Goal: Information Seeking & Learning: Learn about a topic

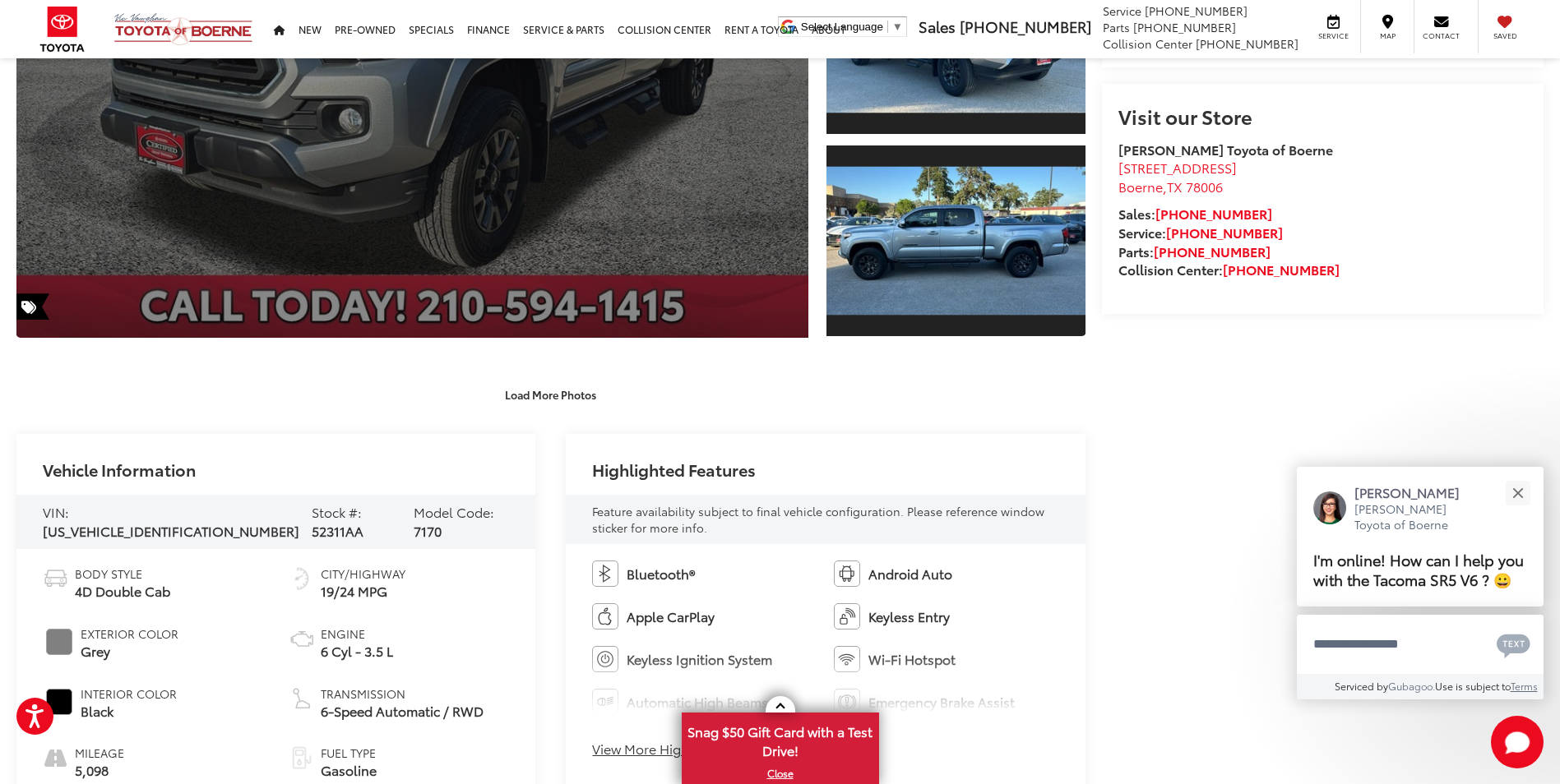
scroll to position [247, 0]
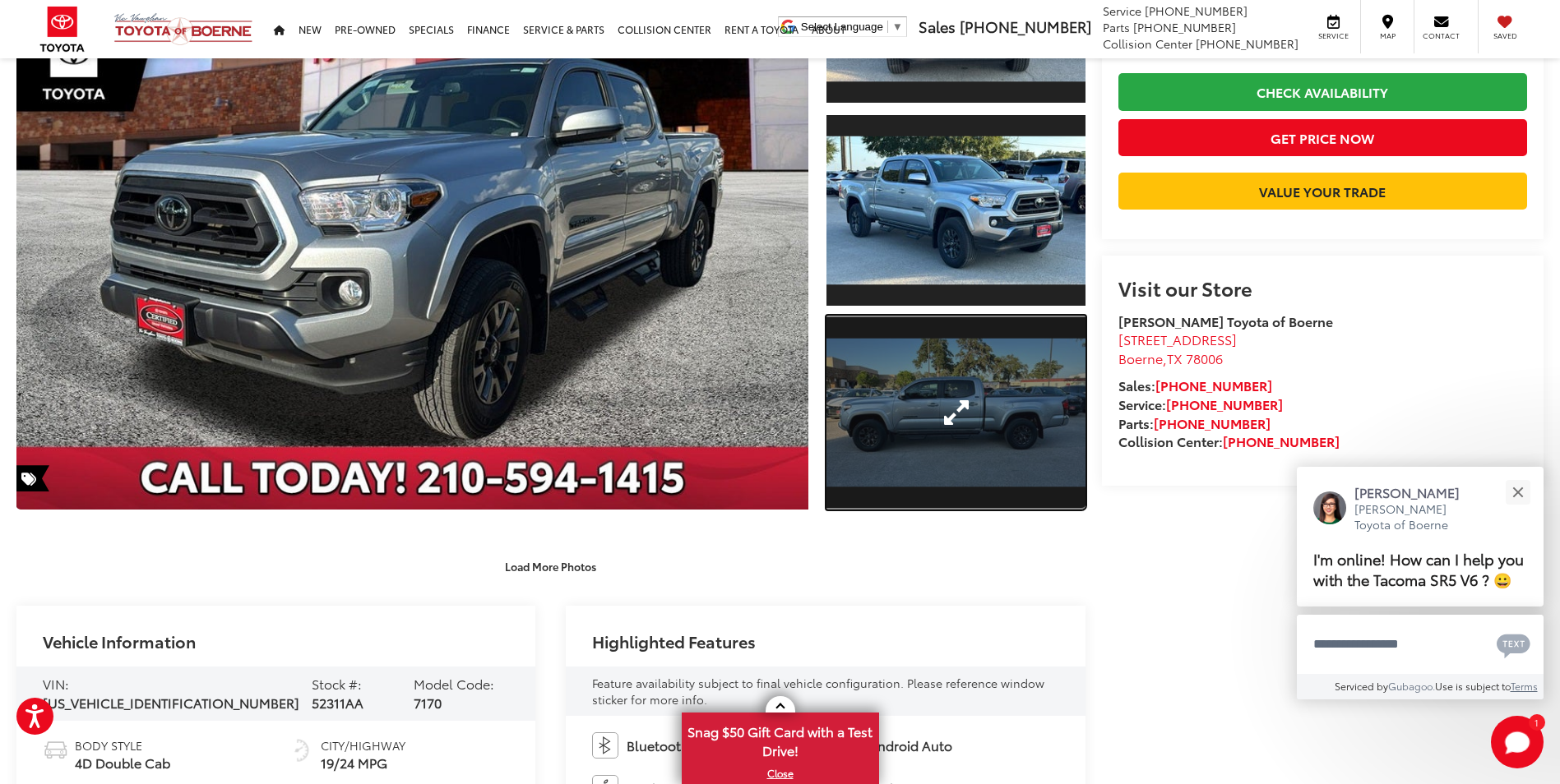
click at [869, 363] on link "Expand Photo 3" at bounding box center [956, 413] width 258 height 194
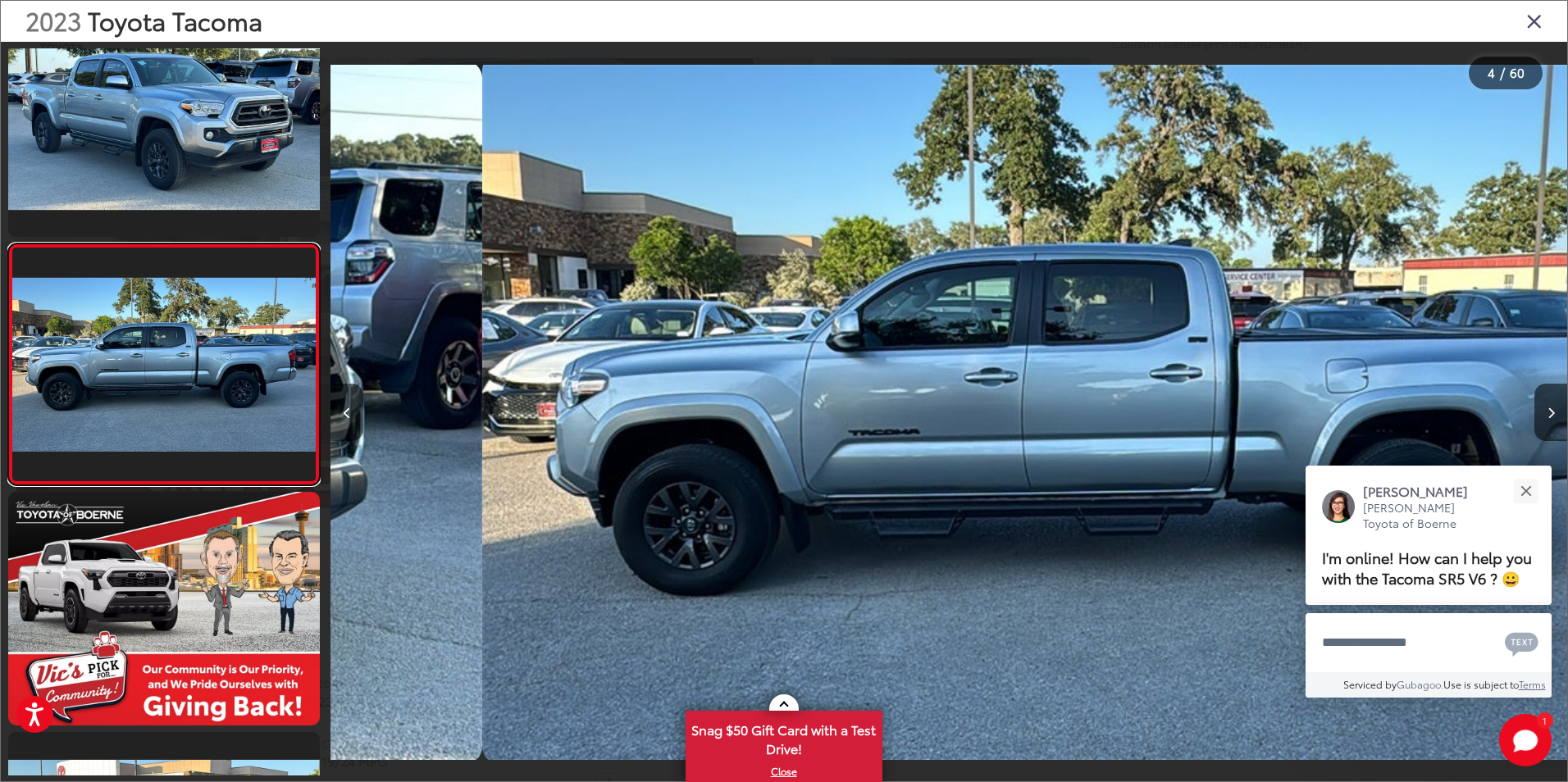
scroll to position [0, 3711]
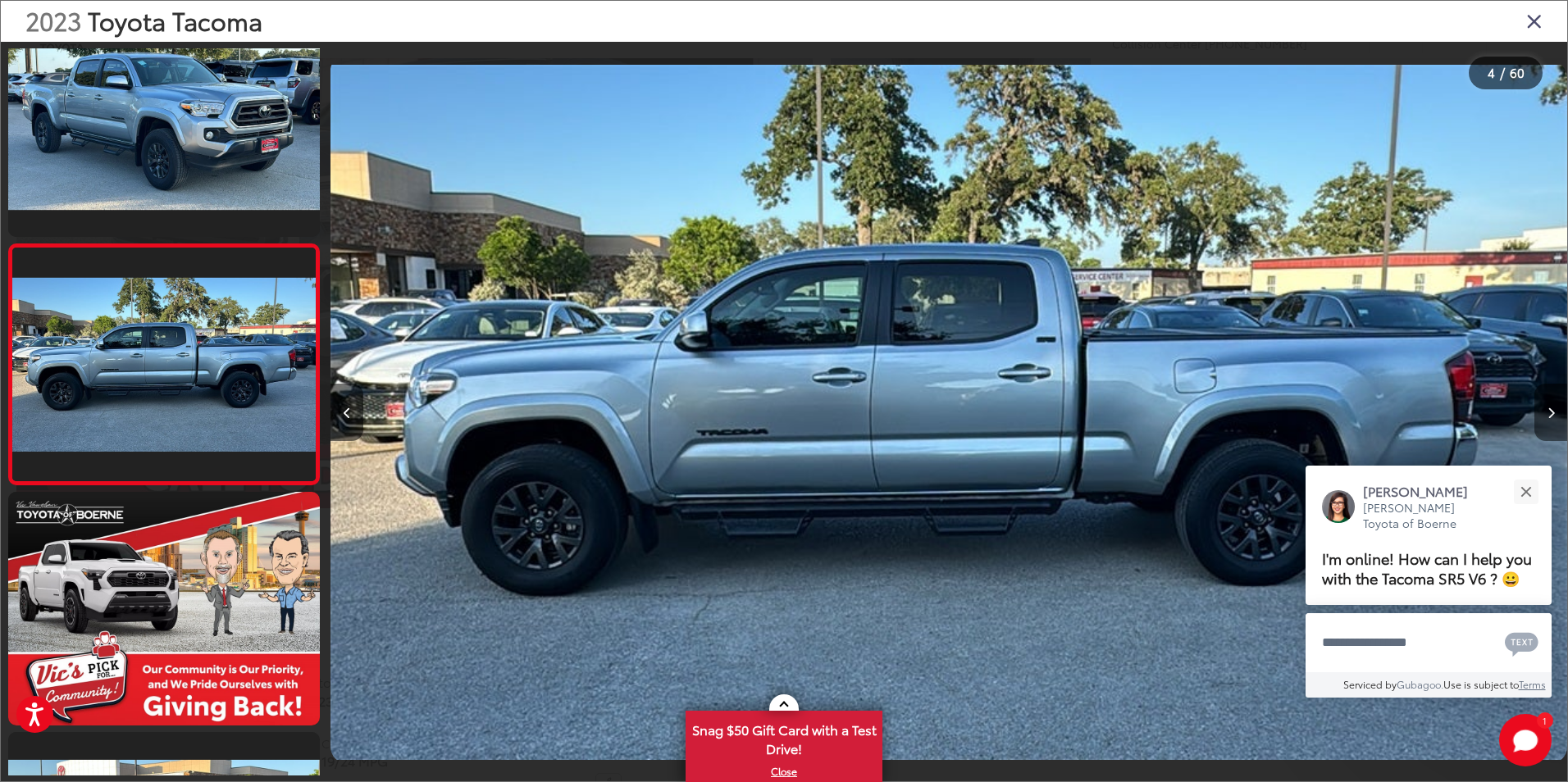
click at [1555, 418] on button "Next image" at bounding box center [1551, 413] width 33 height 57
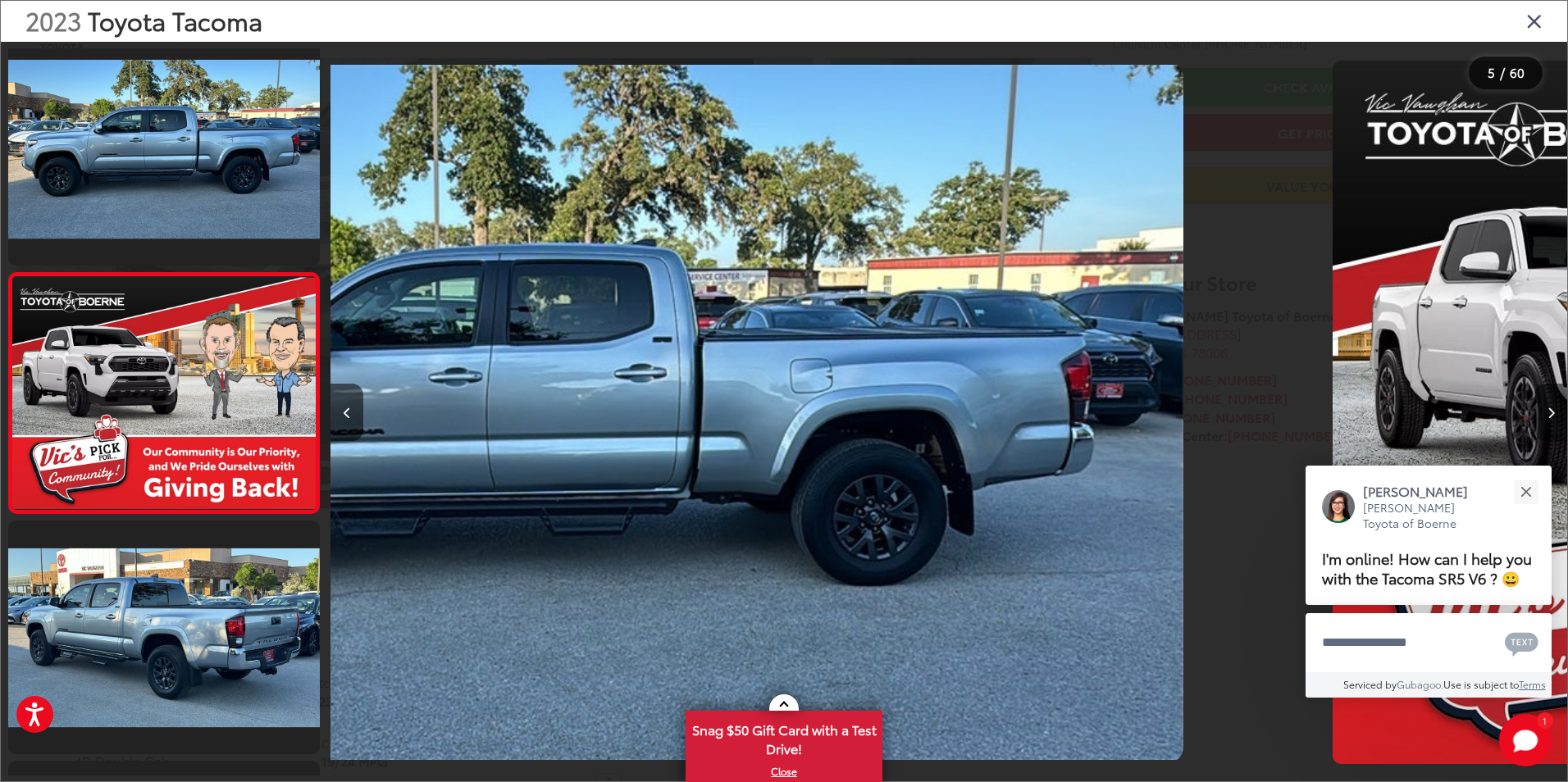
scroll to position [766, 0]
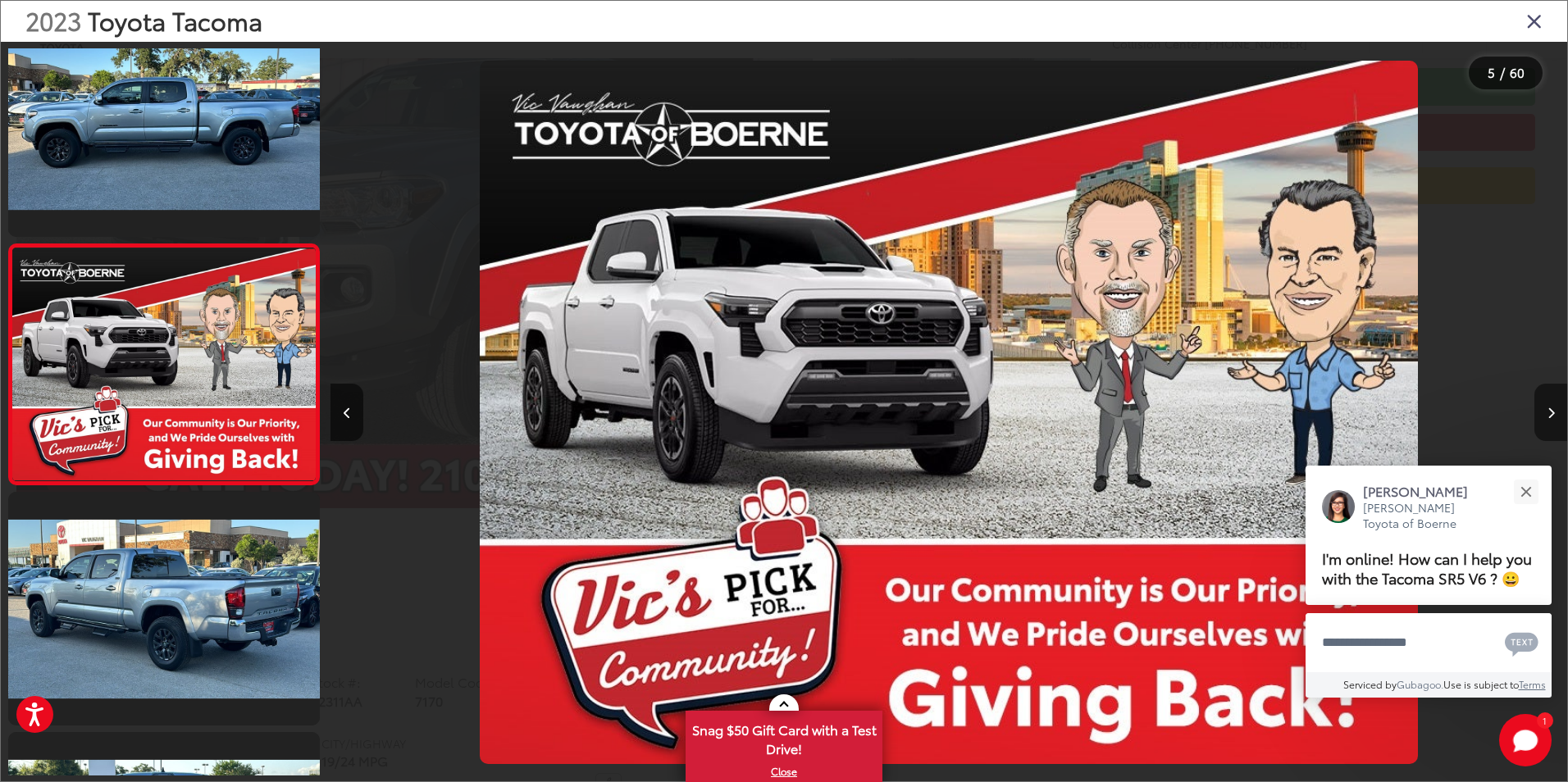
click at [1553, 417] on icon "Next image" at bounding box center [1552, 413] width 8 height 11
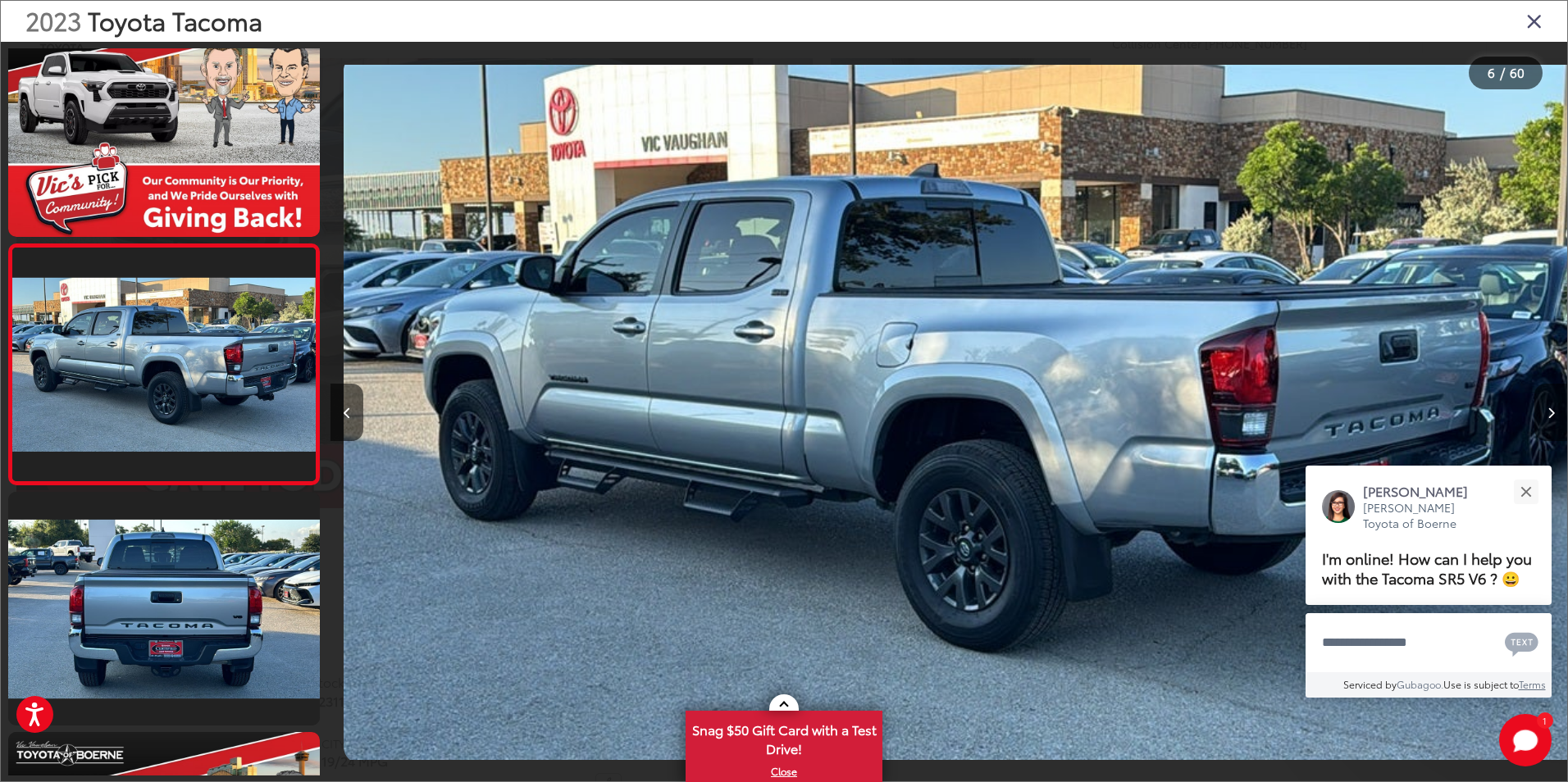
scroll to position [0, 6185]
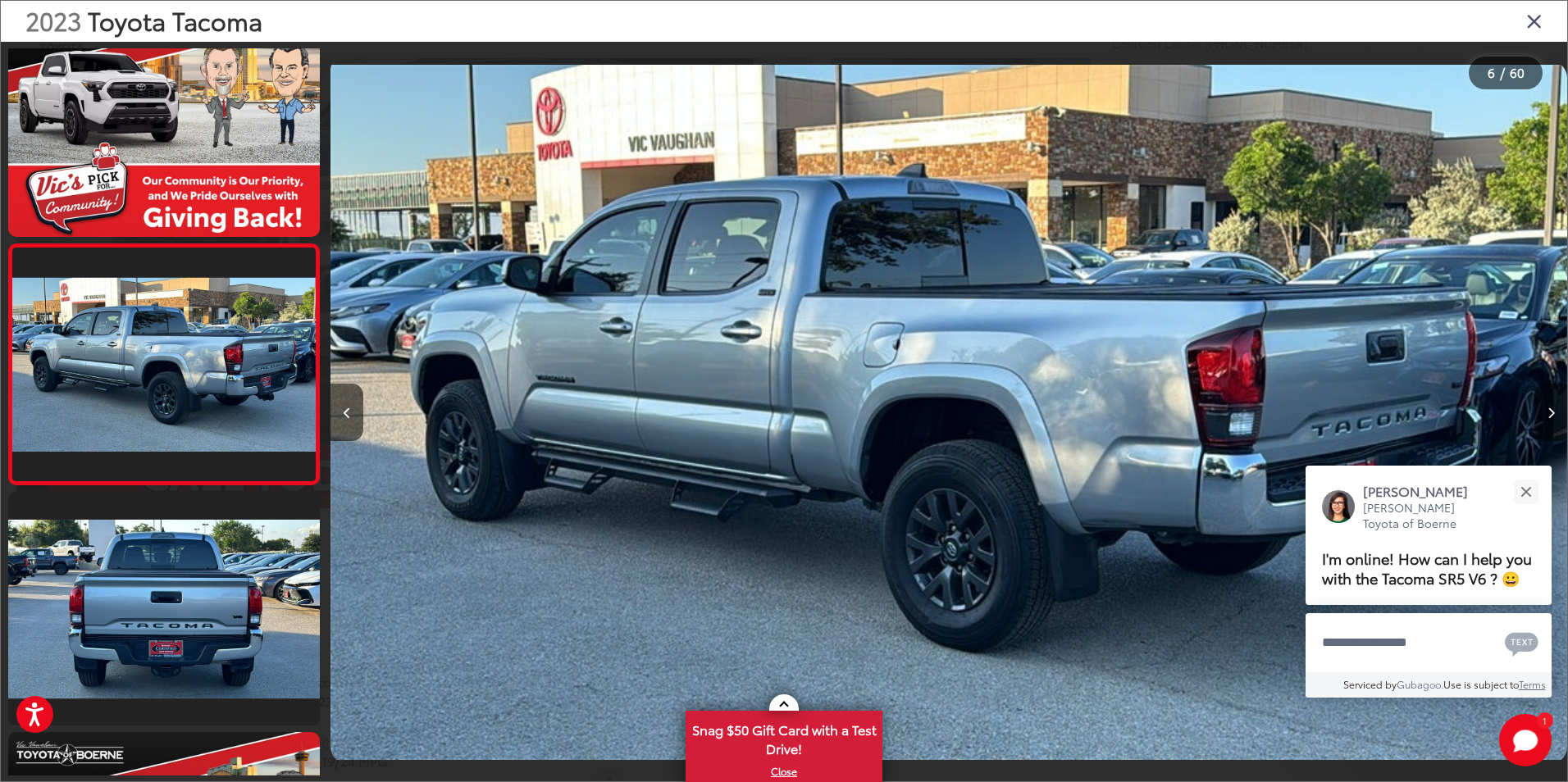
click at [1553, 417] on icon "Next image" at bounding box center [1552, 413] width 8 height 11
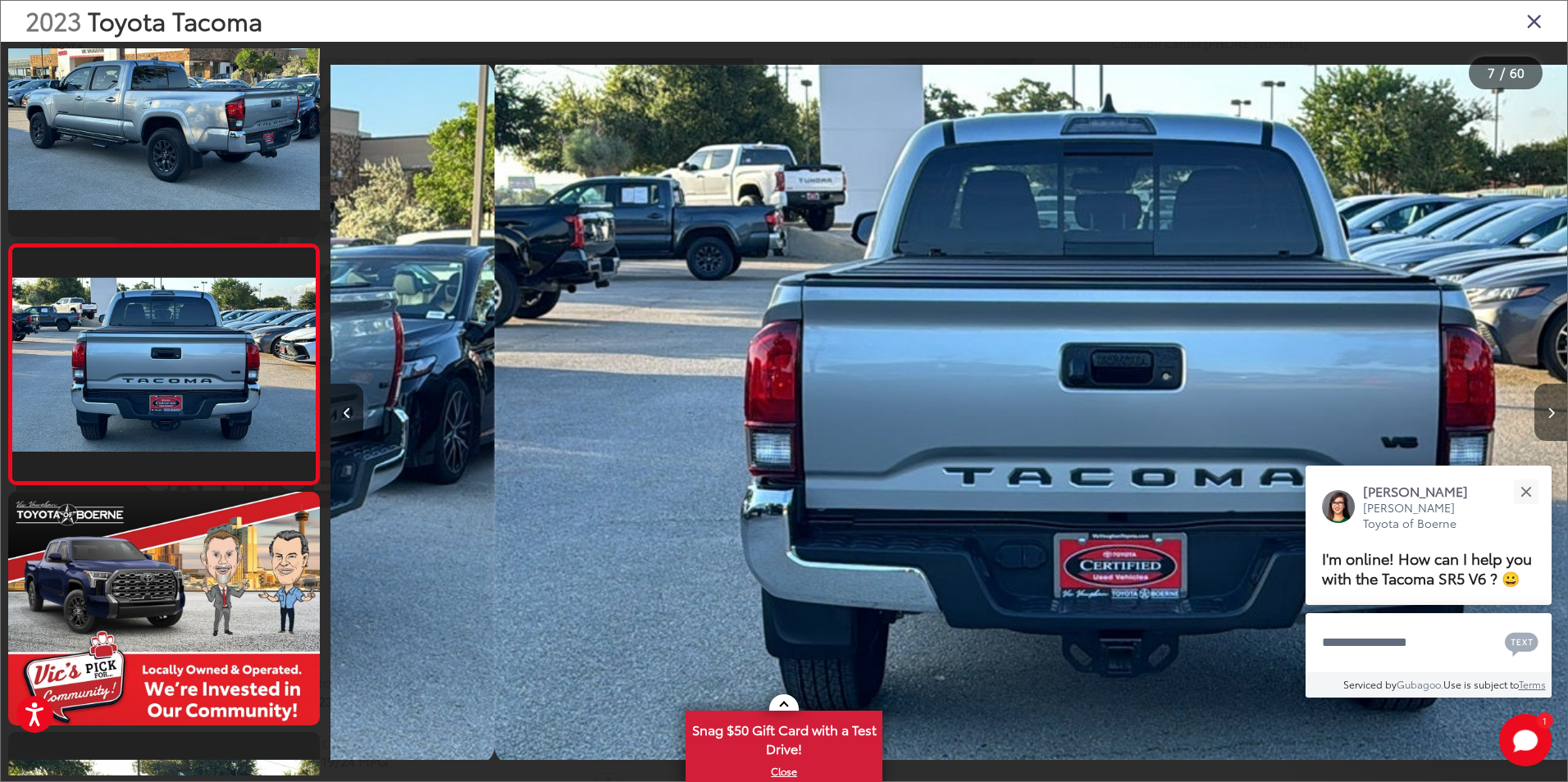
scroll to position [0, 7421]
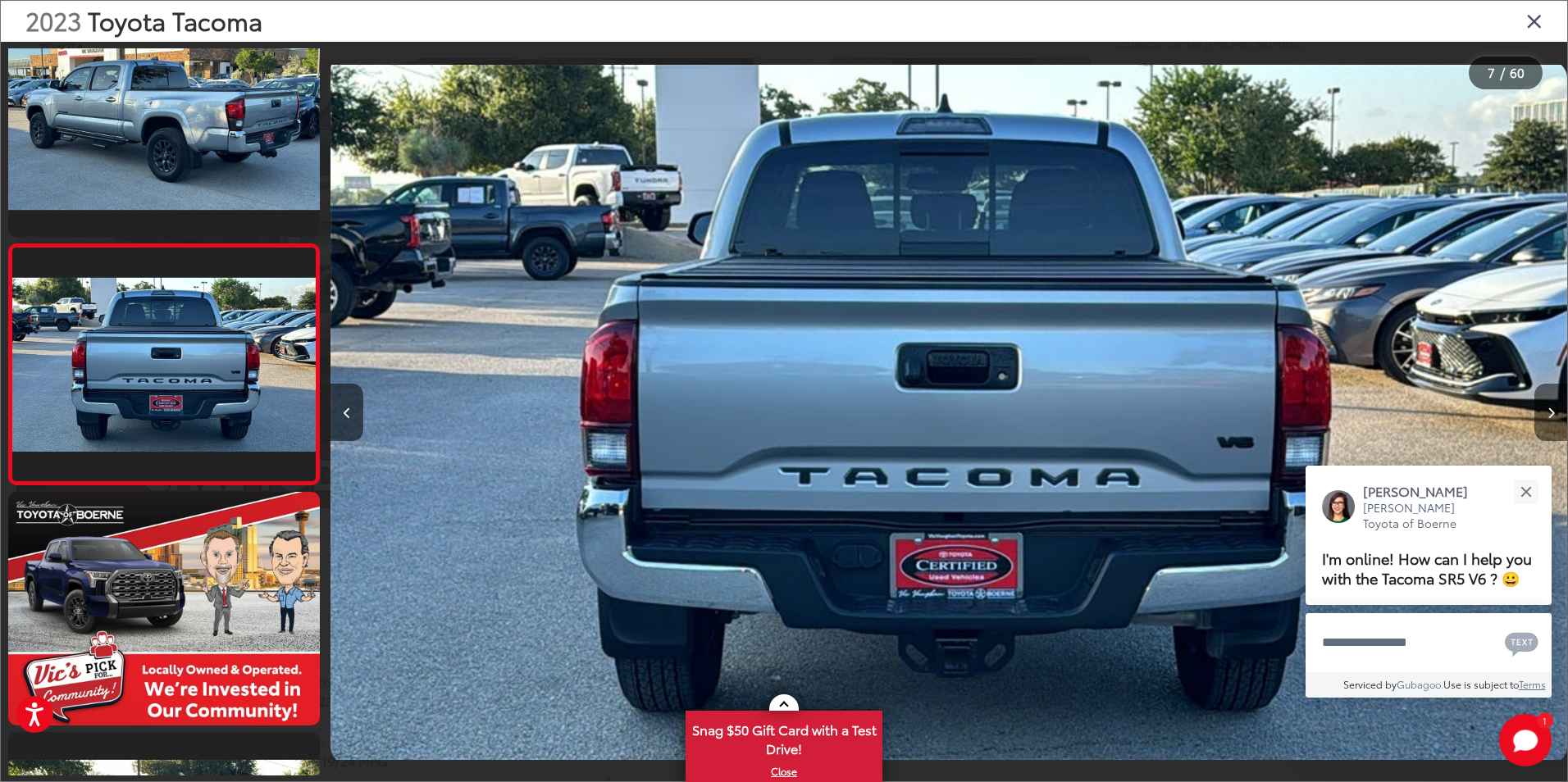
click at [1553, 417] on icon "Next image" at bounding box center [1552, 413] width 8 height 11
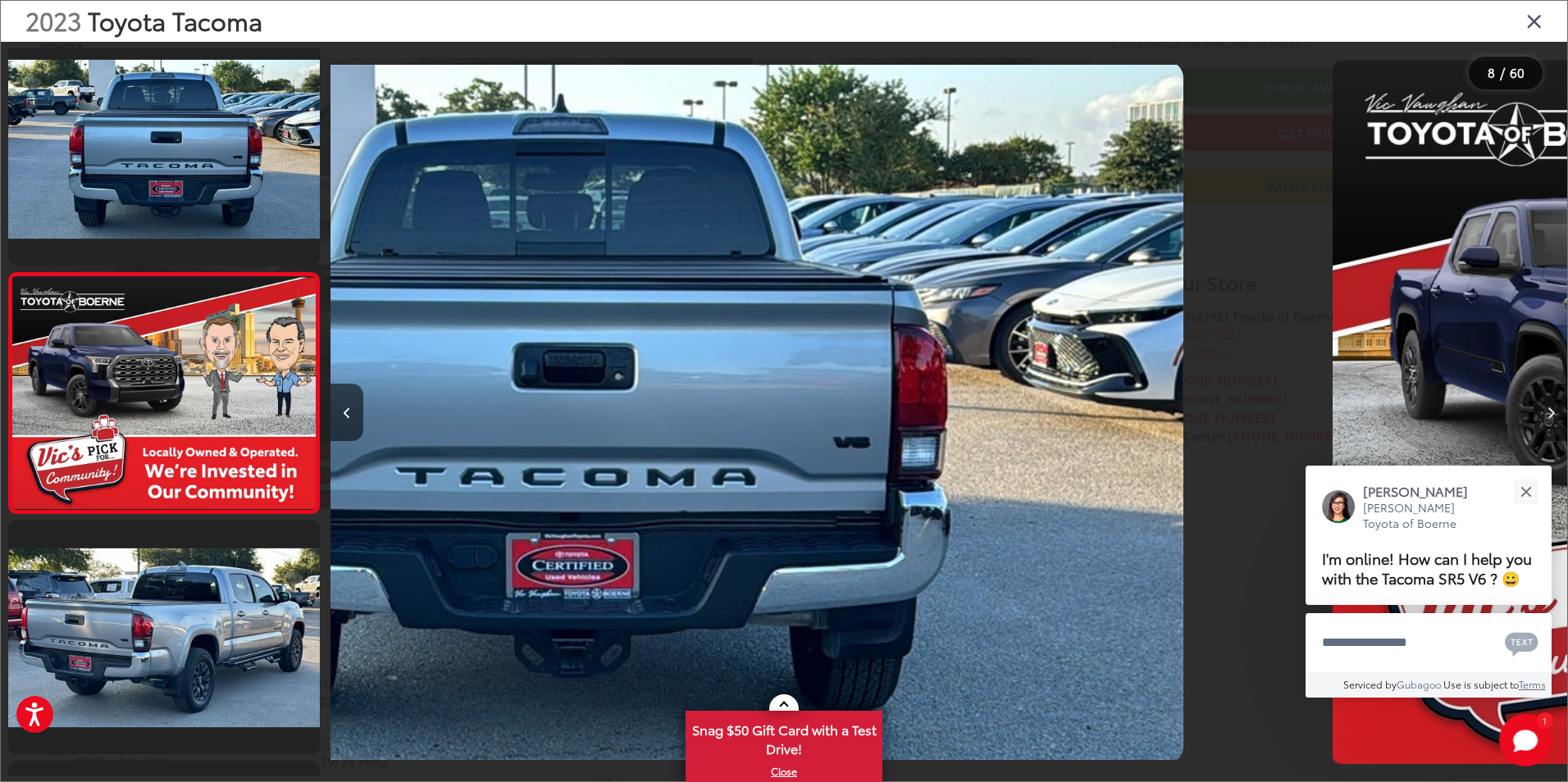
scroll to position [1487, 0]
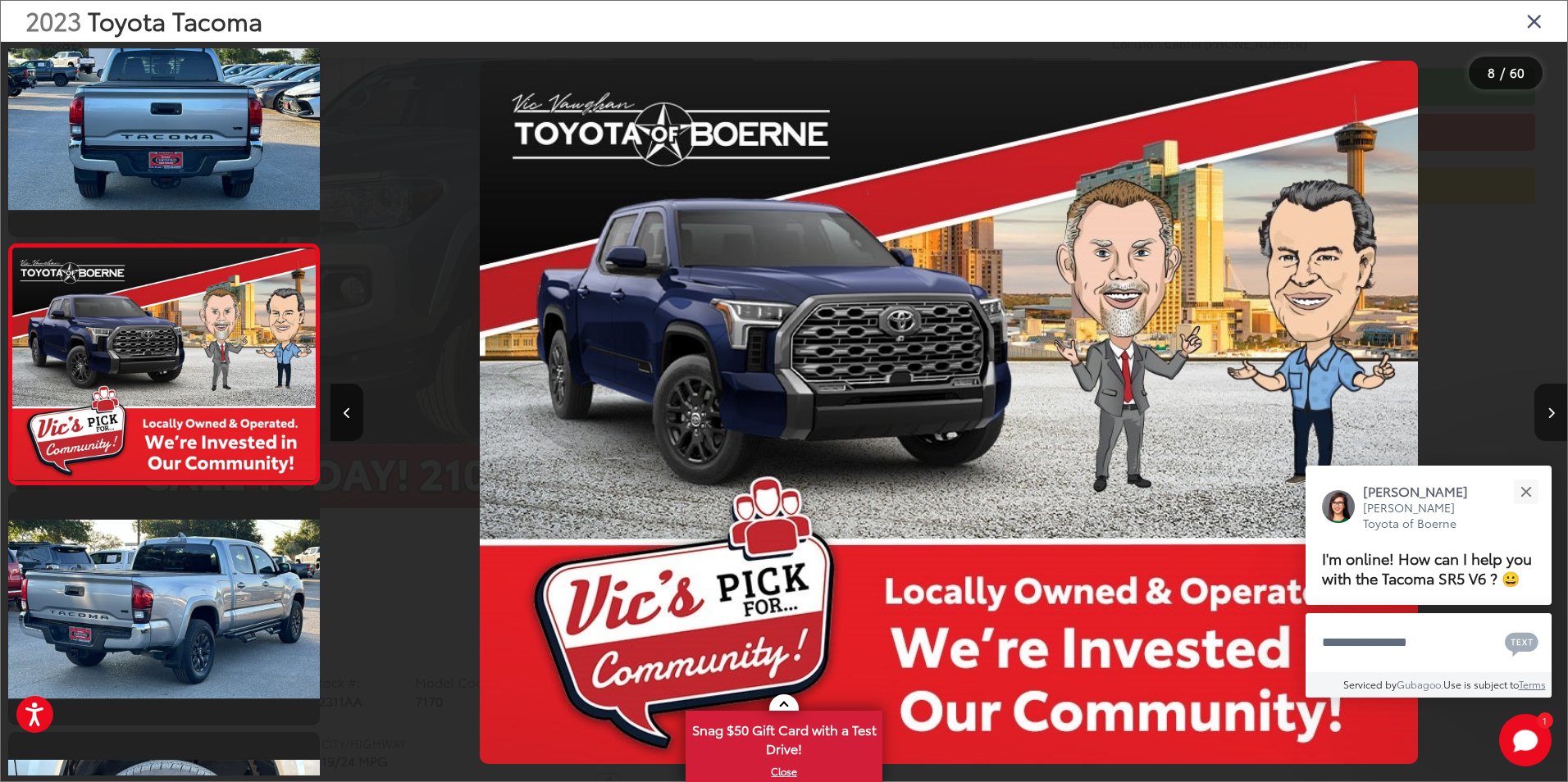
click at [1553, 417] on icon "Next image" at bounding box center [1552, 413] width 8 height 11
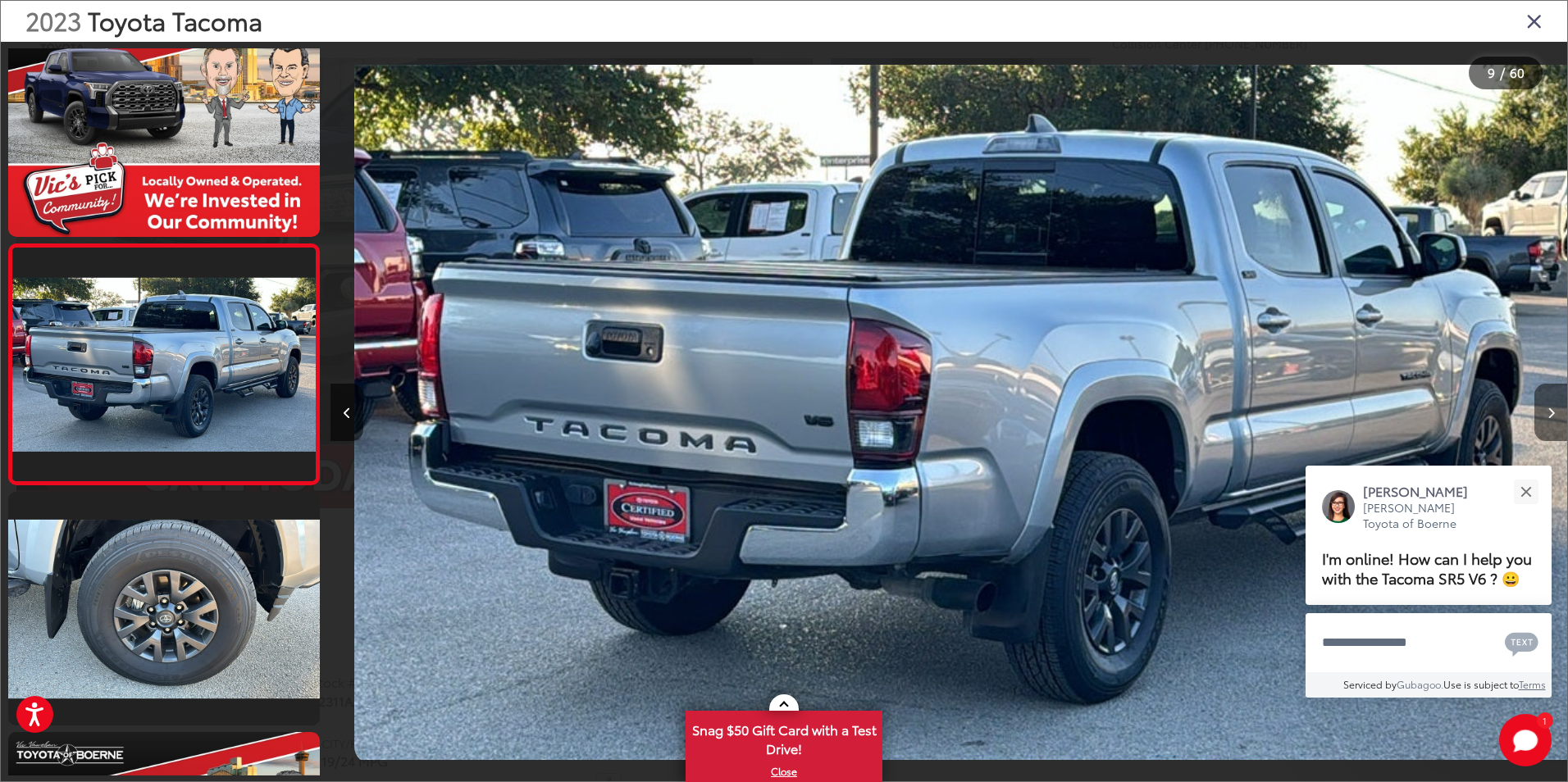
scroll to position [0, 0]
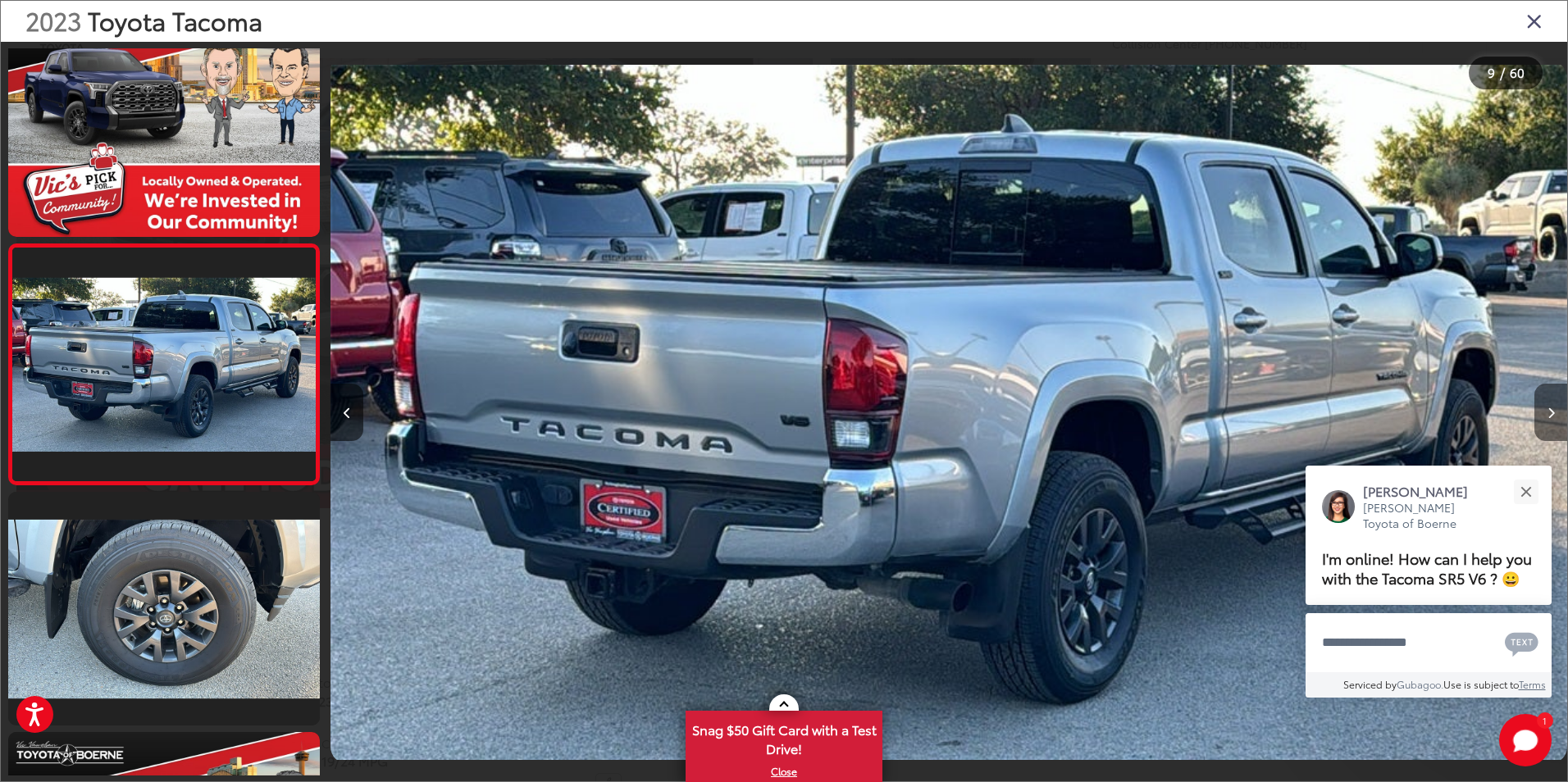
click at [1553, 417] on icon "Next image" at bounding box center [1552, 413] width 8 height 11
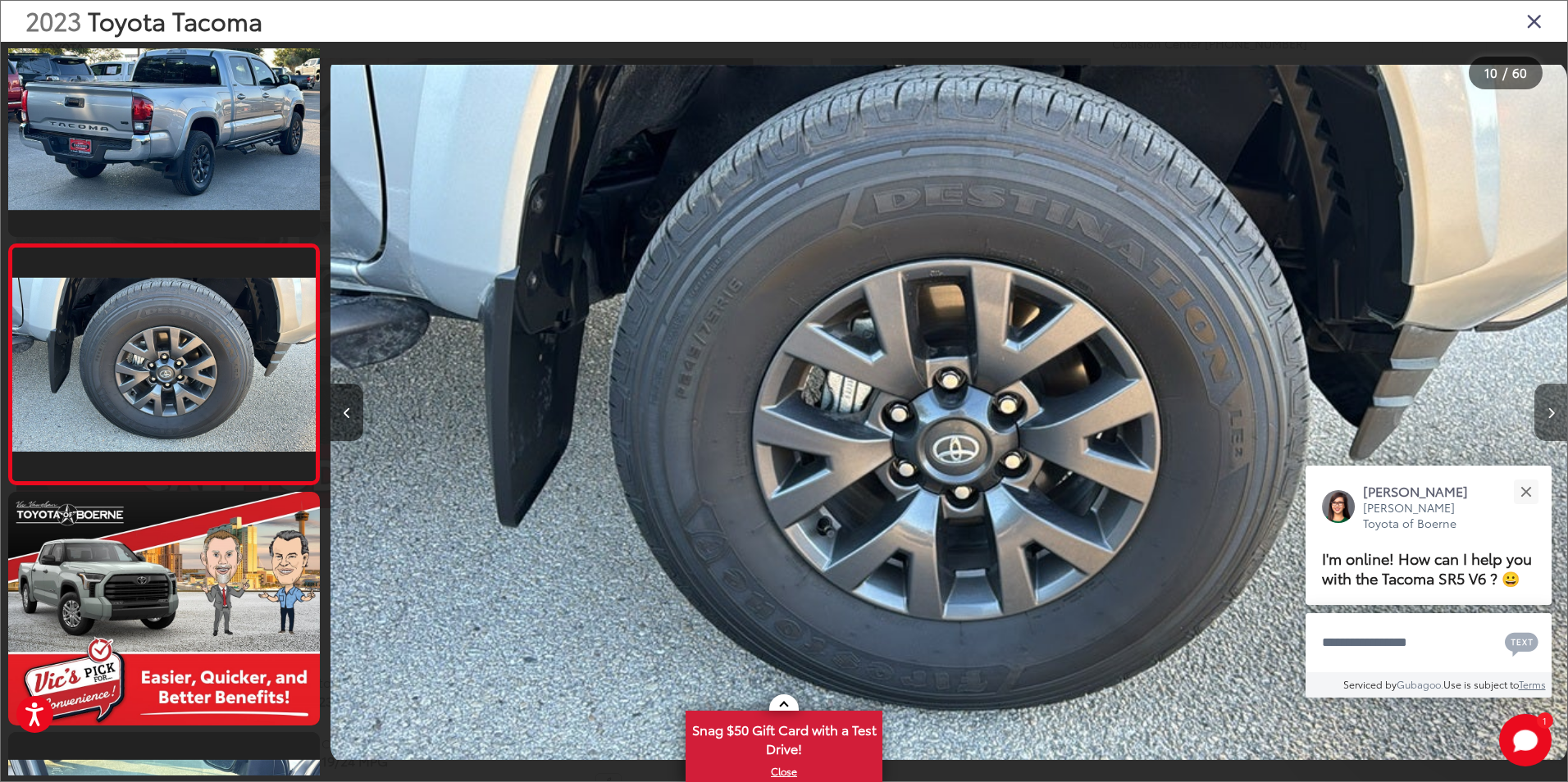
click at [1553, 417] on icon "Next image" at bounding box center [1552, 413] width 8 height 11
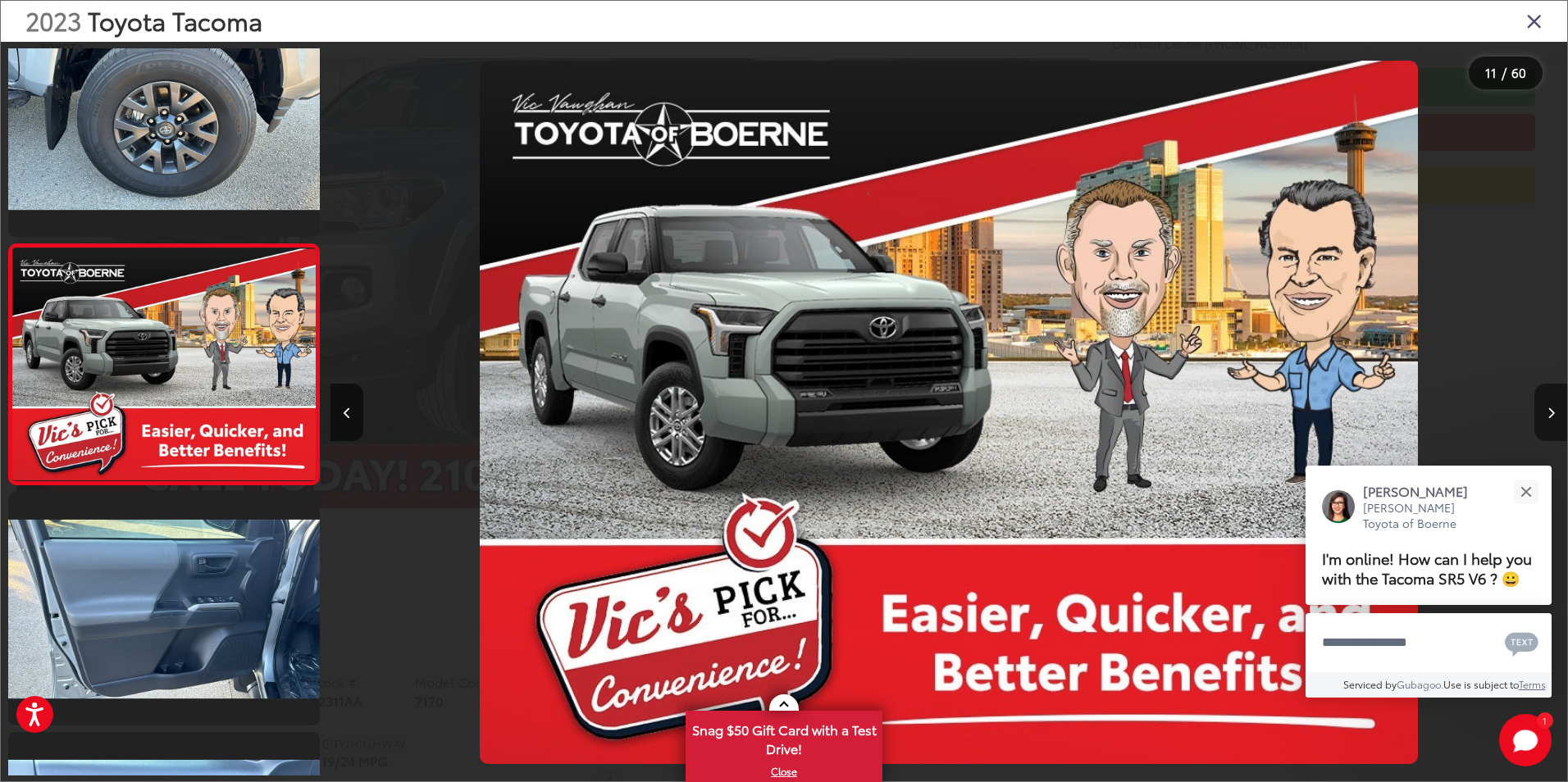
click at [1553, 417] on icon "Next image" at bounding box center [1552, 413] width 8 height 11
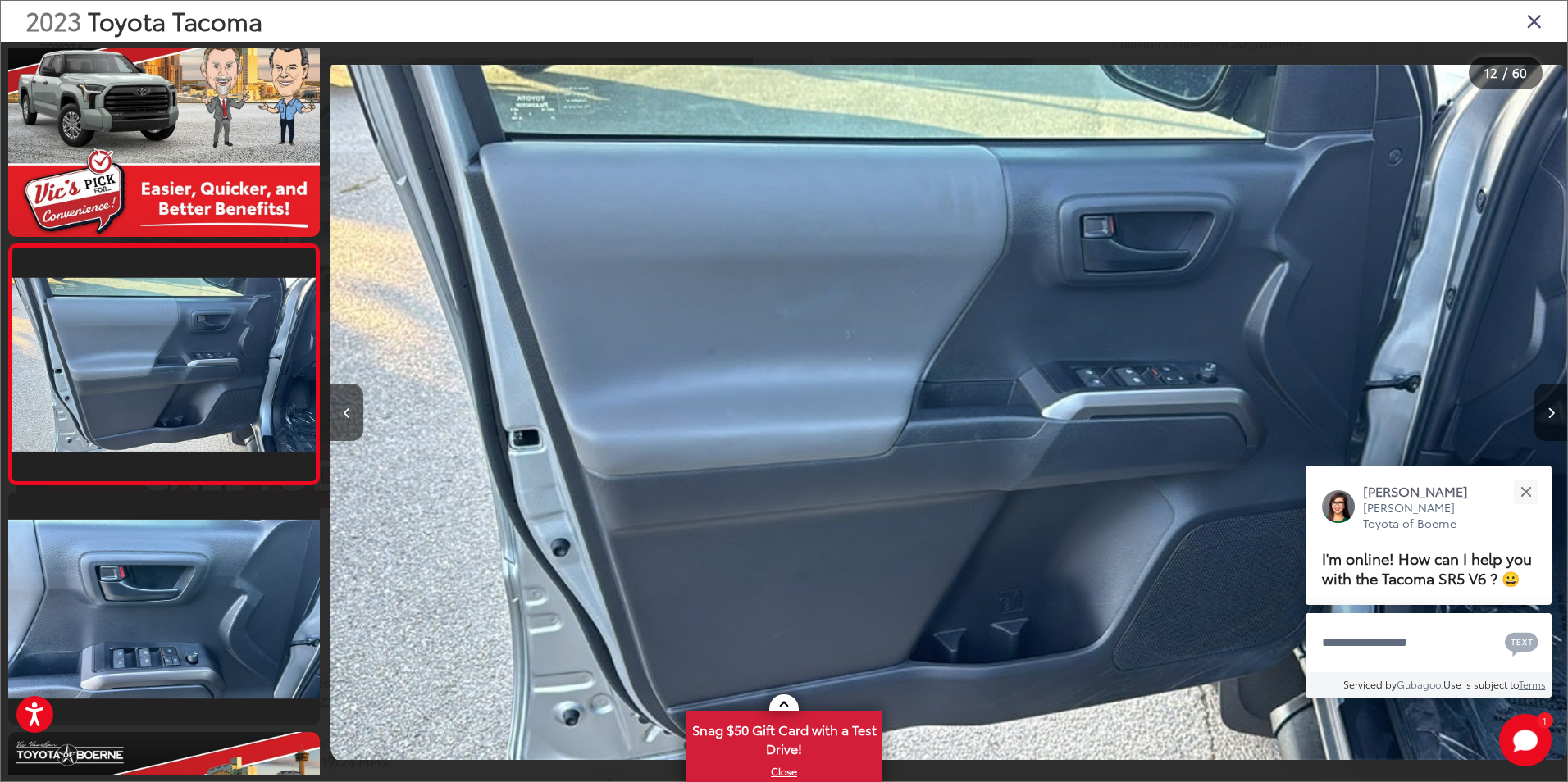
click at [1553, 417] on icon "Next image" at bounding box center [1552, 413] width 8 height 11
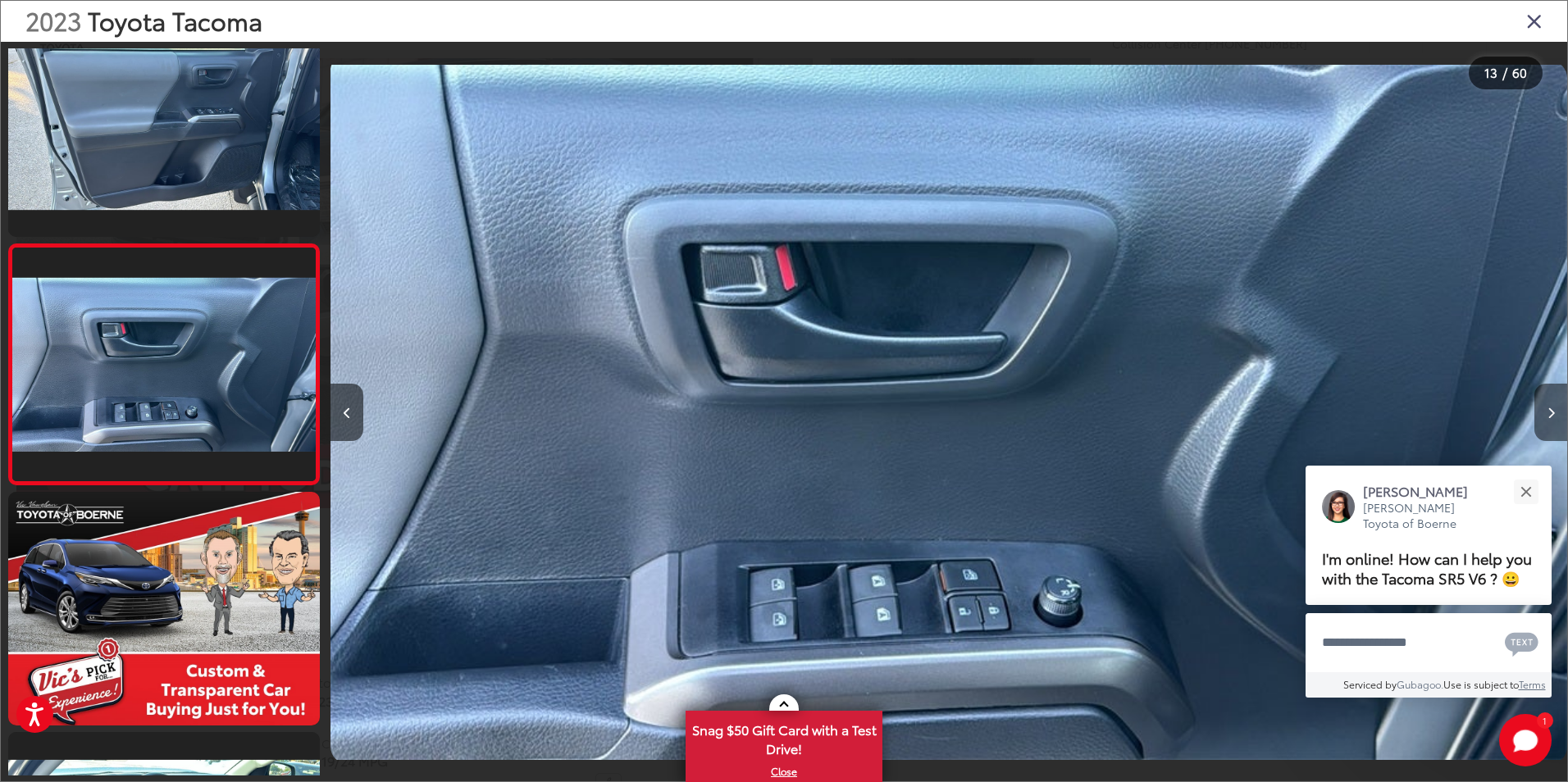
click at [1553, 417] on icon "Next image" at bounding box center [1552, 413] width 8 height 11
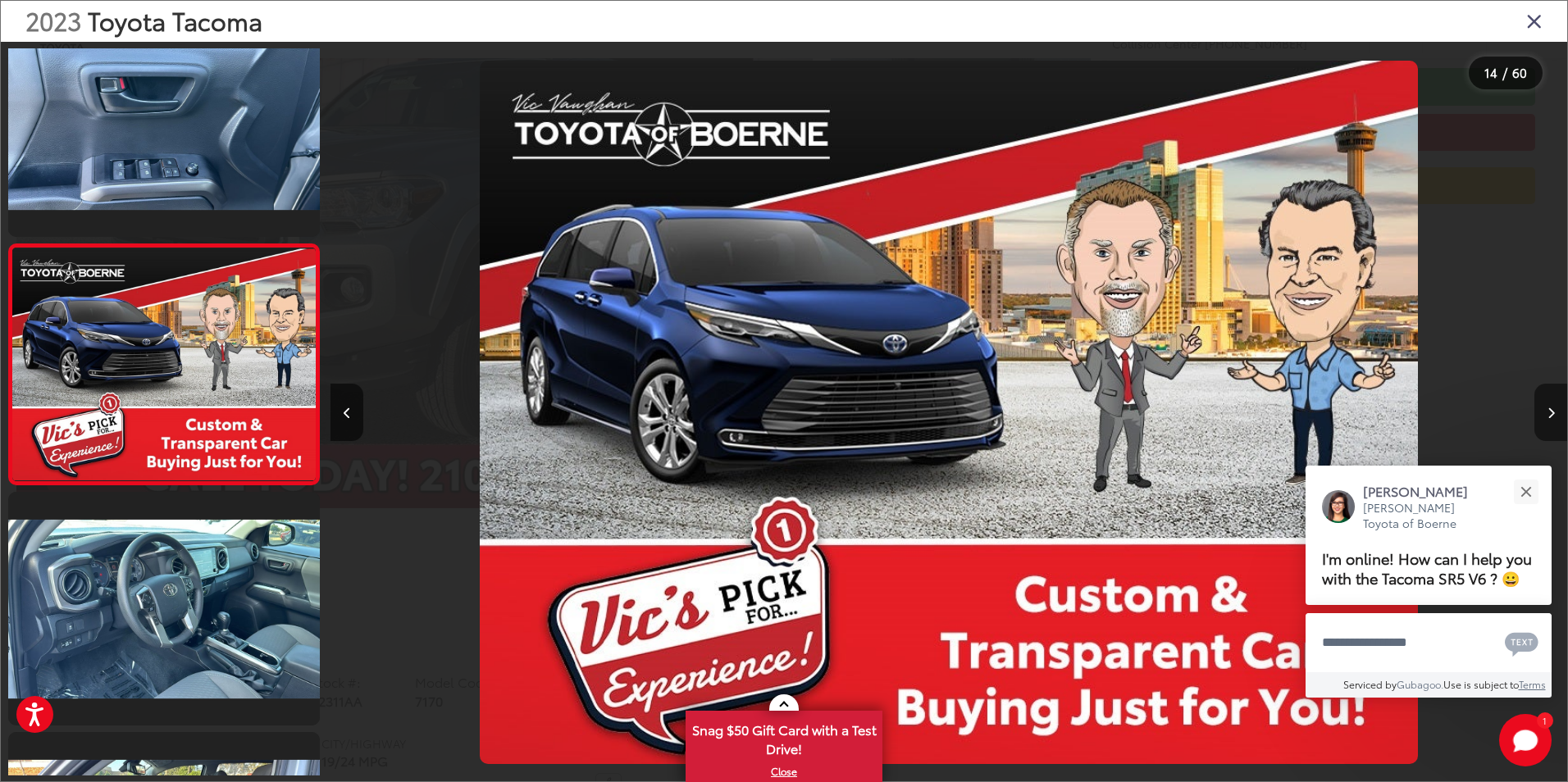
click at [1553, 417] on icon "Next image" at bounding box center [1552, 413] width 8 height 11
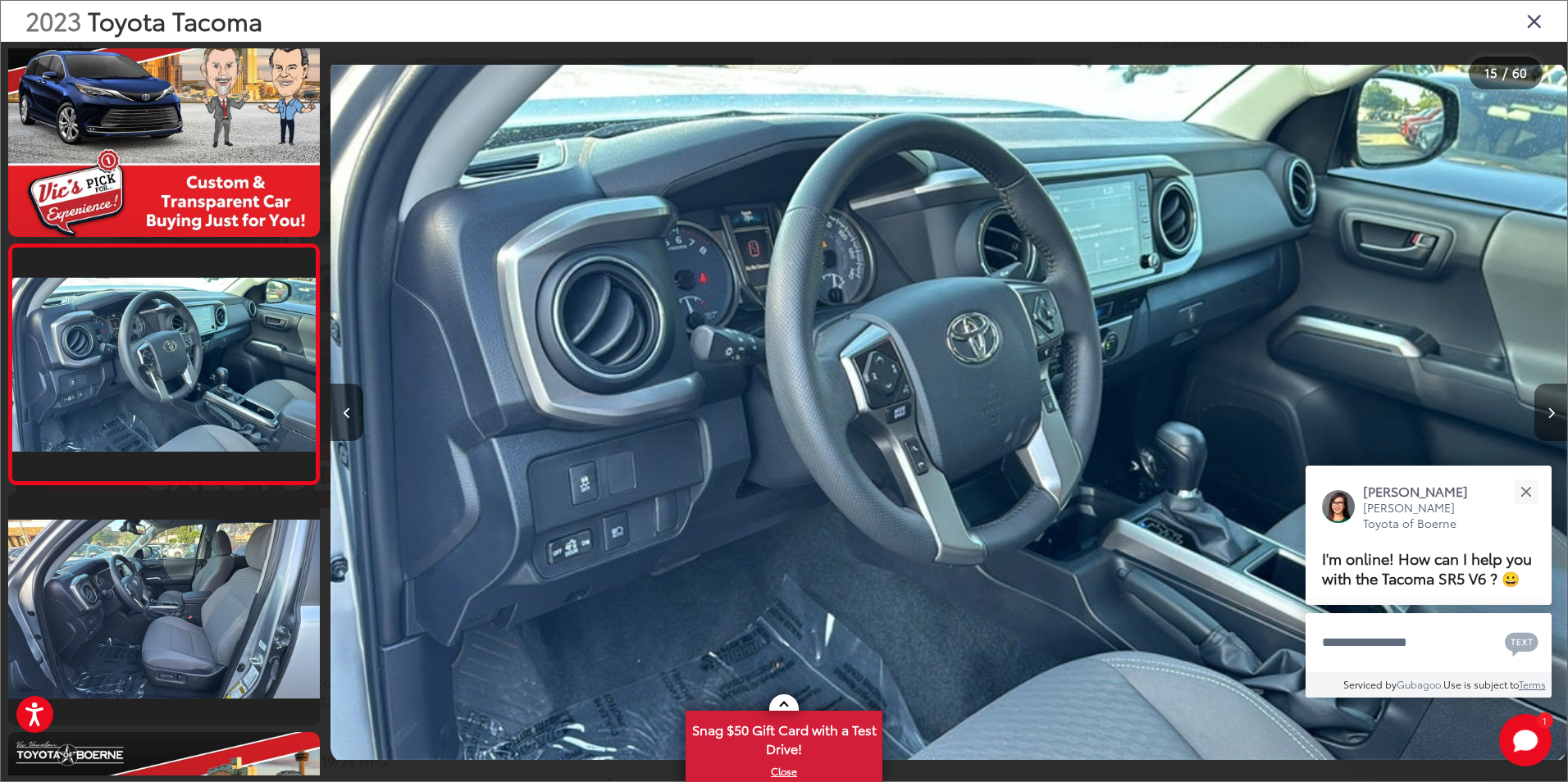
click at [1553, 417] on icon "Next image" at bounding box center [1552, 413] width 8 height 11
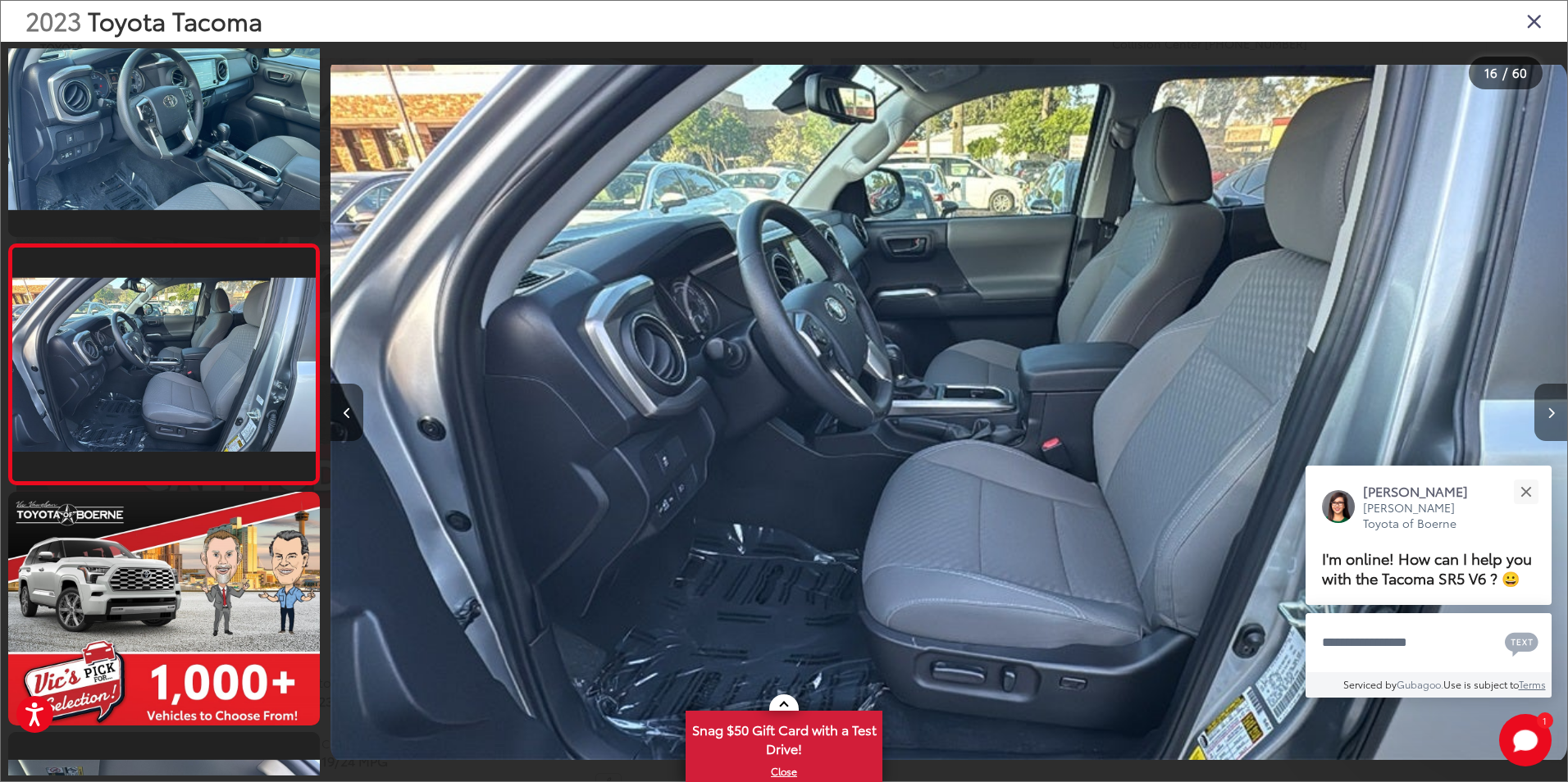
click at [1548, 407] on icon "Next image" at bounding box center [1552, 413] width 8 height 11
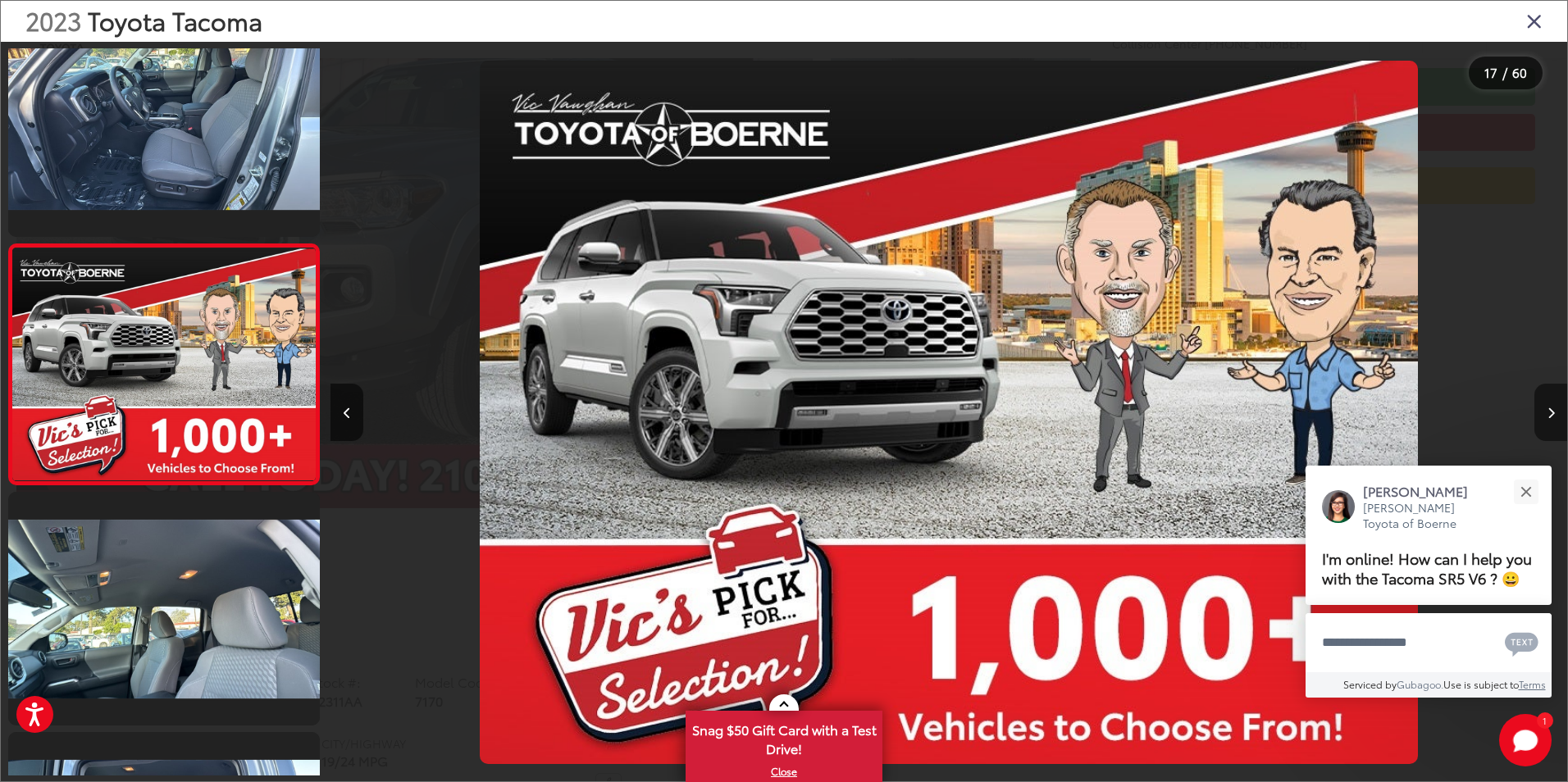
click at [1550, 412] on icon "Next image" at bounding box center [1552, 413] width 8 height 11
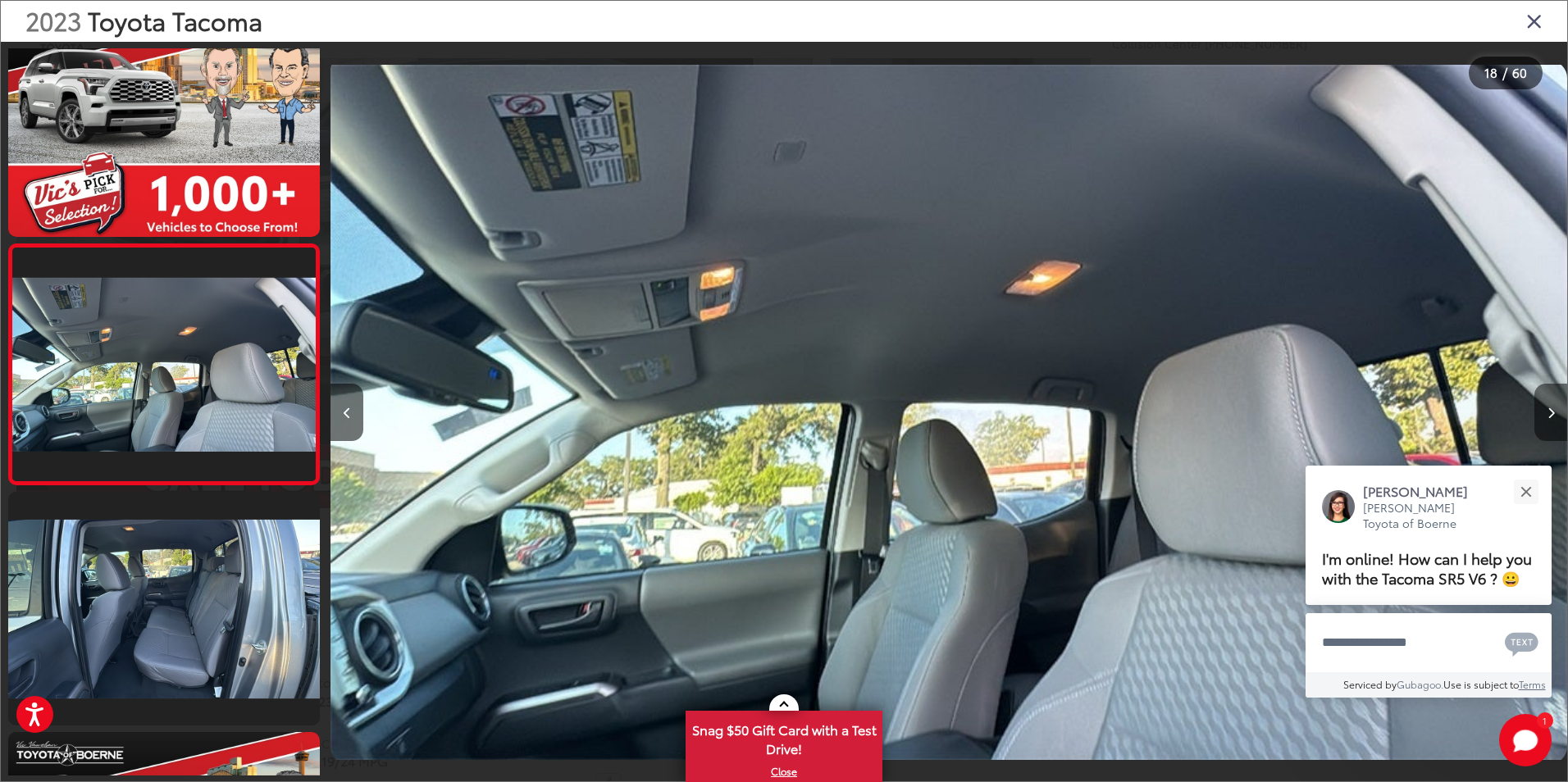
click at [1550, 412] on icon "Next image" at bounding box center [1552, 413] width 8 height 11
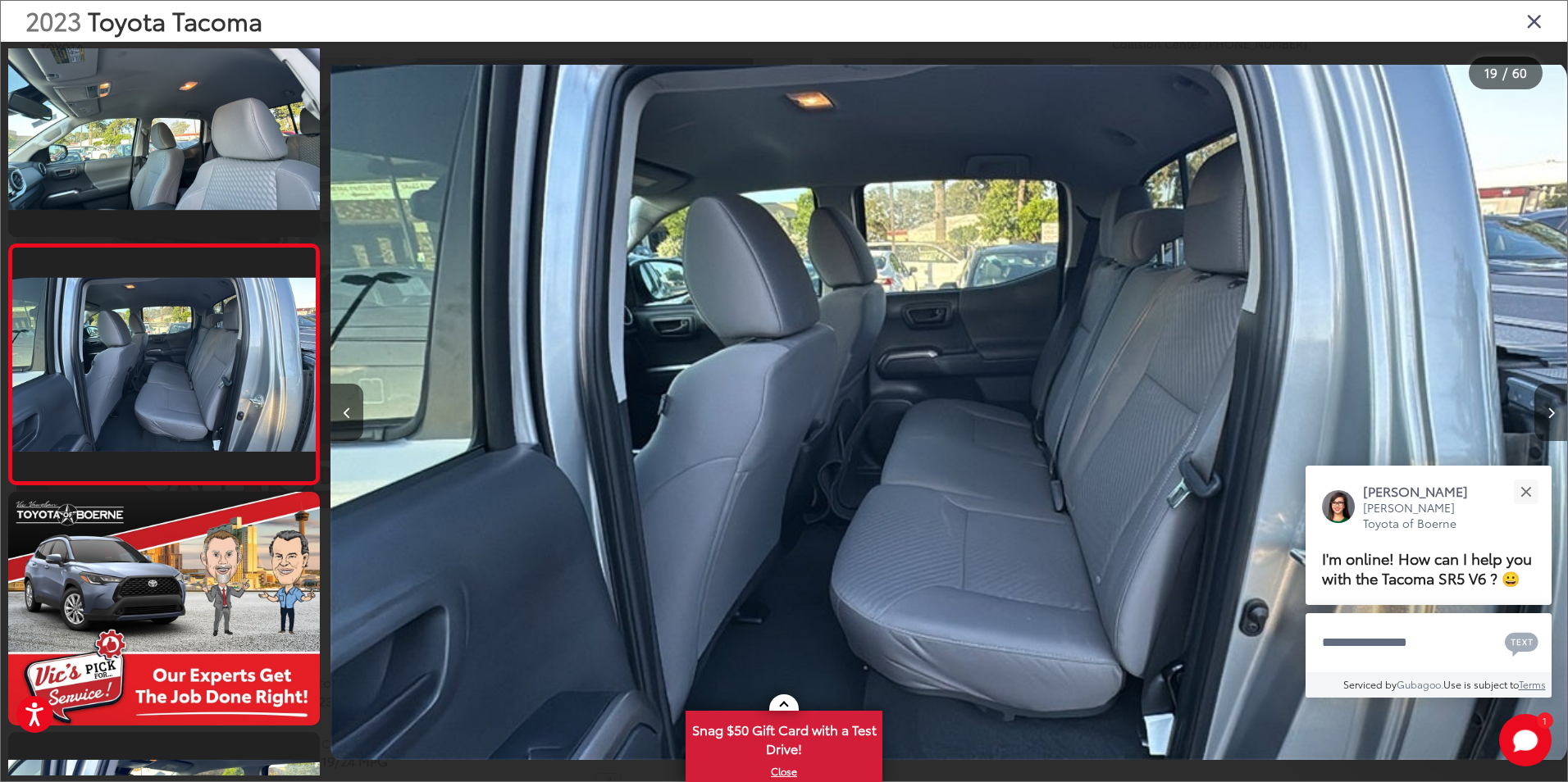
click at [1555, 414] on button "Next image" at bounding box center [1551, 413] width 33 height 57
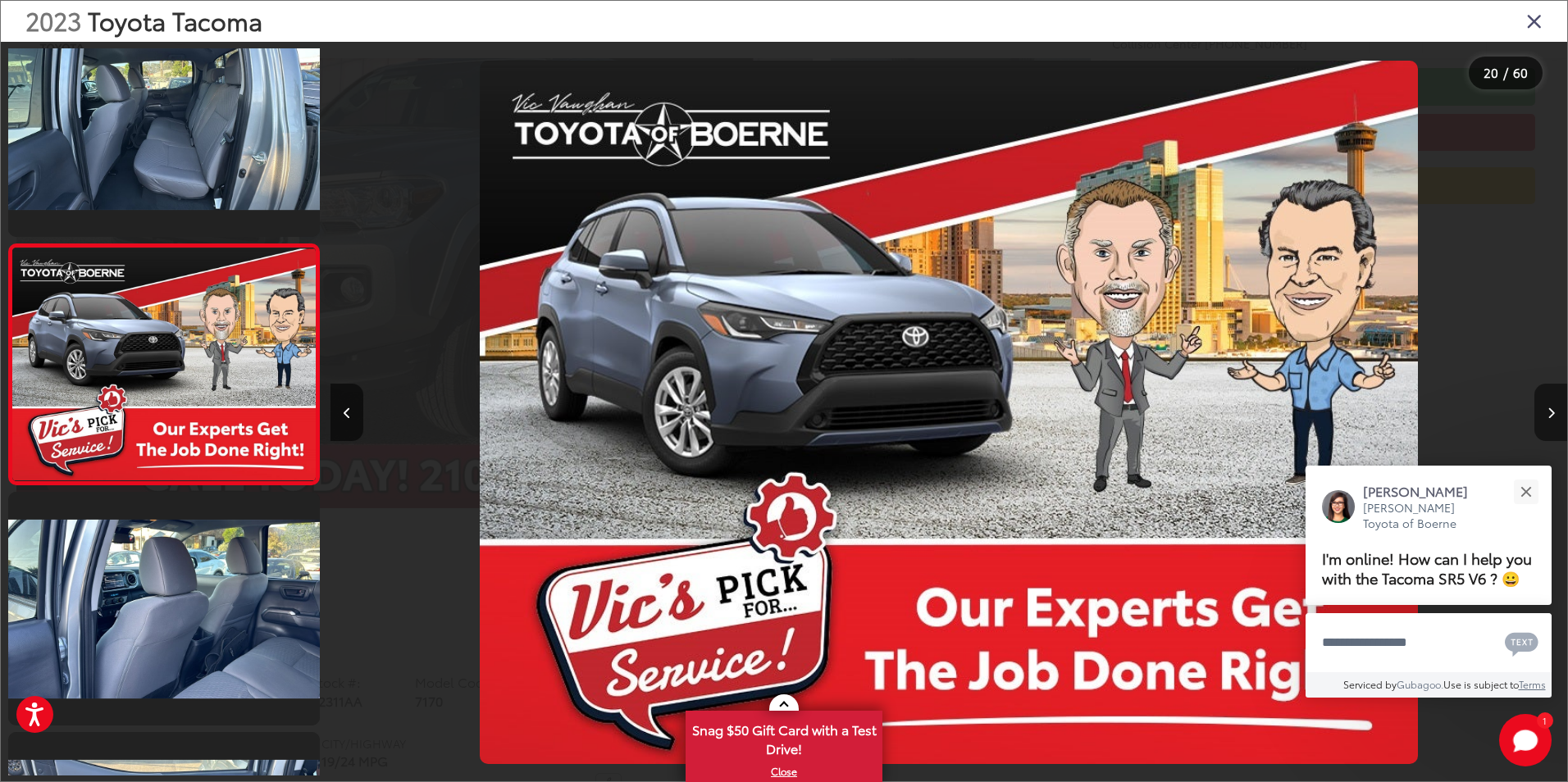
click at [1555, 413] on button "Next image" at bounding box center [1551, 413] width 33 height 57
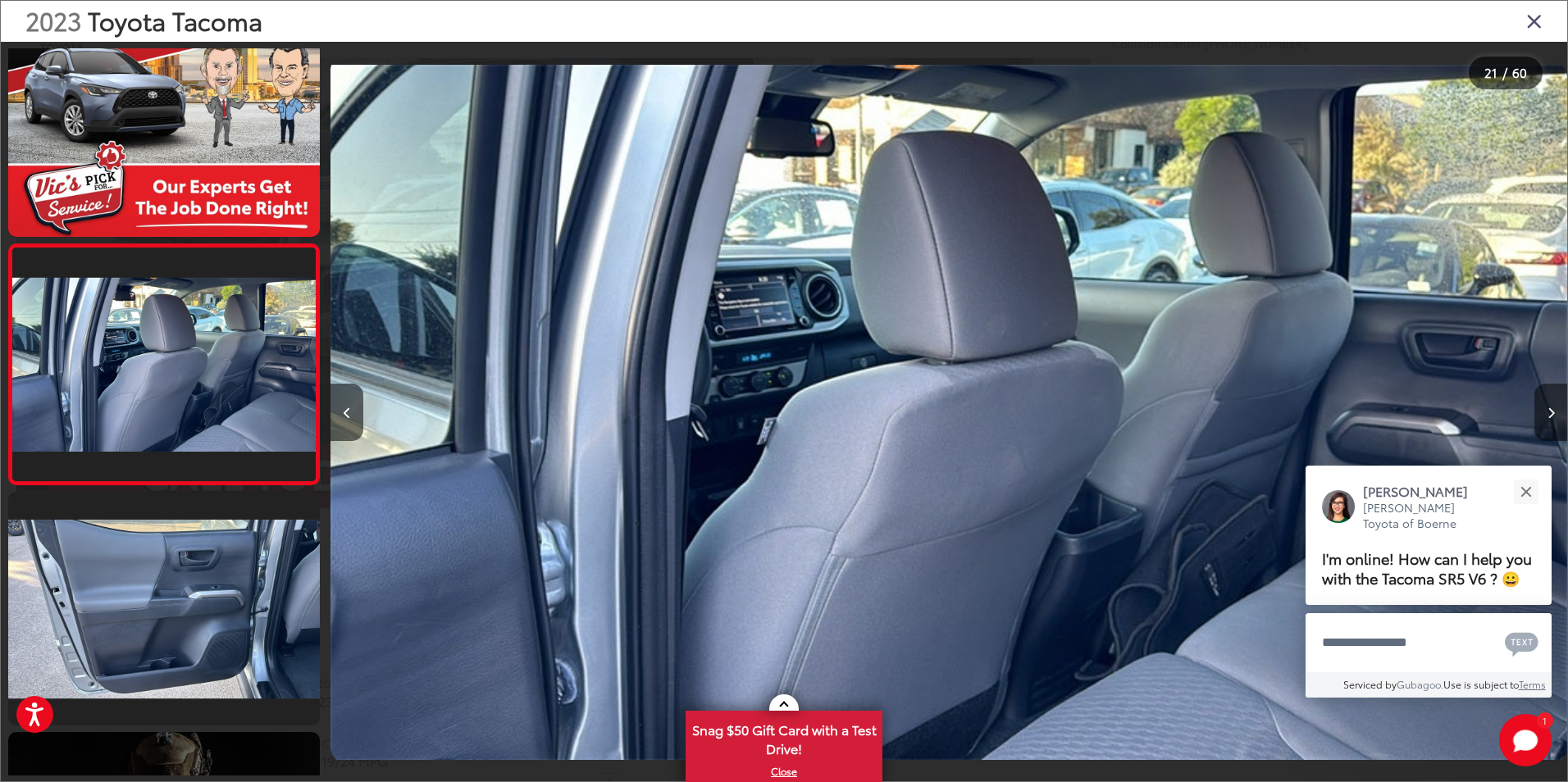
click at [1547, 402] on button "Next image" at bounding box center [1551, 413] width 33 height 57
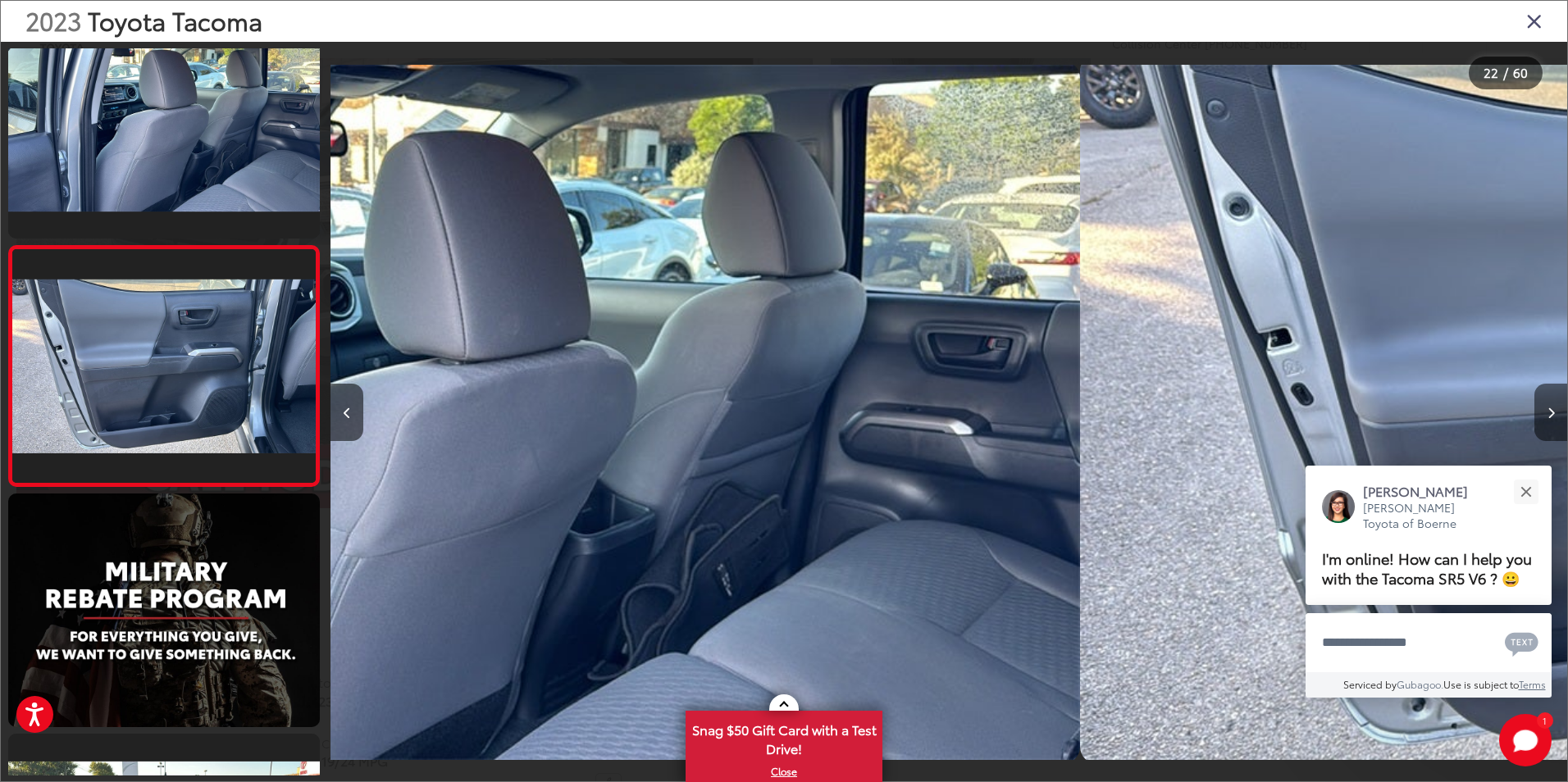
scroll to position [4851, 0]
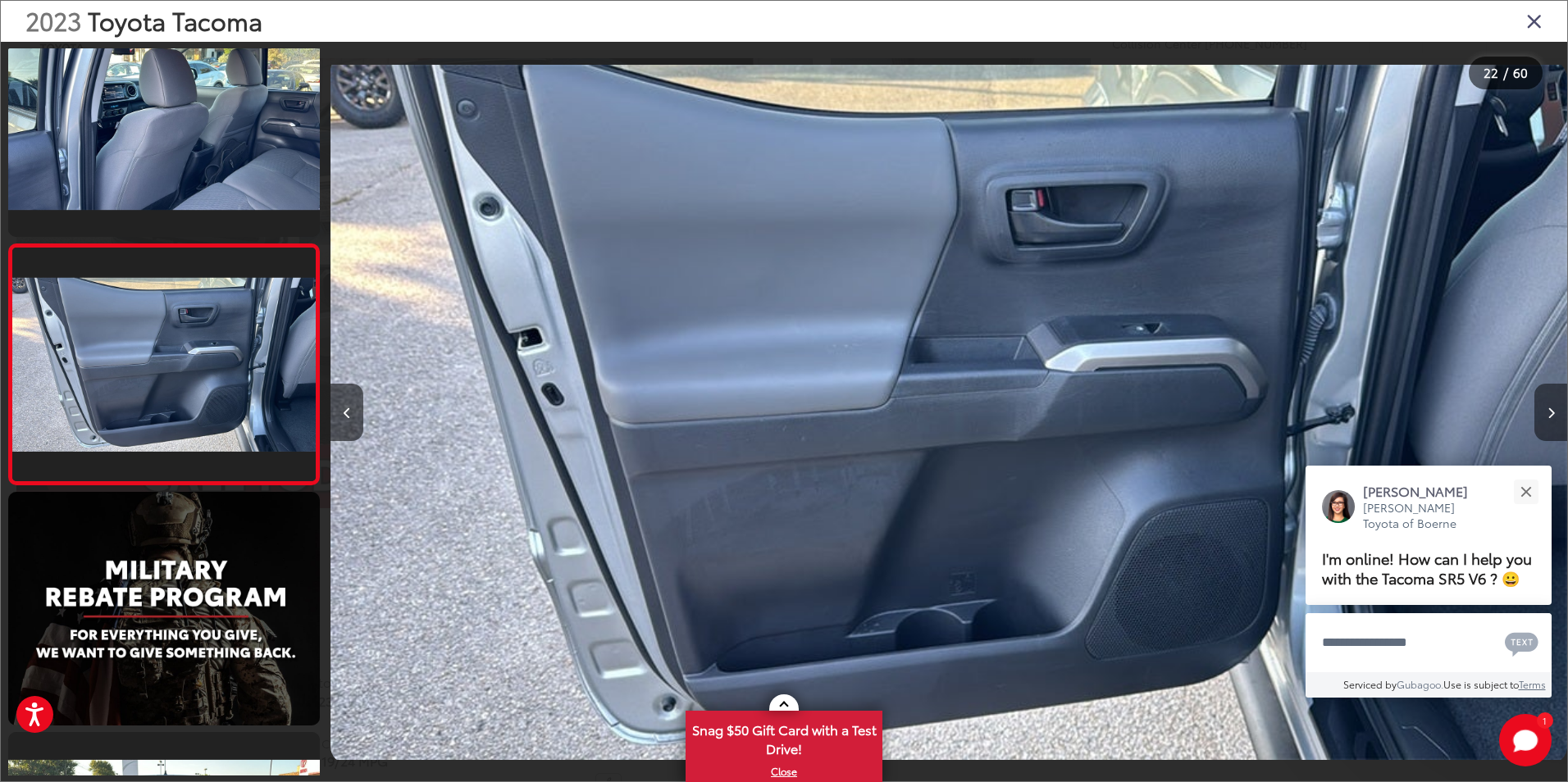
click at [1550, 415] on icon "Next image" at bounding box center [1552, 413] width 8 height 11
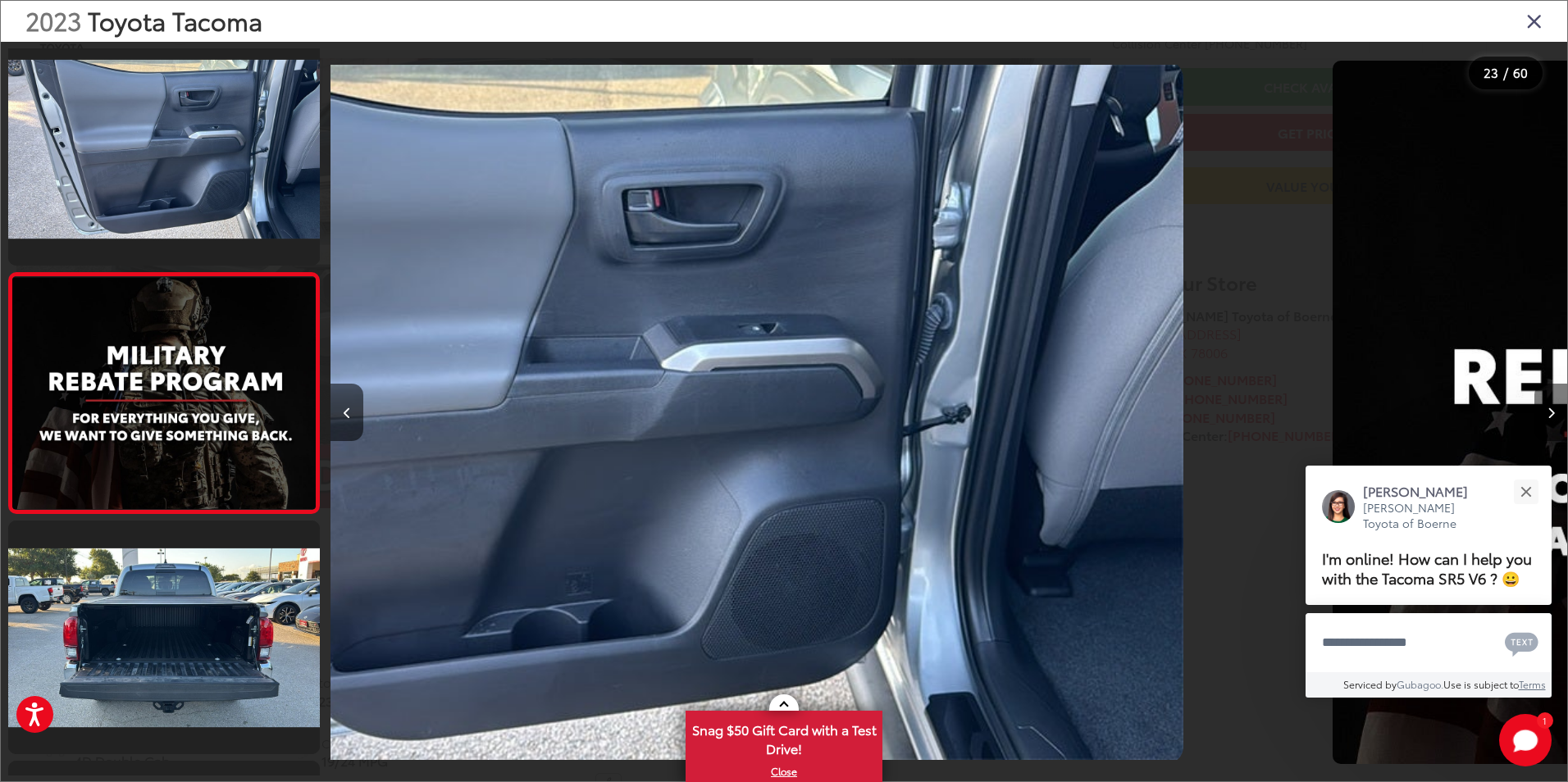
scroll to position [5091, 0]
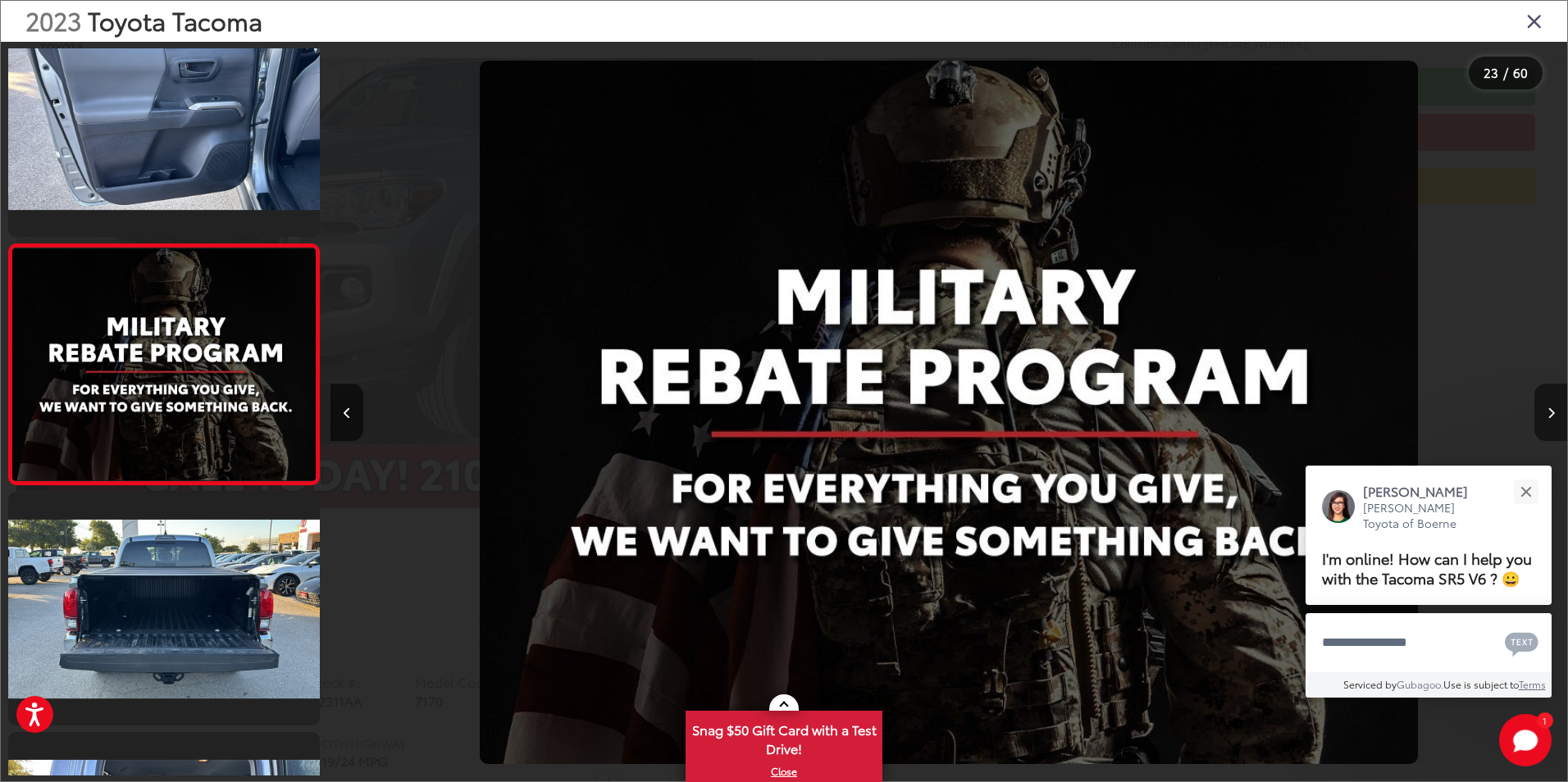
click at [1545, 415] on button "Next image" at bounding box center [1551, 413] width 33 height 57
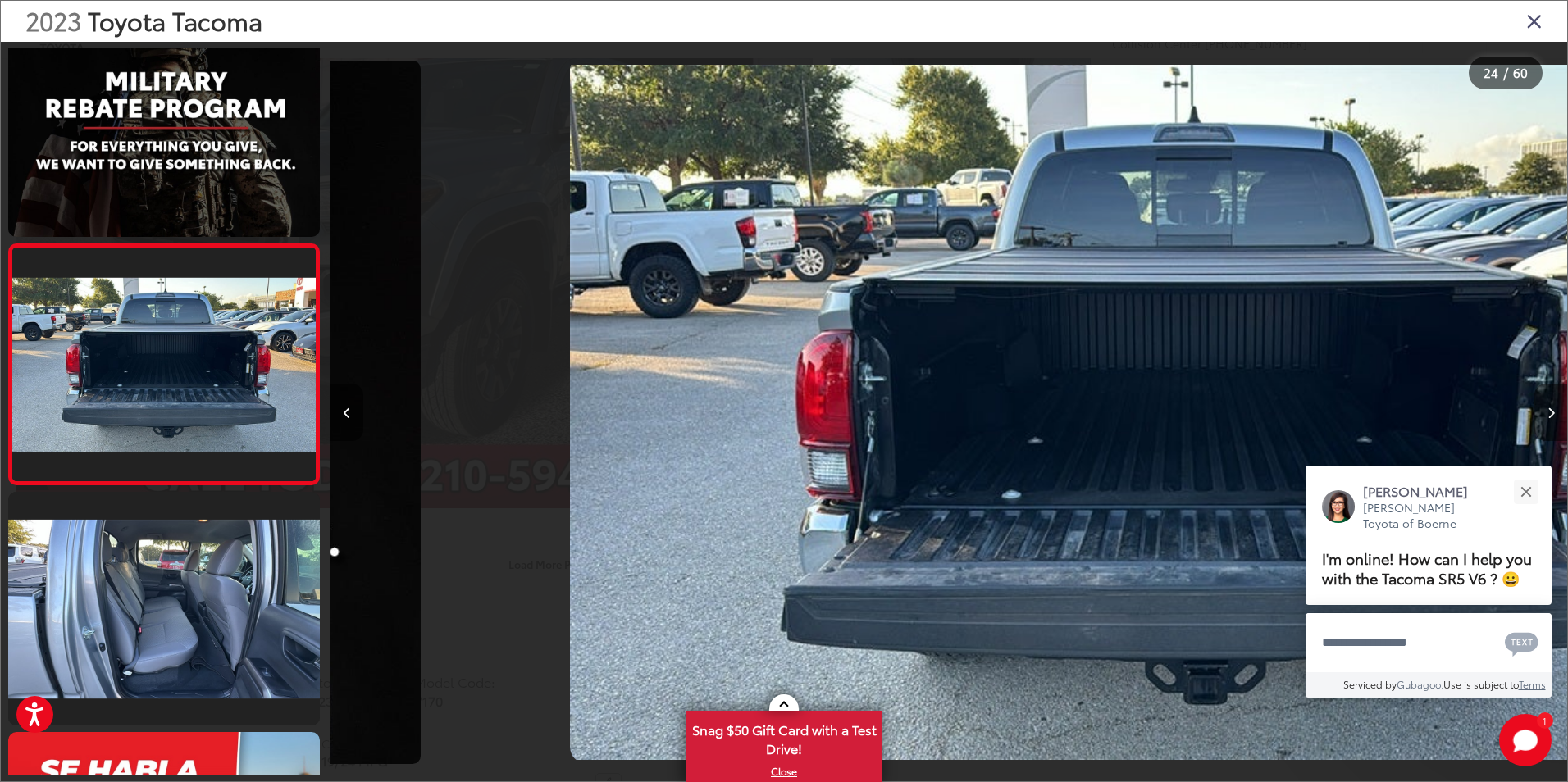
scroll to position [0, 28449]
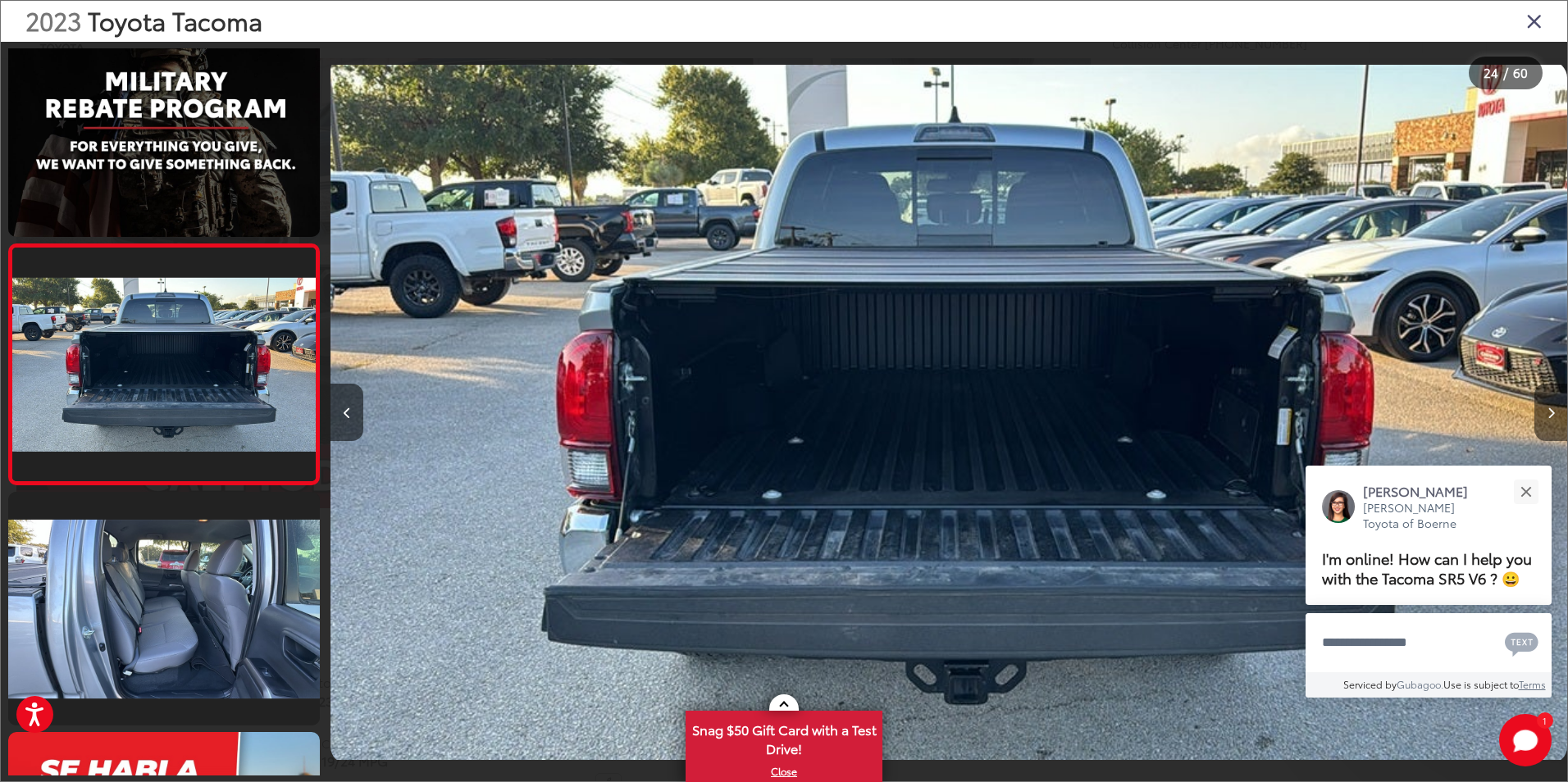
click at [1552, 416] on icon "Next image" at bounding box center [1552, 413] width 8 height 11
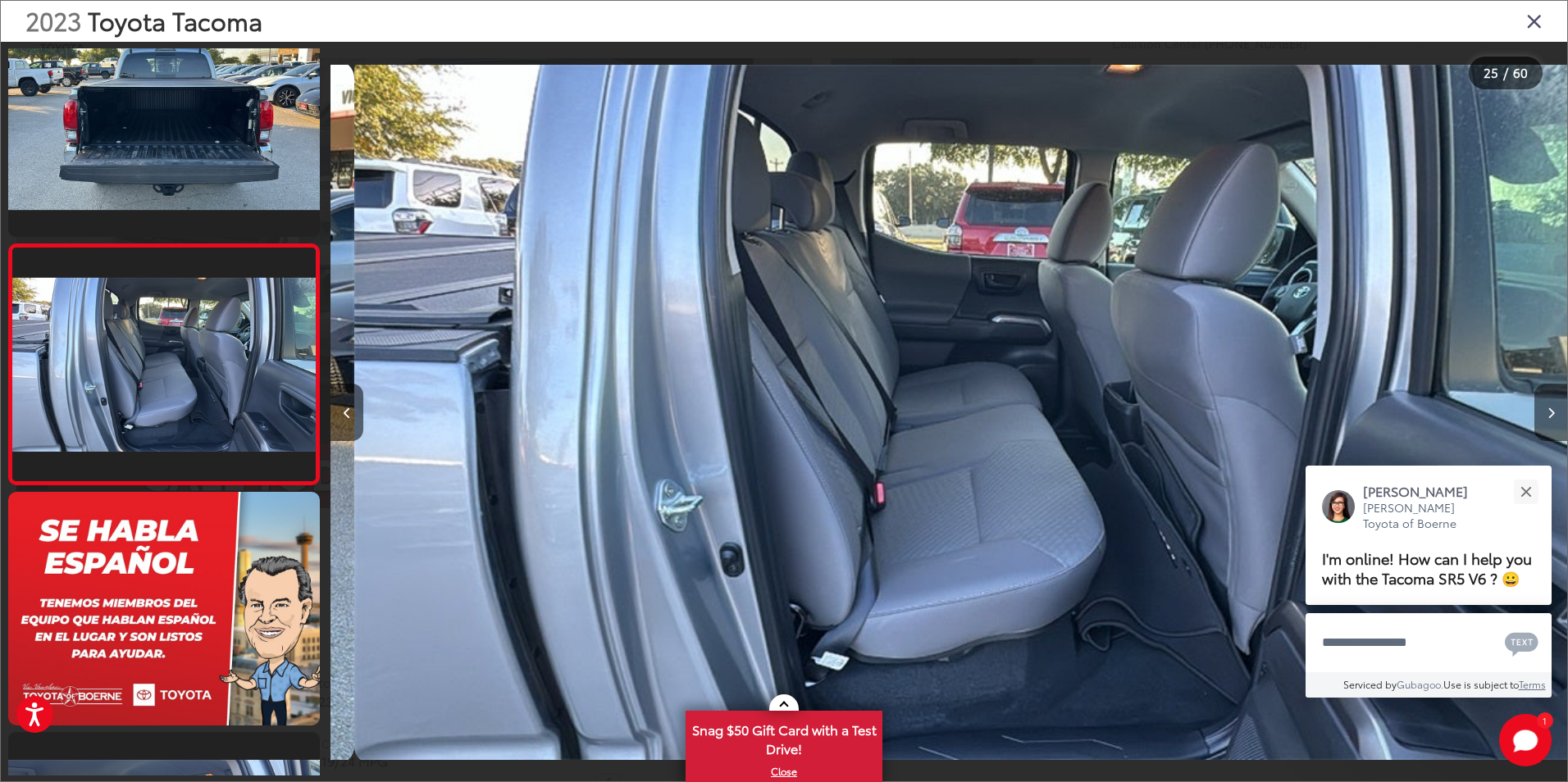
scroll to position [0, 29687]
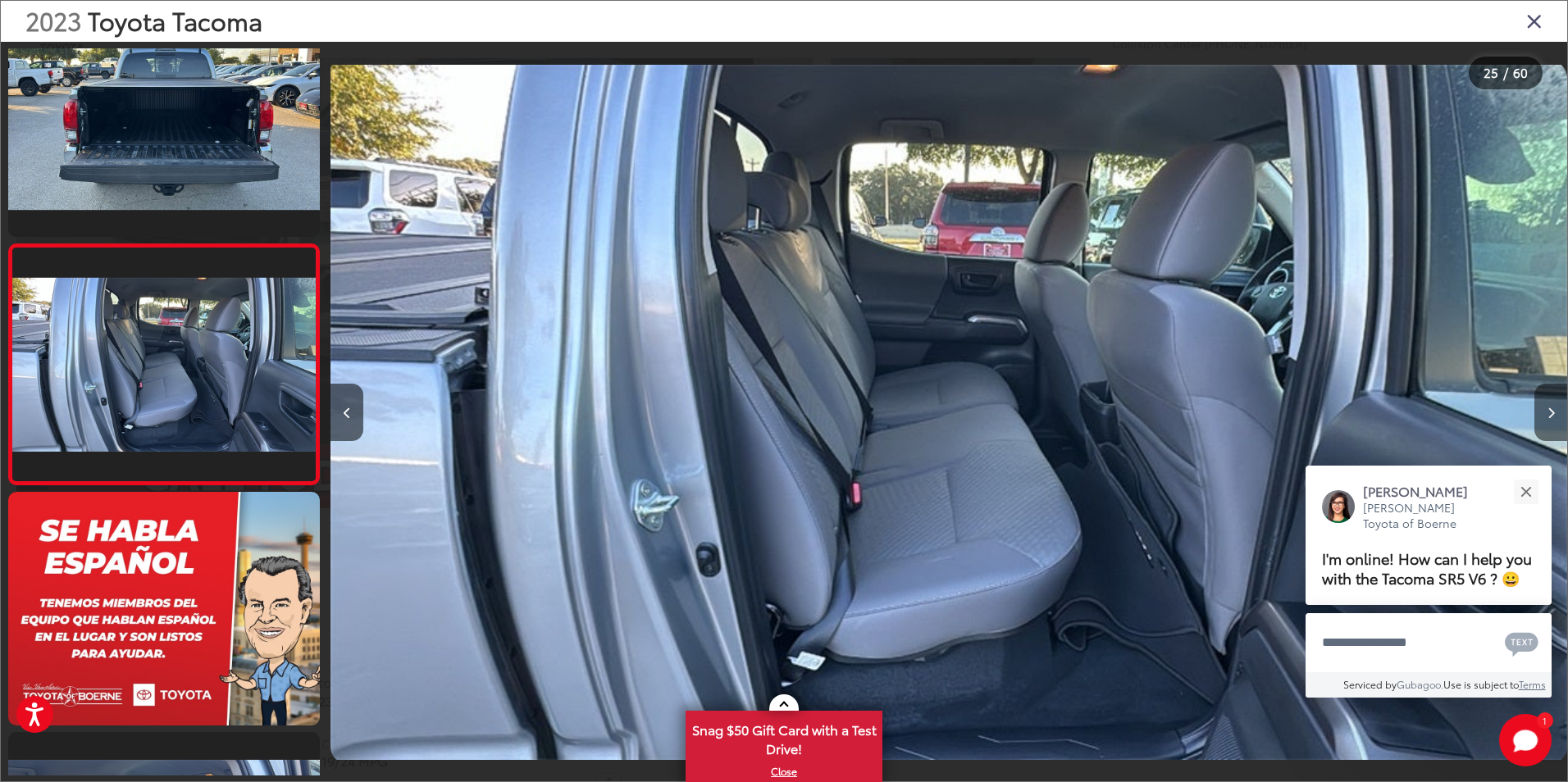
click at [1554, 404] on button "Next image" at bounding box center [1551, 413] width 33 height 57
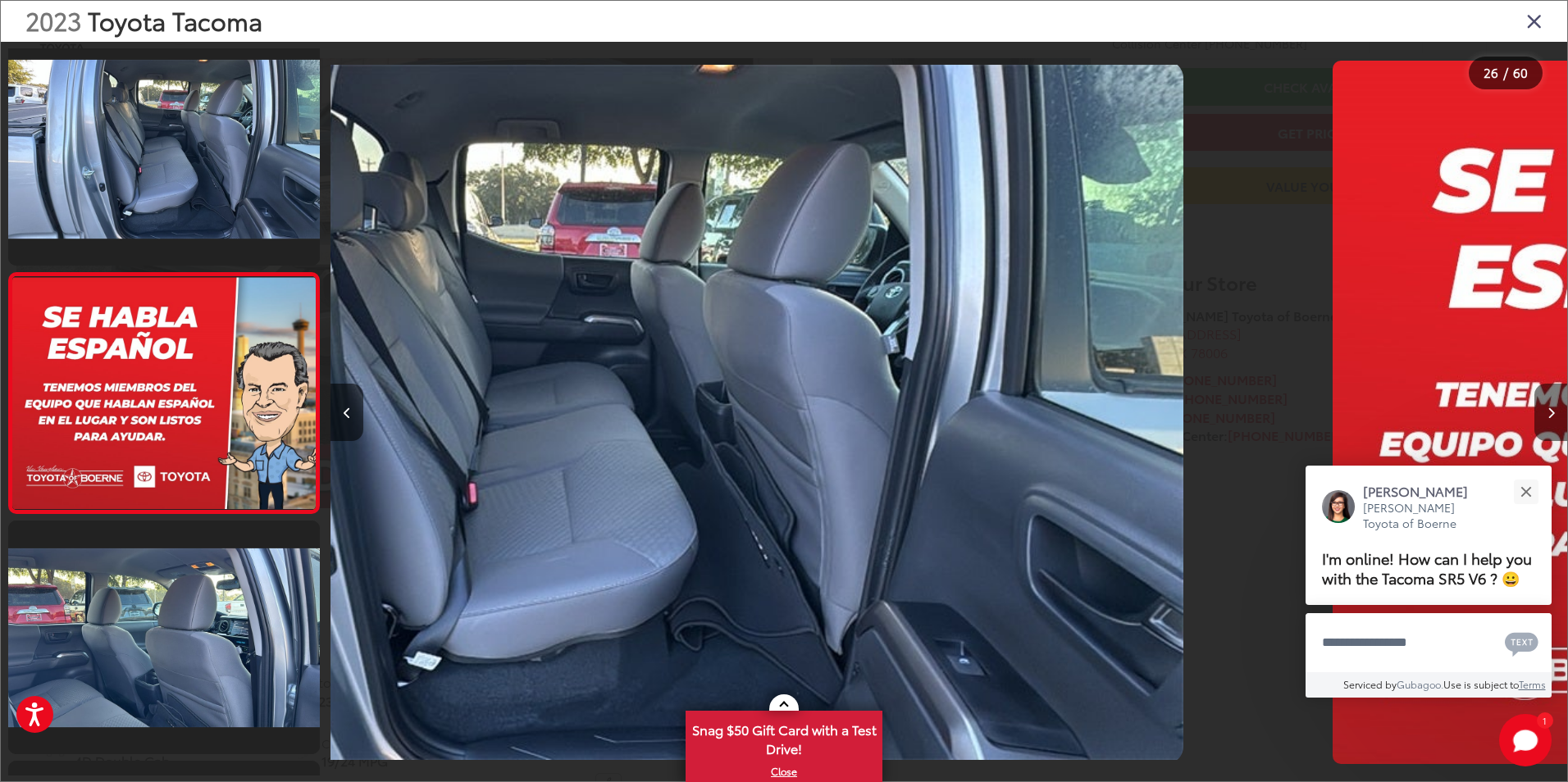
scroll to position [5811, 0]
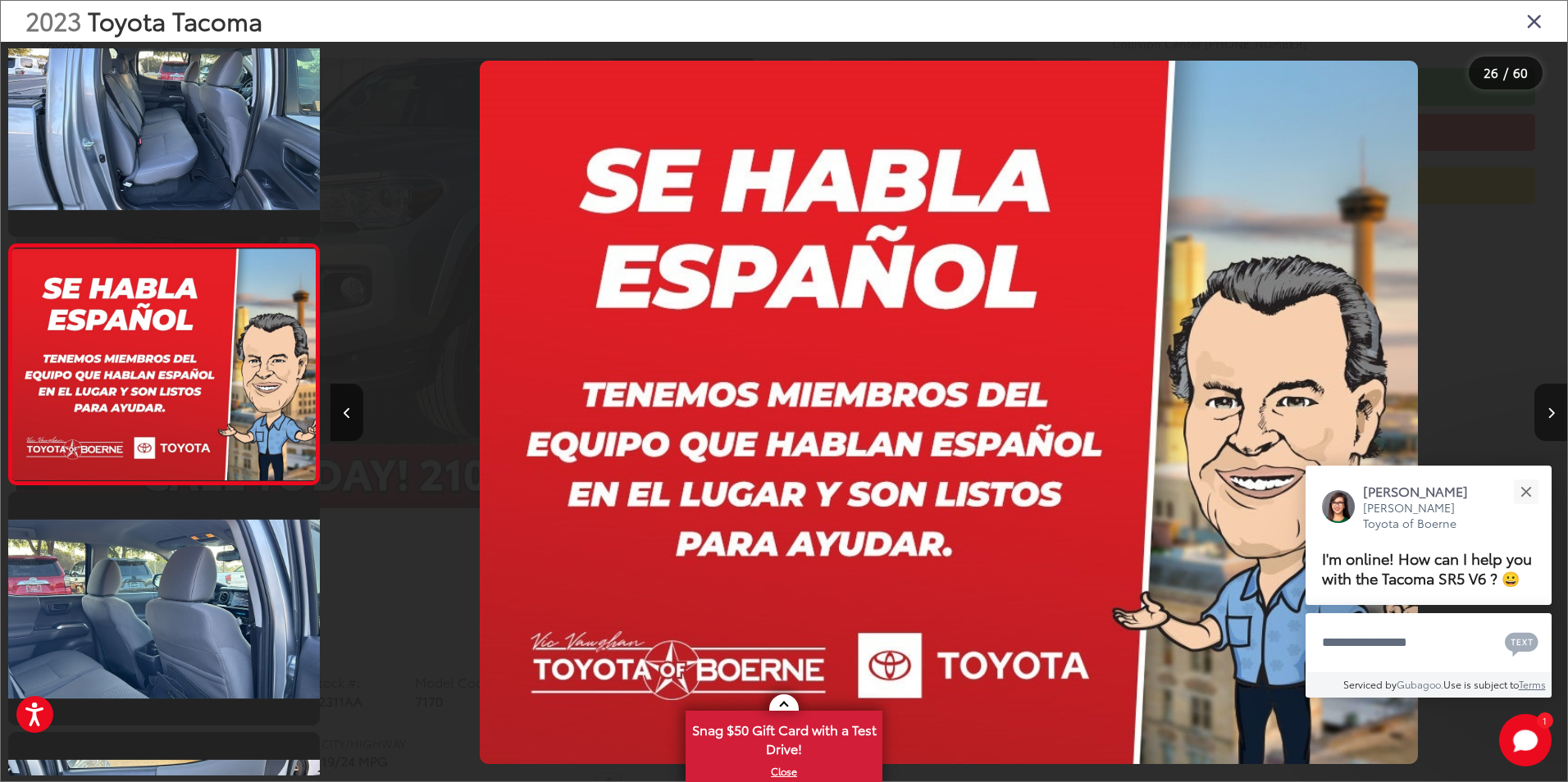
click at [1554, 404] on button "Next image" at bounding box center [1551, 413] width 33 height 57
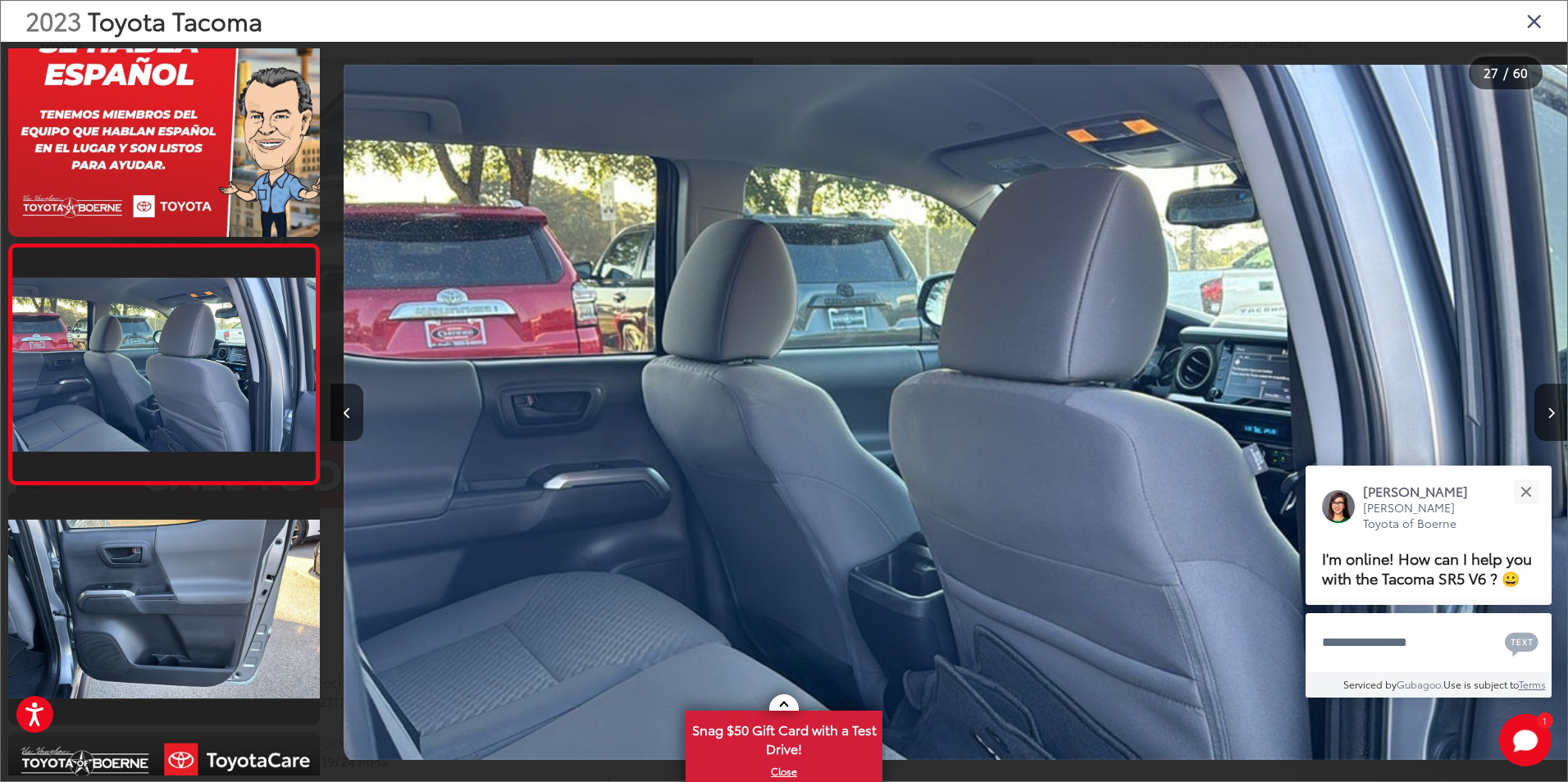
scroll to position [0, 32160]
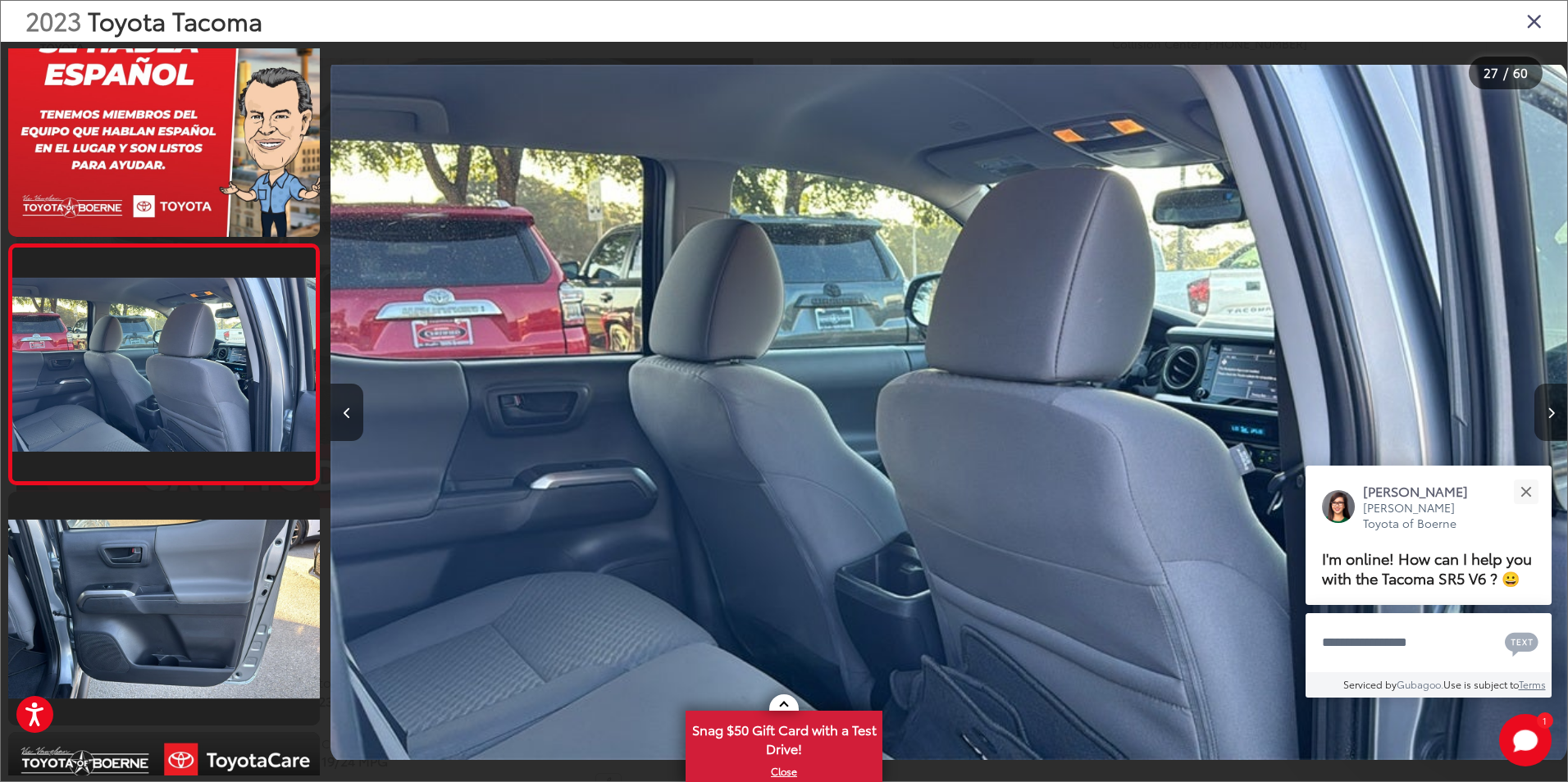
click at [1546, 415] on button "Next image" at bounding box center [1551, 413] width 33 height 57
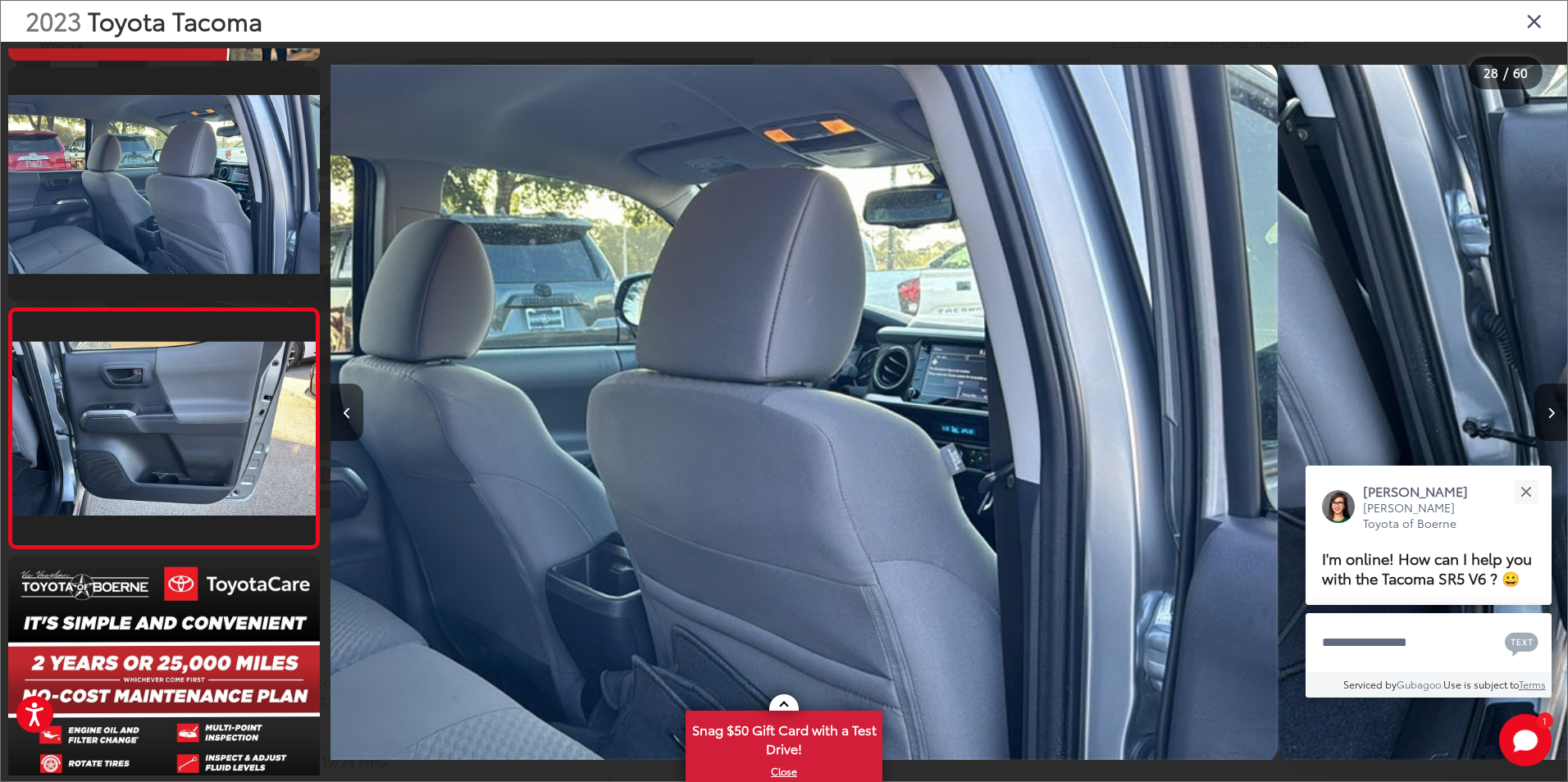
scroll to position [6292, 0]
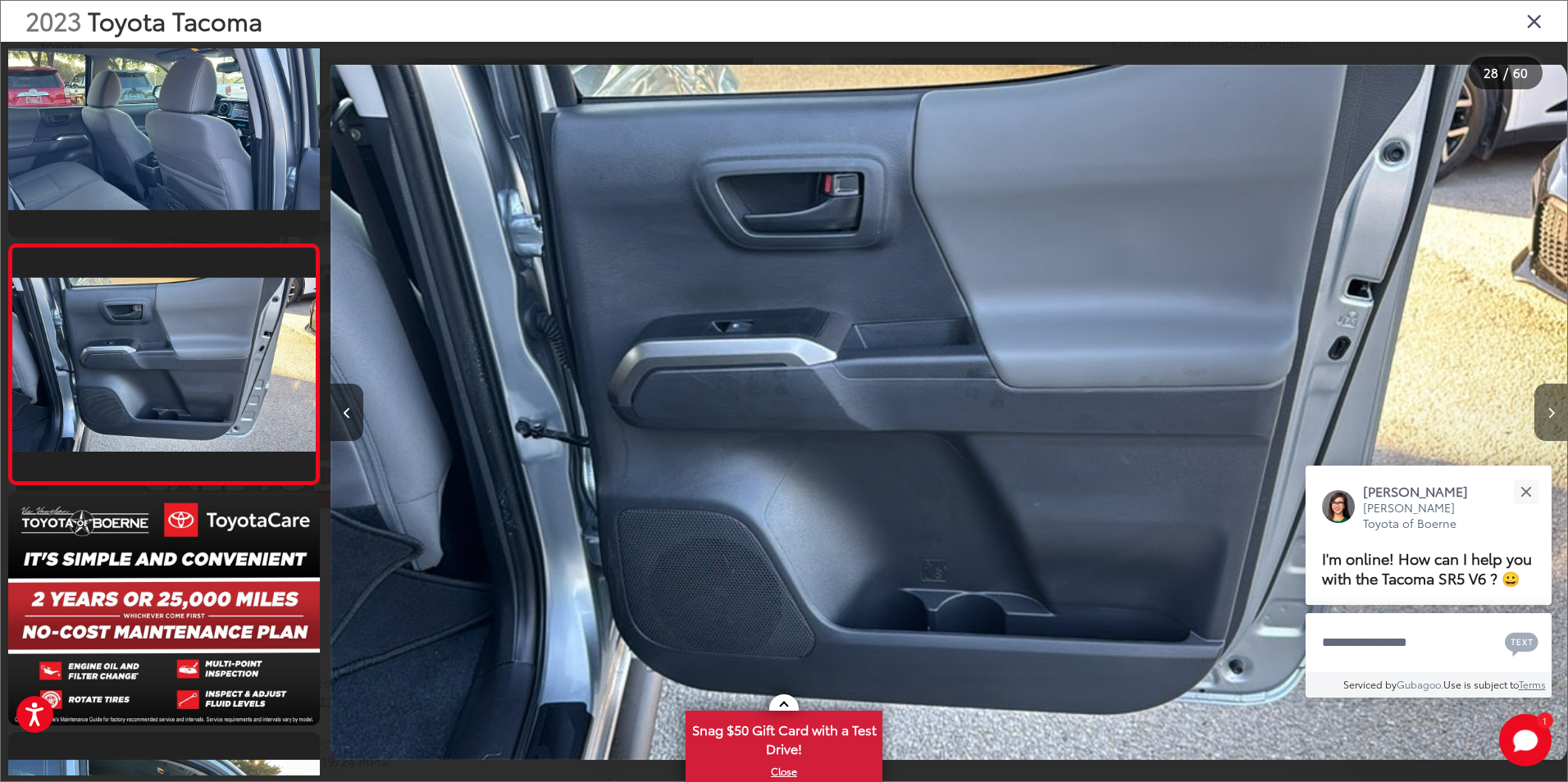
click at [1546, 415] on button "Next image" at bounding box center [1551, 413] width 33 height 57
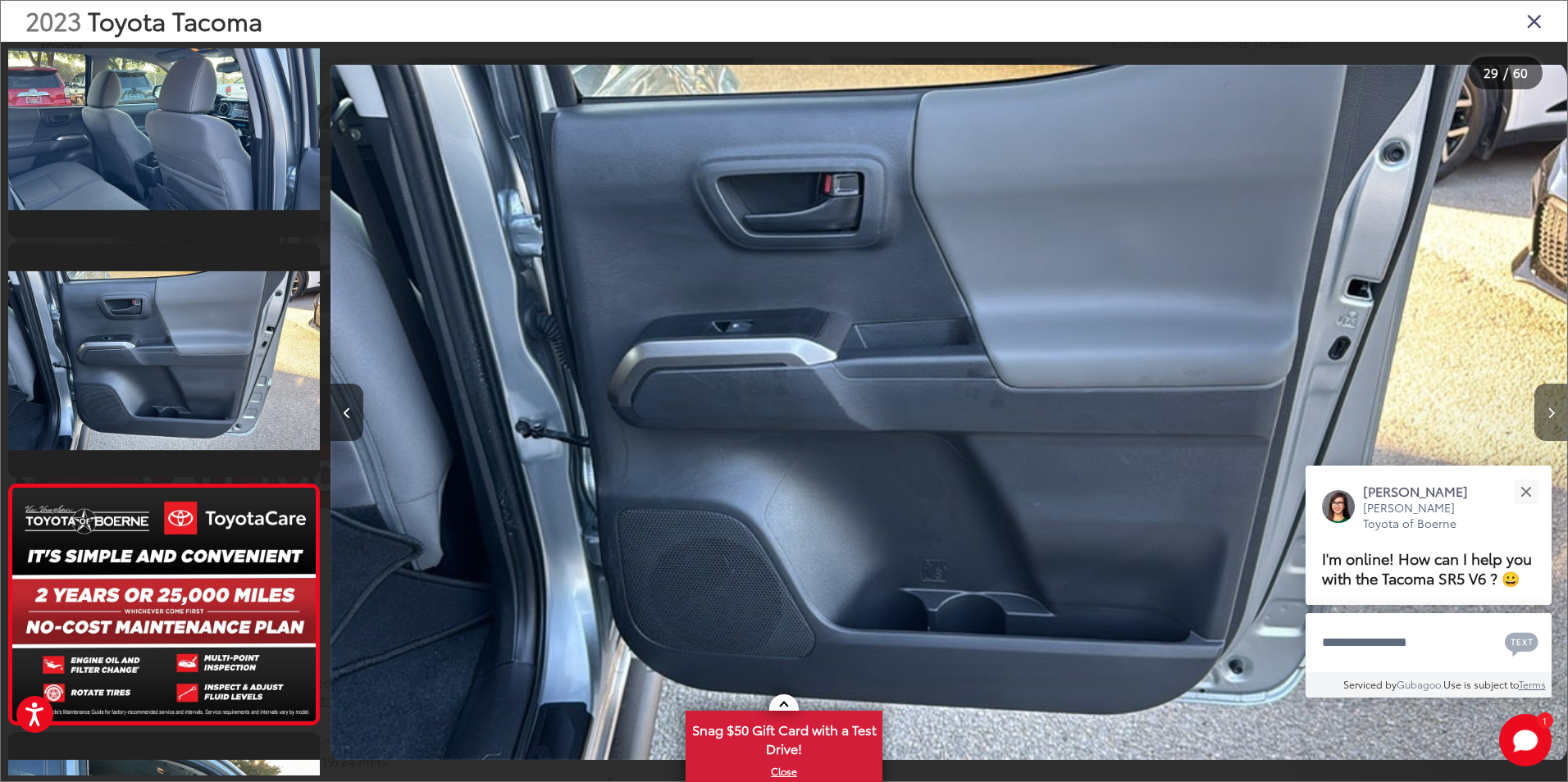
scroll to position [0, 33687]
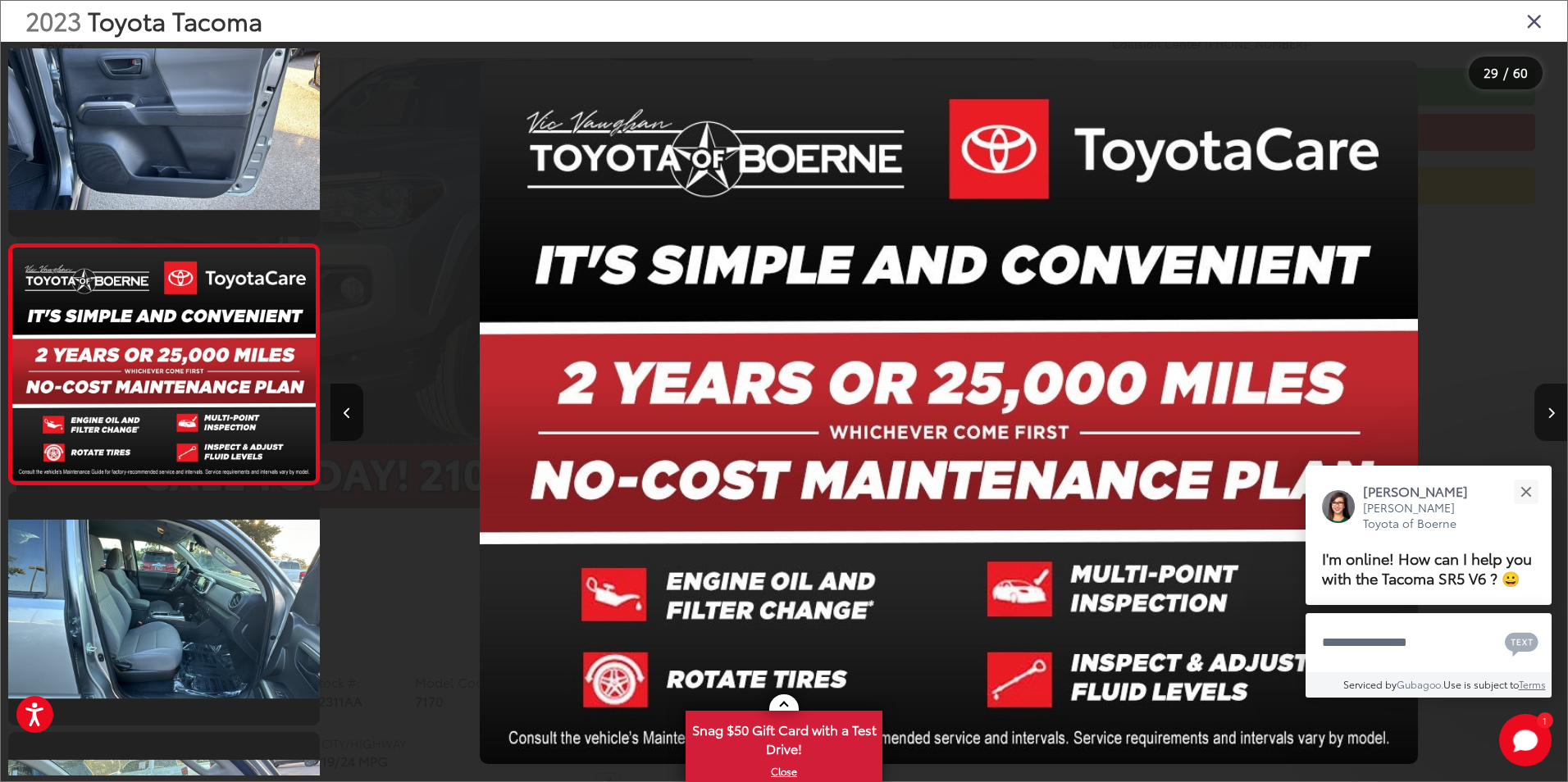
click at [1546, 415] on button "Next image" at bounding box center [1551, 413] width 33 height 57
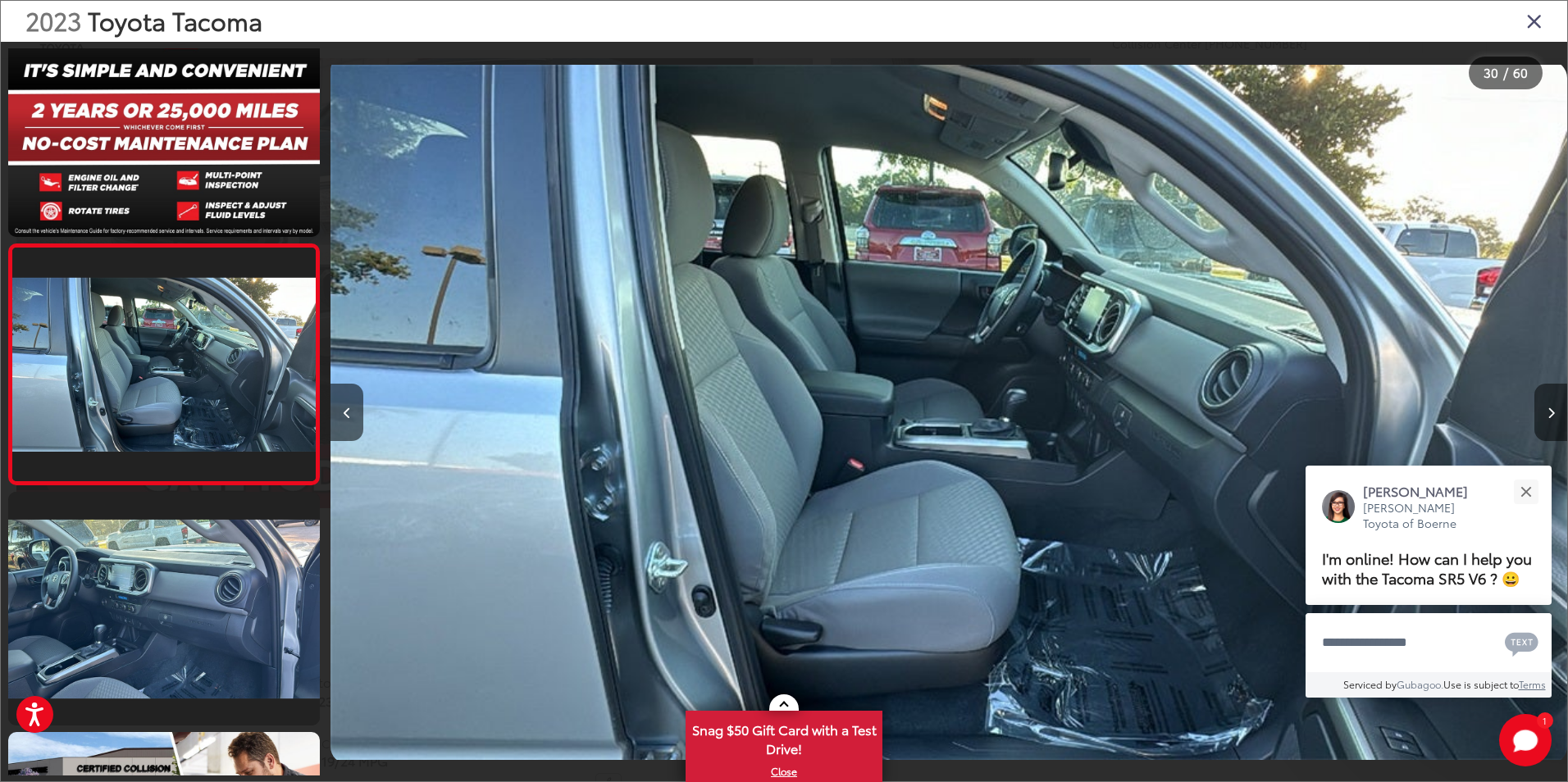
click at [1546, 415] on button "Next image" at bounding box center [1551, 413] width 33 height 57
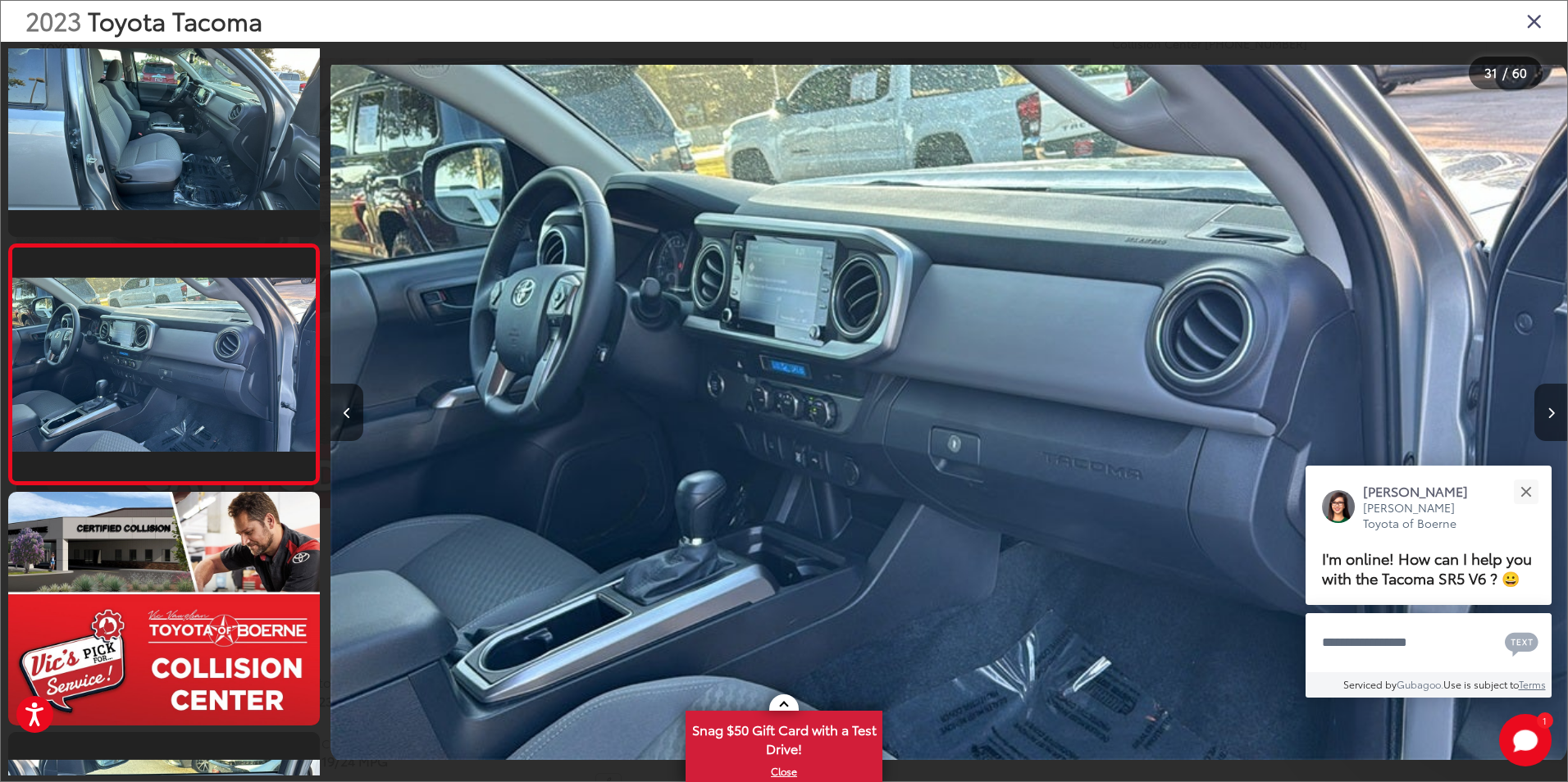
click at [1551, 418] on icon "Next image" at bounding box center [1552, 413] width 8 height 11
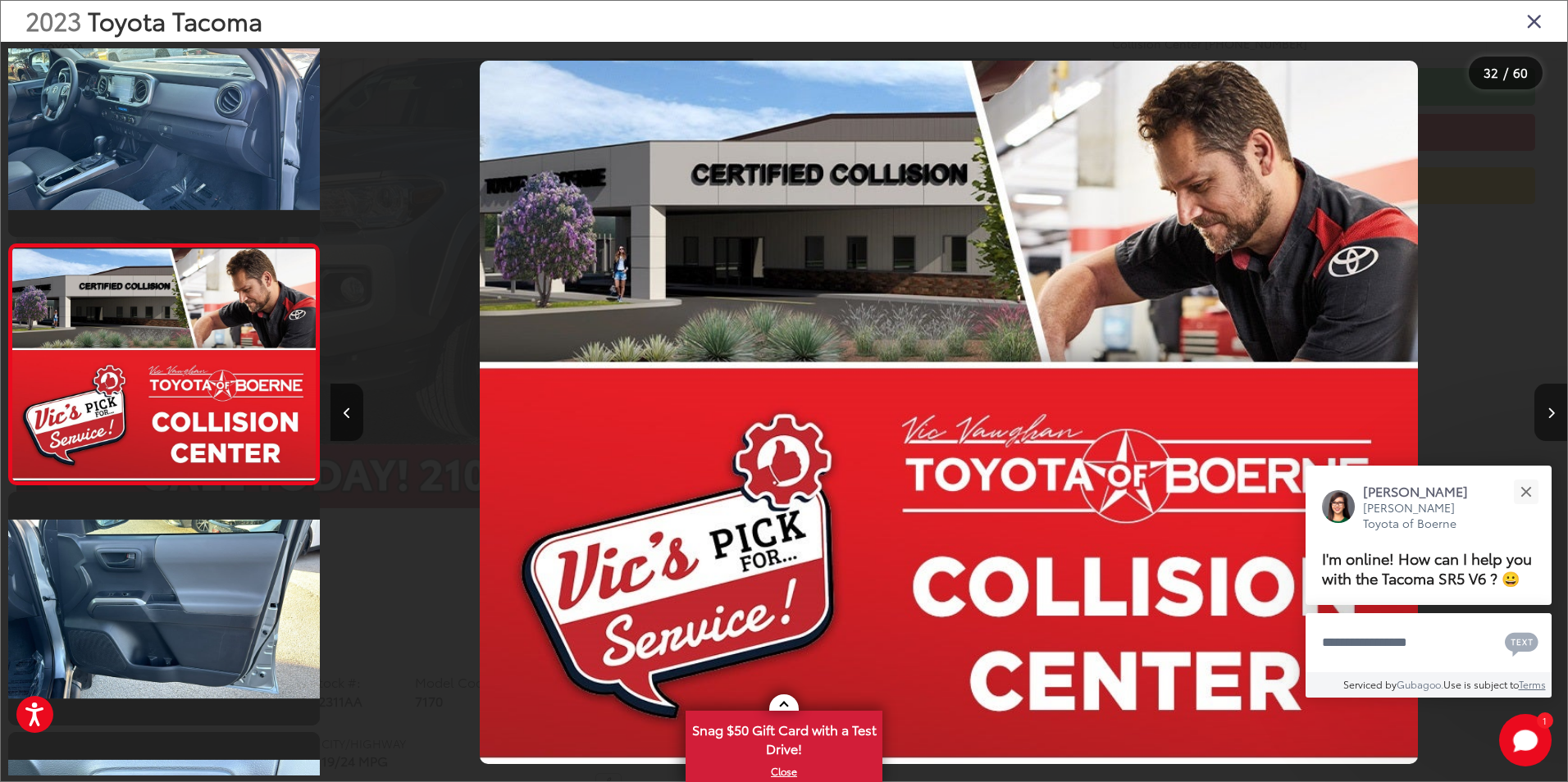
click at [1551, 418] on icon "Next image" at bounding box center [1552, 413] width 8 height 11
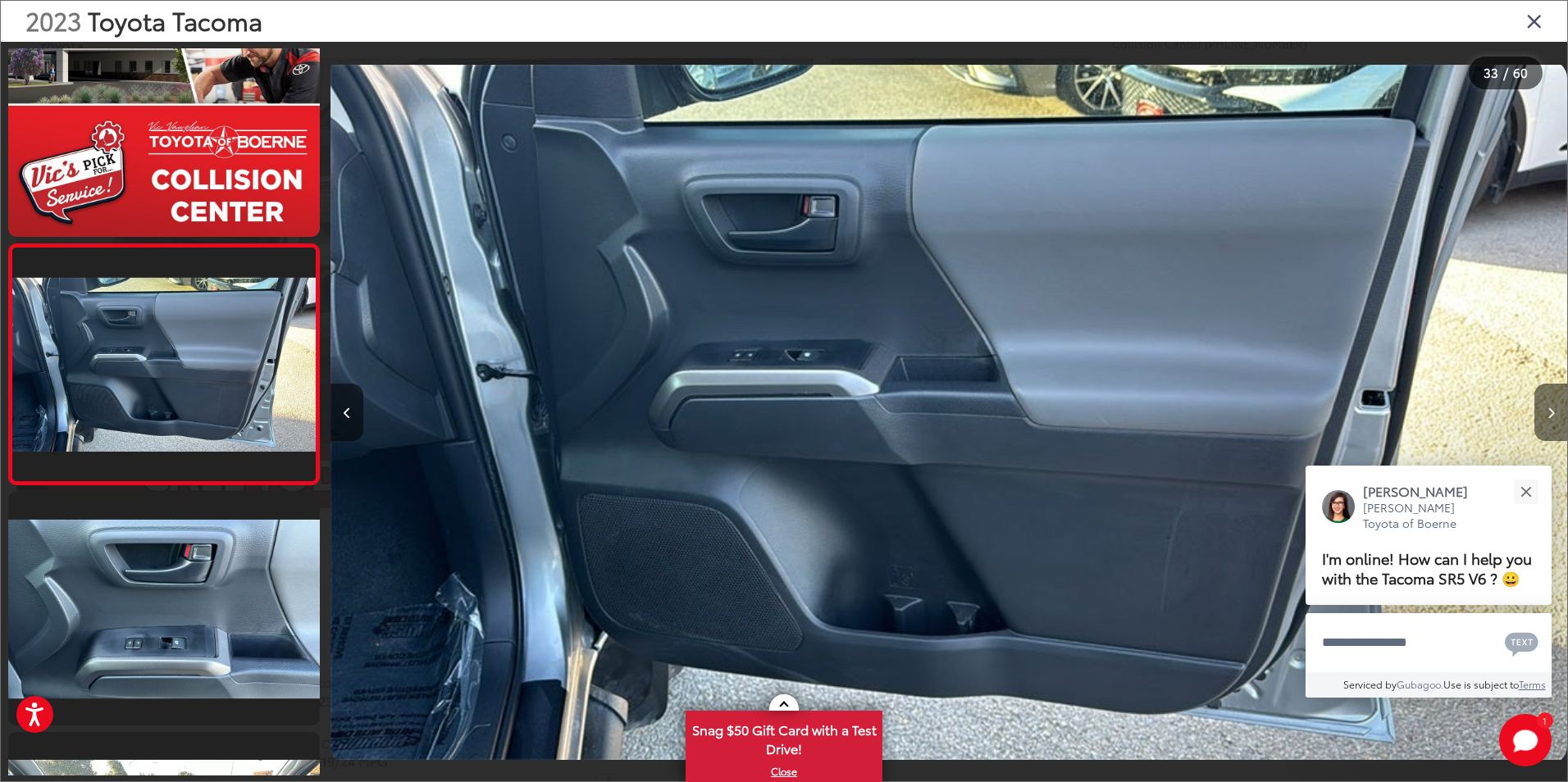
click at [1551, 418] on icon "Next image" at bounding box center [1552, 413] width 8 height 11
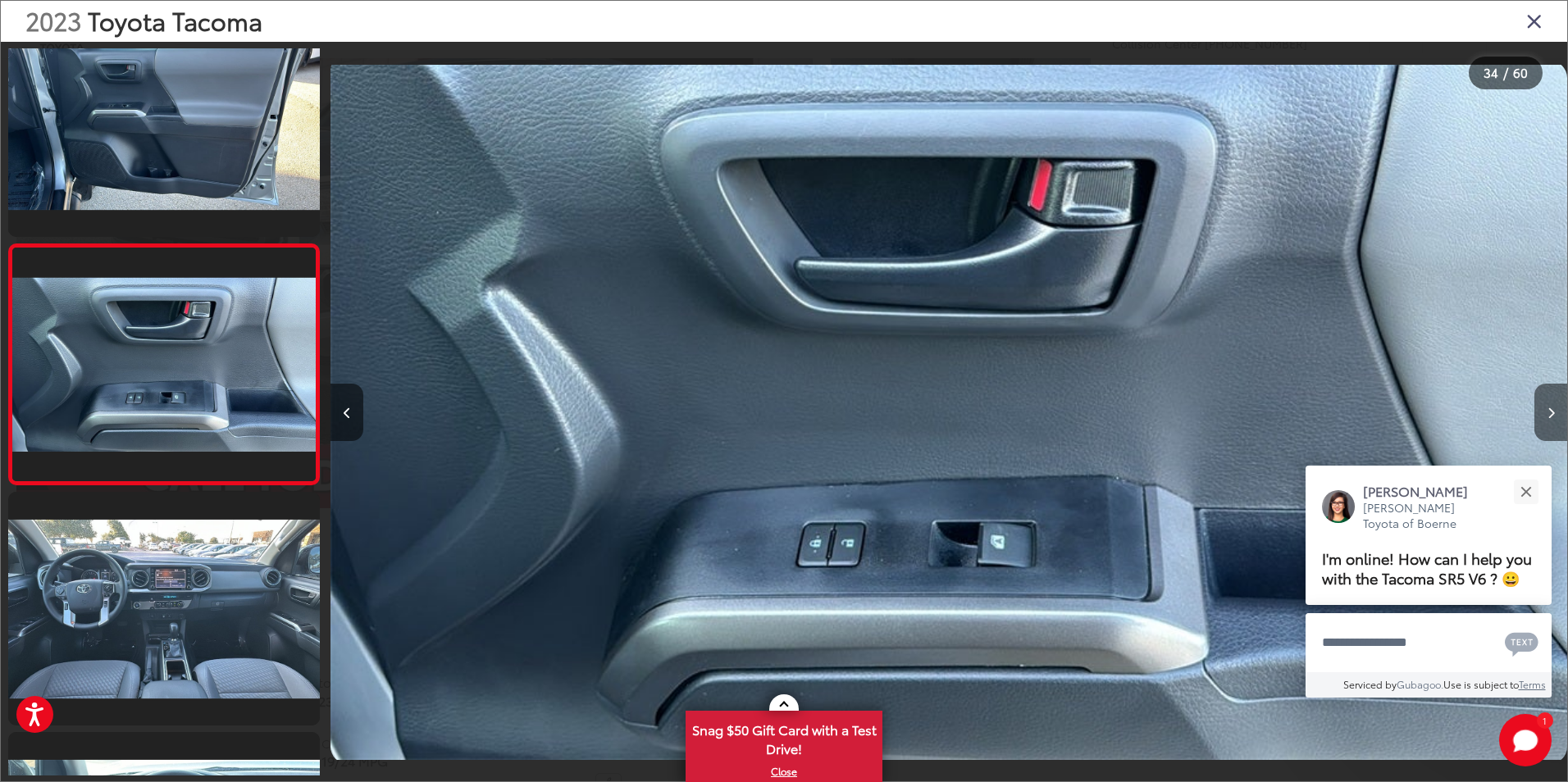
click at [1551, 418] on icon "Next image" at bounding box center [1552, 413] width 8 height 11
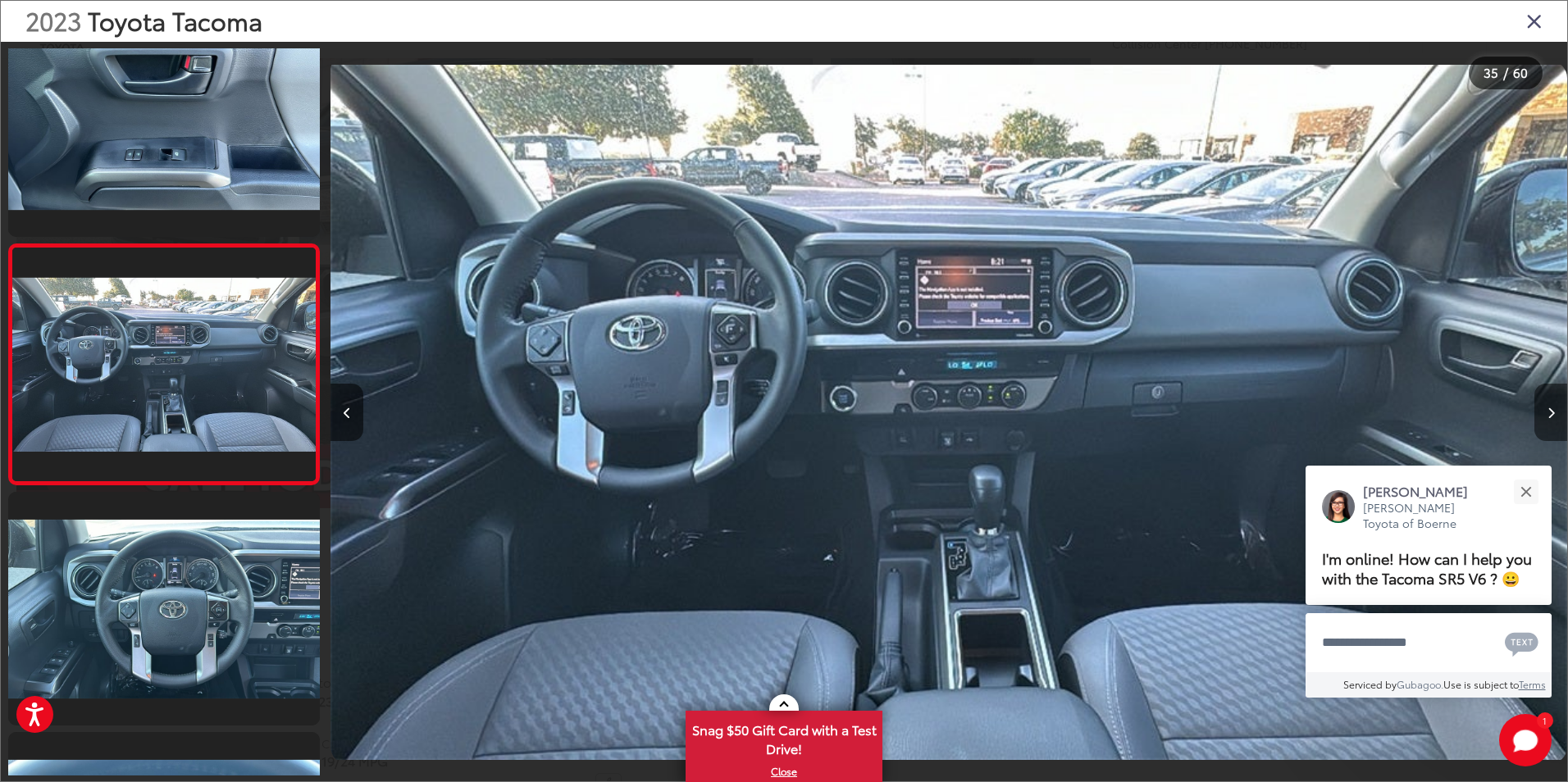
click at [1551, 418] on icon "Next image" at bounding box center [1552, 413] width 8 height 11
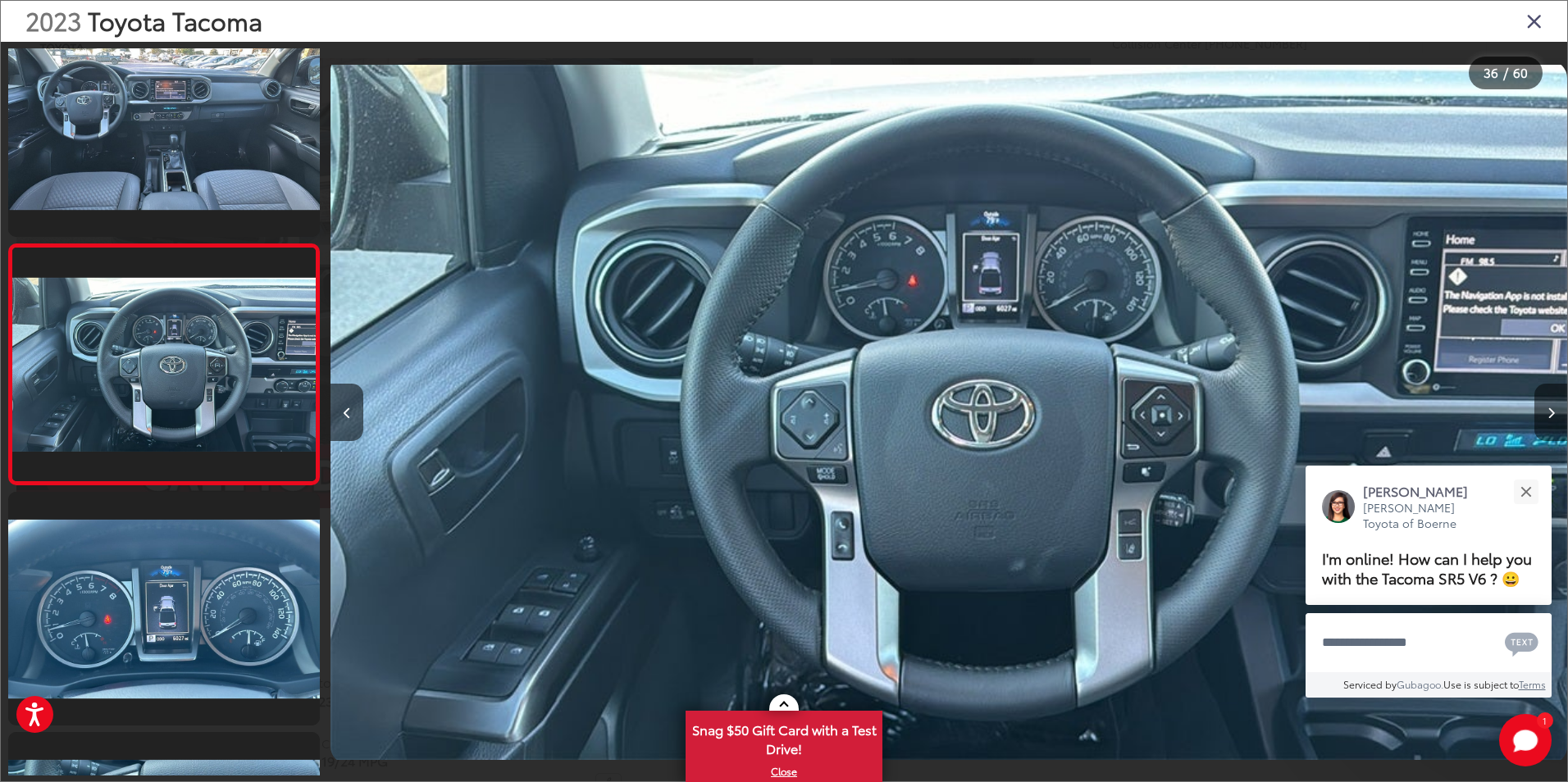
click at [1551, 418] on icon "Next image" at bounding box center [1552, 413] width 8 height 11
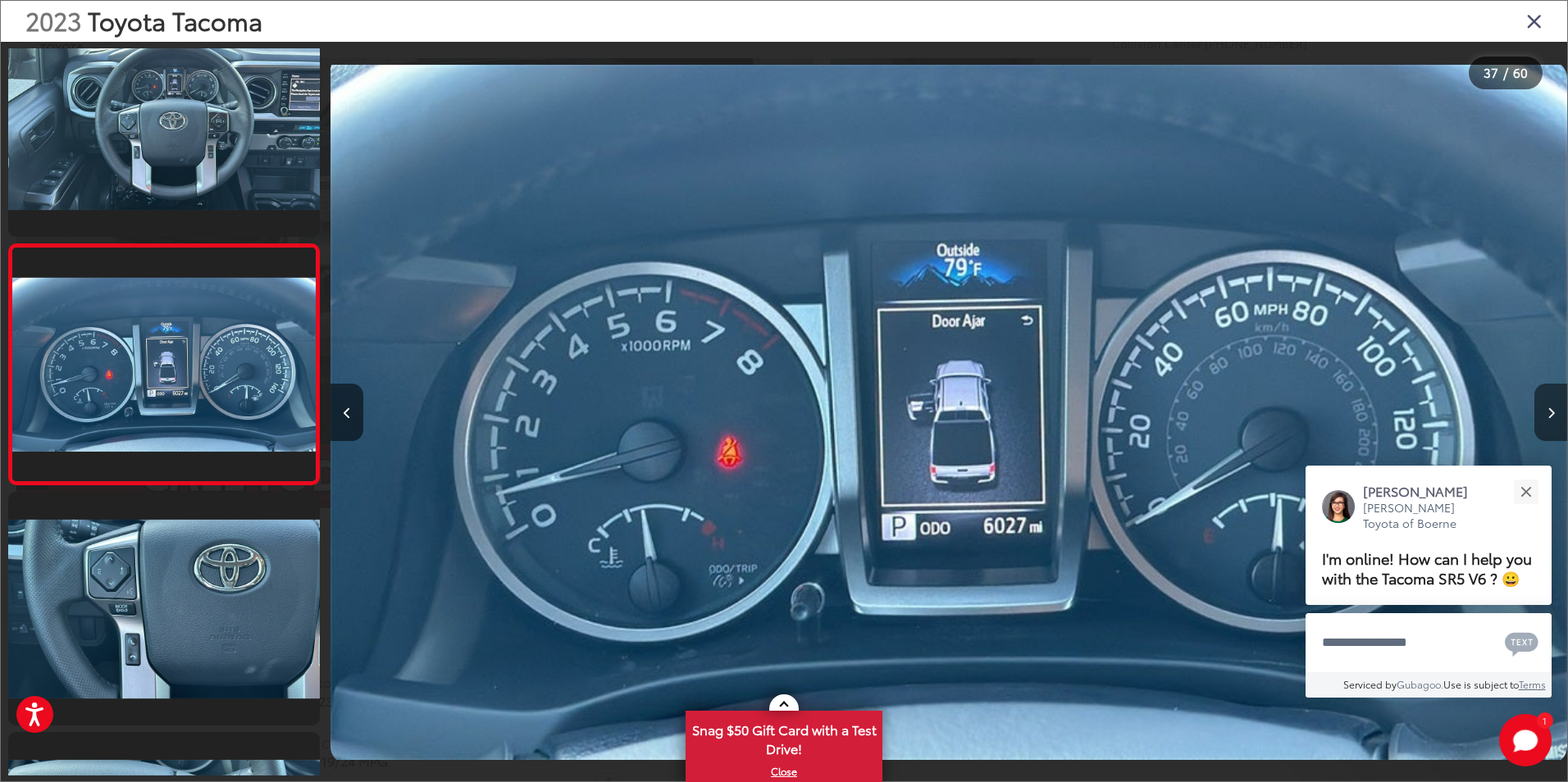
click at [1551, 418] on icon "Next image" at bounding box center [1552, 413] width 8 height 11
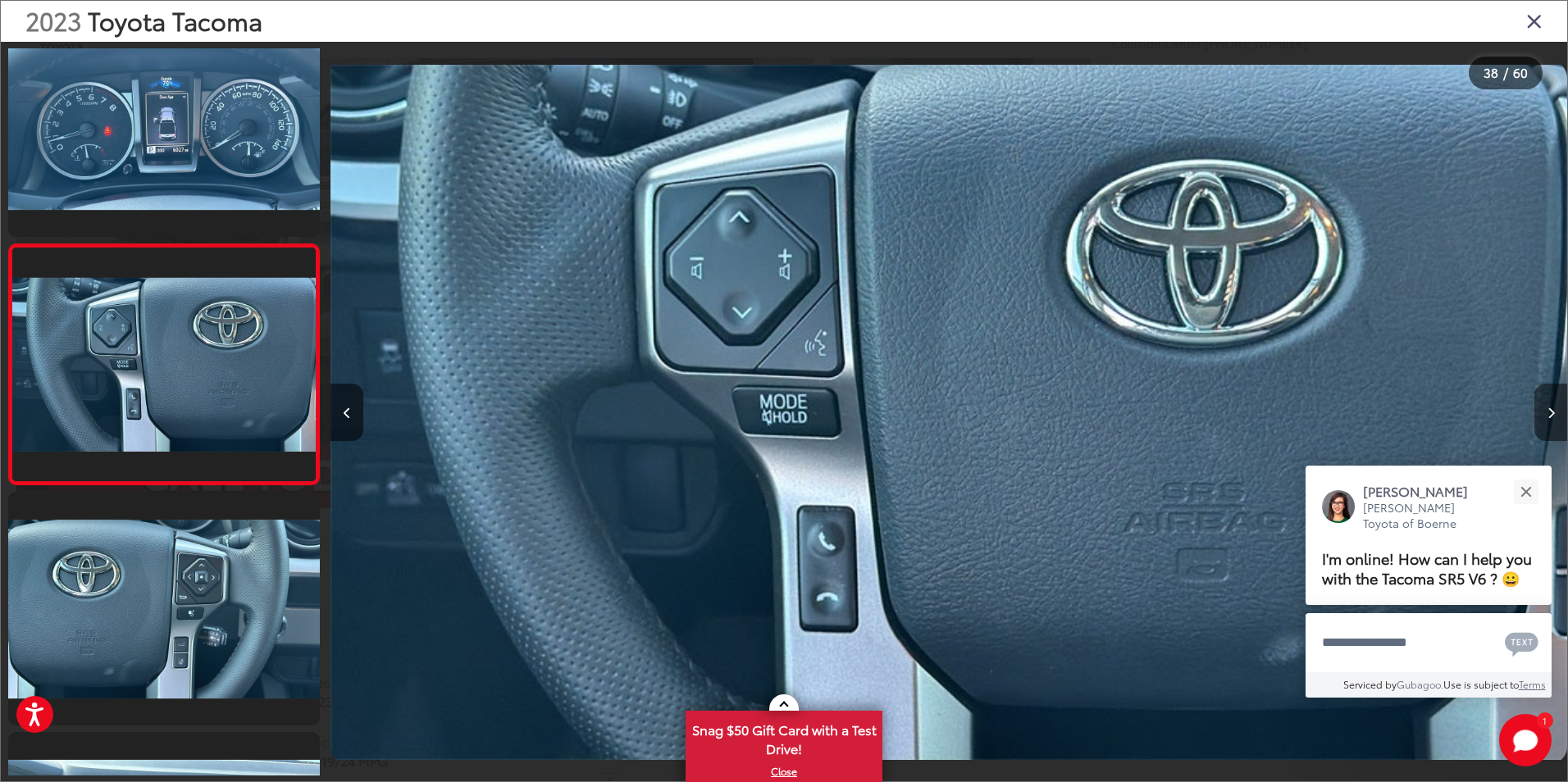
click at [1551, 418] on icon "Next image" at bounding box center [1552, 413] width 8 height 11
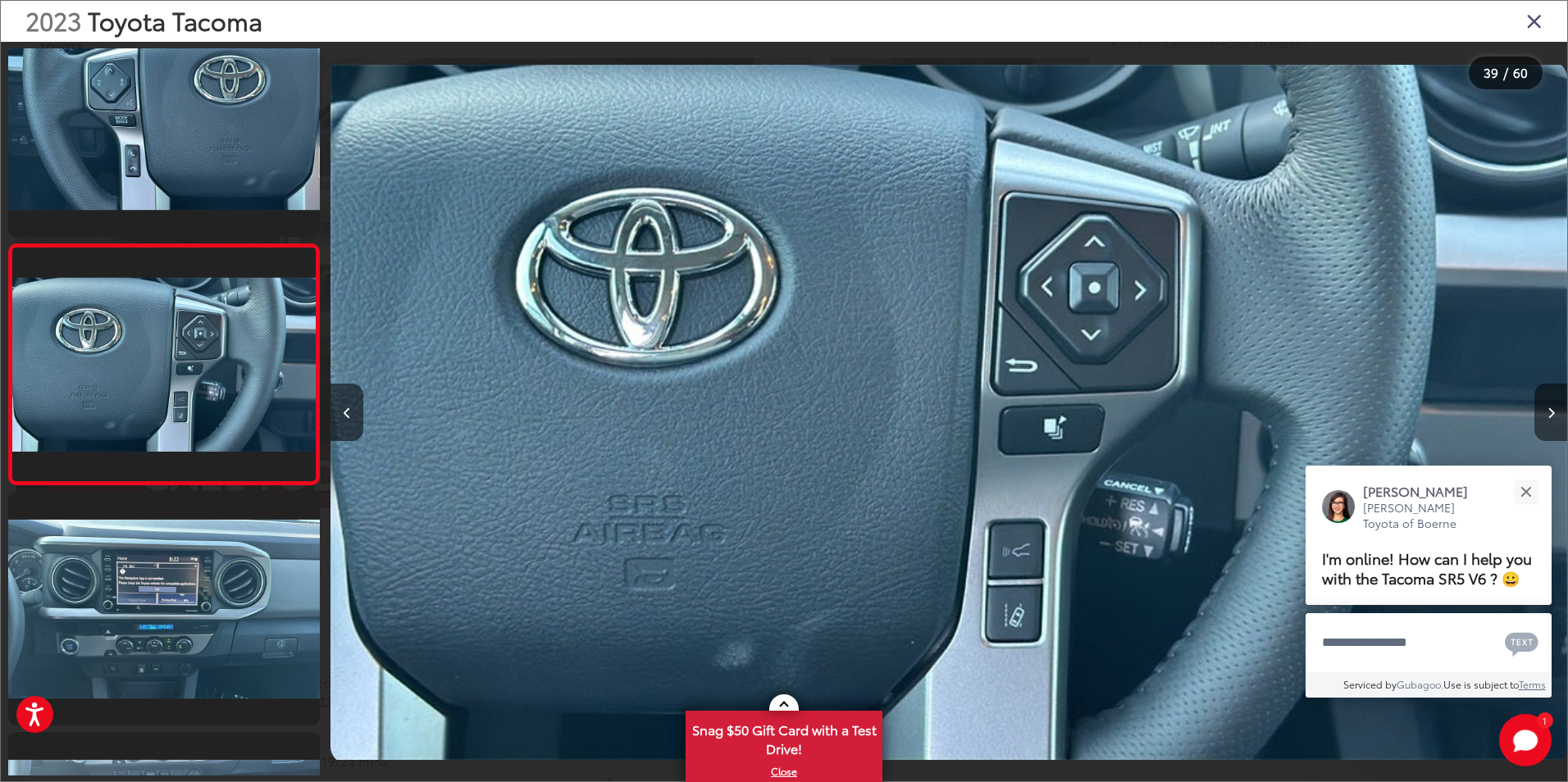
click at [1551, 418] on icon "Next image" at bounding box center [1552, 413] width 8 height 11
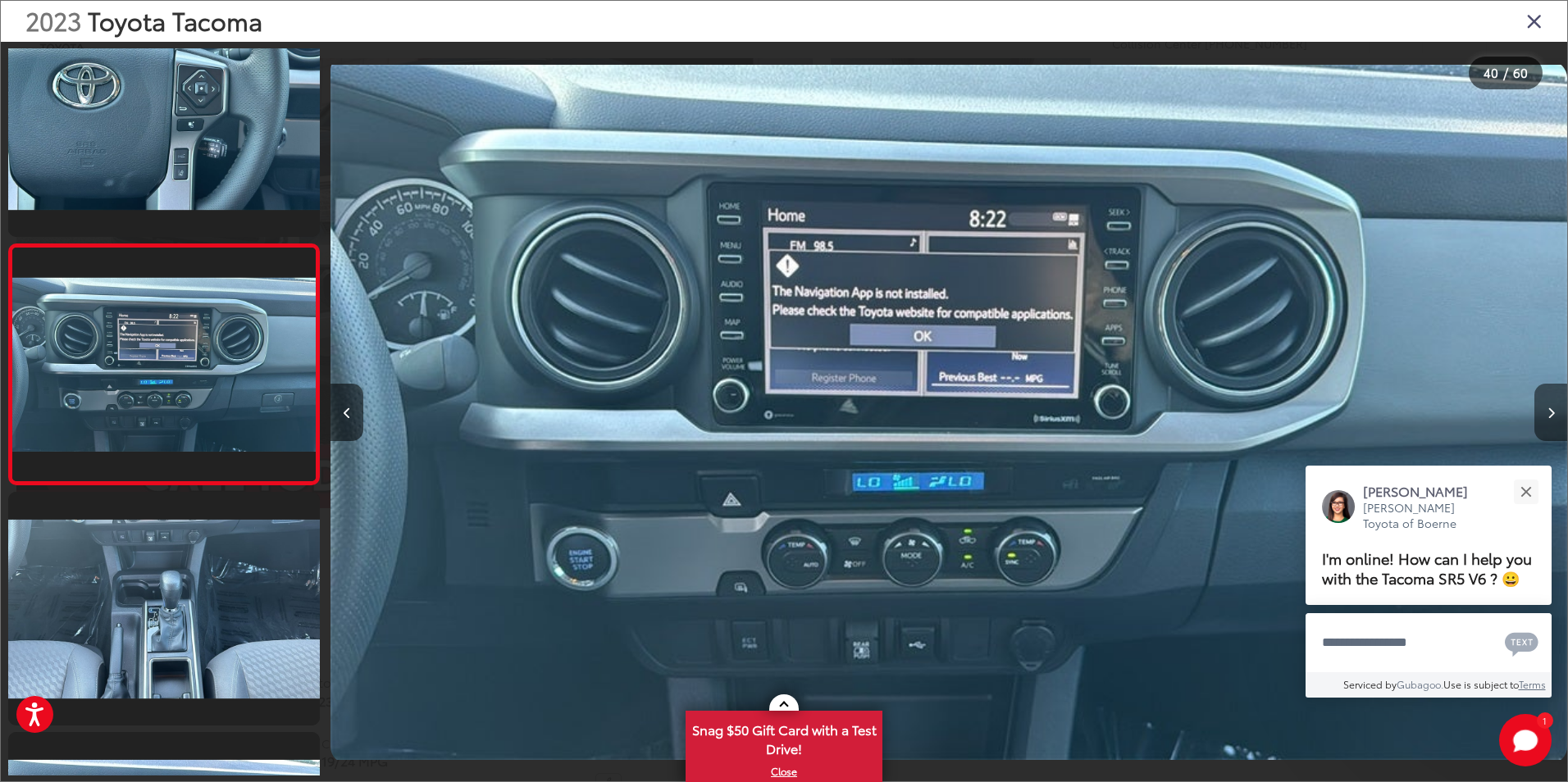
click at [1551, 418] on icon "Next image" at bounding box center [1552, 413] width 8 height 11
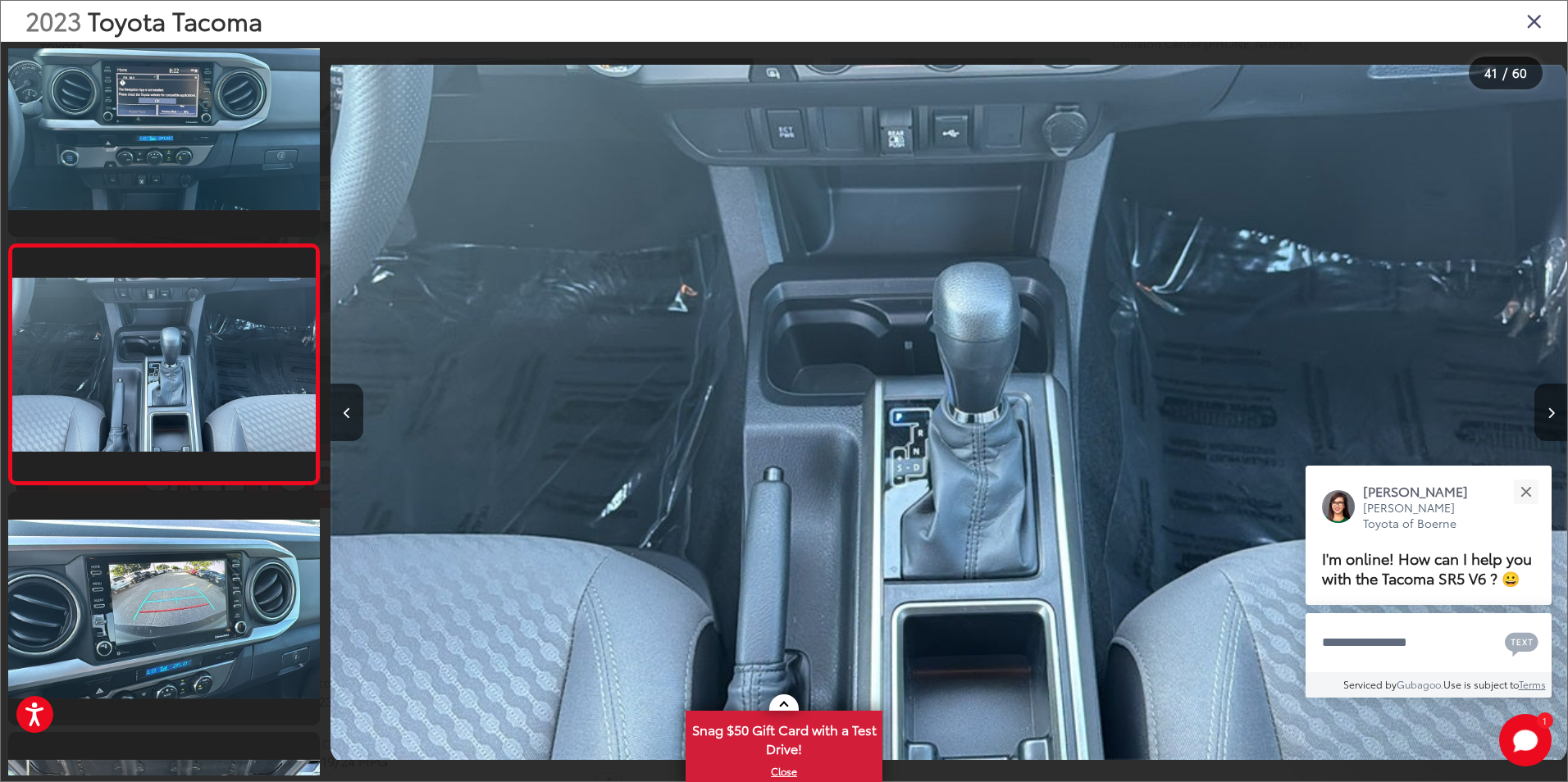
click at [1551, 418] on icon "Next image" at bounding box center [1552, 413] width 8 height 11
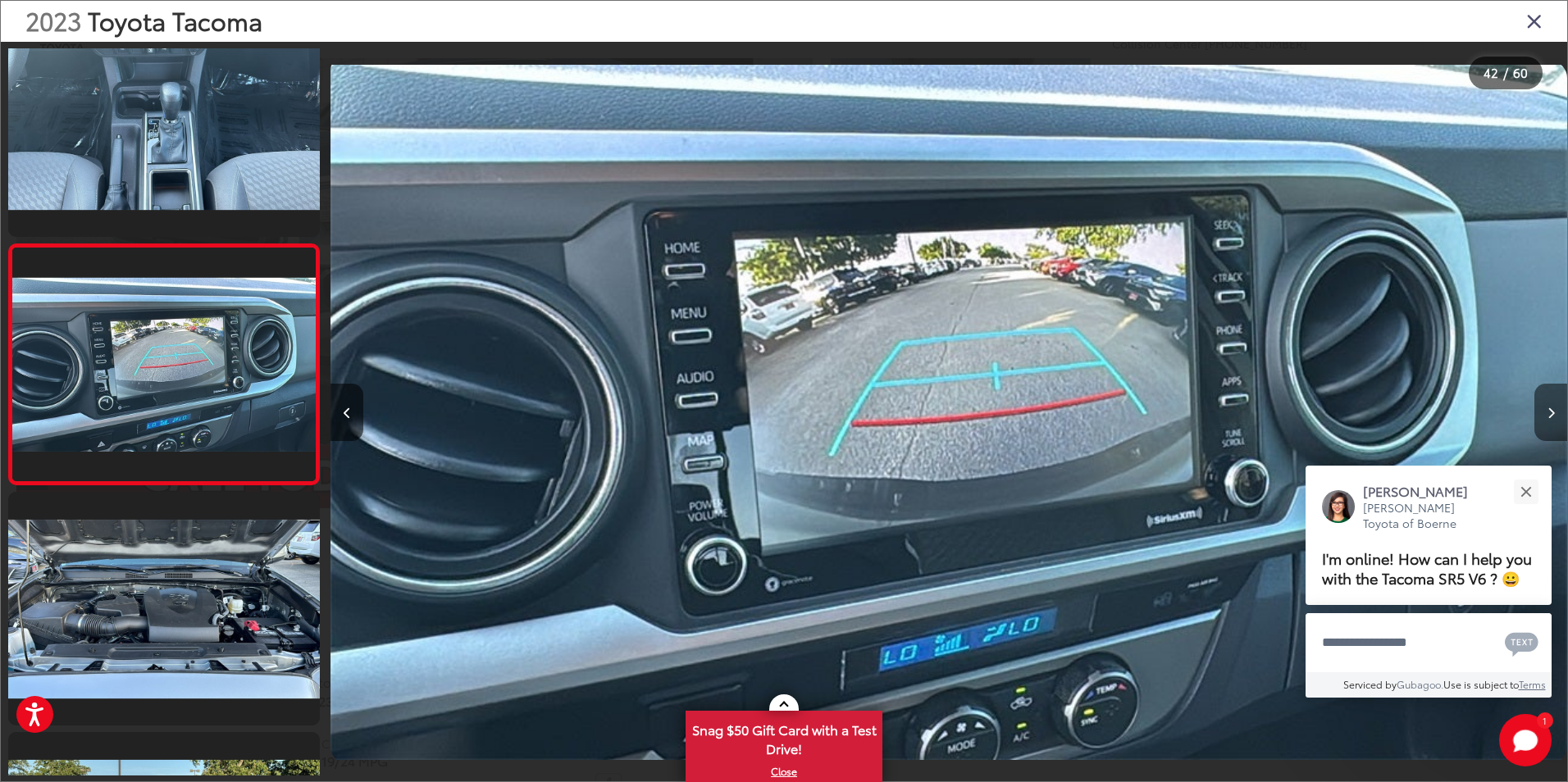
click at [1551, 418] on icon "Next image" at bounding box center [1552, 413] width 8 height 11
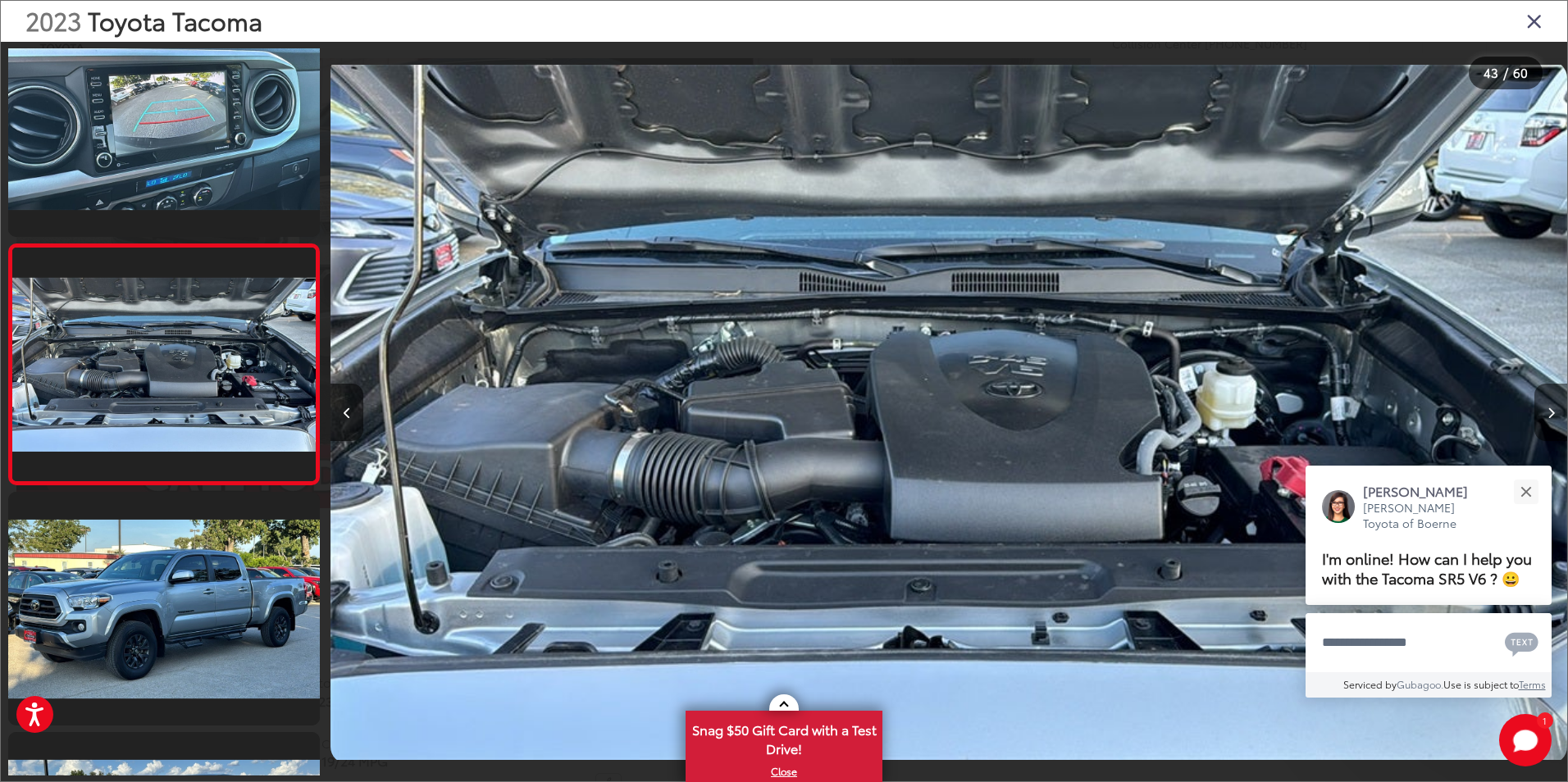
click at [1551, 418] on icon "Next image" at bounding box center [1552, 413] width 8 height 11
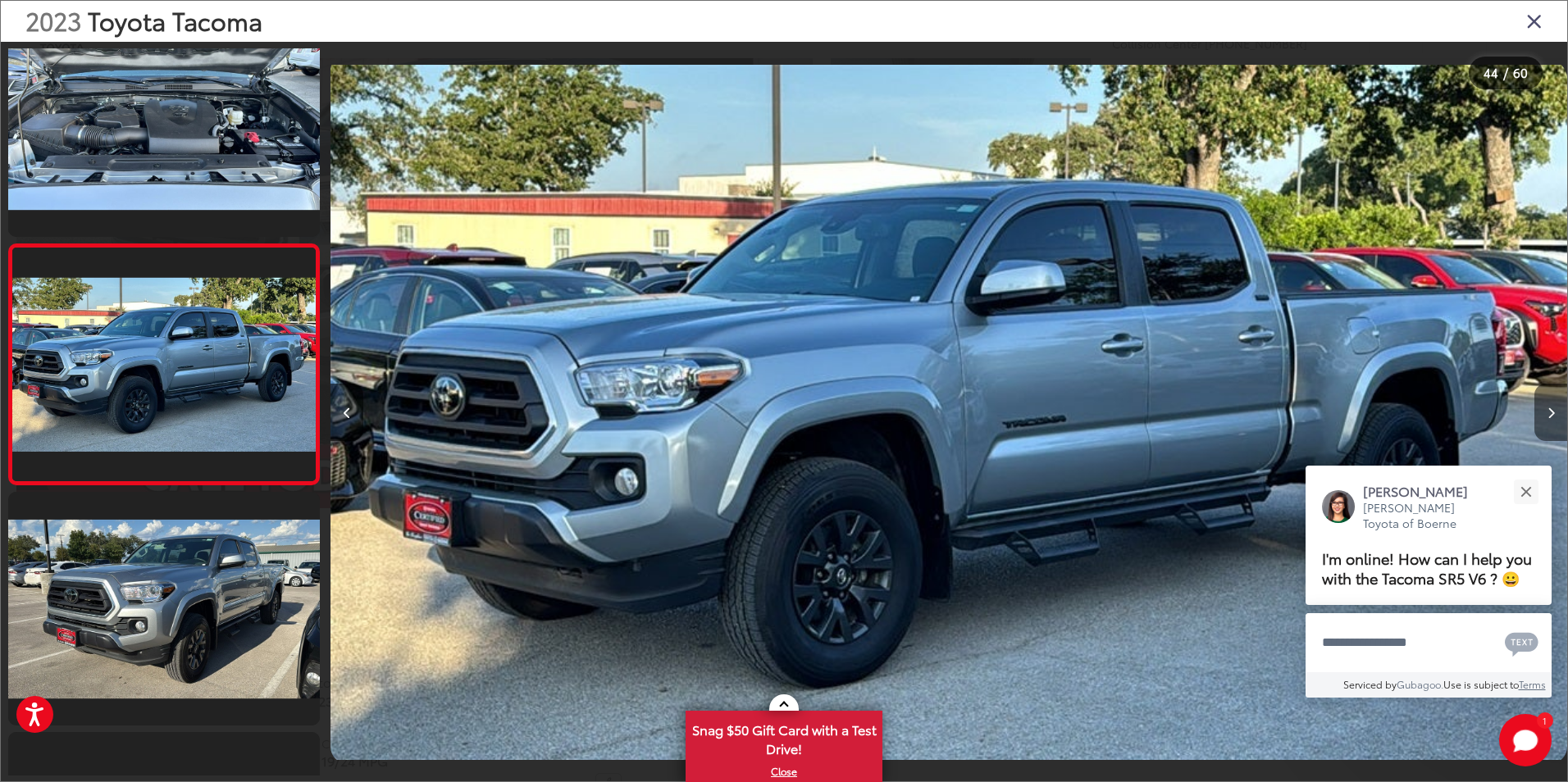
click at [1548, 404] on button "Next image" at bounding box center [1551, 413] width 33 height 57
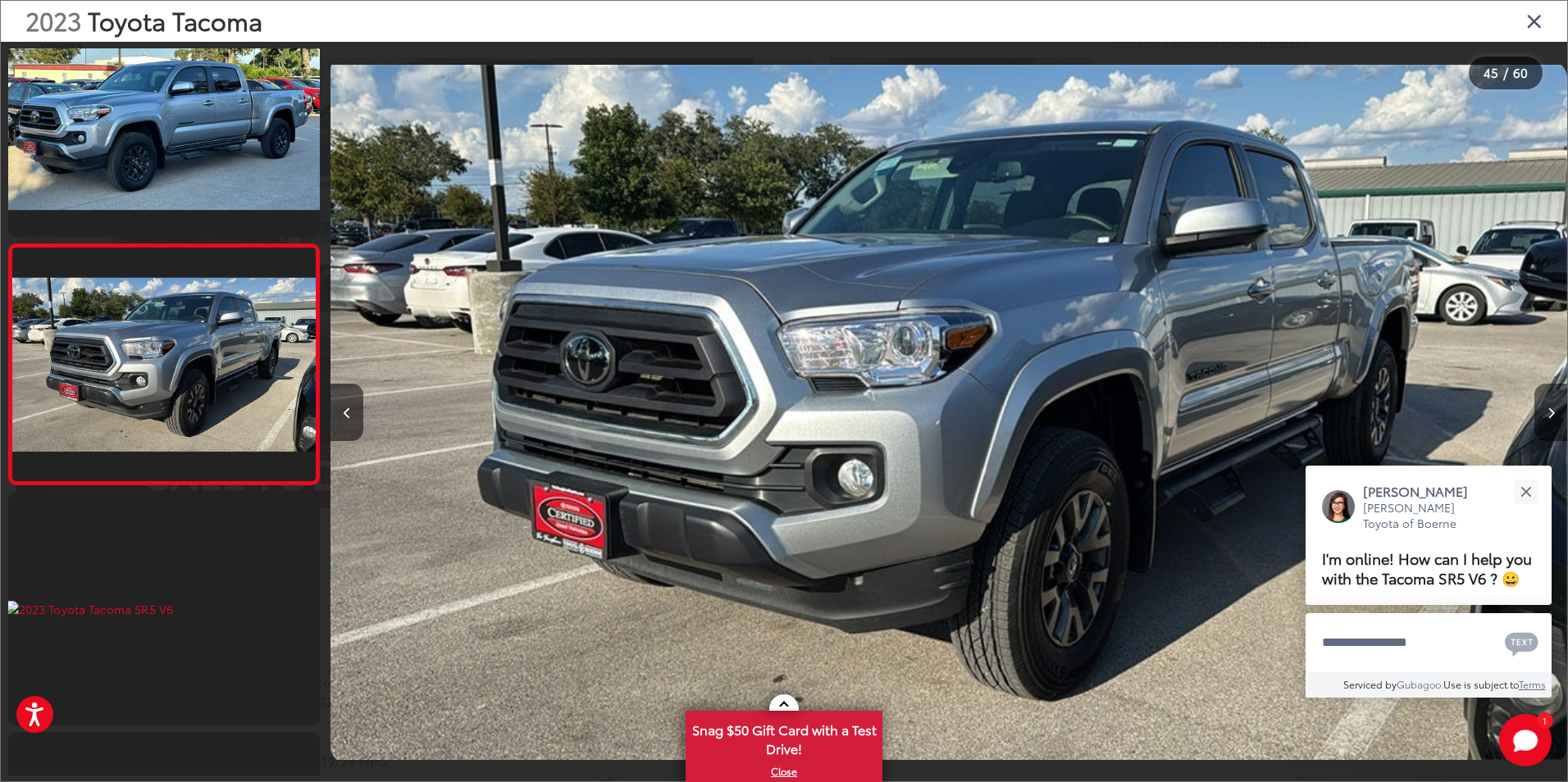
click at [1548, 408] on icon "Next image" at bounding box center [1552, 413] width 8 height 11
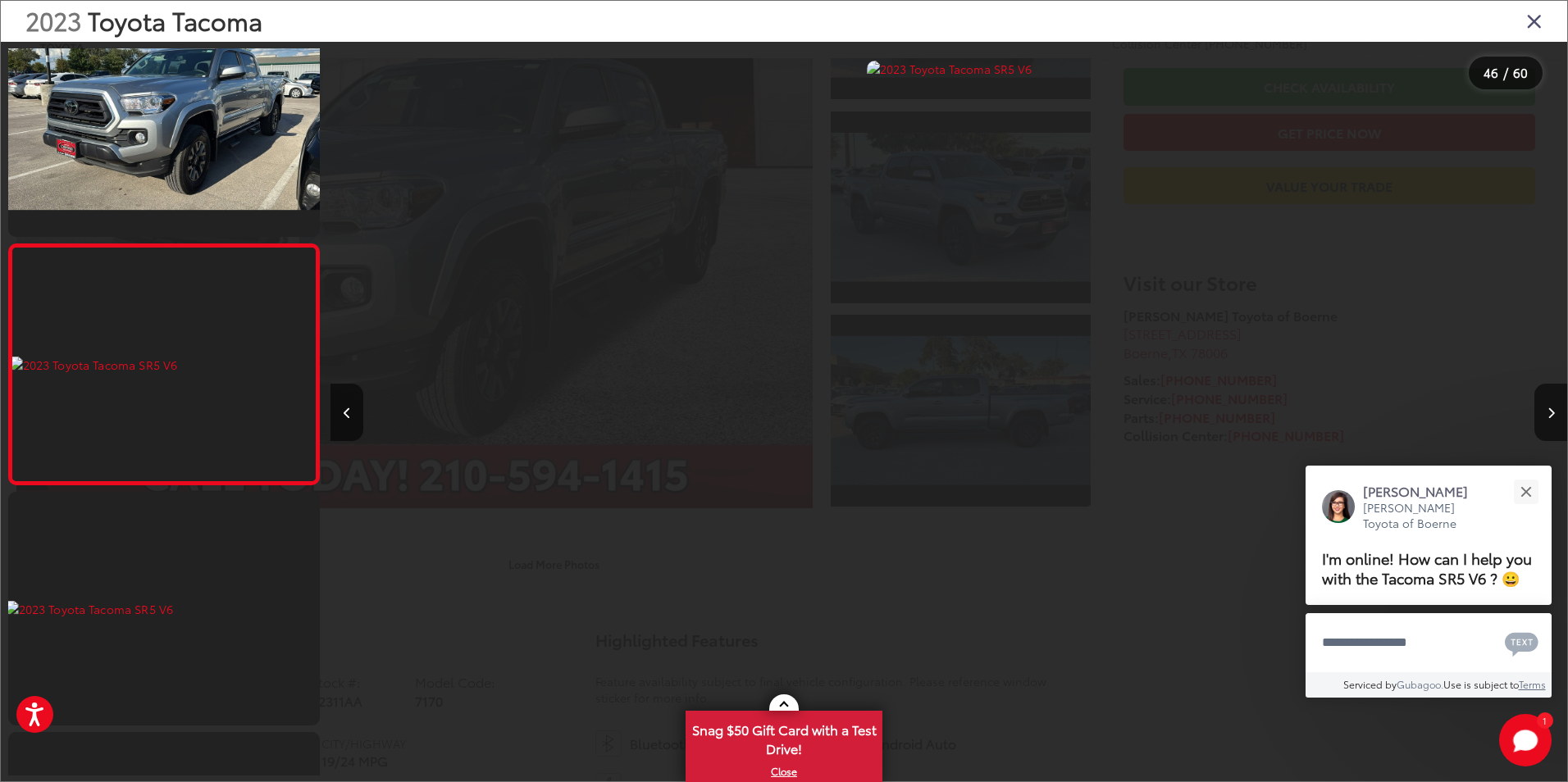
click at [1528, 22] on icon "Close gallery" at bounding box center [1534, 20] width 16 height 22
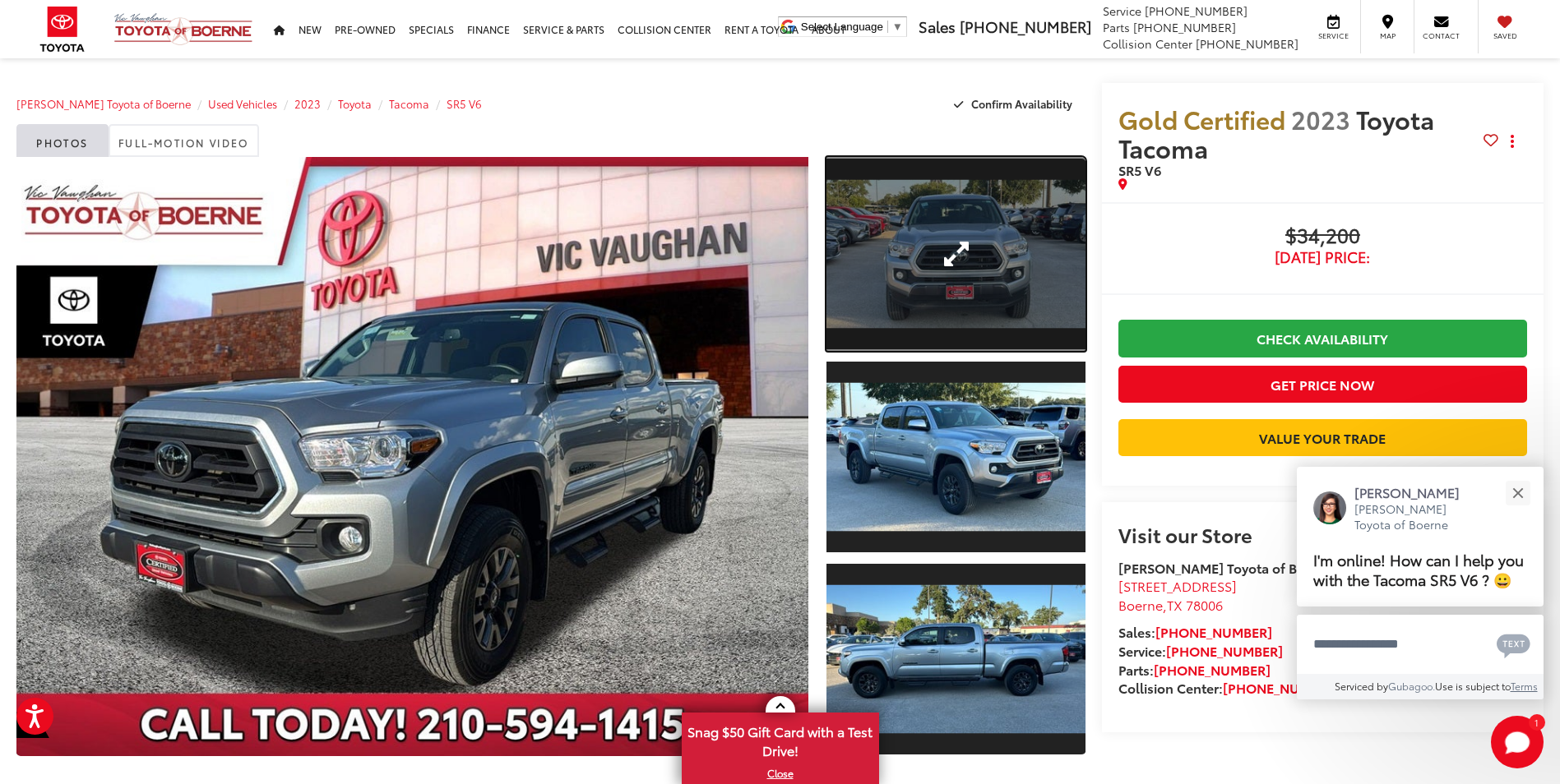
click at [1009, 264] on link "Expand Photo 1" at bounding box center [956, 254] width 258 height 194
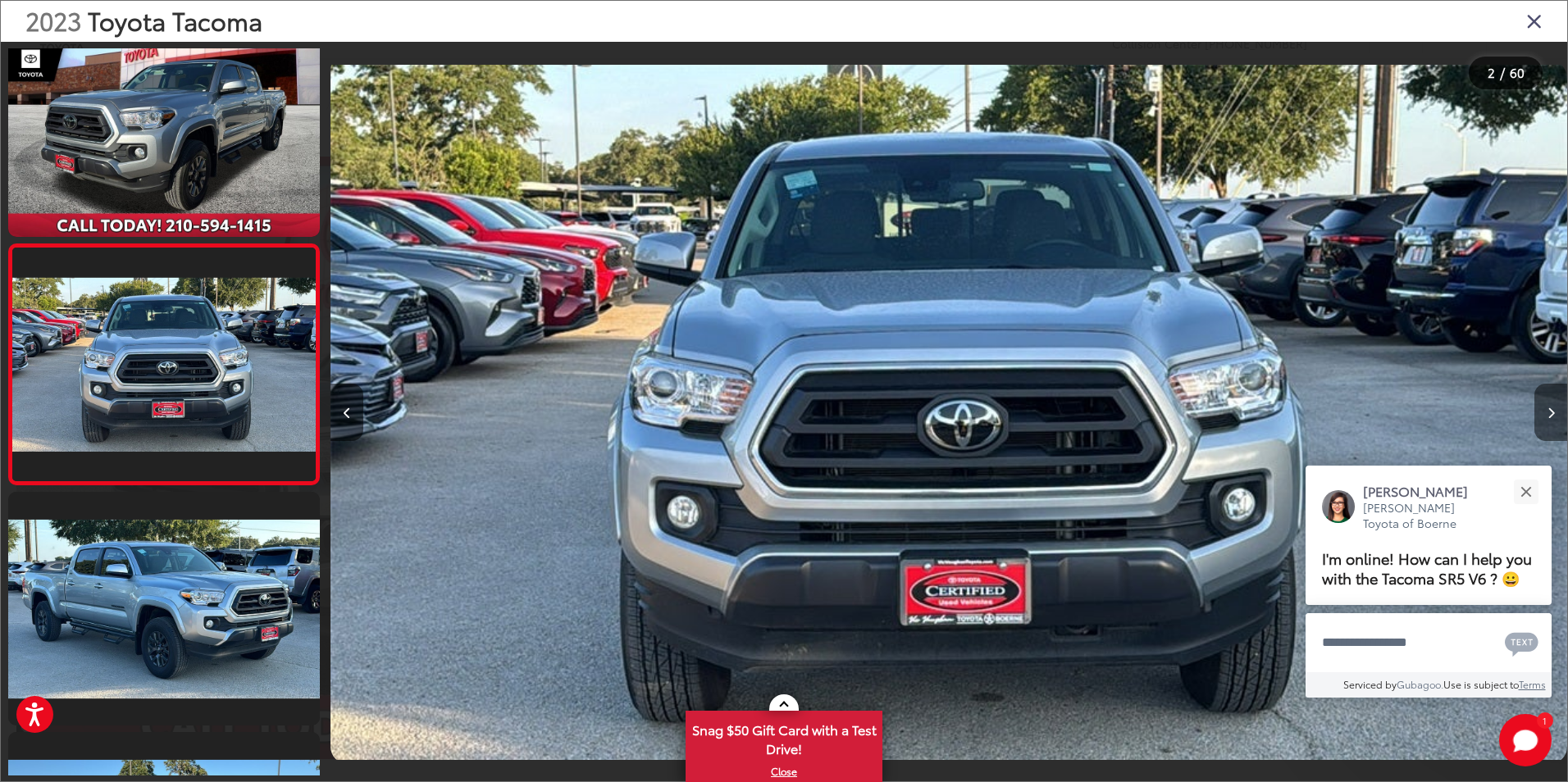
click at [1555, 418] on button "Next image" at bounding box center [1551, 413] width 33 height 57
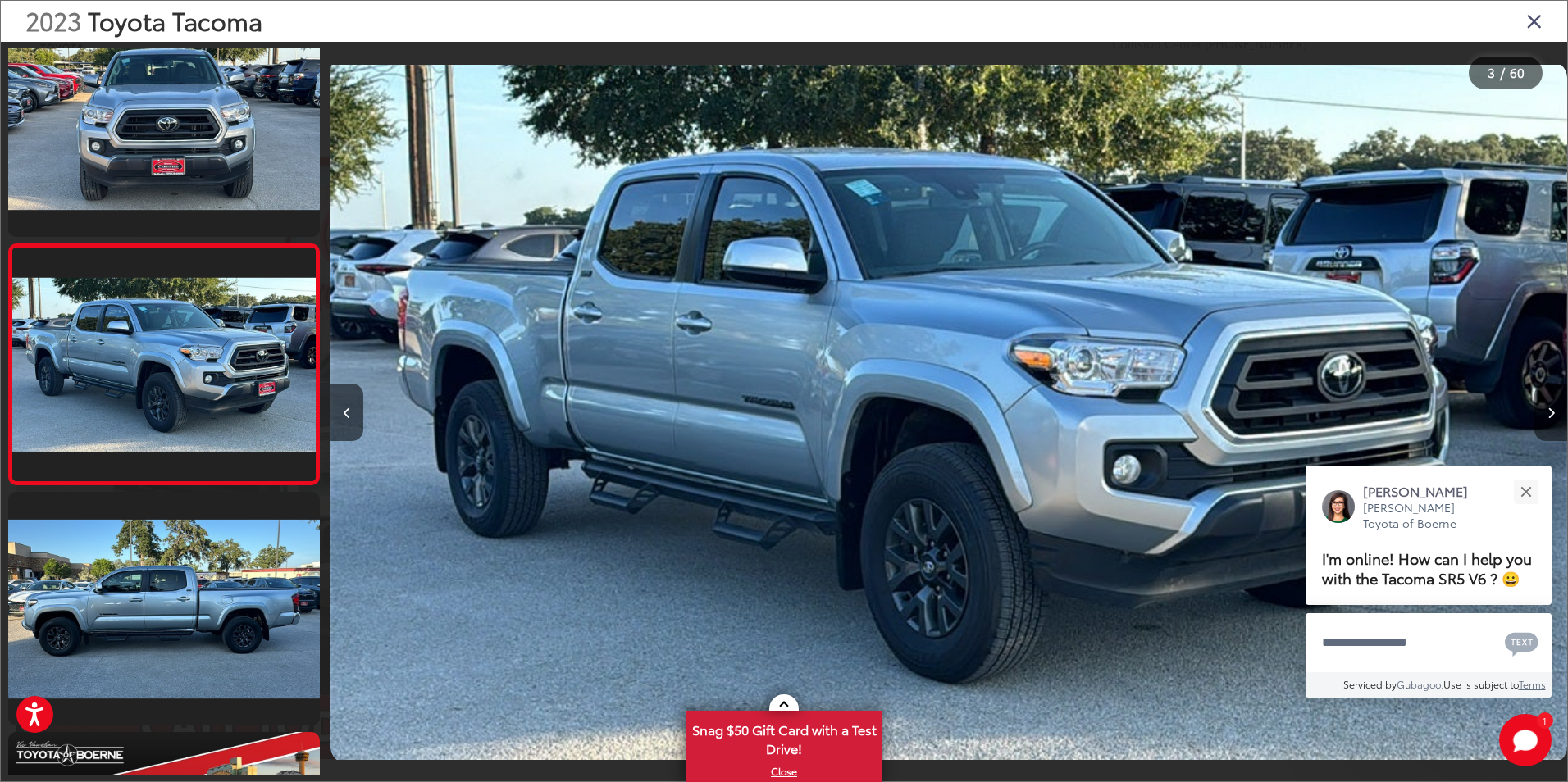
click at [1555, 418] on button "Next image" at bounding box center [1551, 413] width 33 height 57
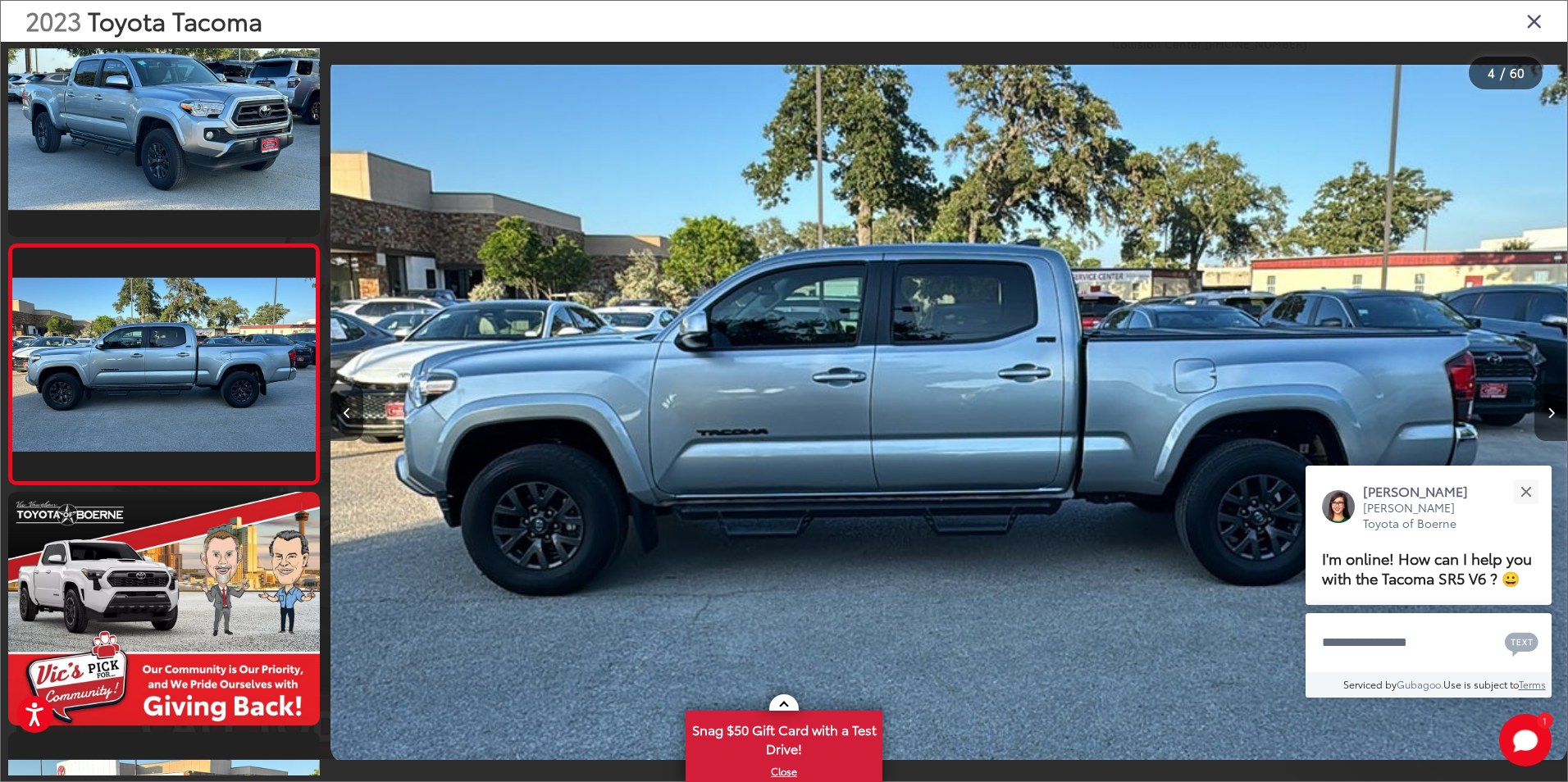
click at [1550, 419] on button "Next image" at bounding box center [1551, 413] width 33 height 57
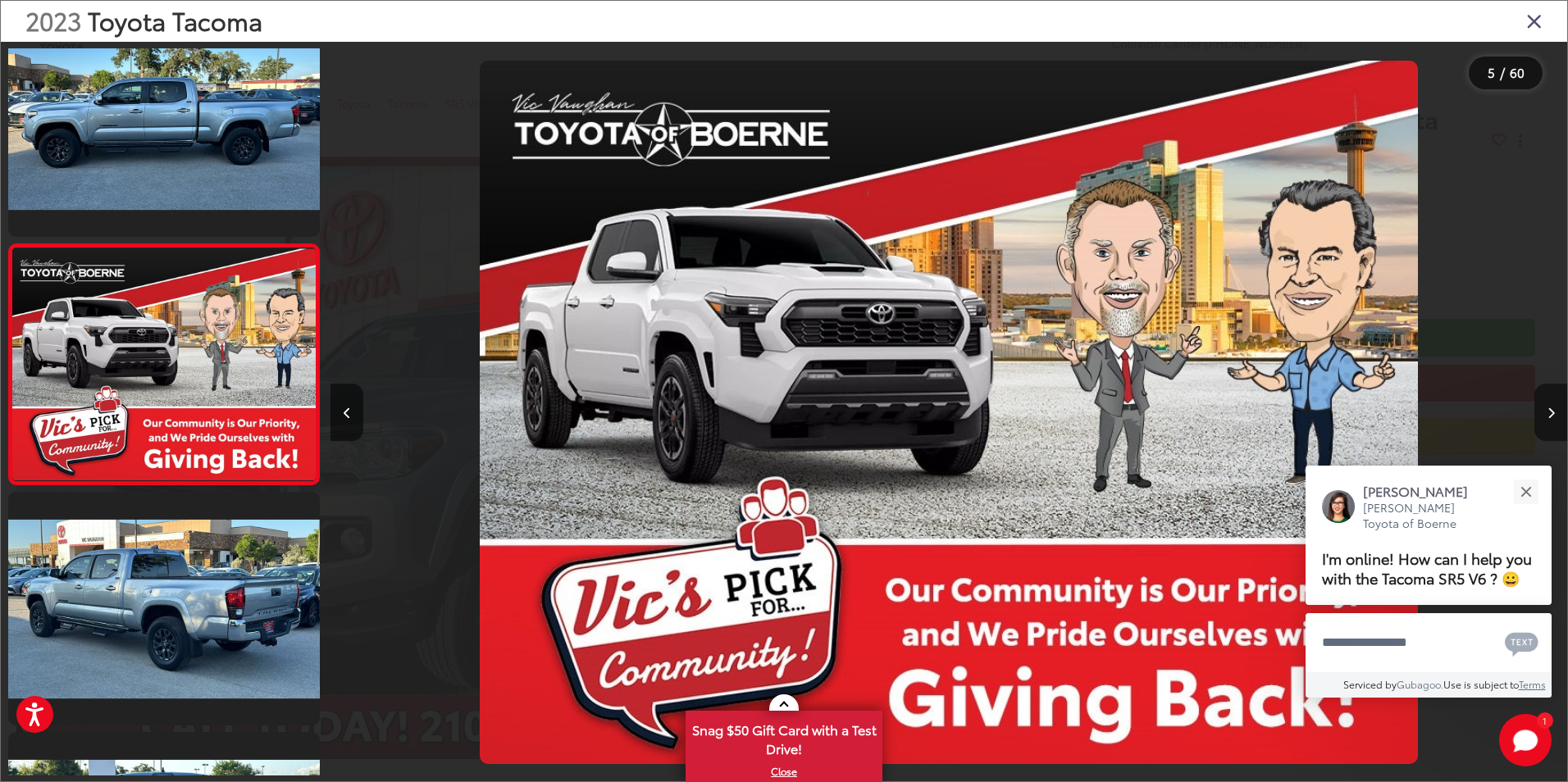
click at [1550, 419] on button "Next image" at bounding box center [1551, 413] width 33 height 57
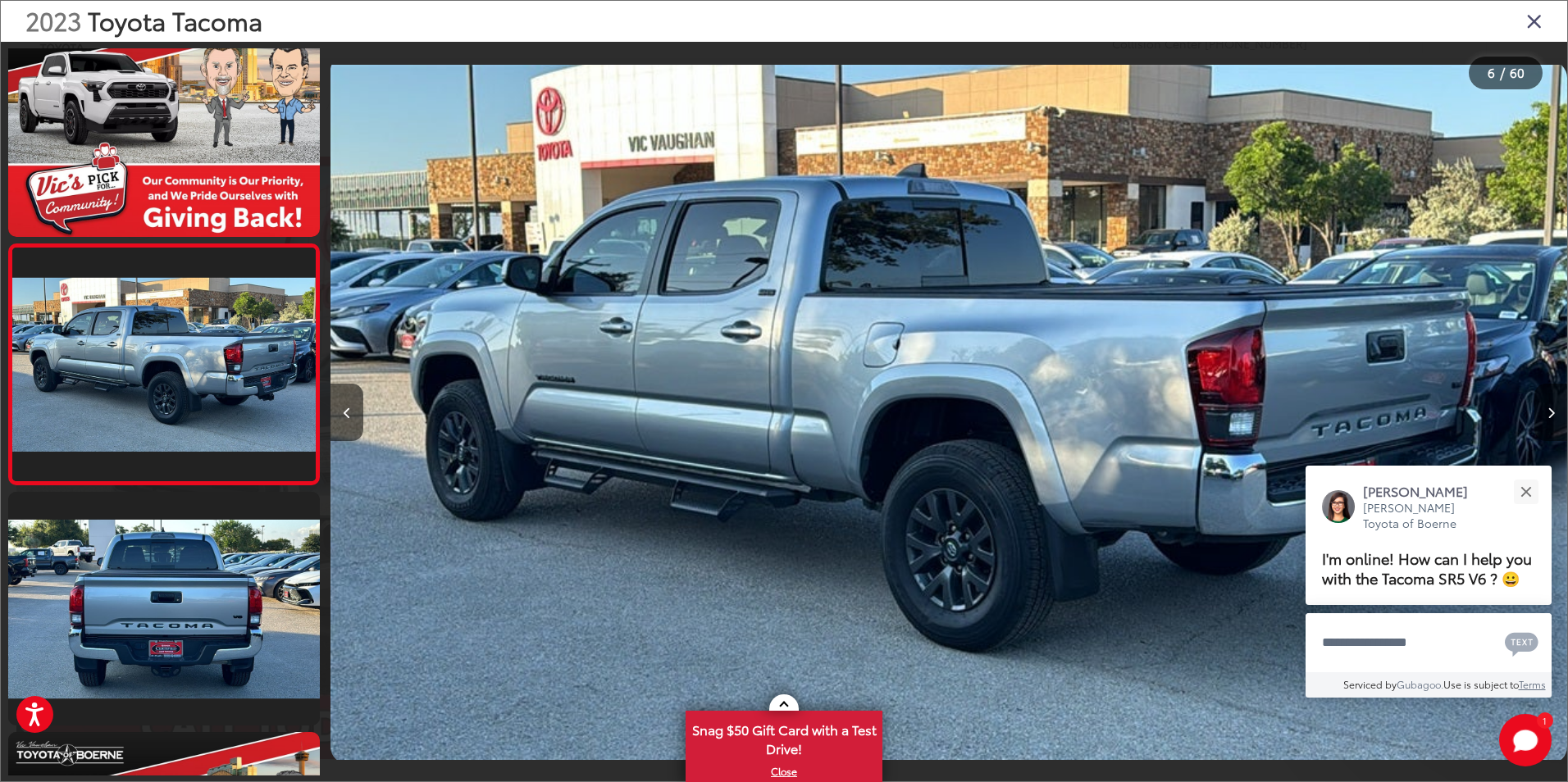
click at [1551, 419] on button "Next image" at bounding box center [1551, 413] width 33 height 57
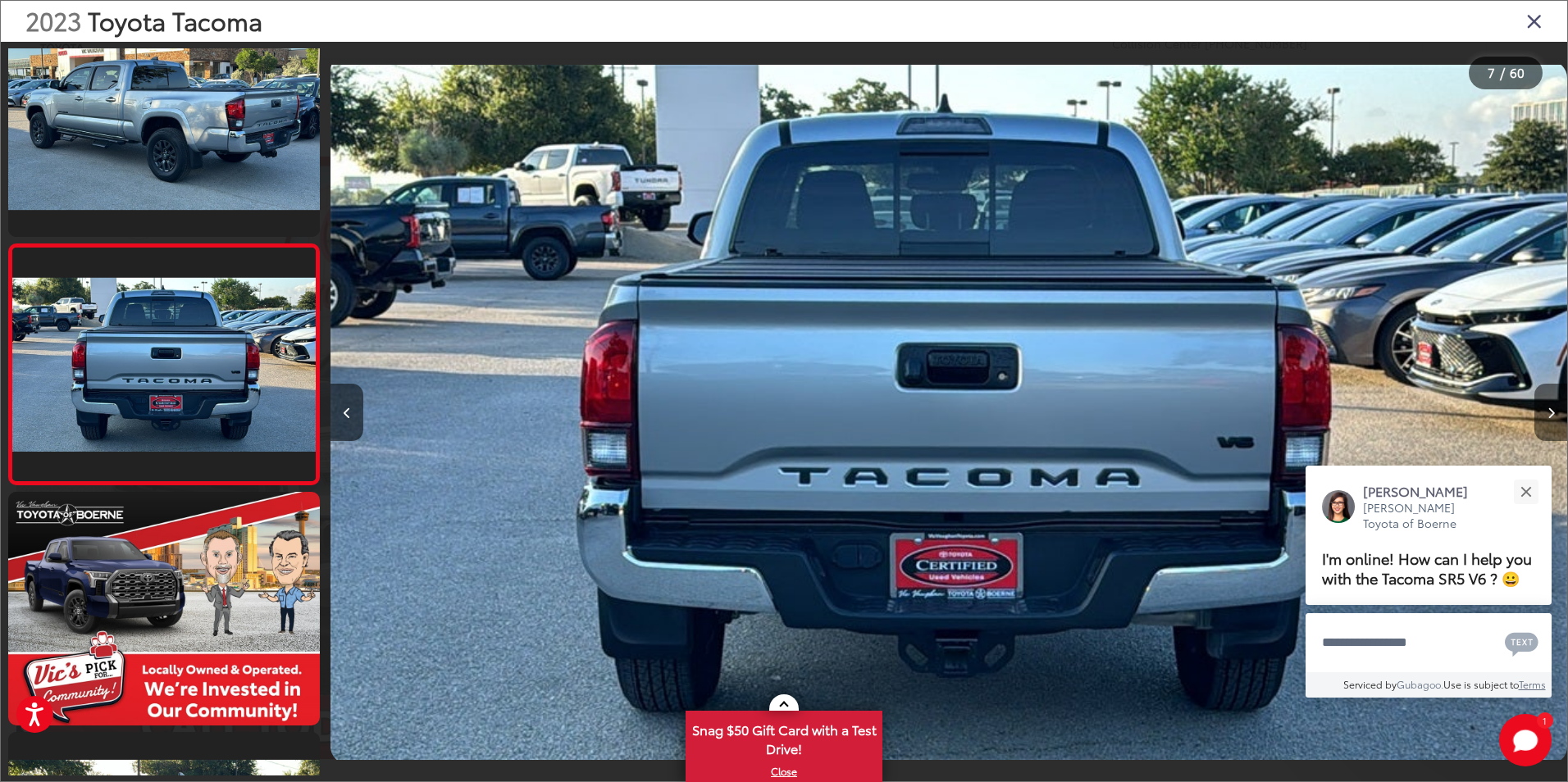
click at [1551, 419] on button "Next image" at bounding box center [1551, 413] width 33 height 57
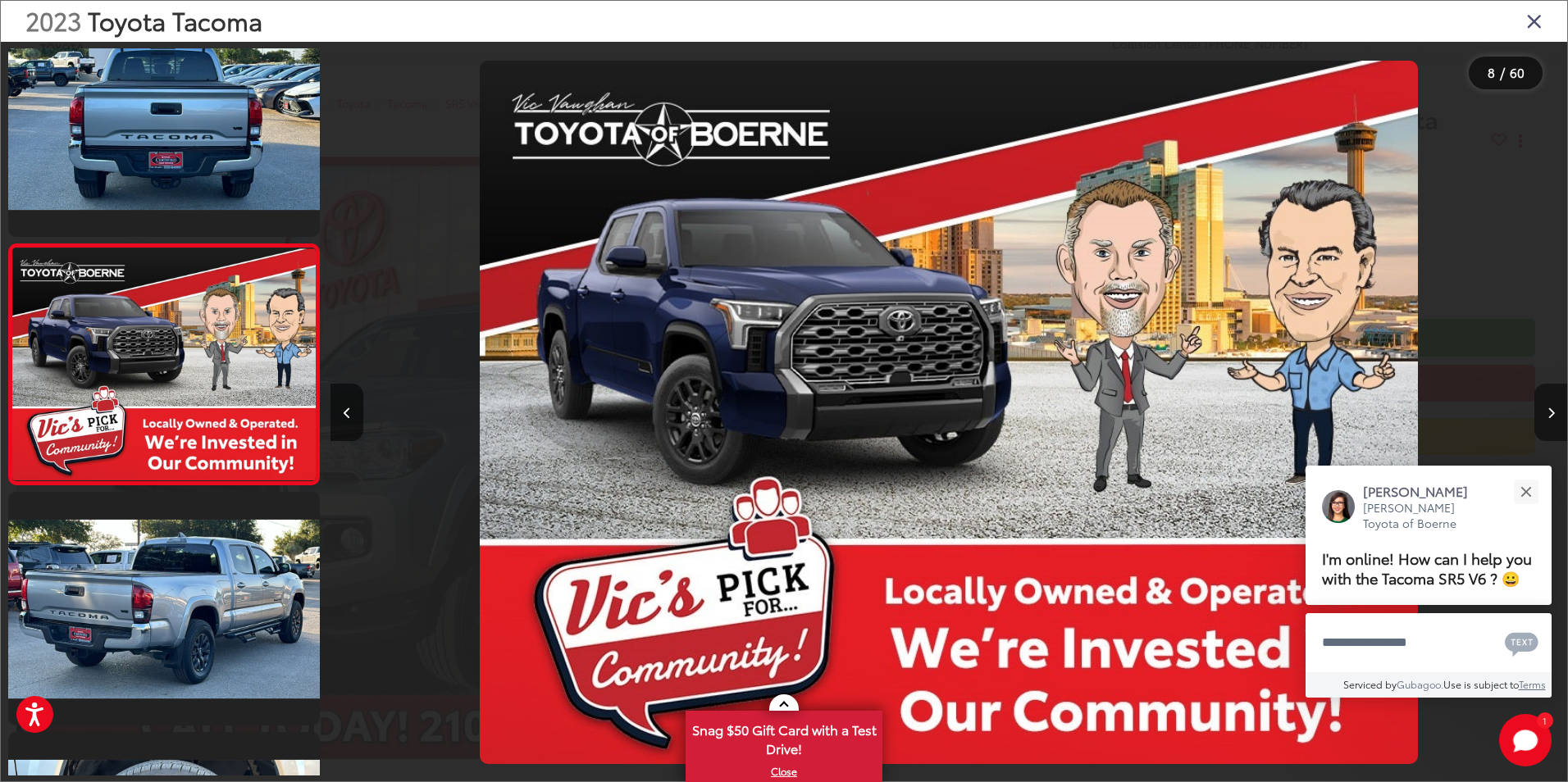
click at [1551, 419] on button "Next image" at bounding box center [1551, 413] width 33 height 57
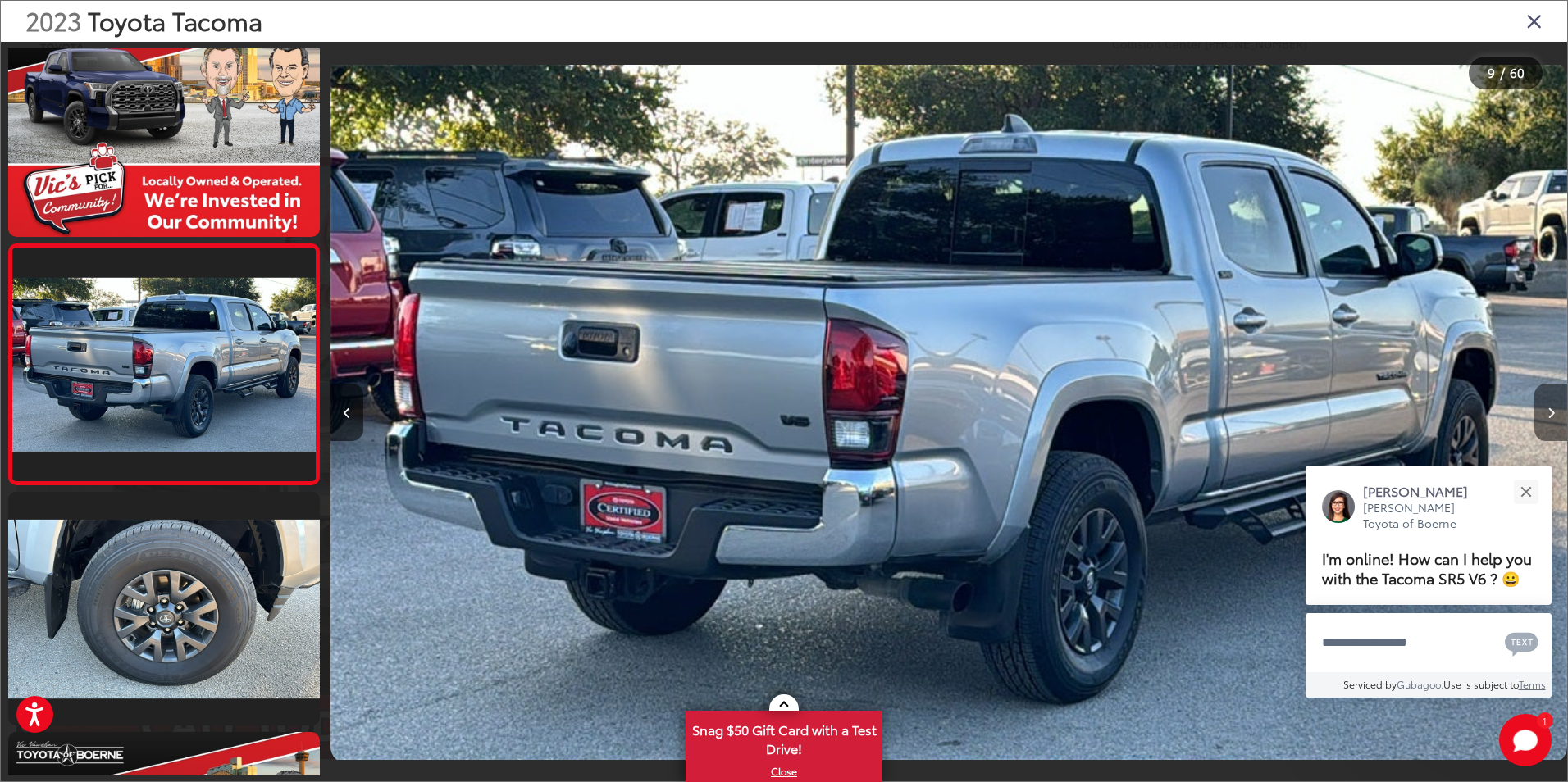
click at [1551, 419] on button "Next image" at bounding box center [1551, 413] width 33 height 57
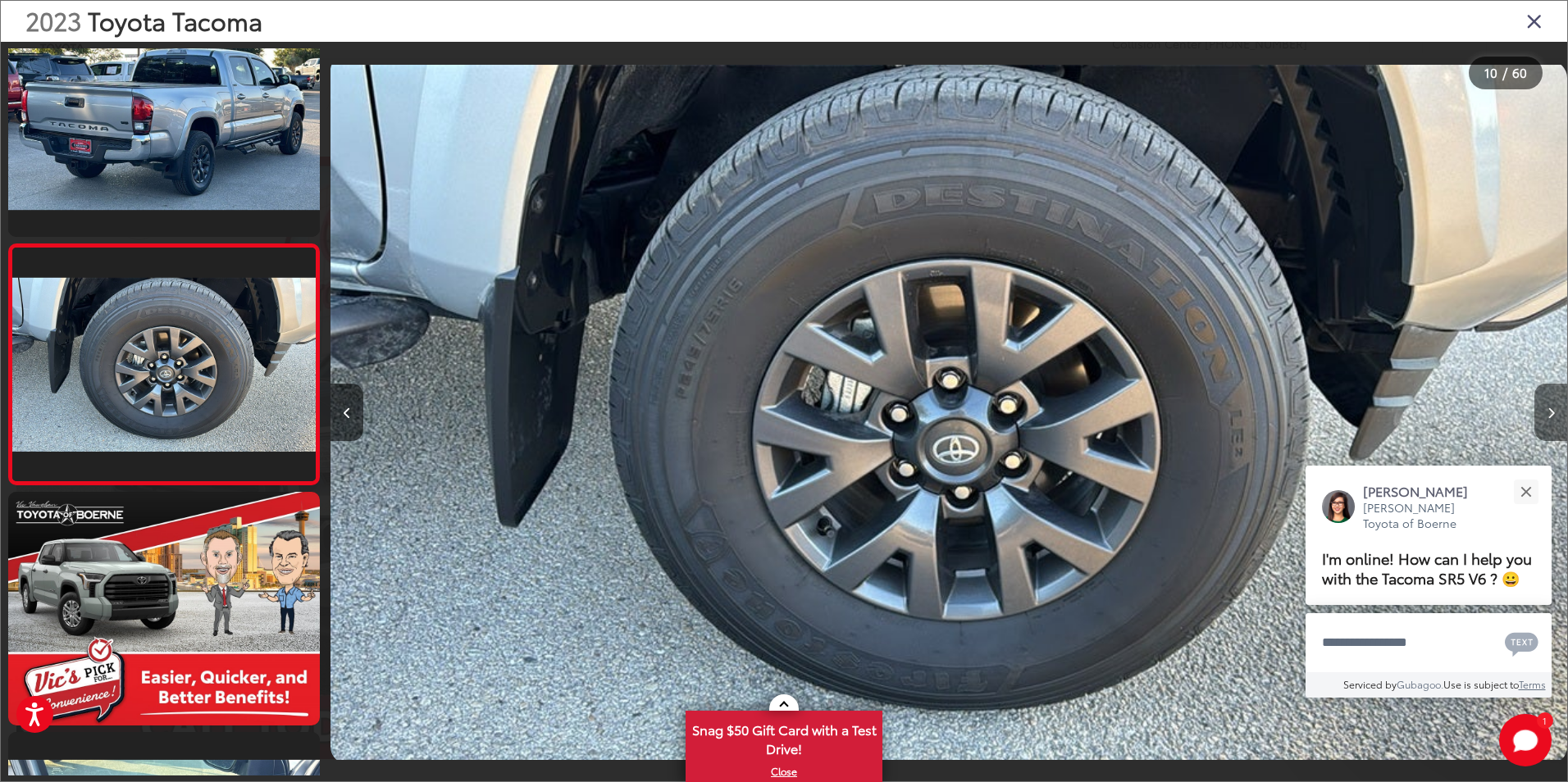
click at [1551, 419] on button "Next image" at bounding box center [1551, 413] width 33 height 57
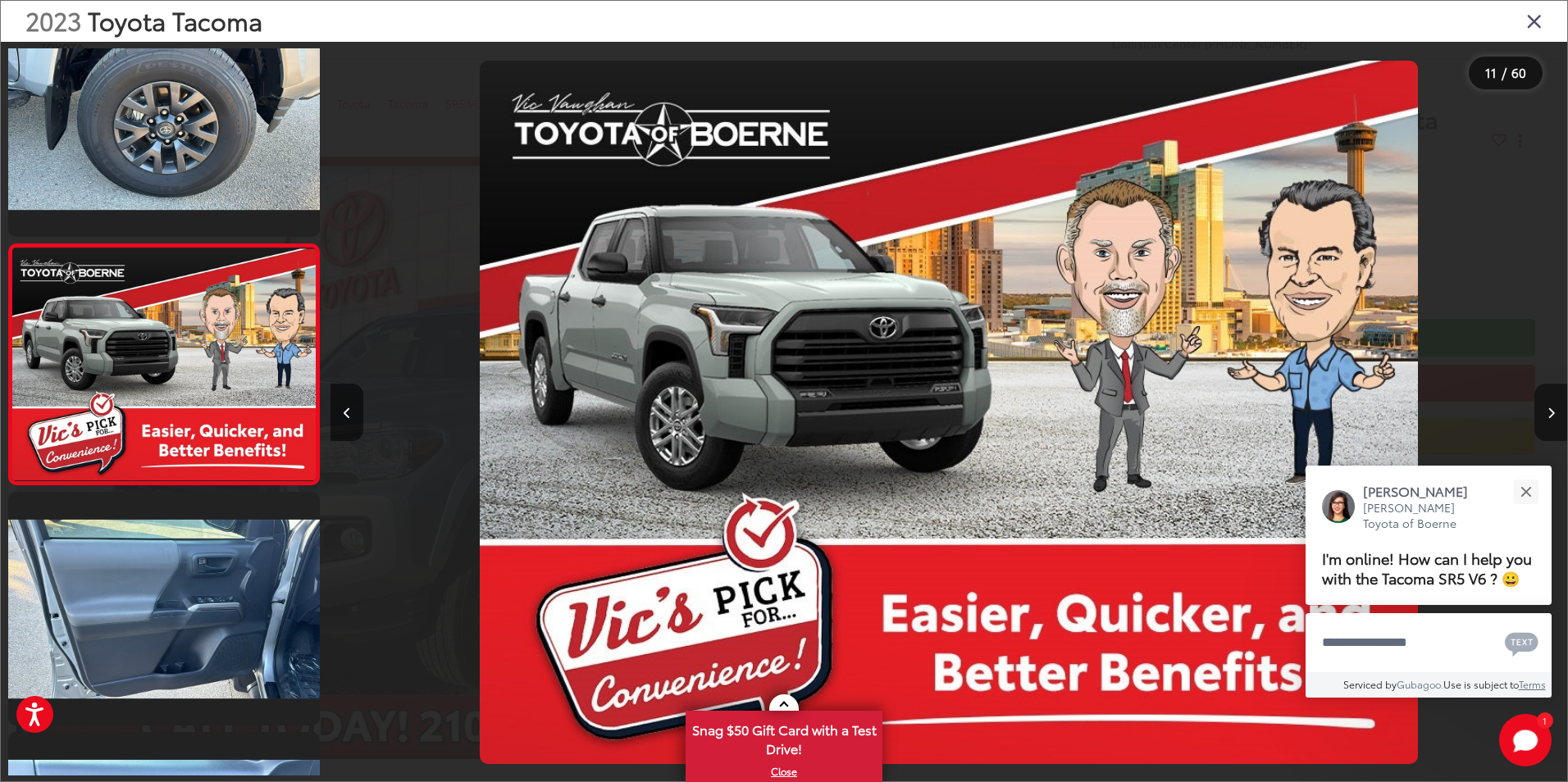
click at [1551, 419] on button "Next image" at bounding box center [1551, 413] width 33 height 57
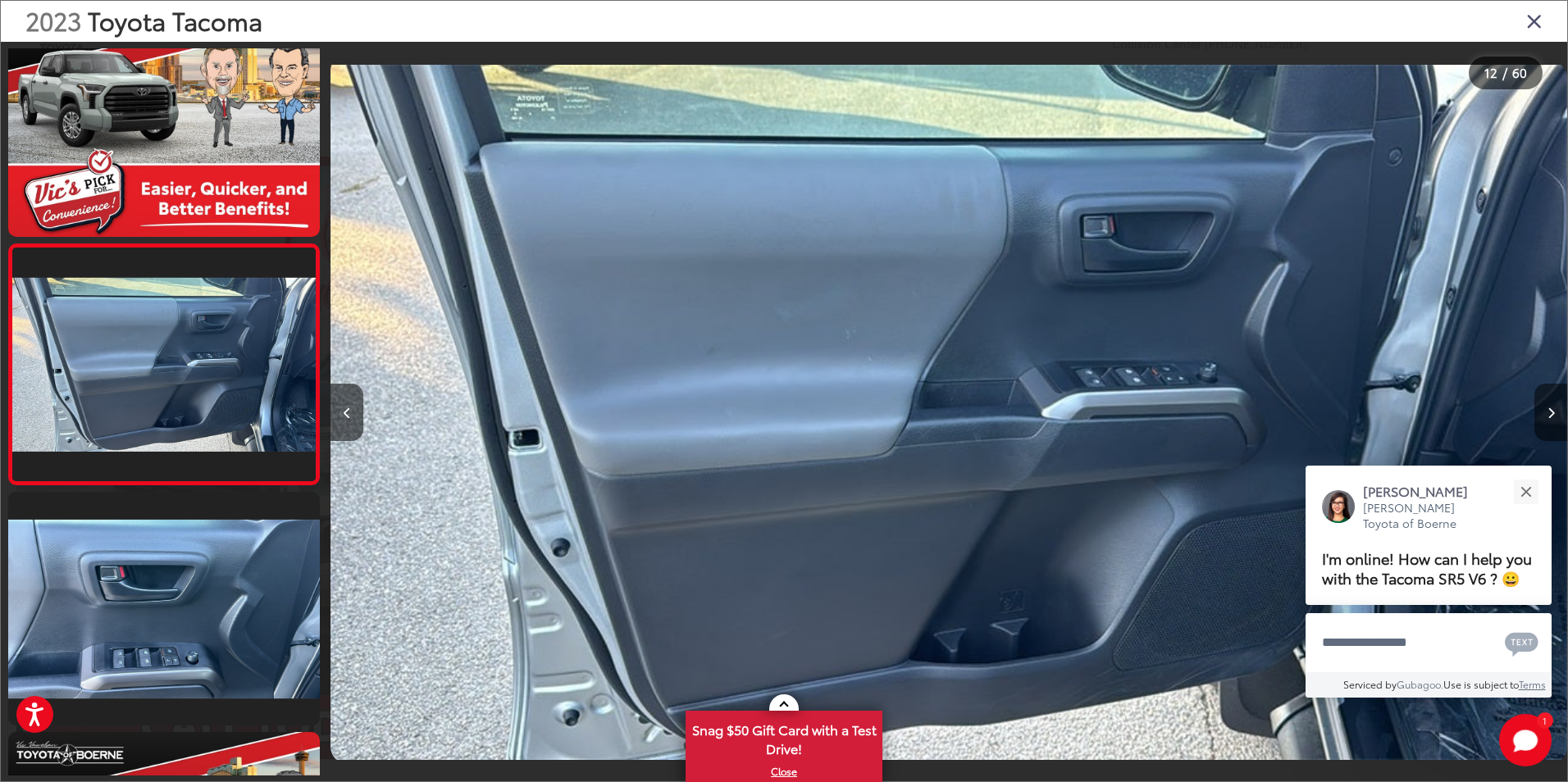
click at [1551, 419] on button "Next image" at bounding box center [1551, 413] width 33 height 57
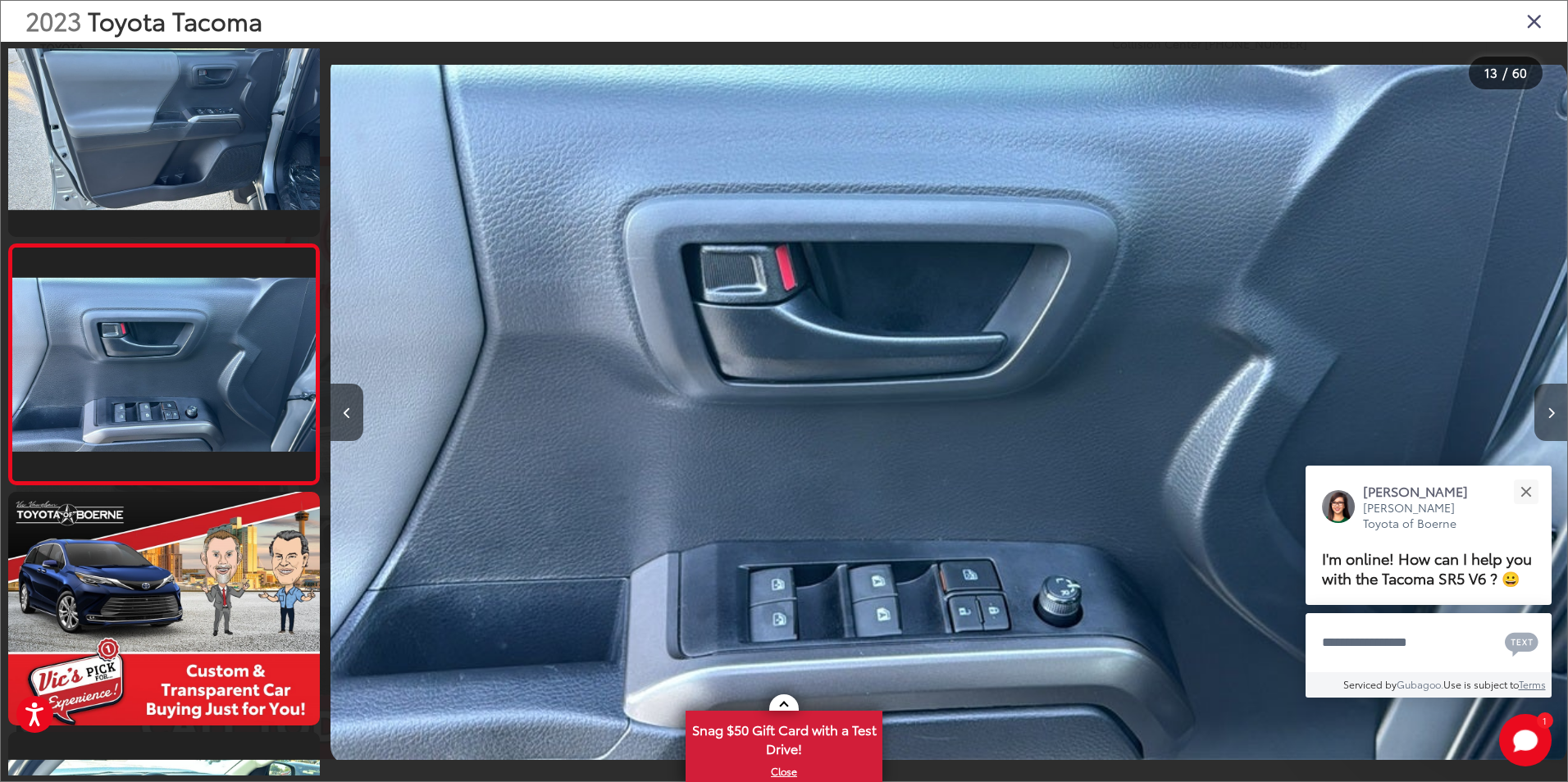
click at [1551, 419] on button "Next image" at bounding box center [1551, 413] width 33 height 57
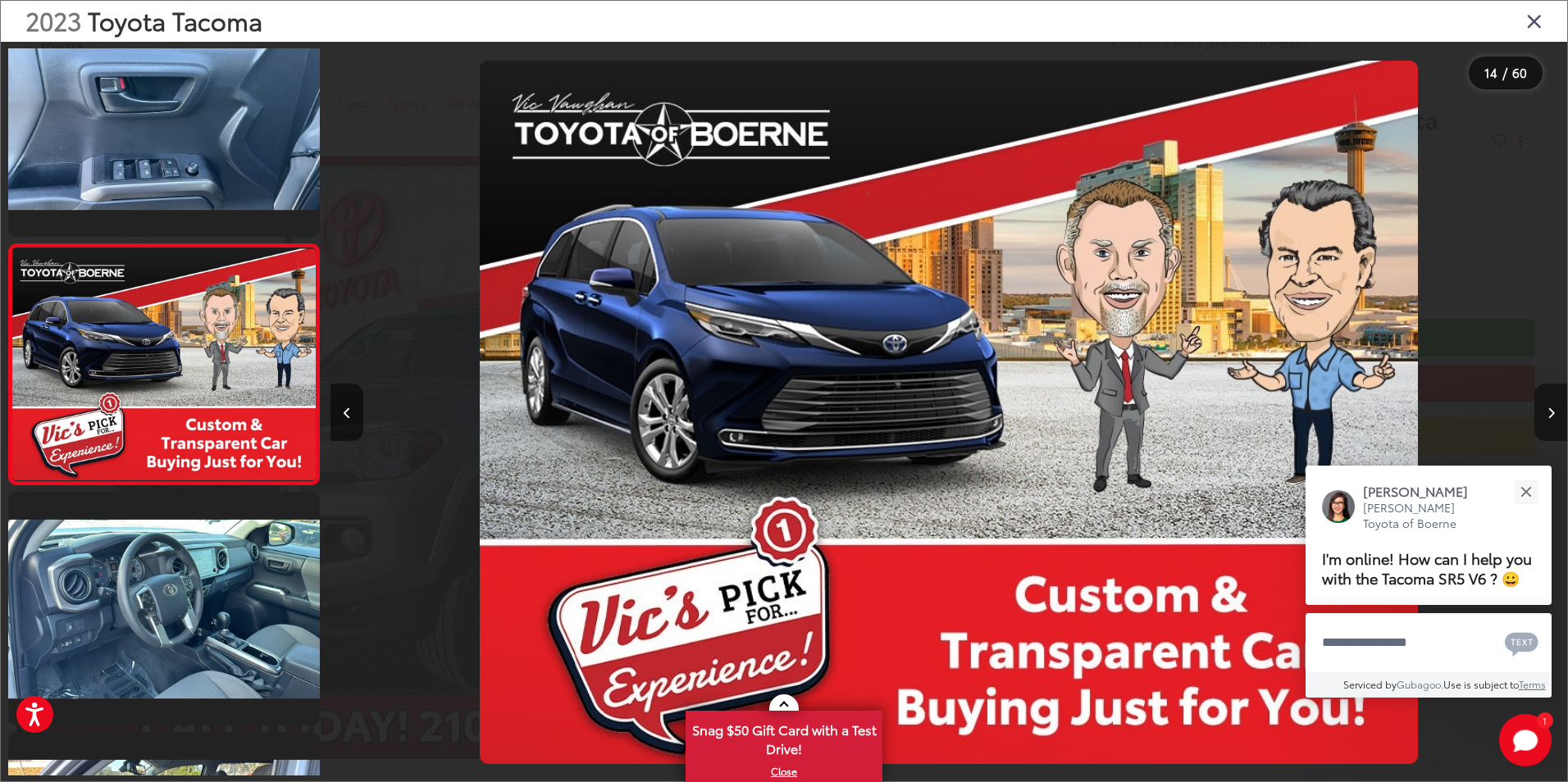
click at [1550, 408] on icon "Next image" at bounding box center [1552, 413] width 8 height 11
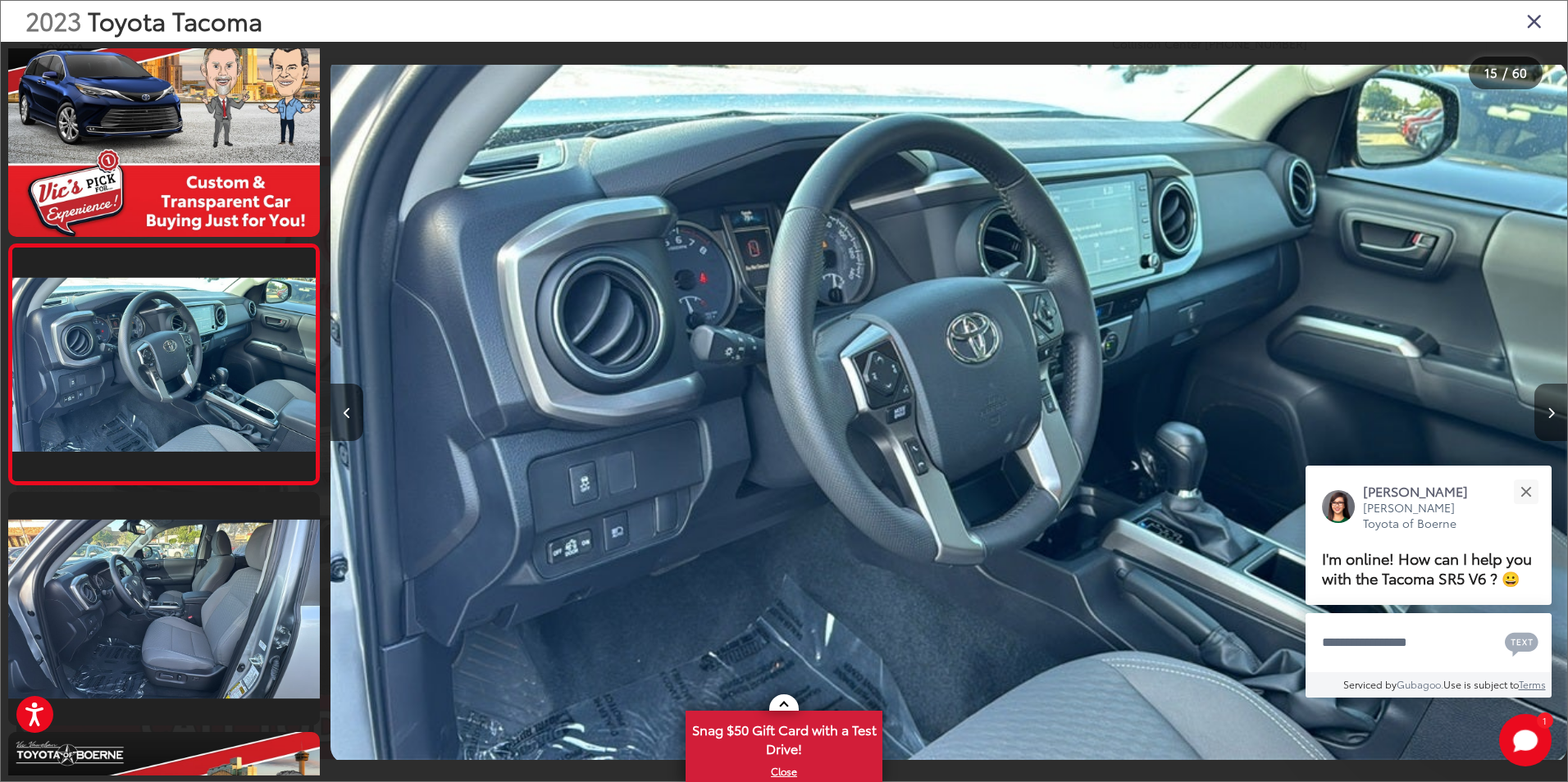
click at [1555, 418] on button "Next image" at bounding box center [1551, 413] width 33 height 57
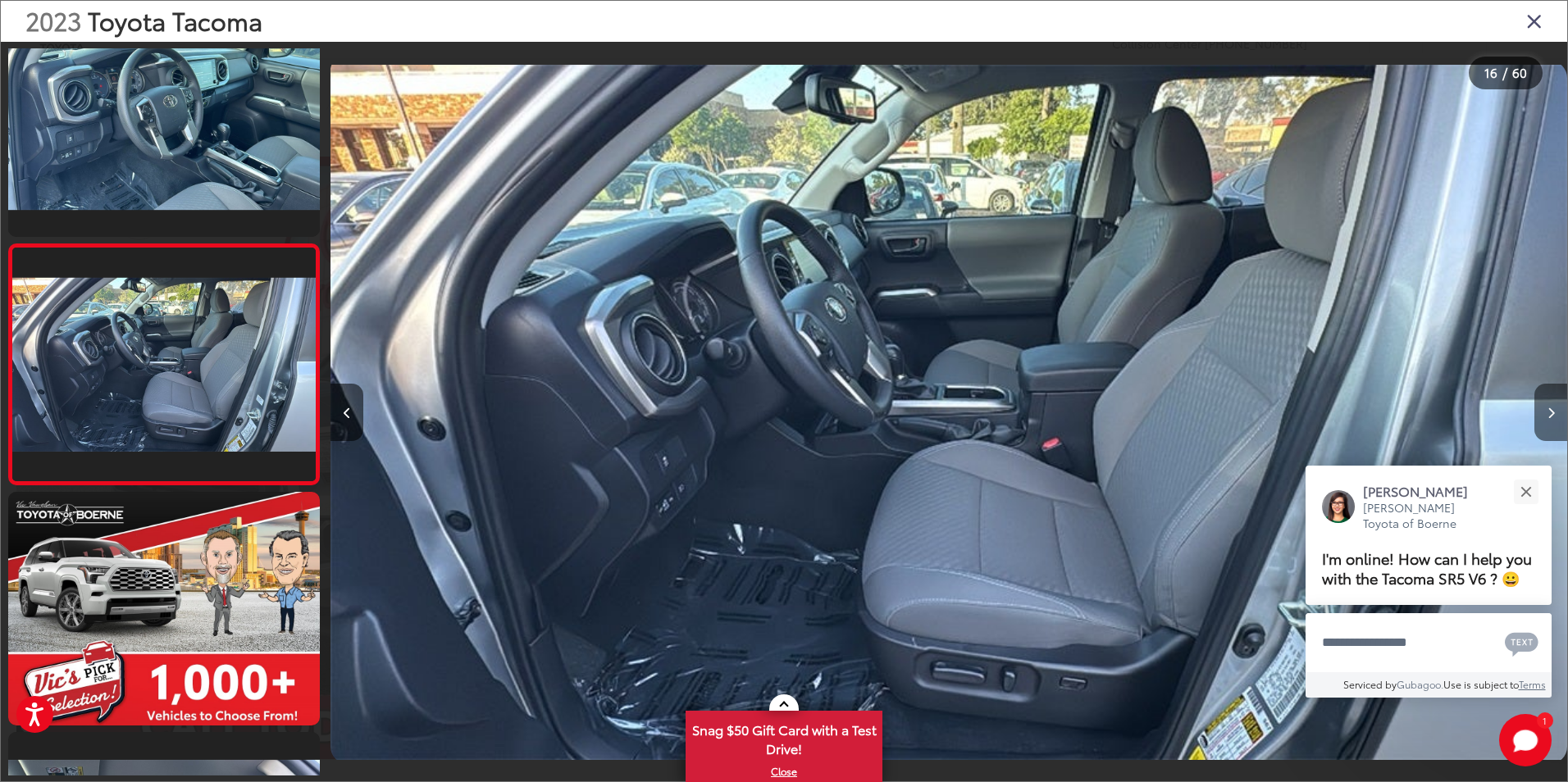
click at [1543, 421] on button "Next image" at bounding box center [1551, 413] width 33 height 57
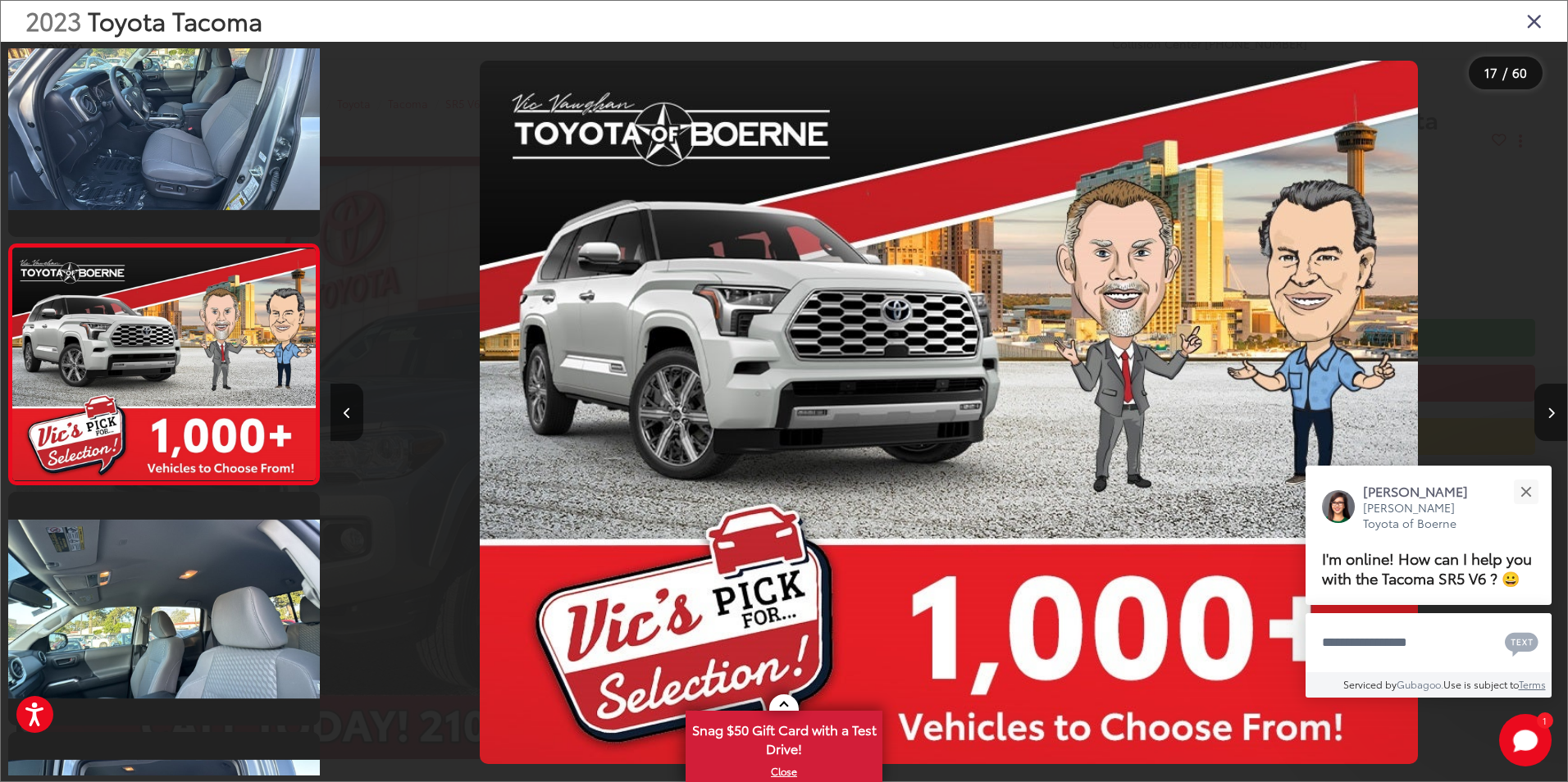
click at [1543, 421] on button "Next image" at bounding box center [1551, 413] width 33 height 57
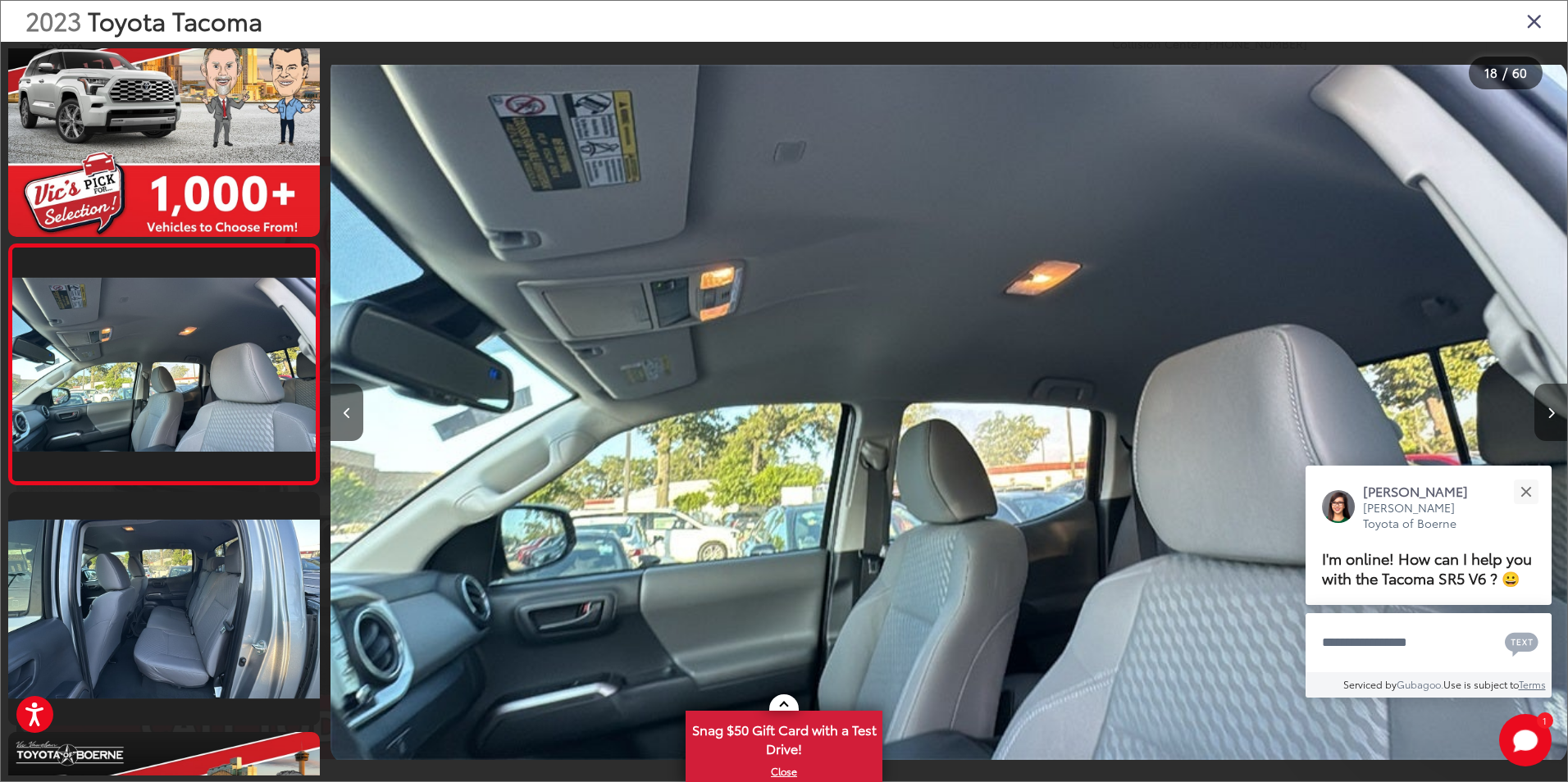
click at [1543, 421] on button "Next image" at bounding box center [1551, 413] width 33 height 57
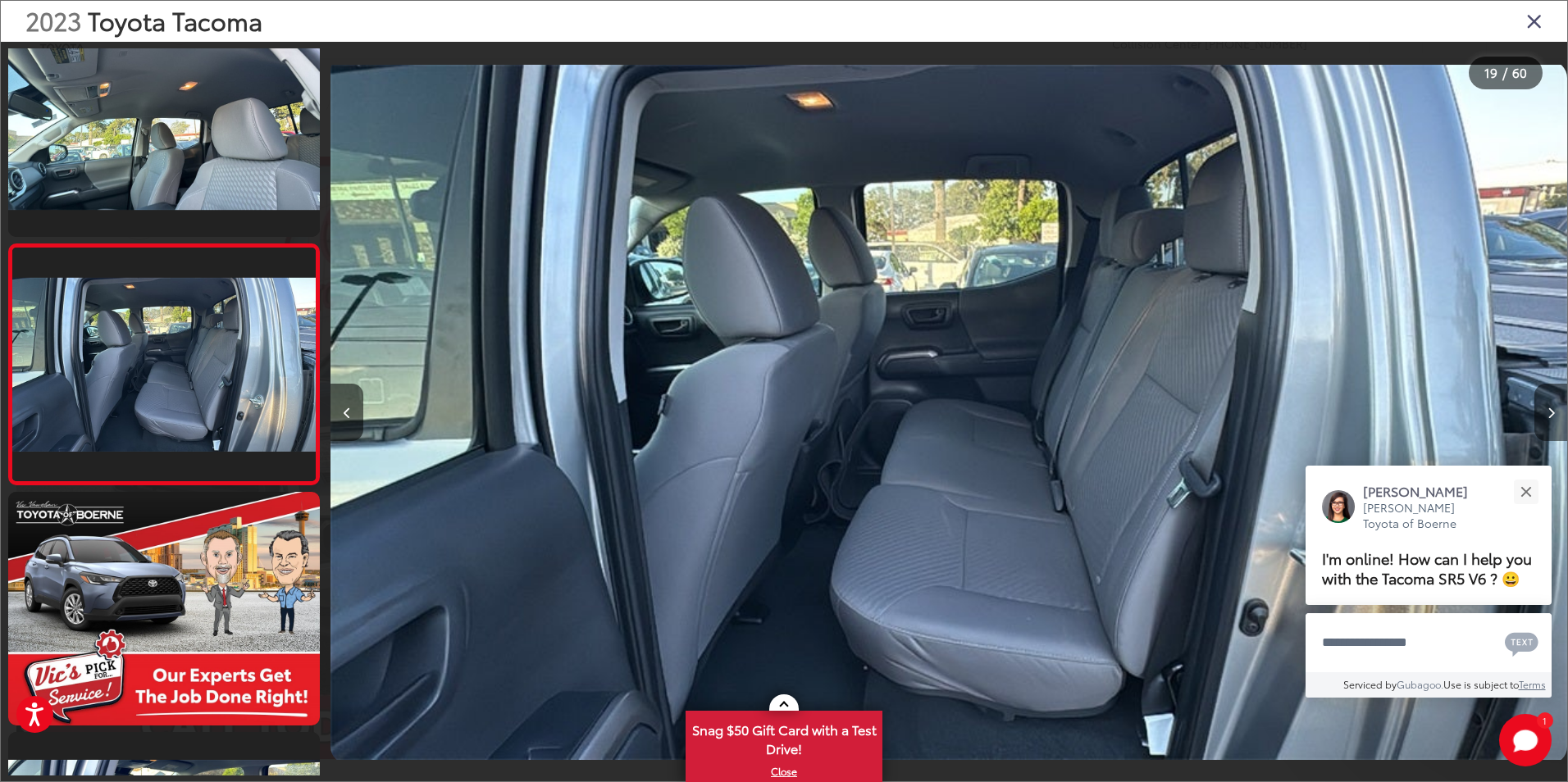
click at [1546, 404] on button "Next image" at bounding box center [1551, 413] width 33 height 57
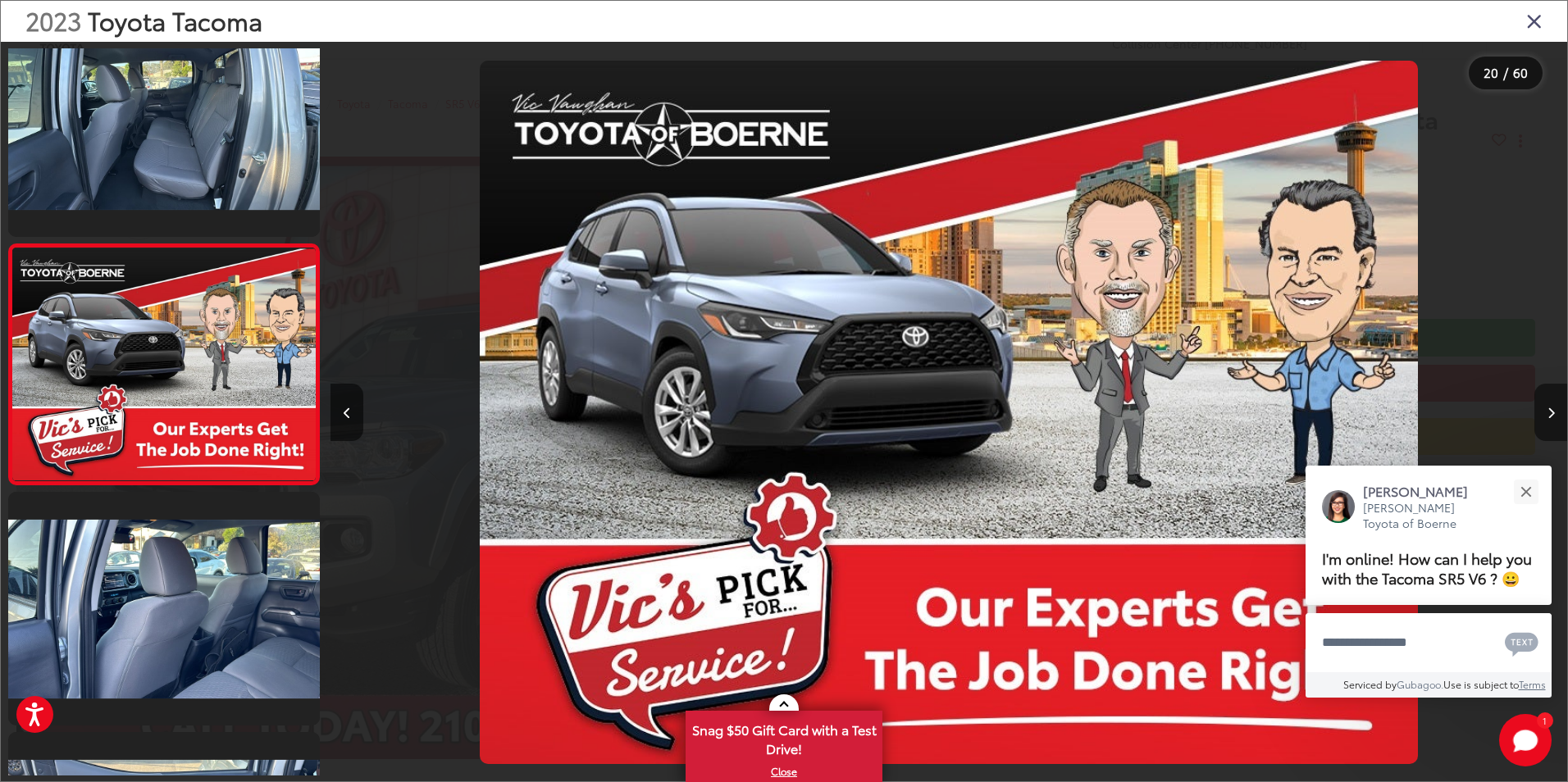
click at [1555, 419] on button "Next image" at bounding box center [1551, 413] width 33 height 57
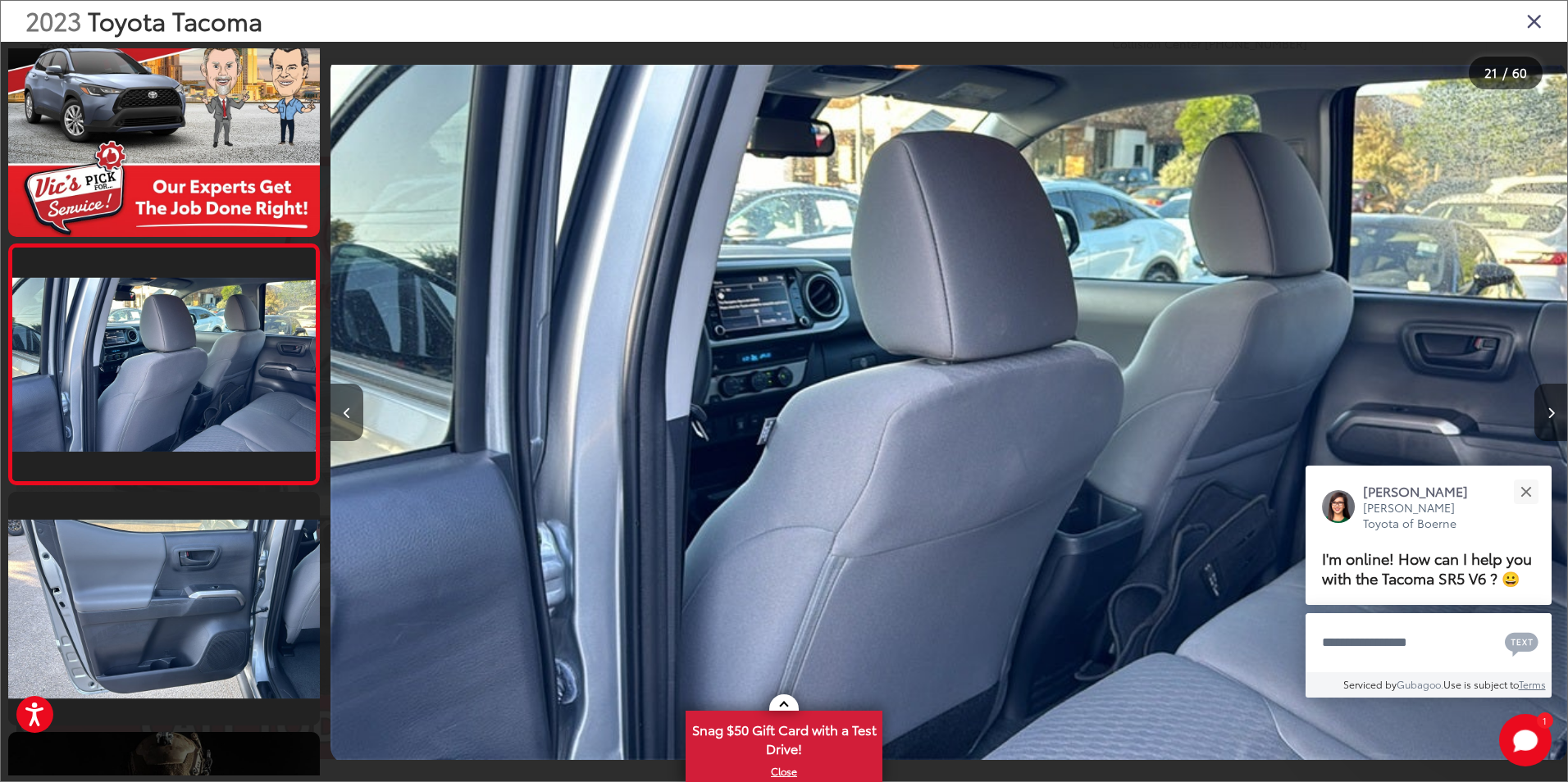
click at [1555, 419] on button "Next image" at bounding box center [1551, 413] width 33 height 57
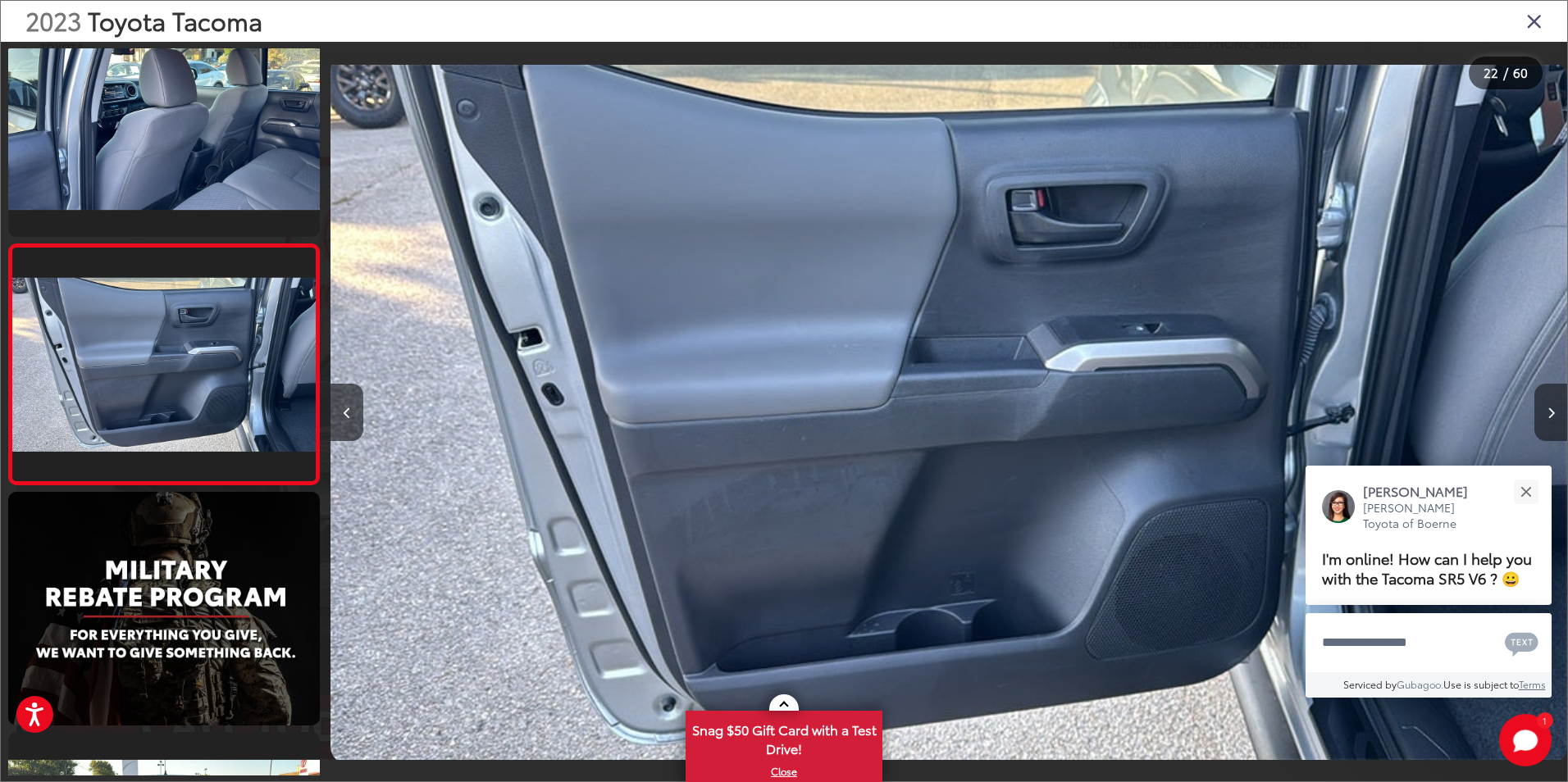
click at [1555, 419] on button "Next image" at bounding box center [1551, 413] width 33 height 57
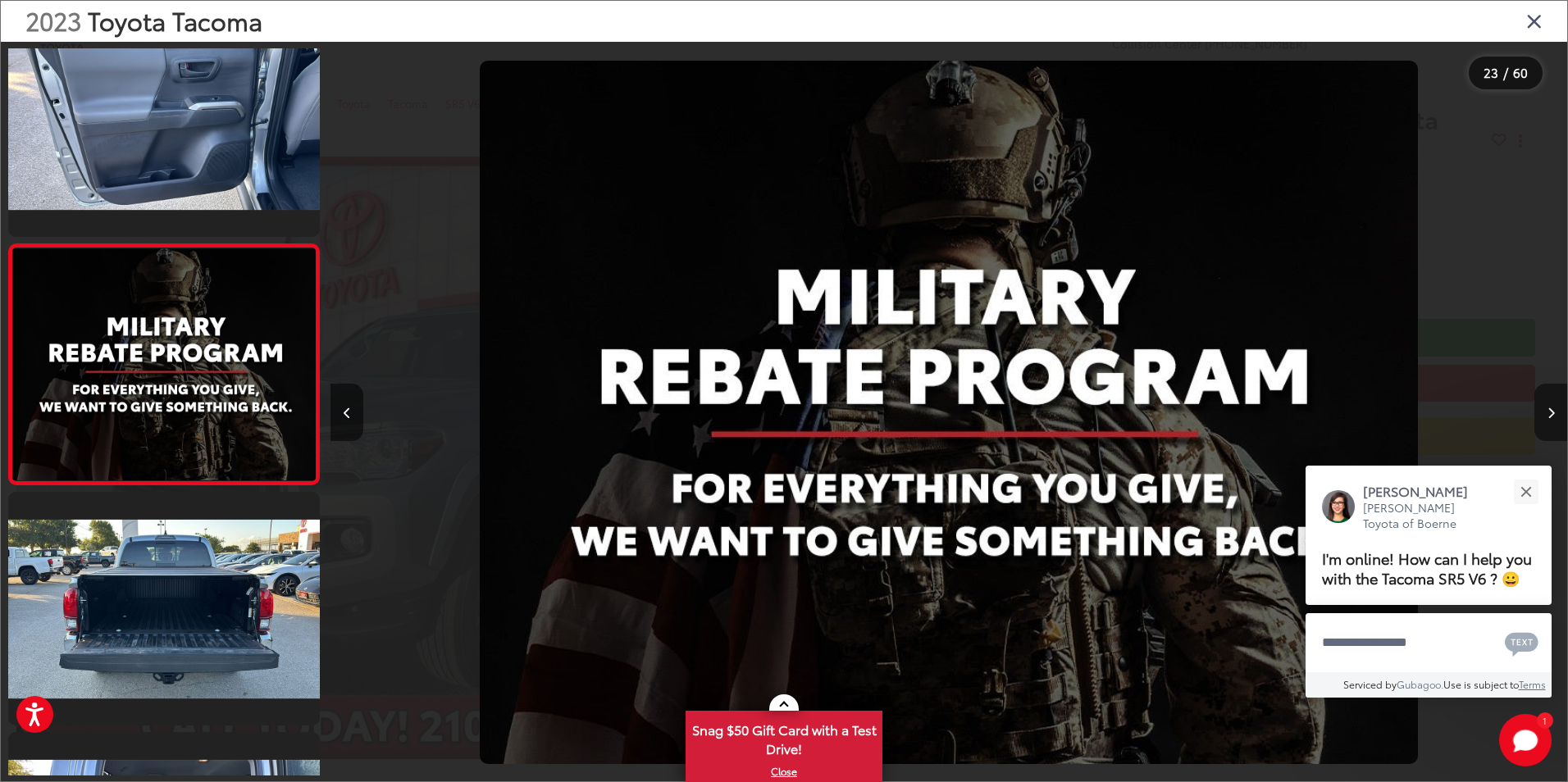
click at [1555, 419] on button "Next image" at bounding box center [1551, 413] width 33 height 57
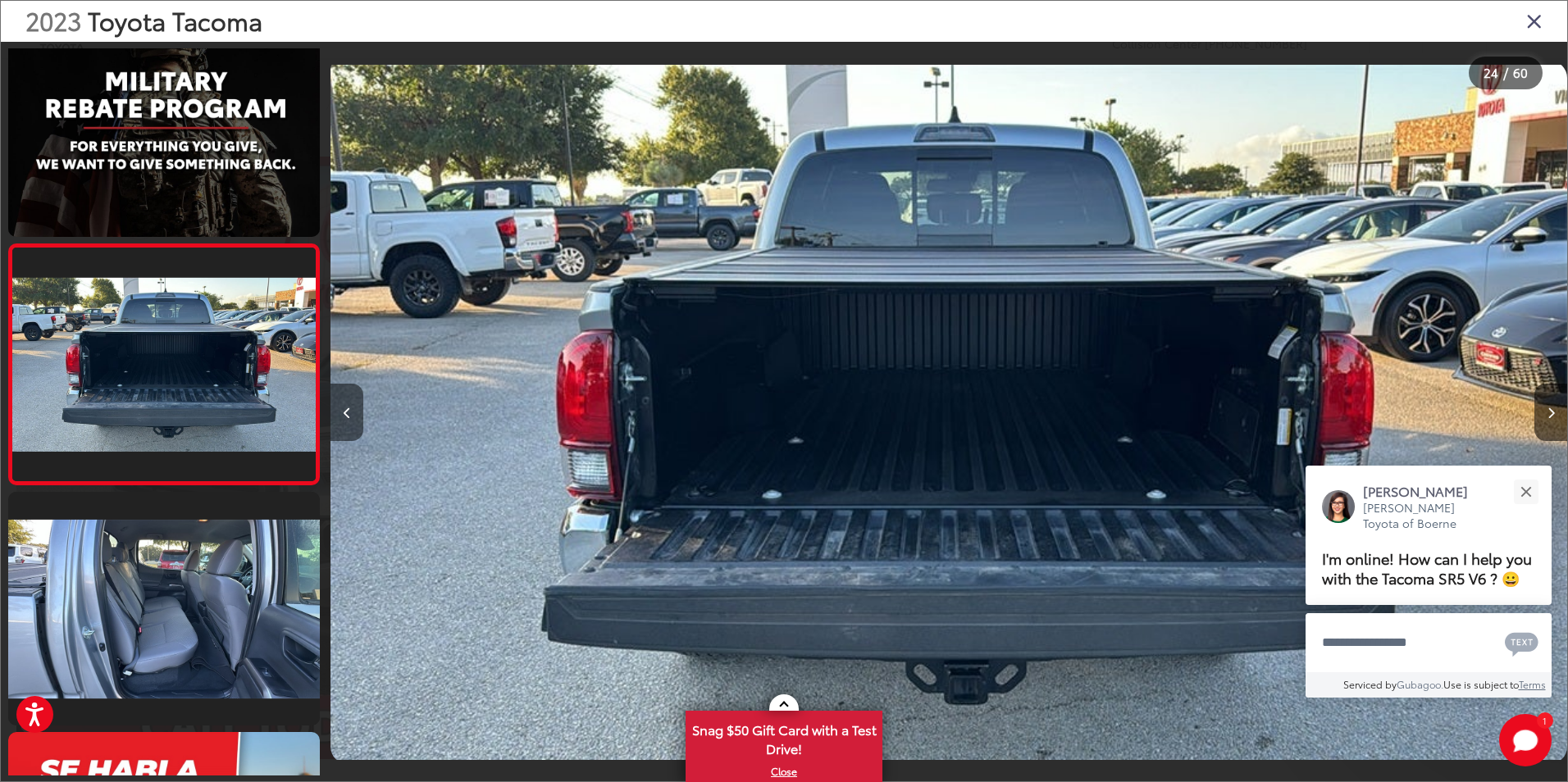
click at [351, 418] on icon "Previous image" at bounding box center [347, 413] width 8 height 11
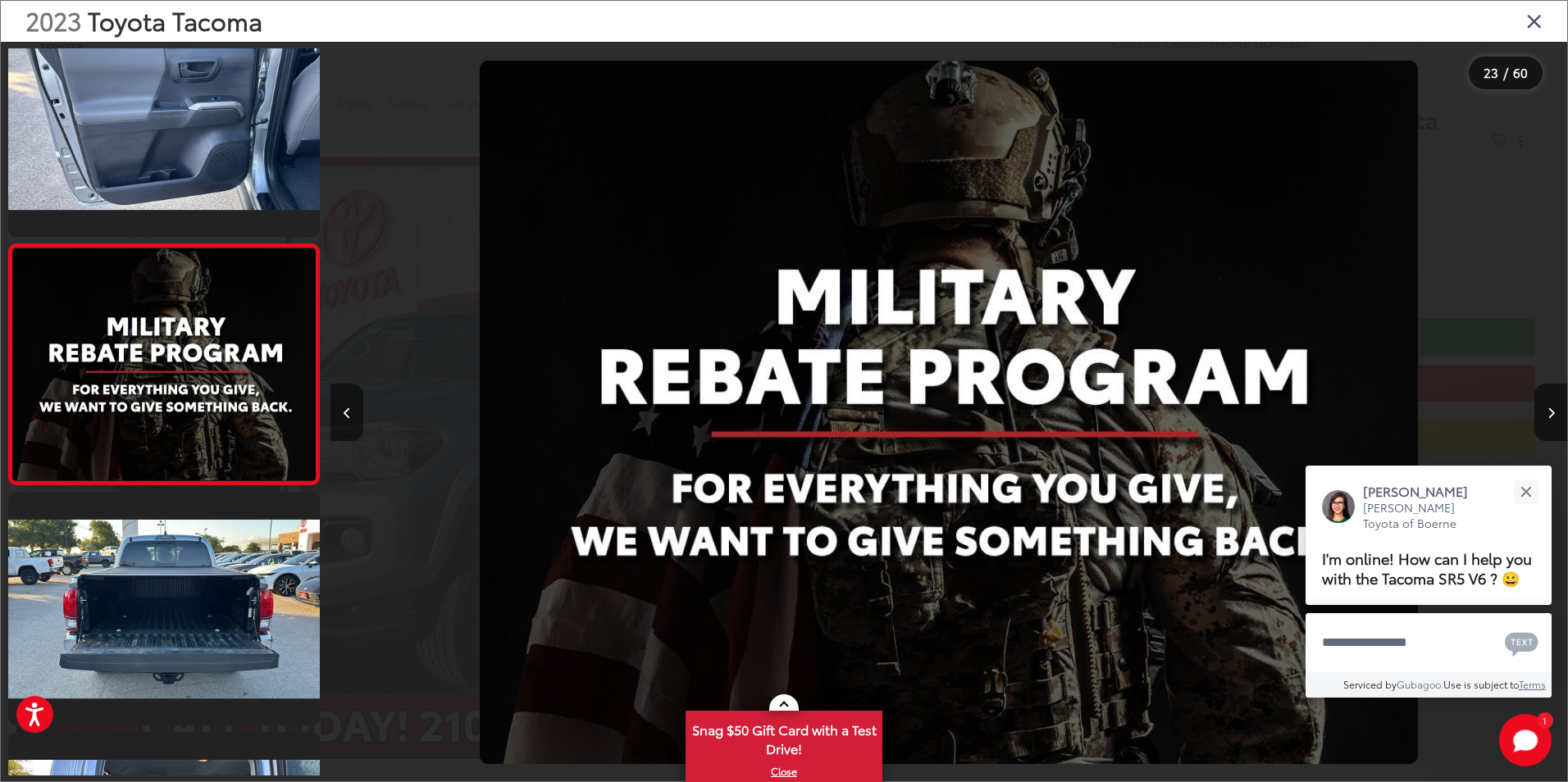
click at [351, 418] on icon "Previous image" at bounding box center [347, 413] width 8 height 11
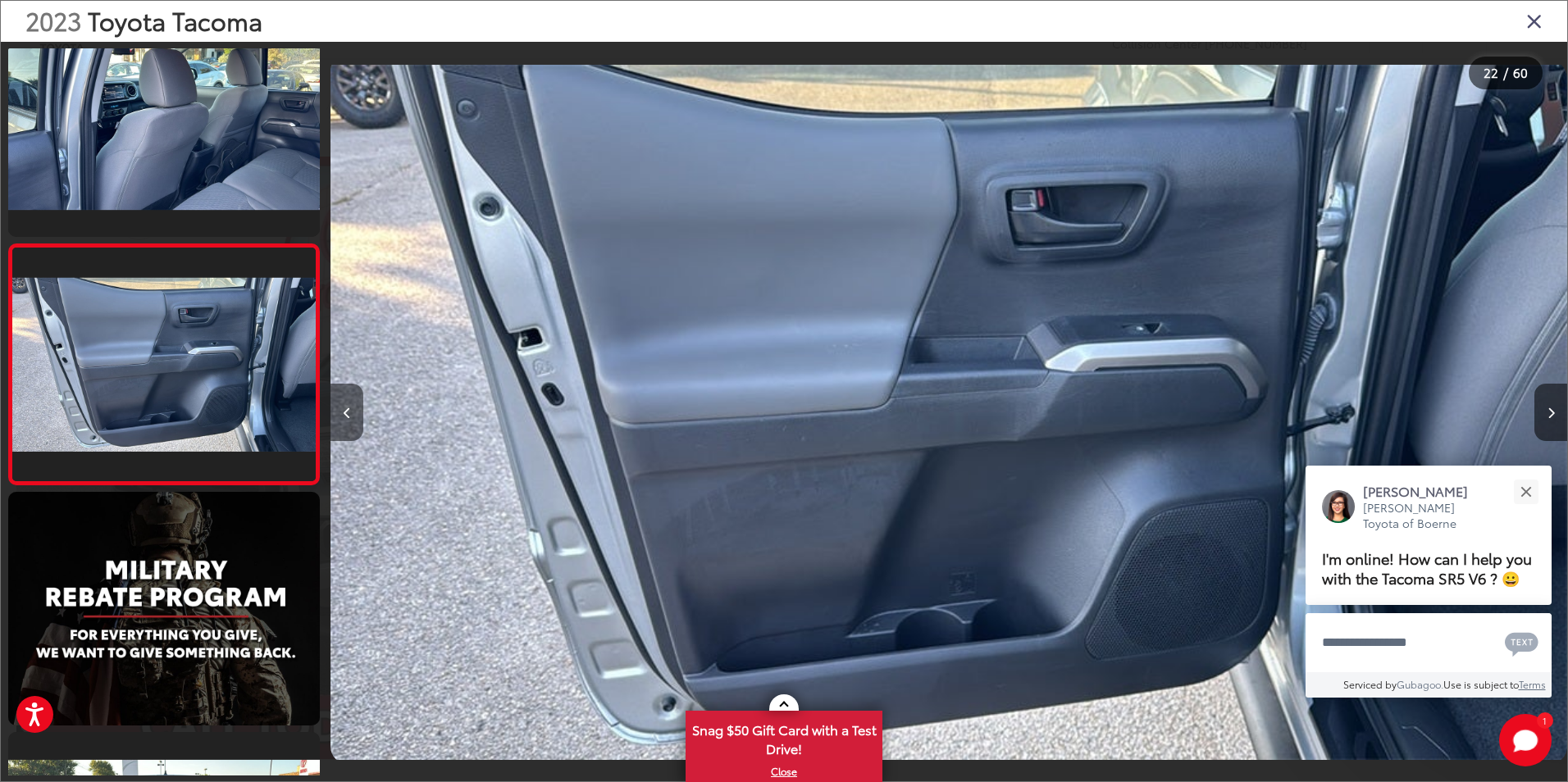
click at [351, 418] on icon "Previous image" at bounding box center [347, 413] width 8 height 11
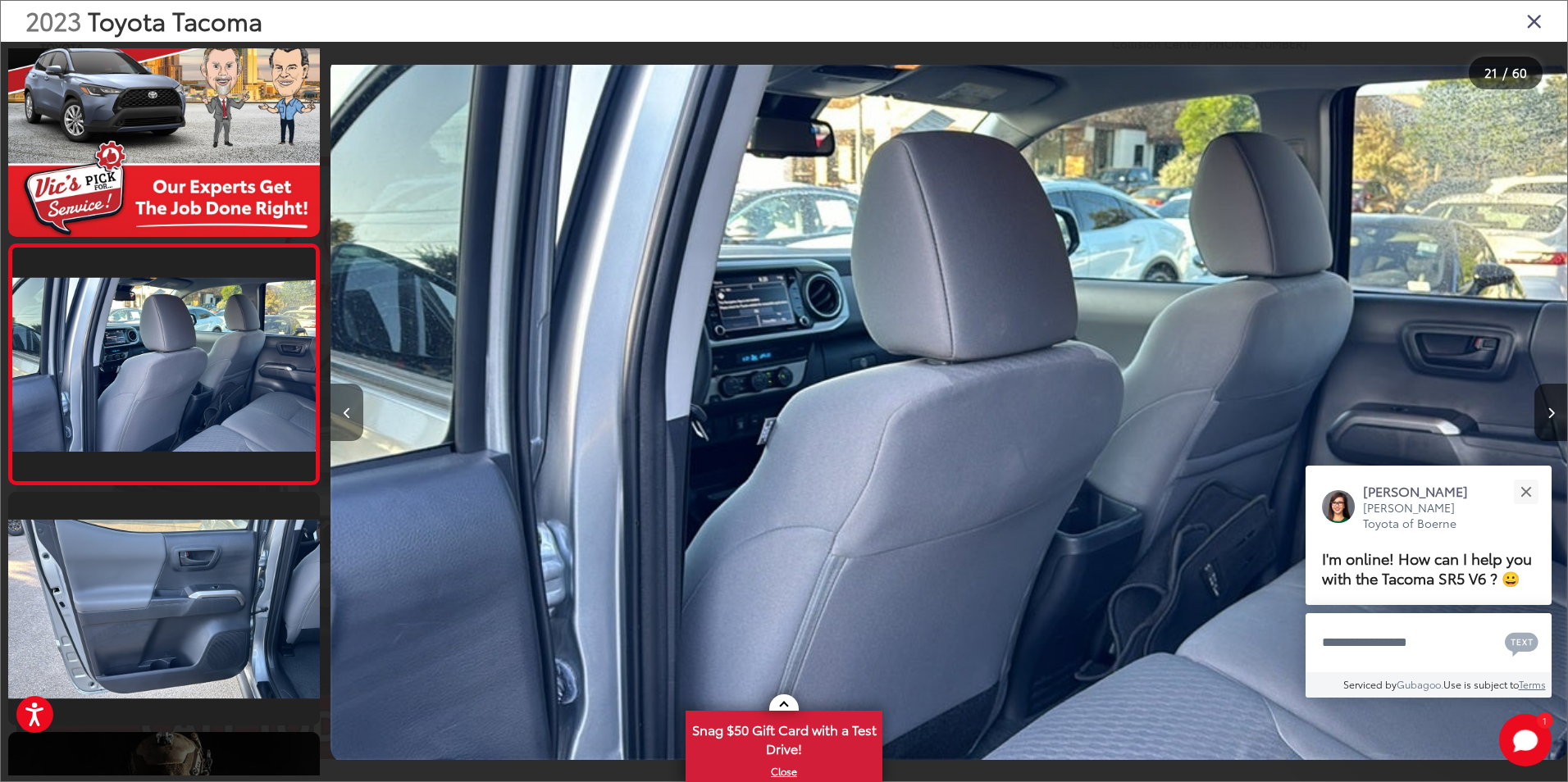
click at [351, 418] on icon "Previous image" at bounding box center [347, 413] width 8 height 11
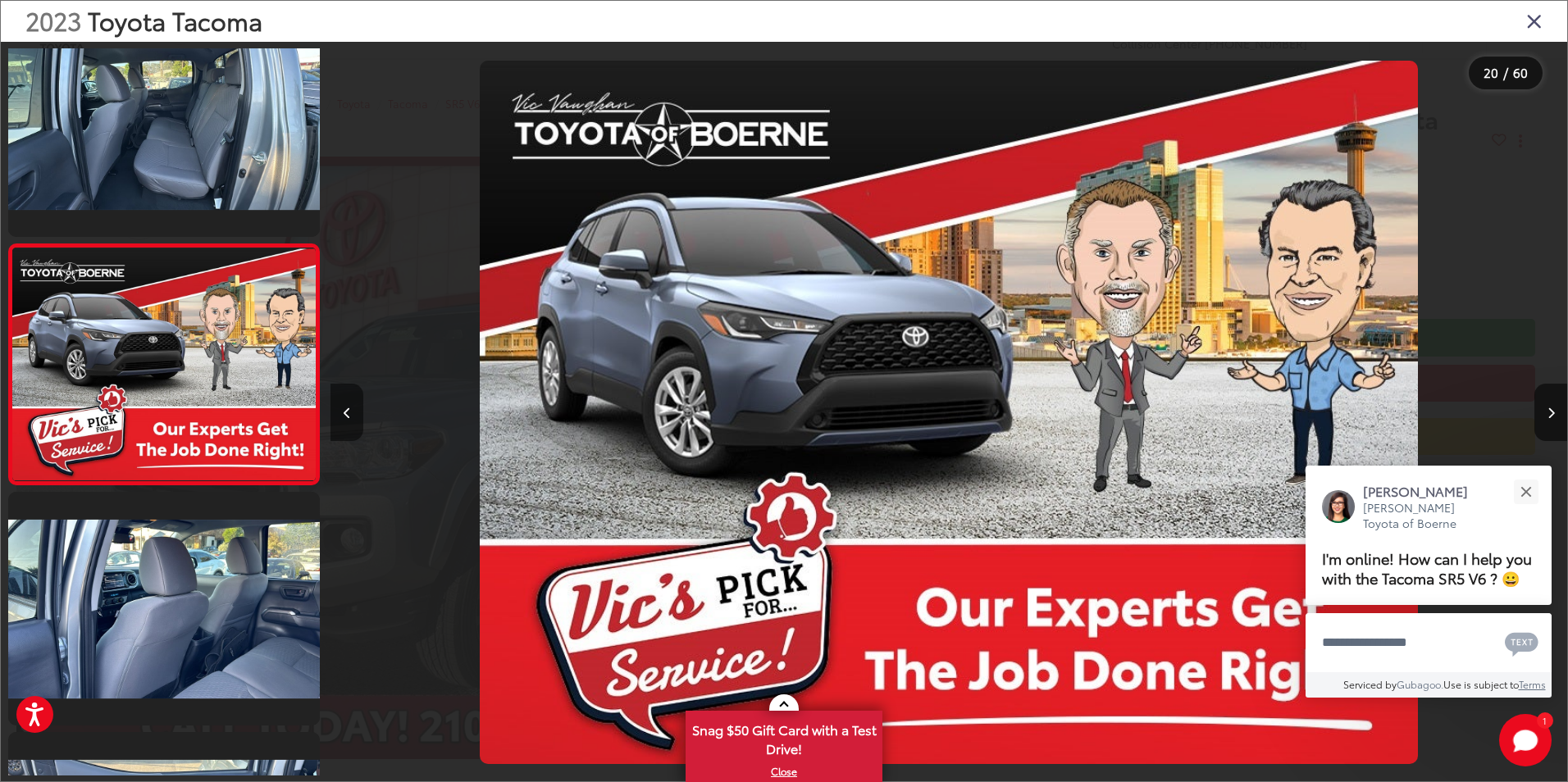
click at [351, 418] on icon "Previous image" at bounding box center [347, 413] width 8 height 11
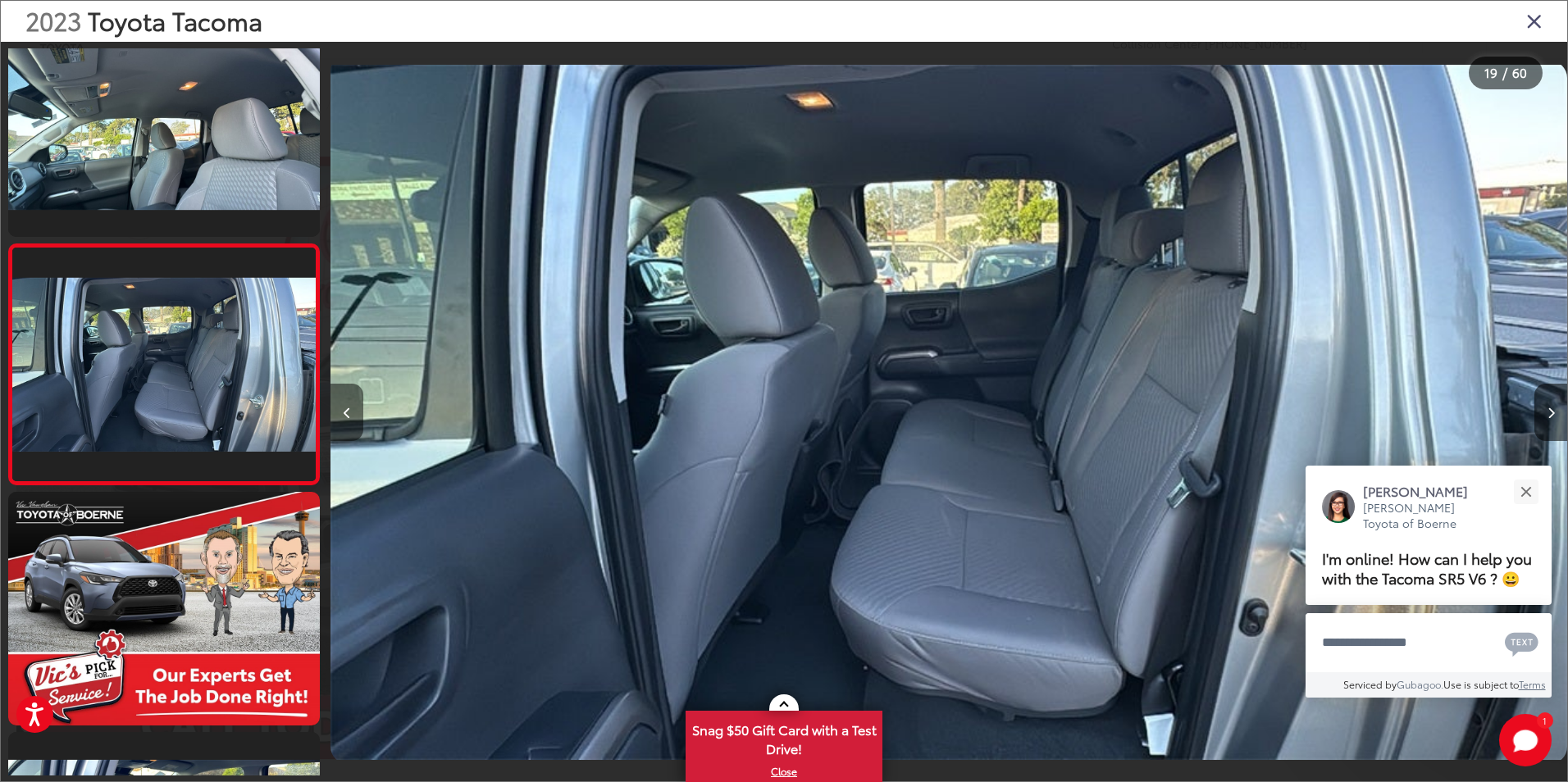
click at [351, 418] on icon "Previous image" at bounding box center [347, 413] width 8 height 11
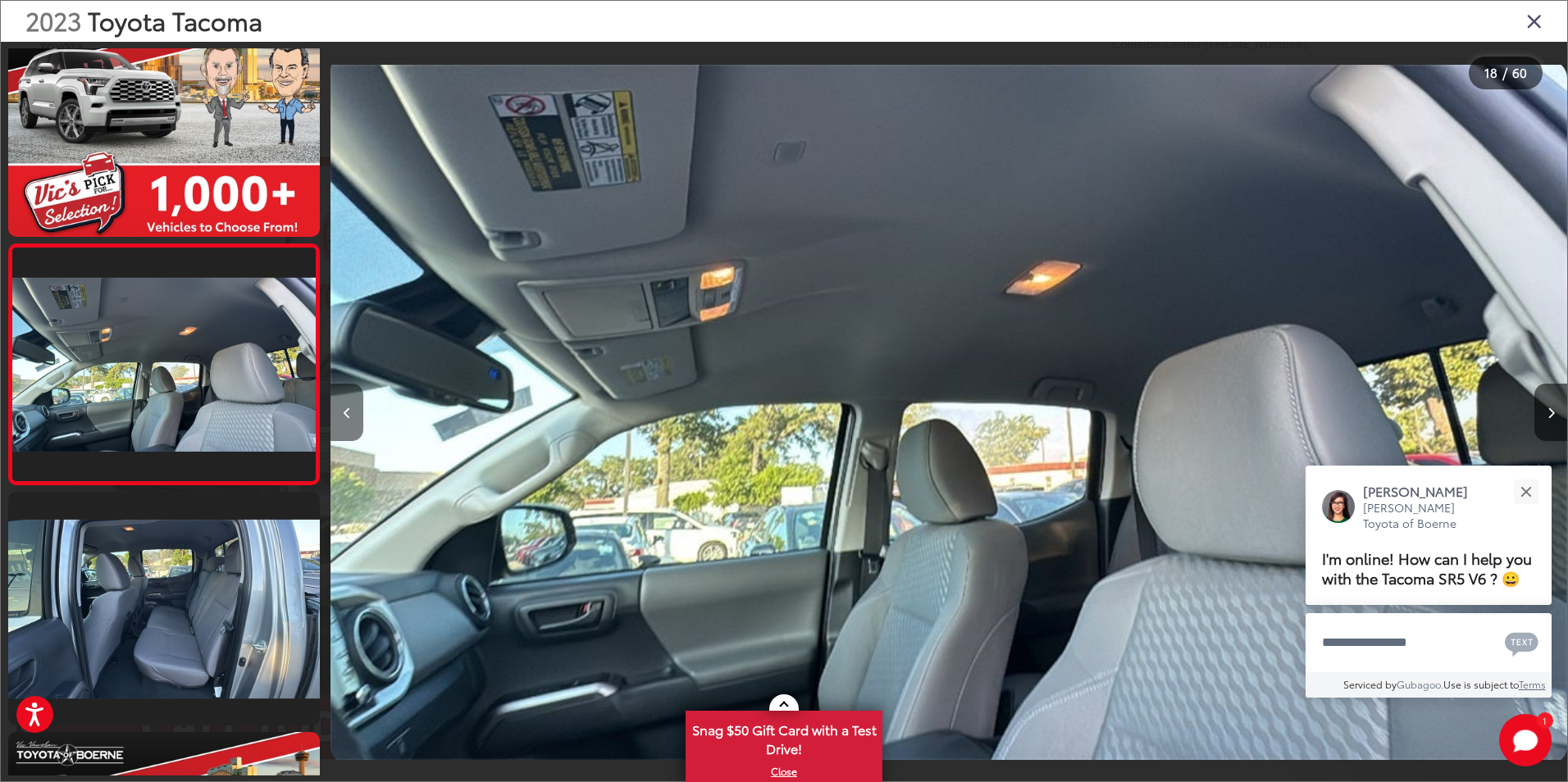
click at [351, 418] on icon "Previous image" at bounding box center [347, 413] width 8 height 11
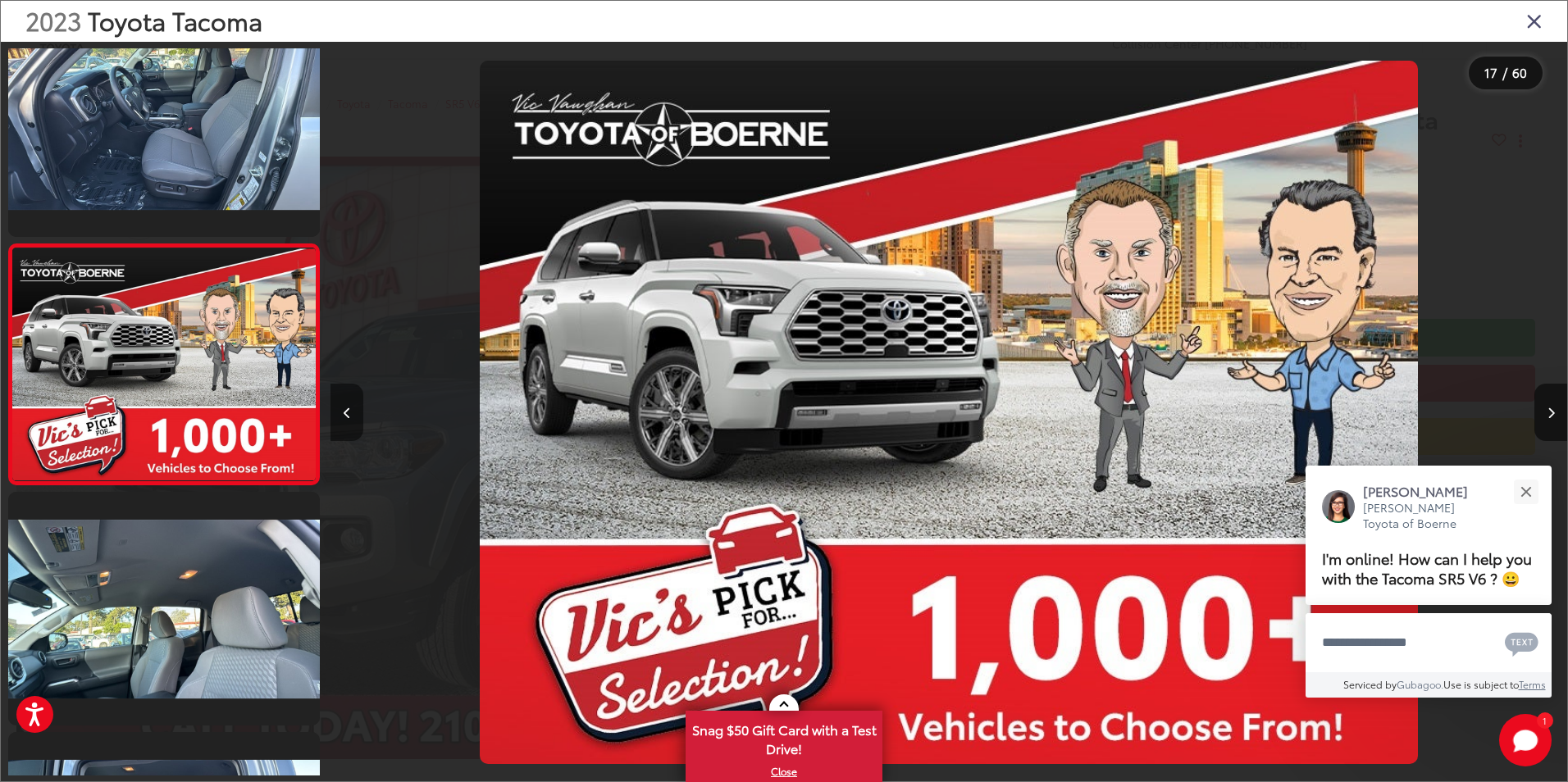
click at [351, 418] on icon "Previous image" at bounding box center [347, 413] width 8 height 11
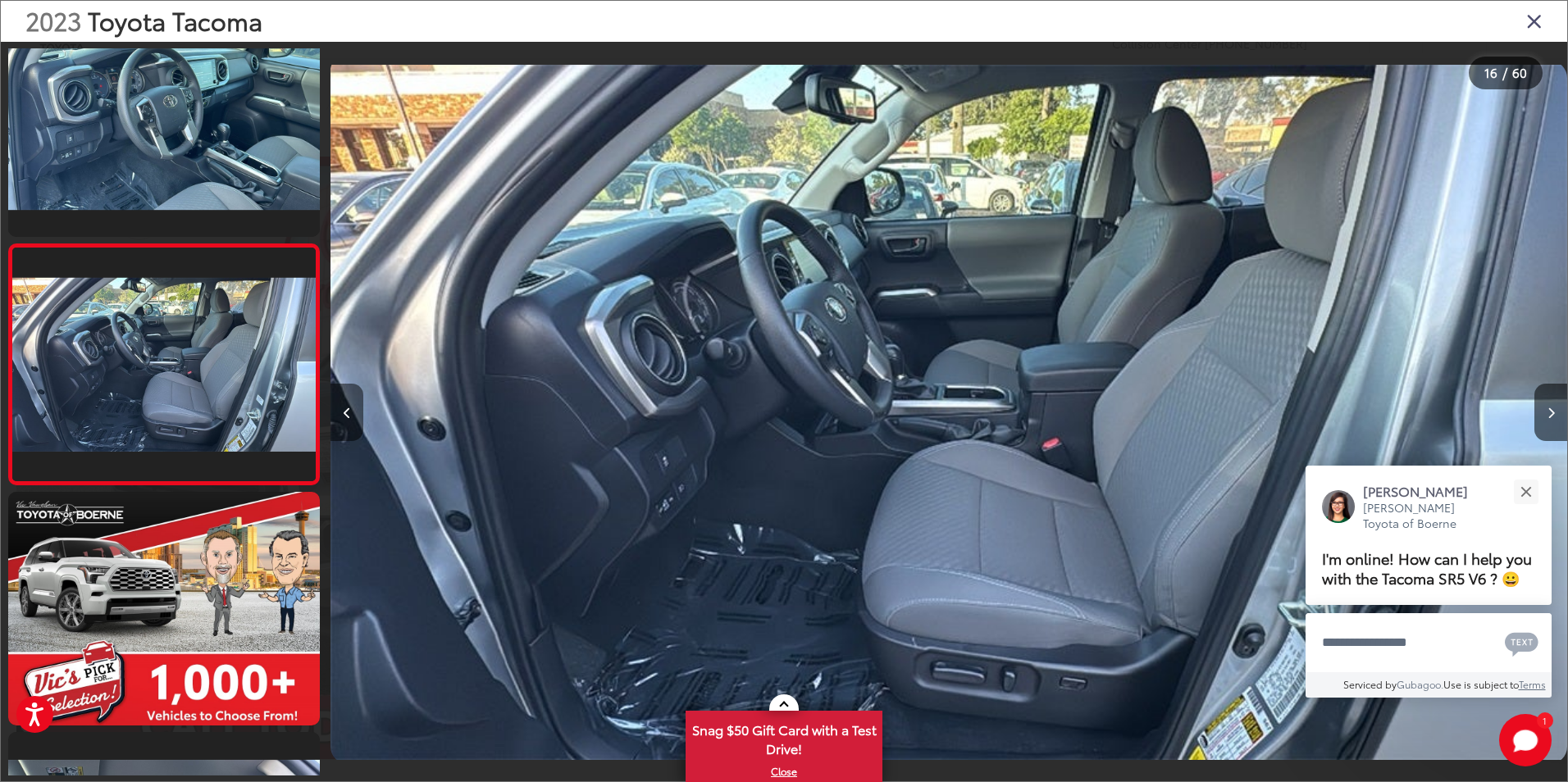
click at [351, 418] on icon "Previous image" at bounding box center [347, 413] width 8 height 11
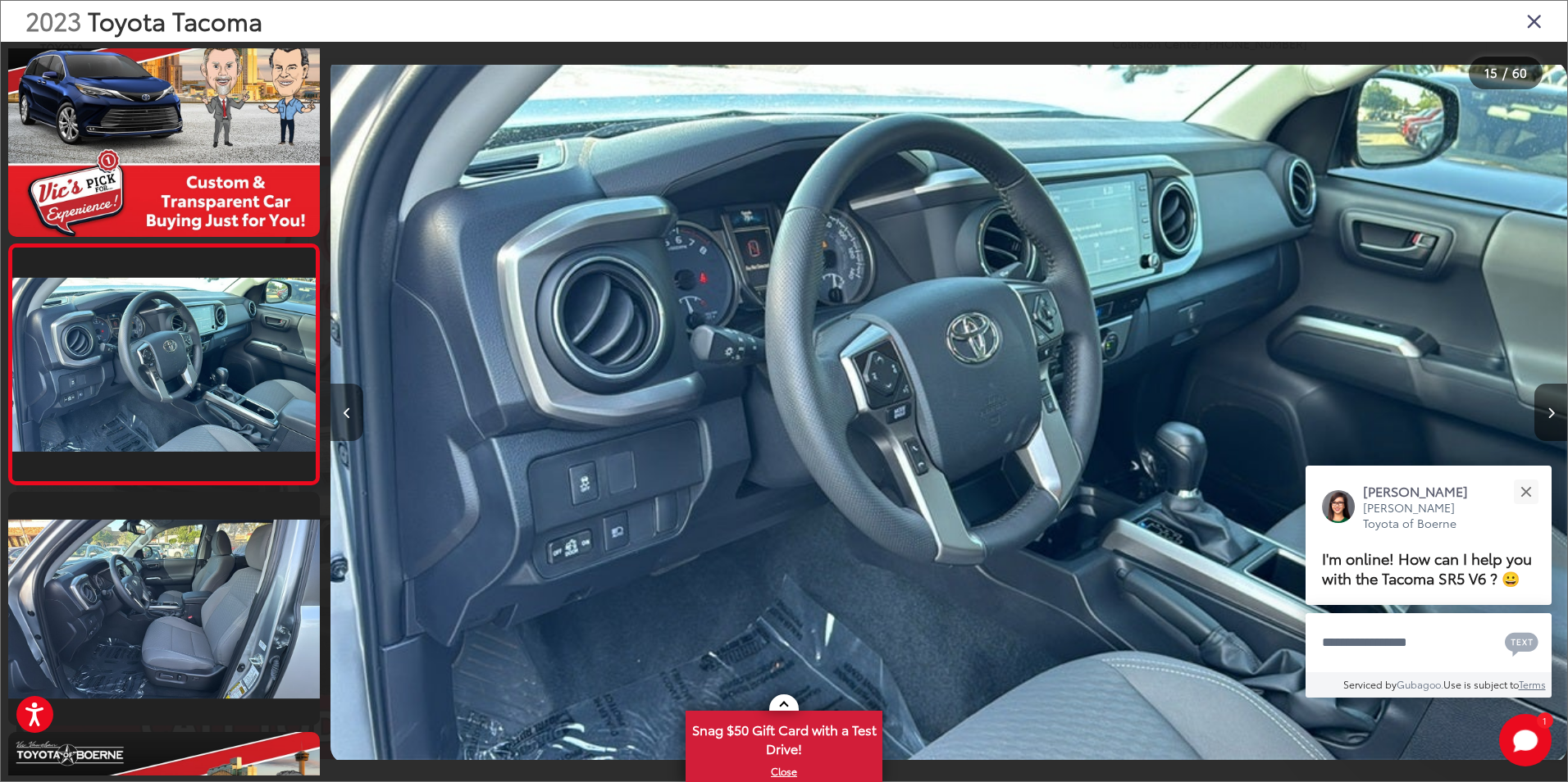
click at [355, 429] on button "Previous image" at bounding box center [347, 413] width 33 height 57
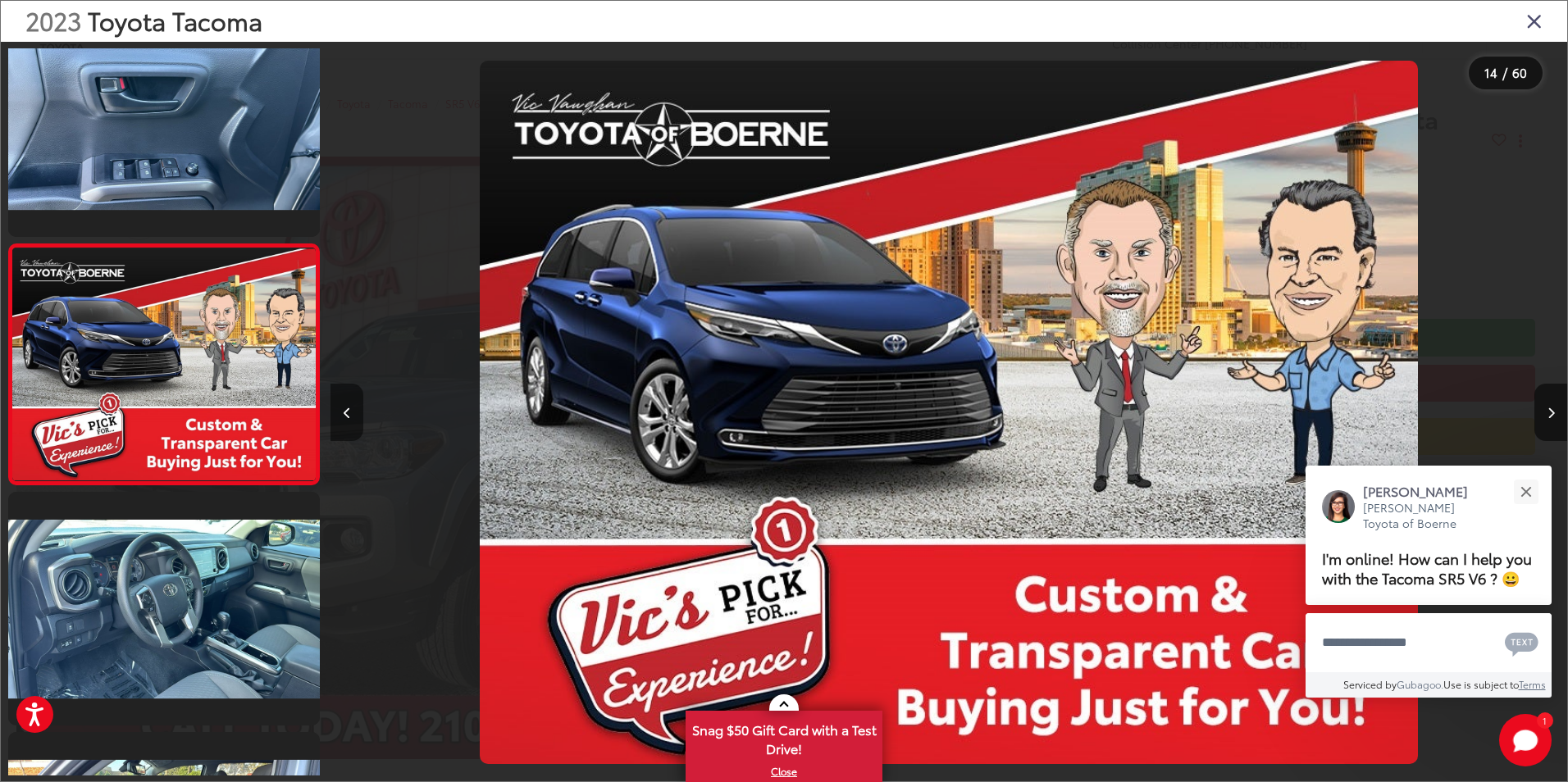
click at [355, 429] on button "Previous image" at bounding box center [347, 413] width 33 height 57
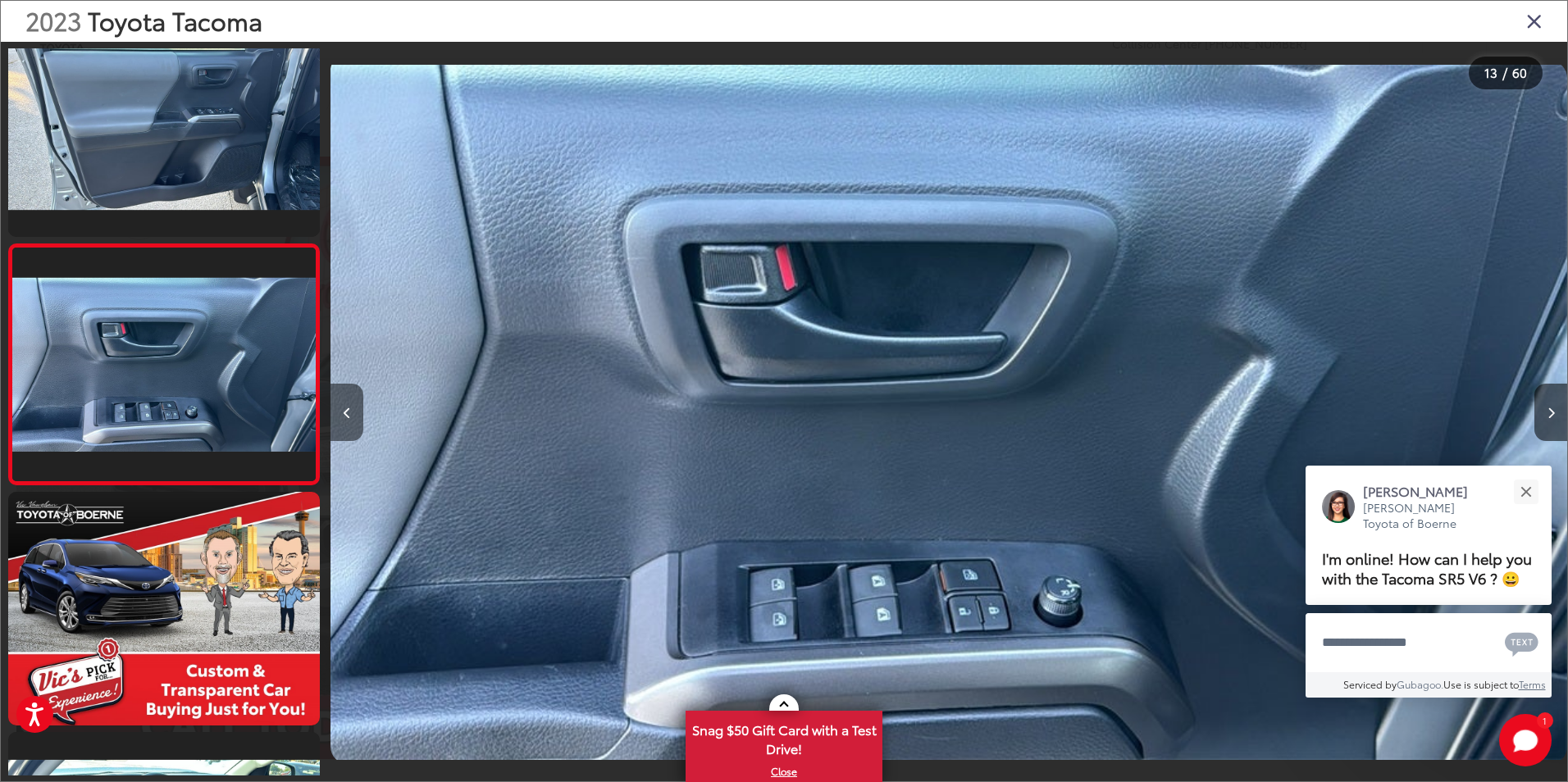
click at [354, 429] on button "Previous image" at bounding box center [347, 413] width 33 height 57
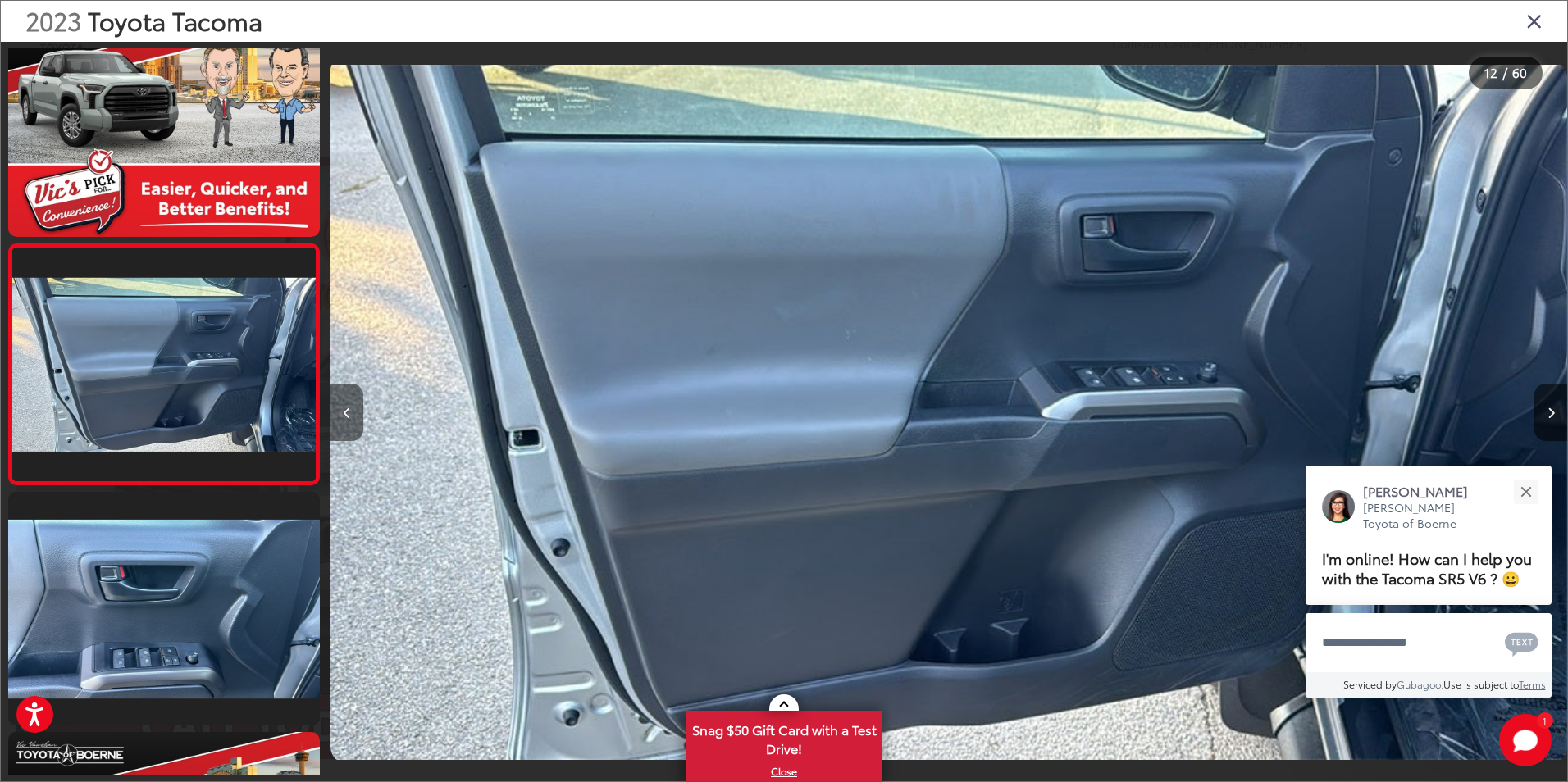
click at [354, 429] on button "Previous image" at bounding box center [347, 413] width 33 height 57
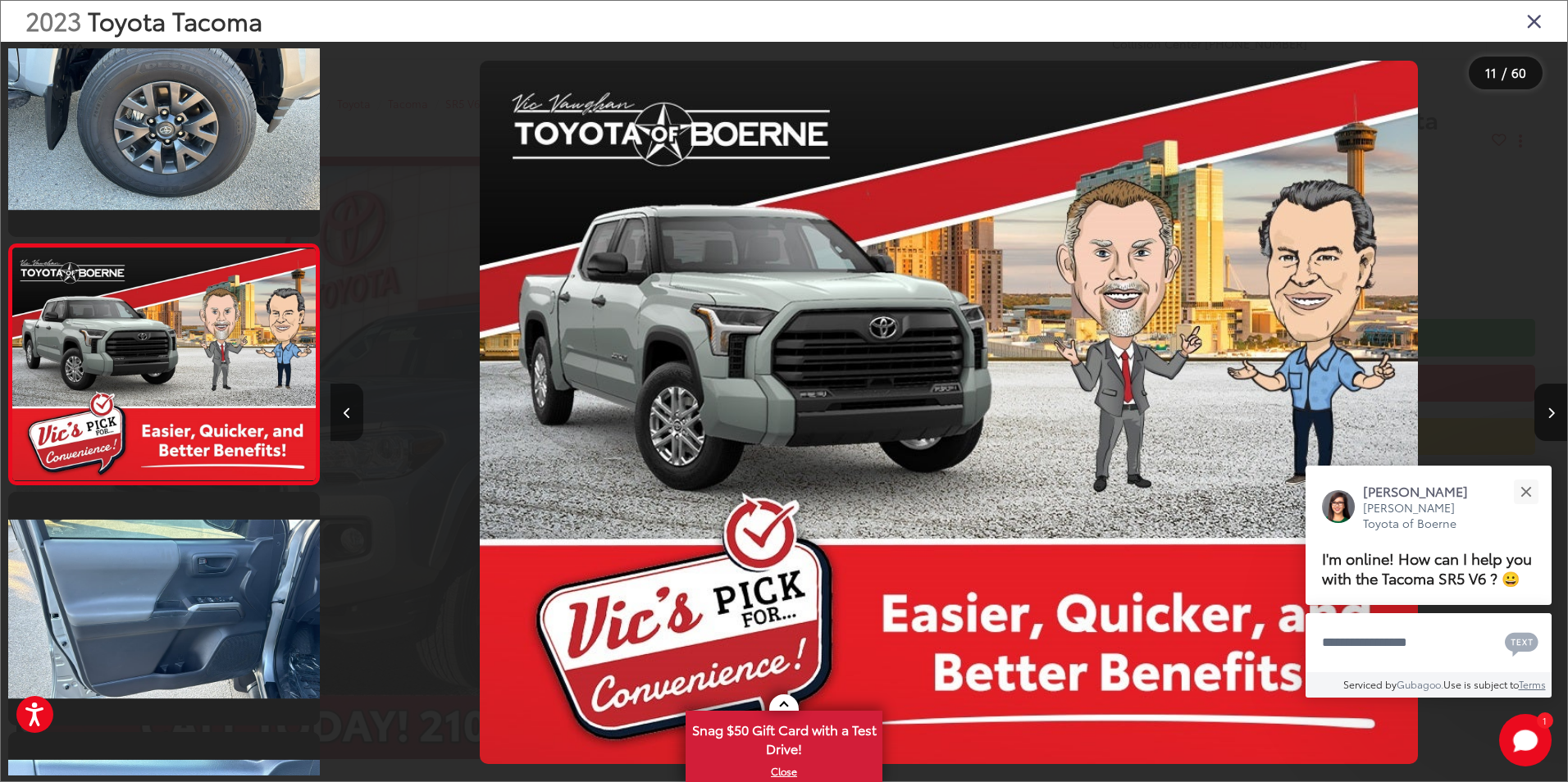
click at [354, 429] on button "Previous image" at bounding box center [347, 413] width 33 height 57
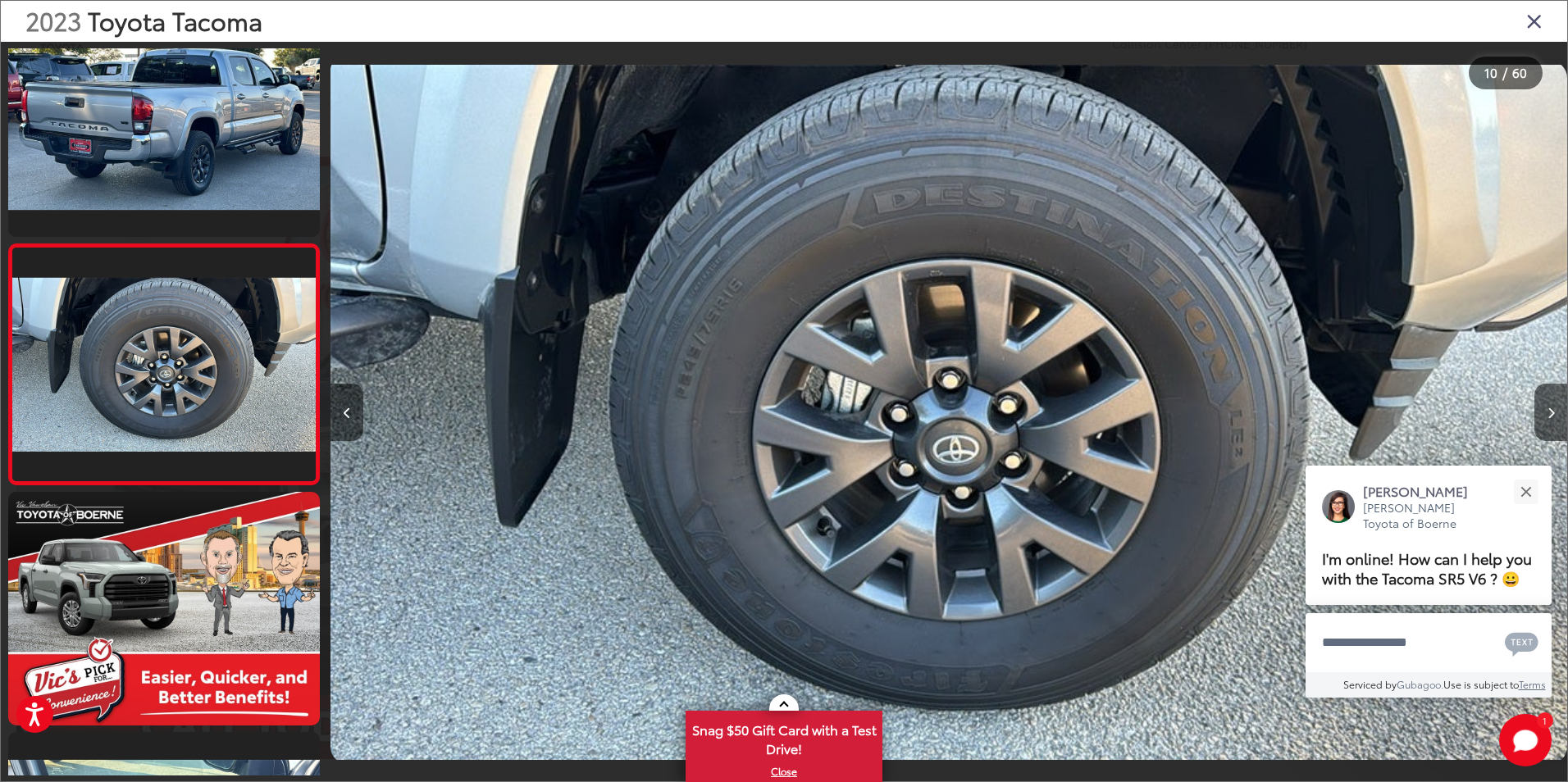
click at [354, 429] on button "Previous image" at bounding box center [347, 413] width 33 height 57
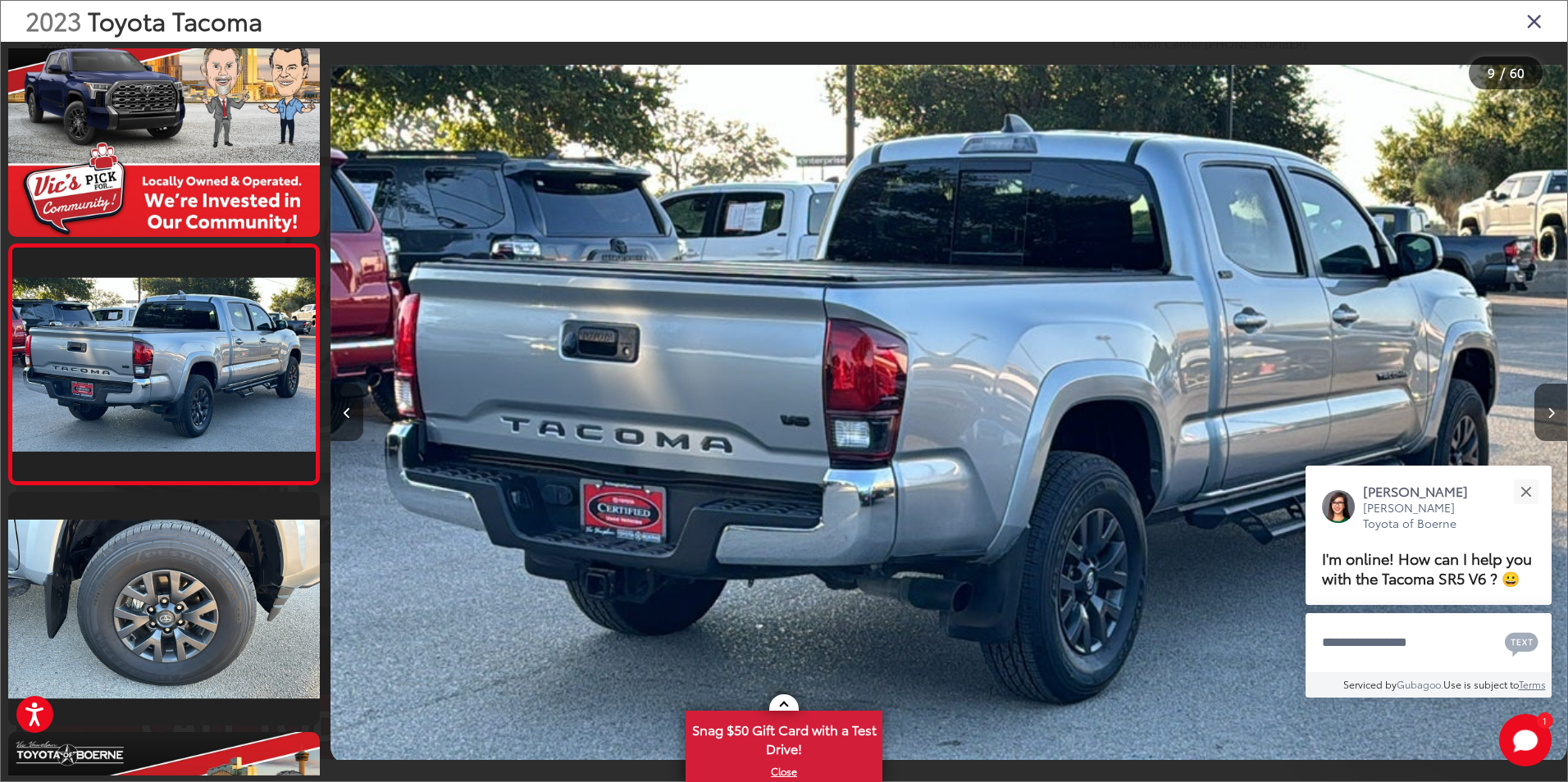
click at [354, 429] on button "Previous image" at bounding box center [347, 413] width 33 height 57
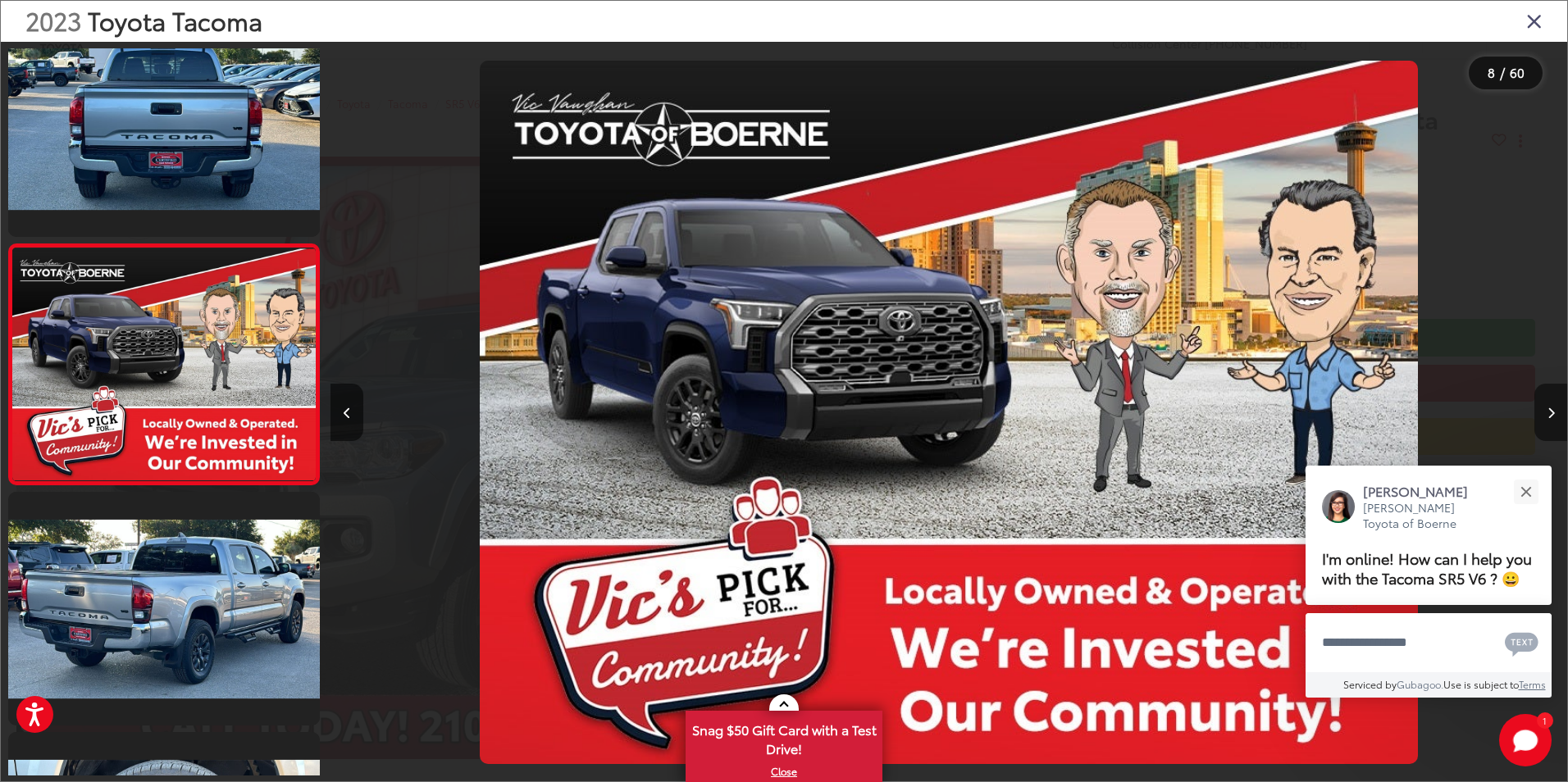
click at [1555, 421] on button "Next image" at bounding box center [1551, 413] width 33 height 57
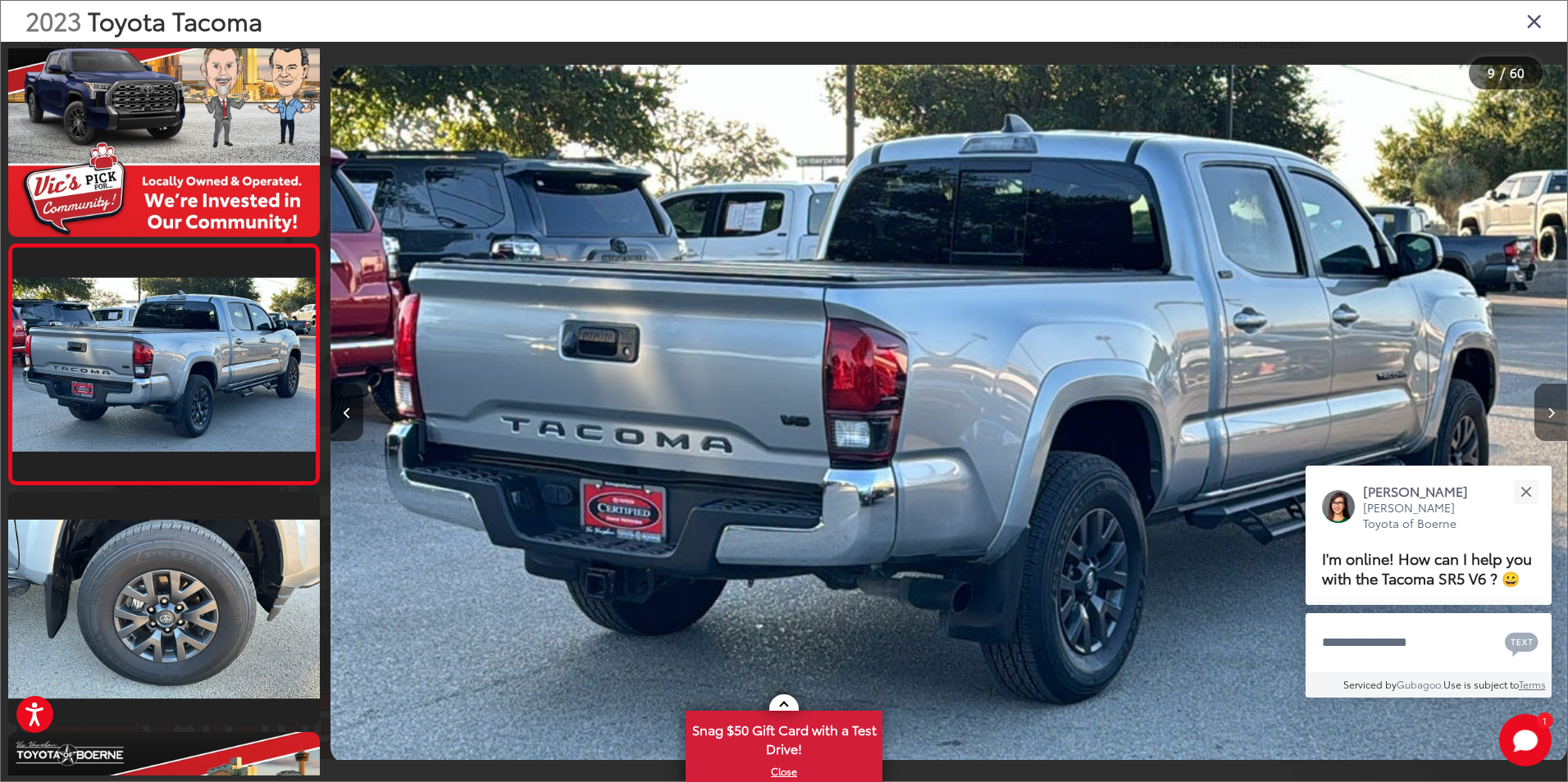
click at [1555, 421] on button "Next image" at bounding box center [1551, 413] width 33 height 57
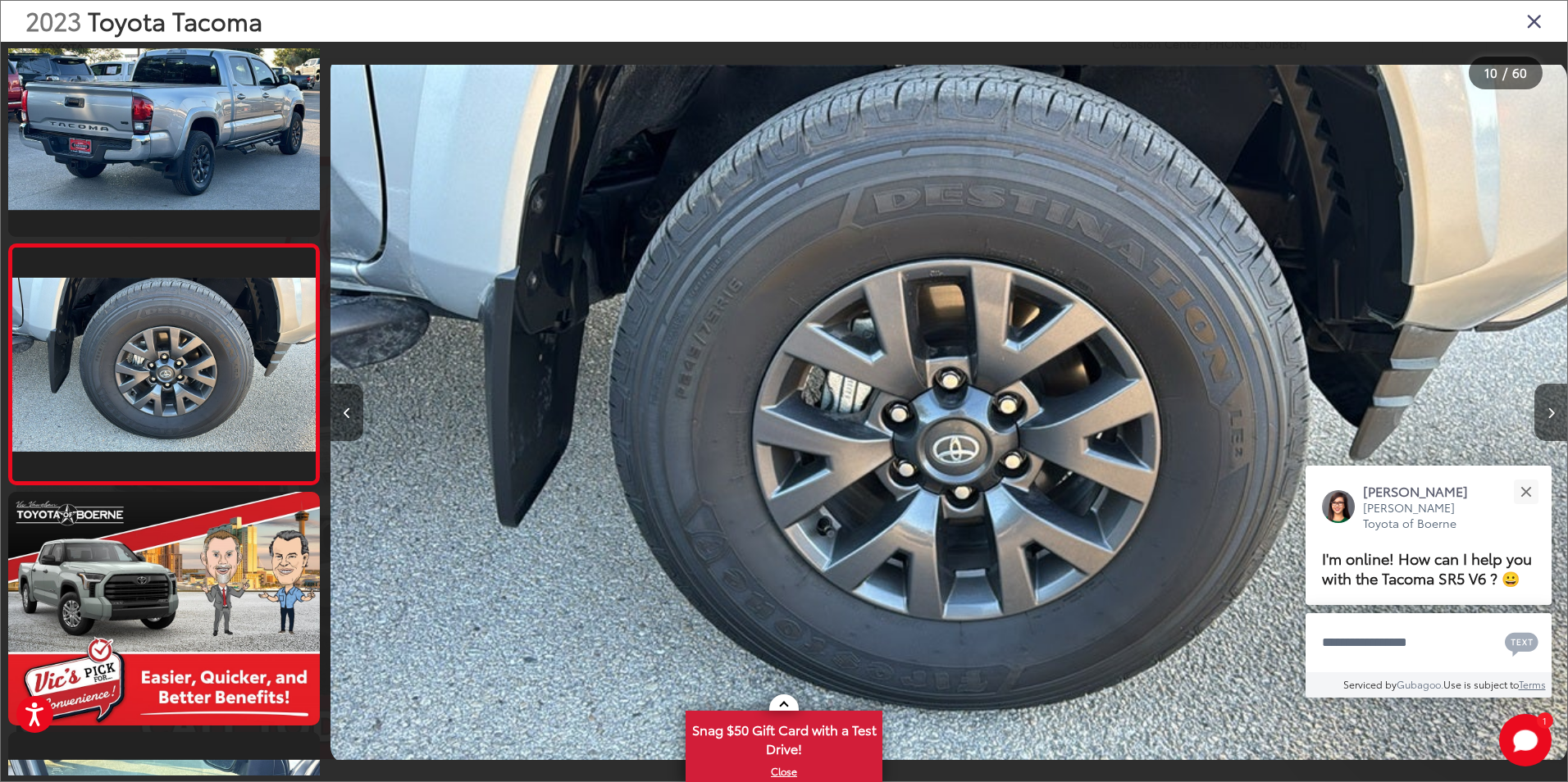
click at [353, 415] on button "Previous image" at bounding box center [347, 413] width 33 height 57
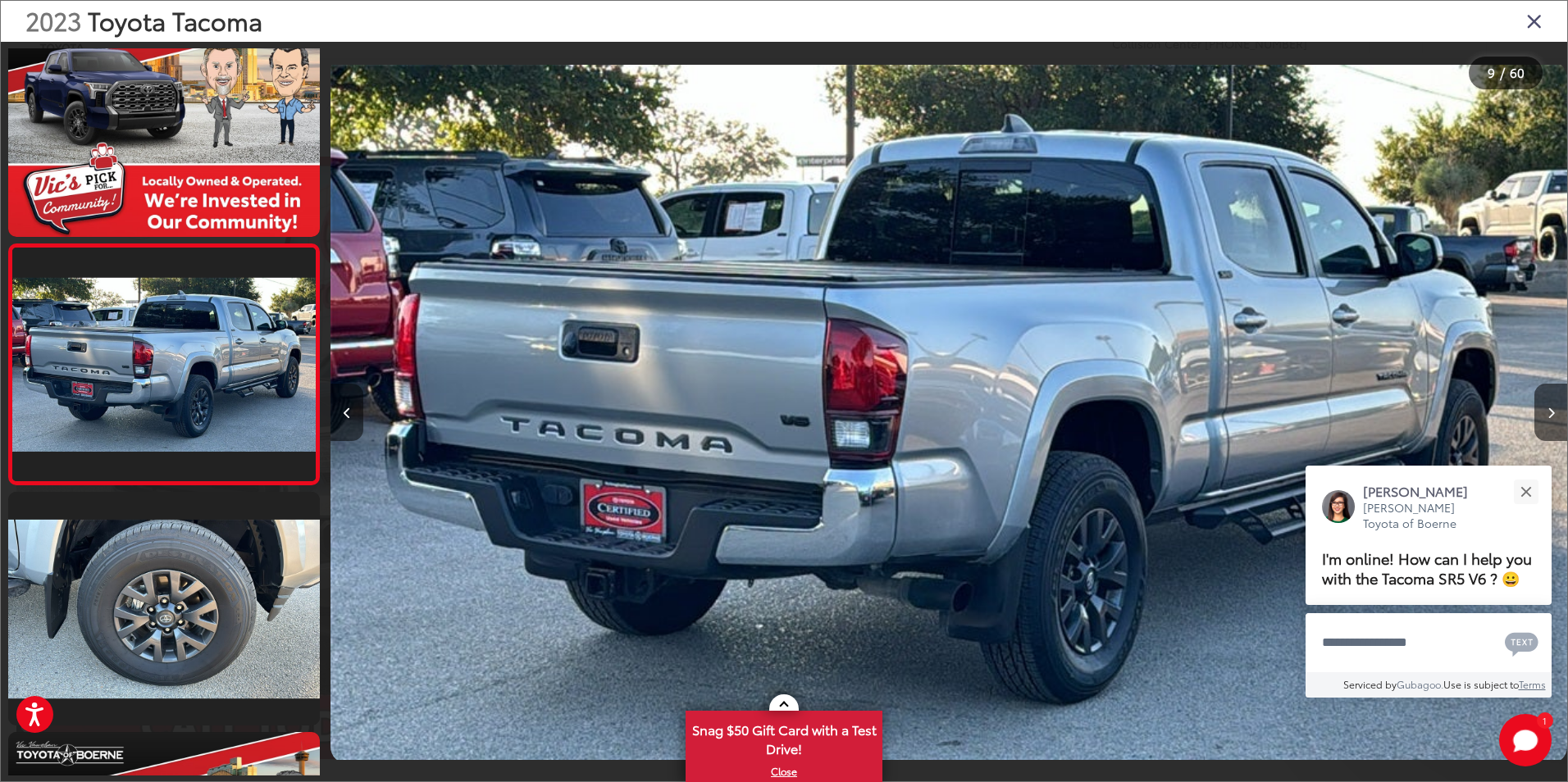
click at [340, 411] on button "Previous image" at bounding box center [347, 413] width 33 height 57
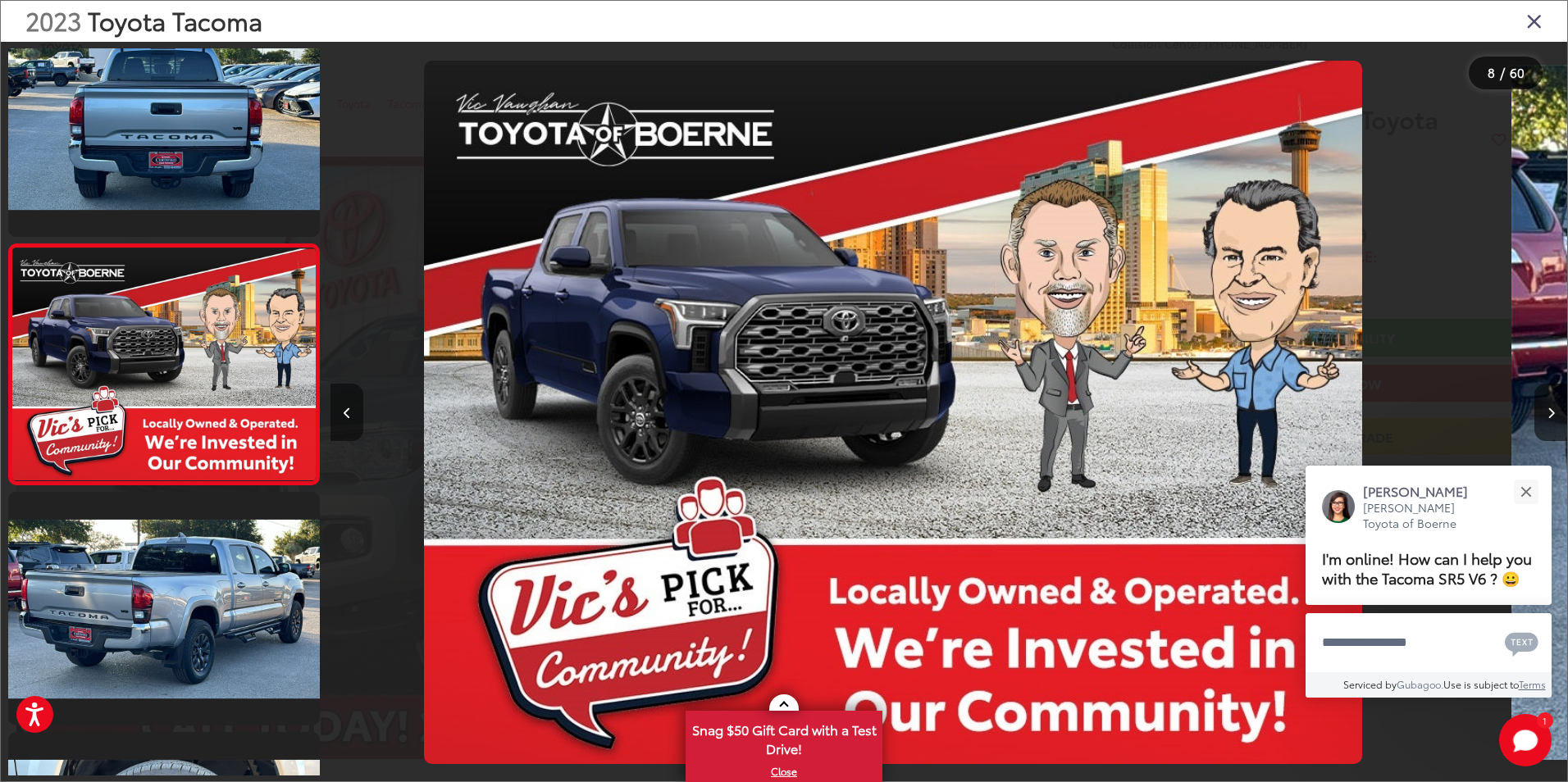
scroll to position [0, 8659]
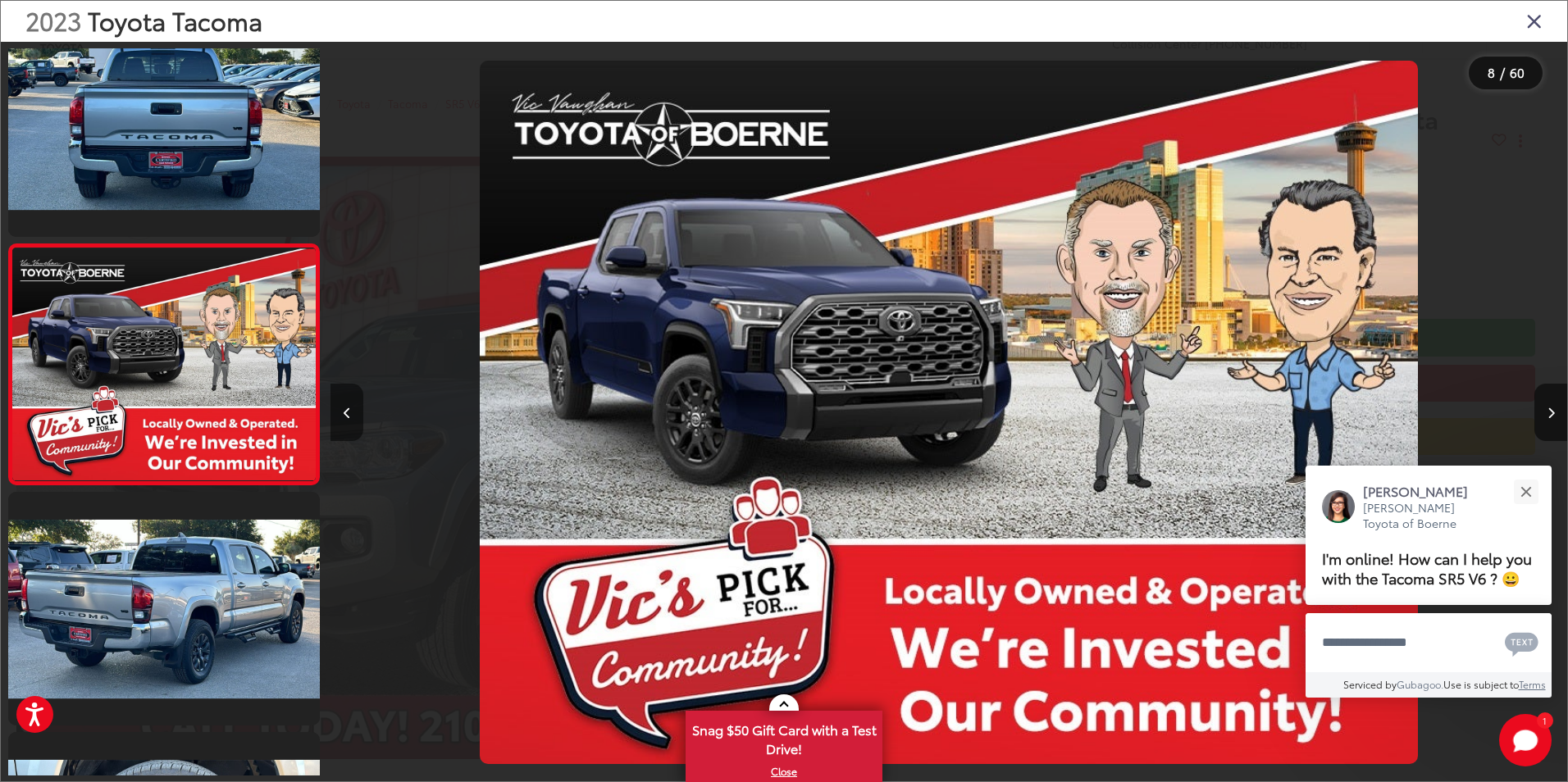
click at [340, 411] on button "Previous image" at bounding box center [347, 413] width 33 height 57
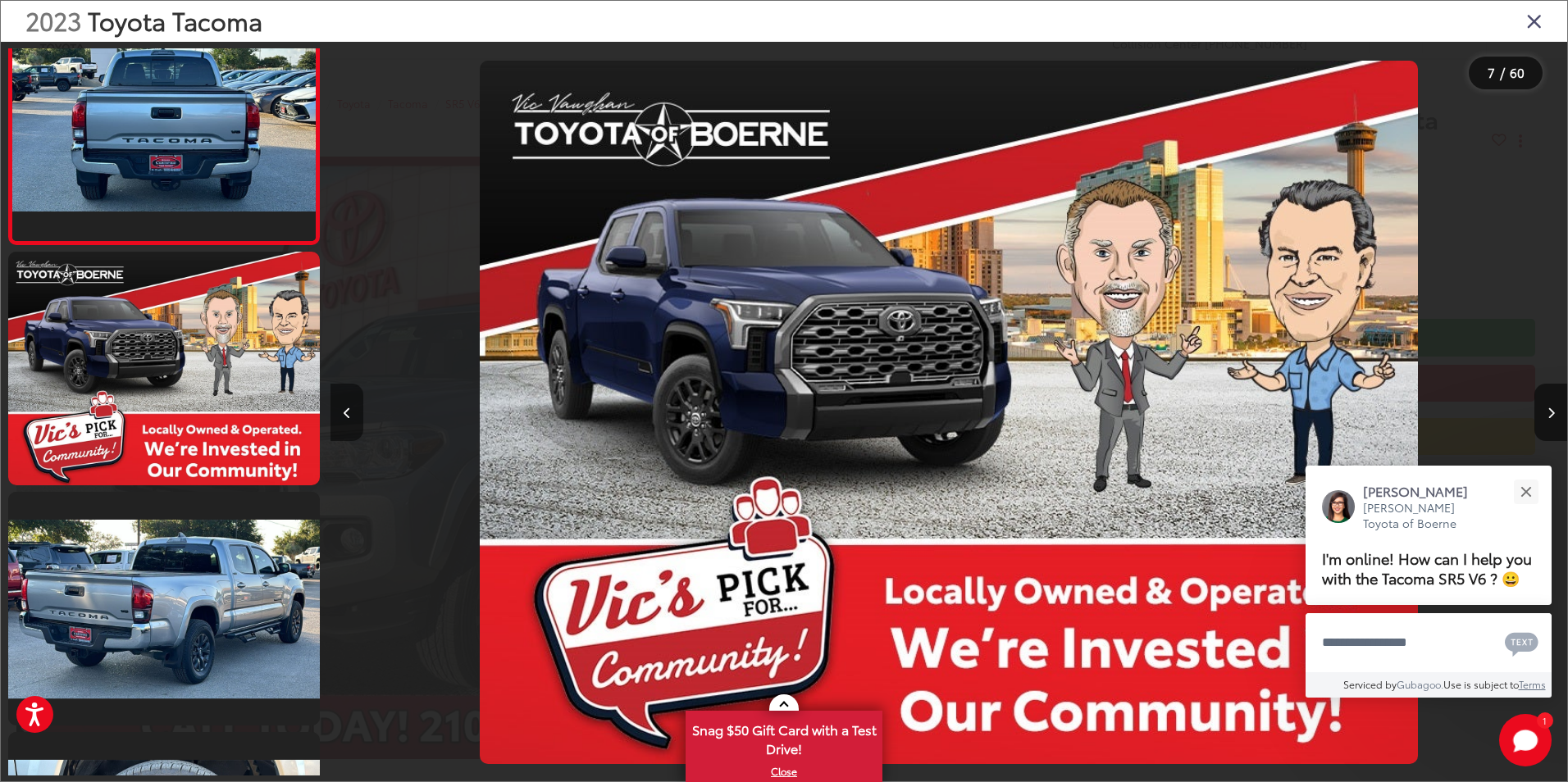
scroll to position [0, 8323]
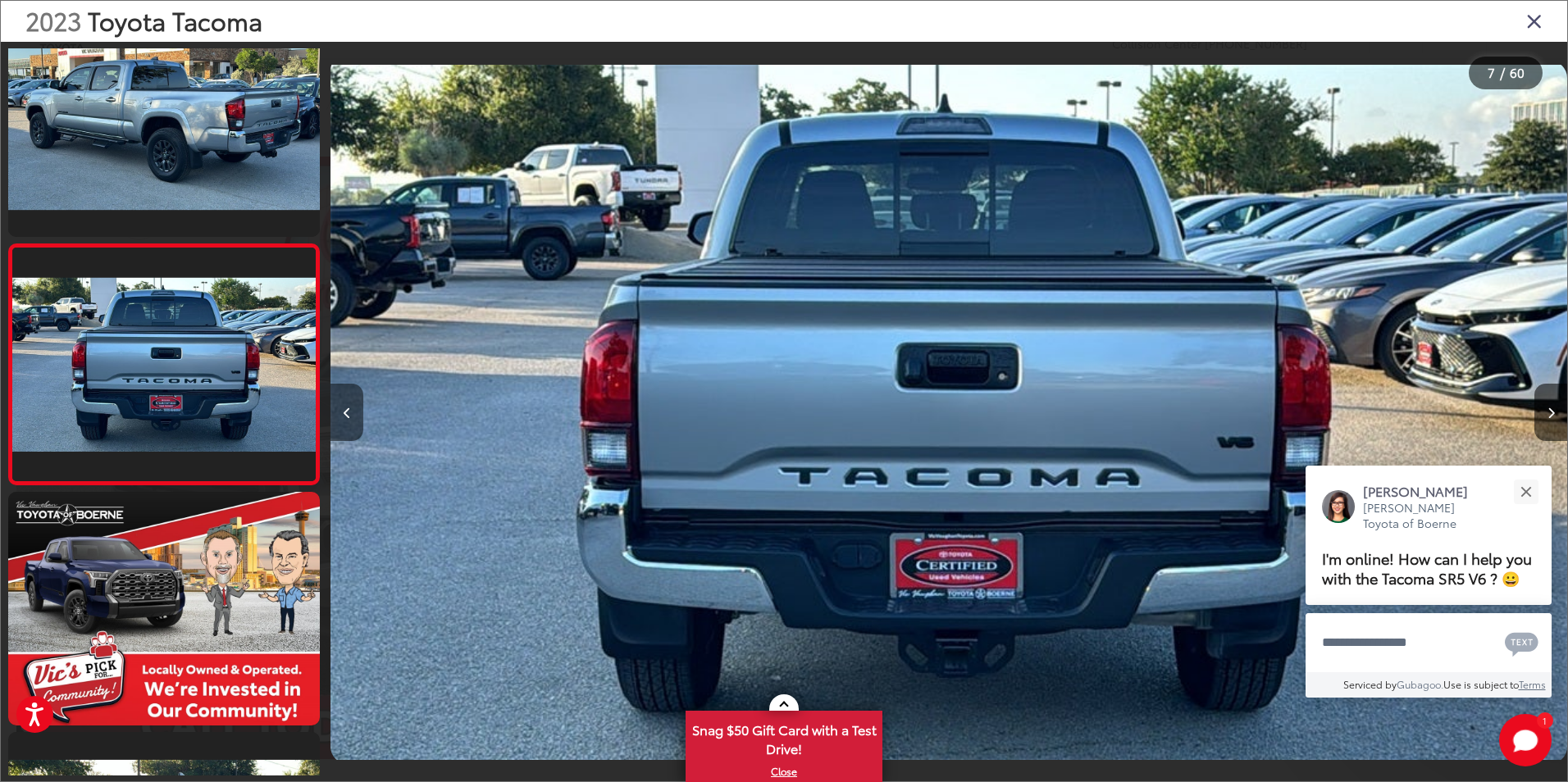
click at [346, 408] on icon "Previous image" at bounding box center [347, 413] width 8 height 11
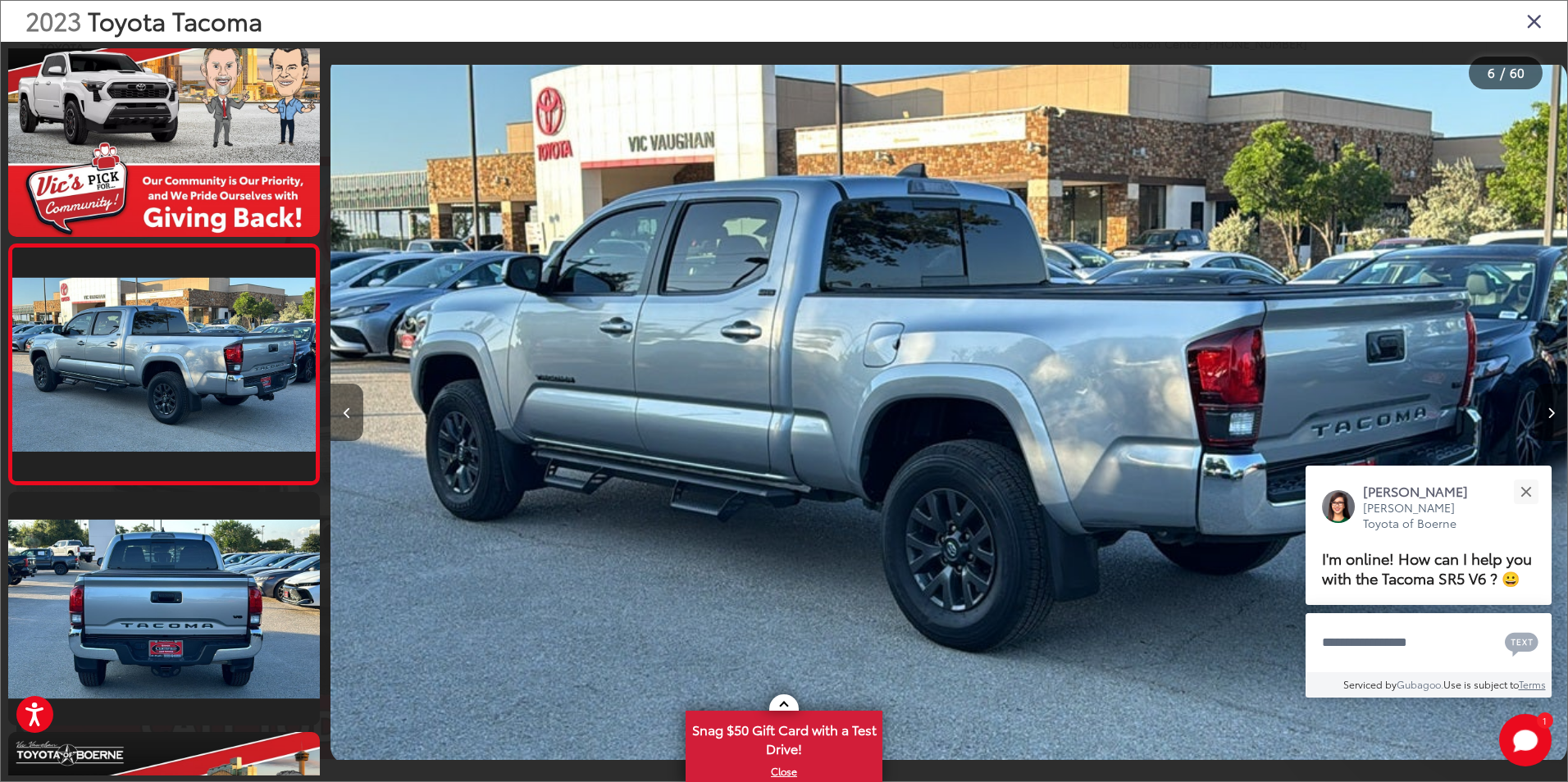
click at [355, 415] on button "Previous image" at bounding box center [347, 413] width 33 height 57
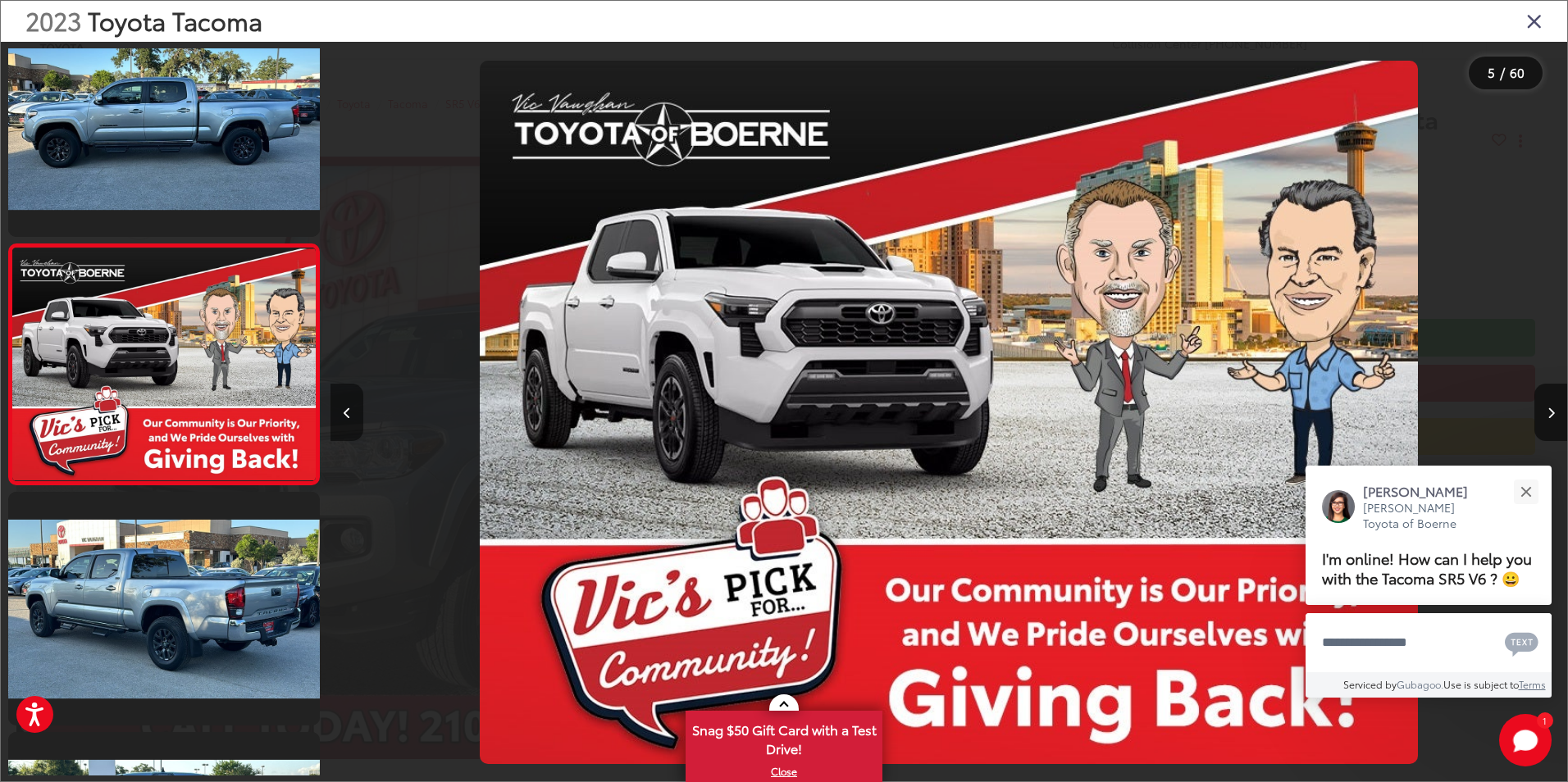
click at [355, 415] on button "Previous image" at bounding box center [347, 413] width 33 height 57
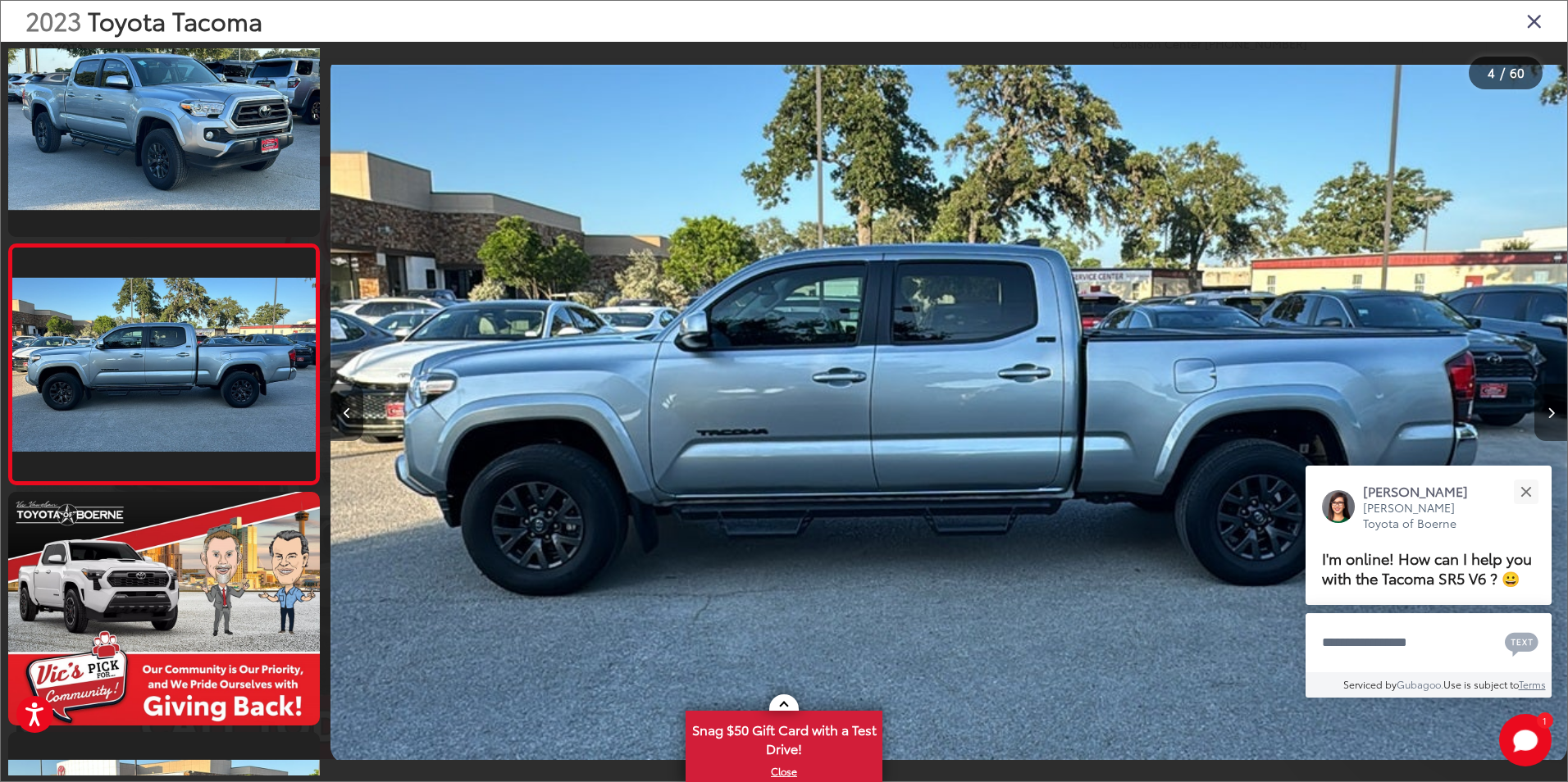
click at [1549, 412] on icon "Next image" at bounding box center [1552, 413] width 8 height 11
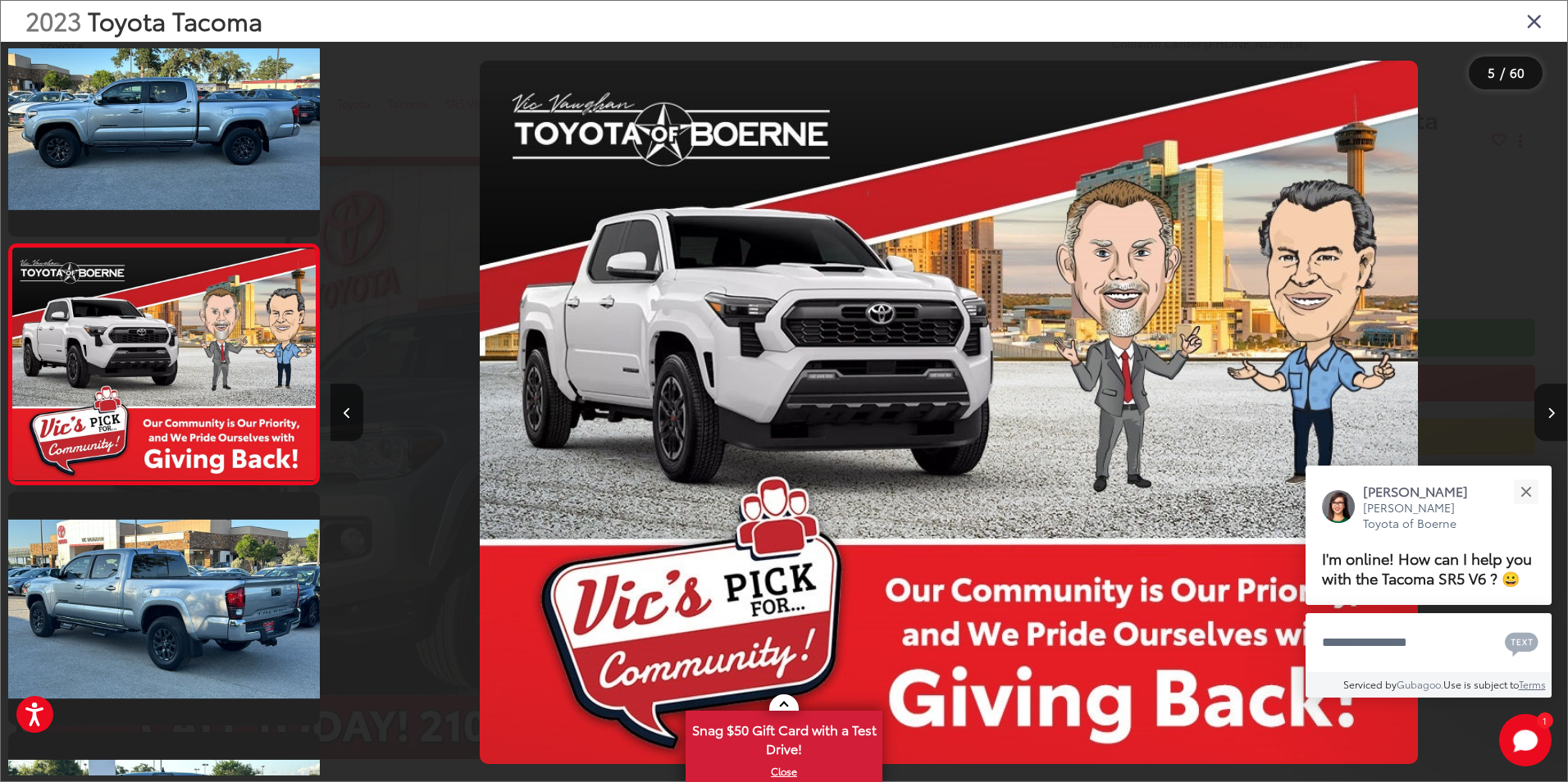
click at [1549, 412] on icon "Next image" at bounding box center [1552, 413] width 8 height 11
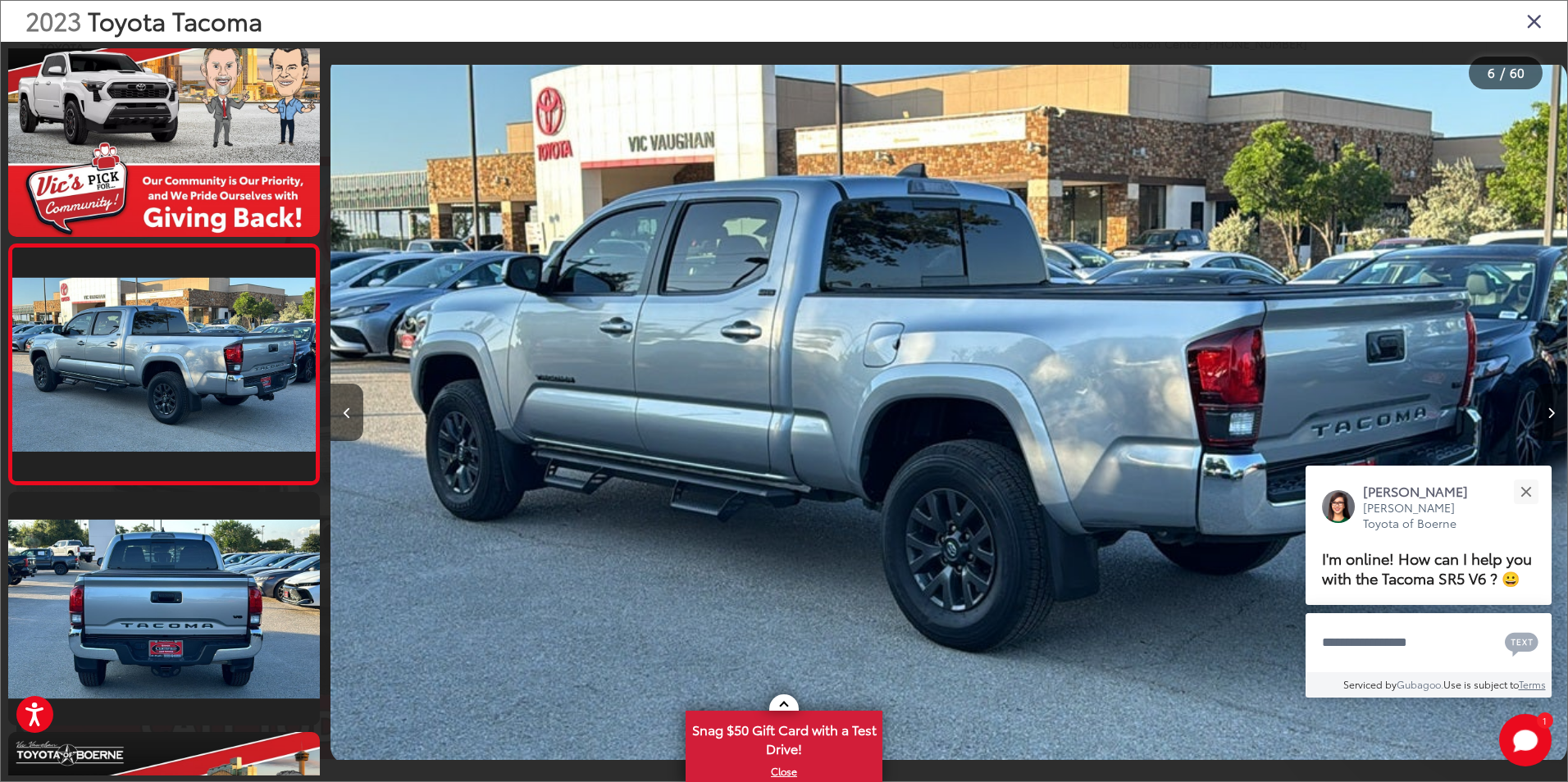
click at [1549, 412] on icon "Next image" at bounding box center [1552, 413] width 8 height 11
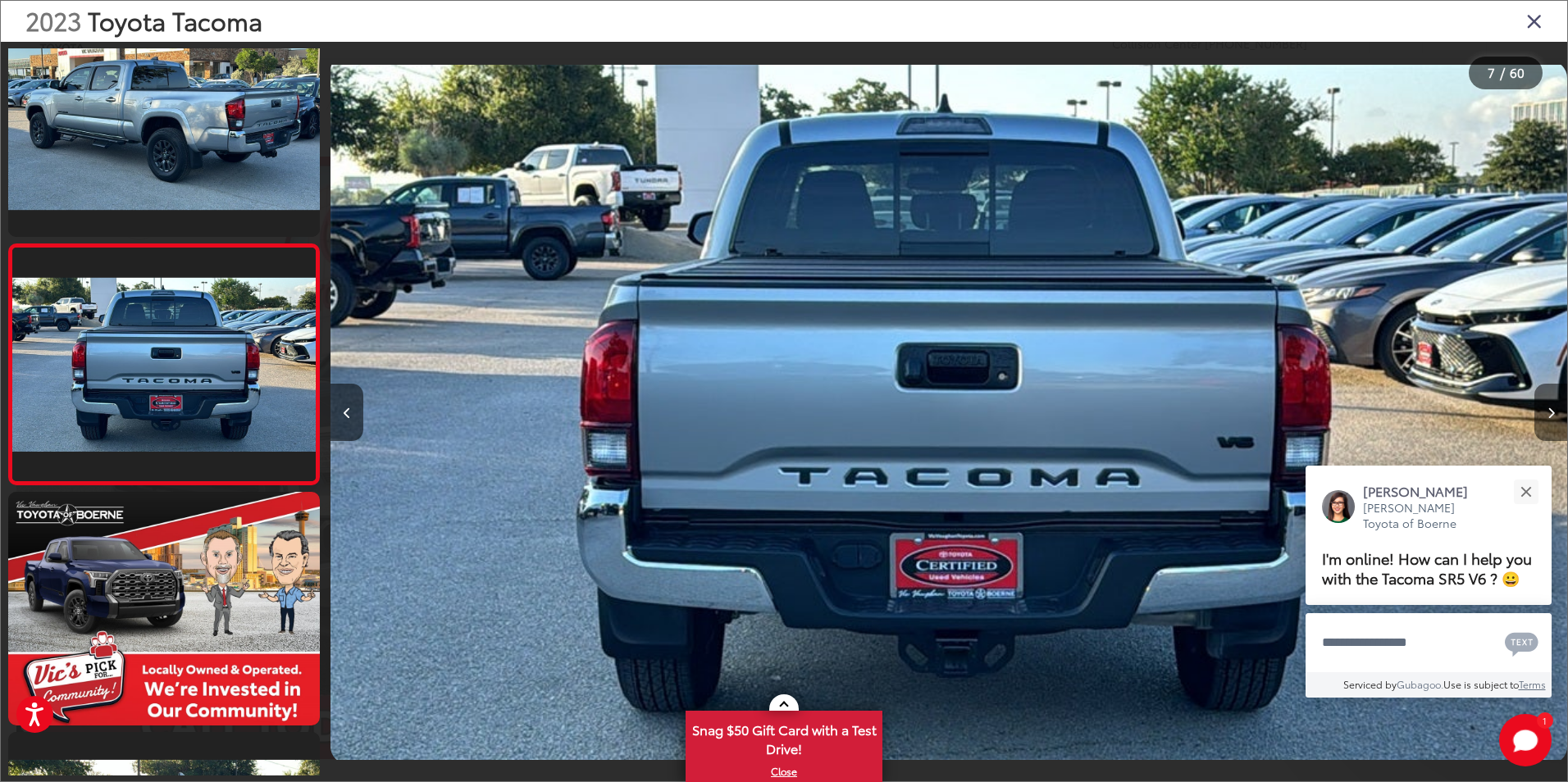
click at [1549, 413] on icon "Next image" at bounding box center [1552, 413] width 8 height 11
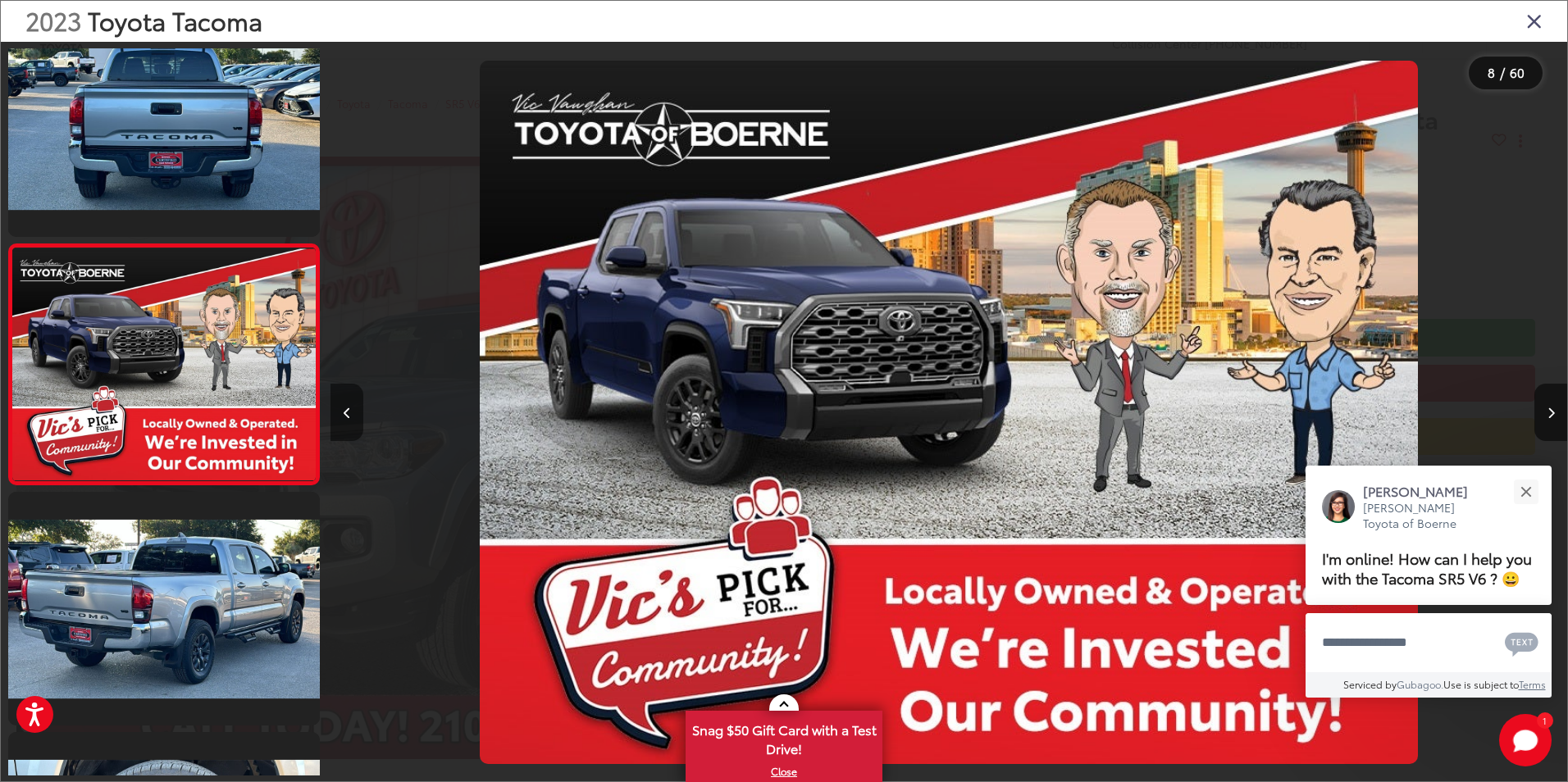
click at [344, 422] on button "Previous image" at bounding box center [347, 413] width 33 height 57
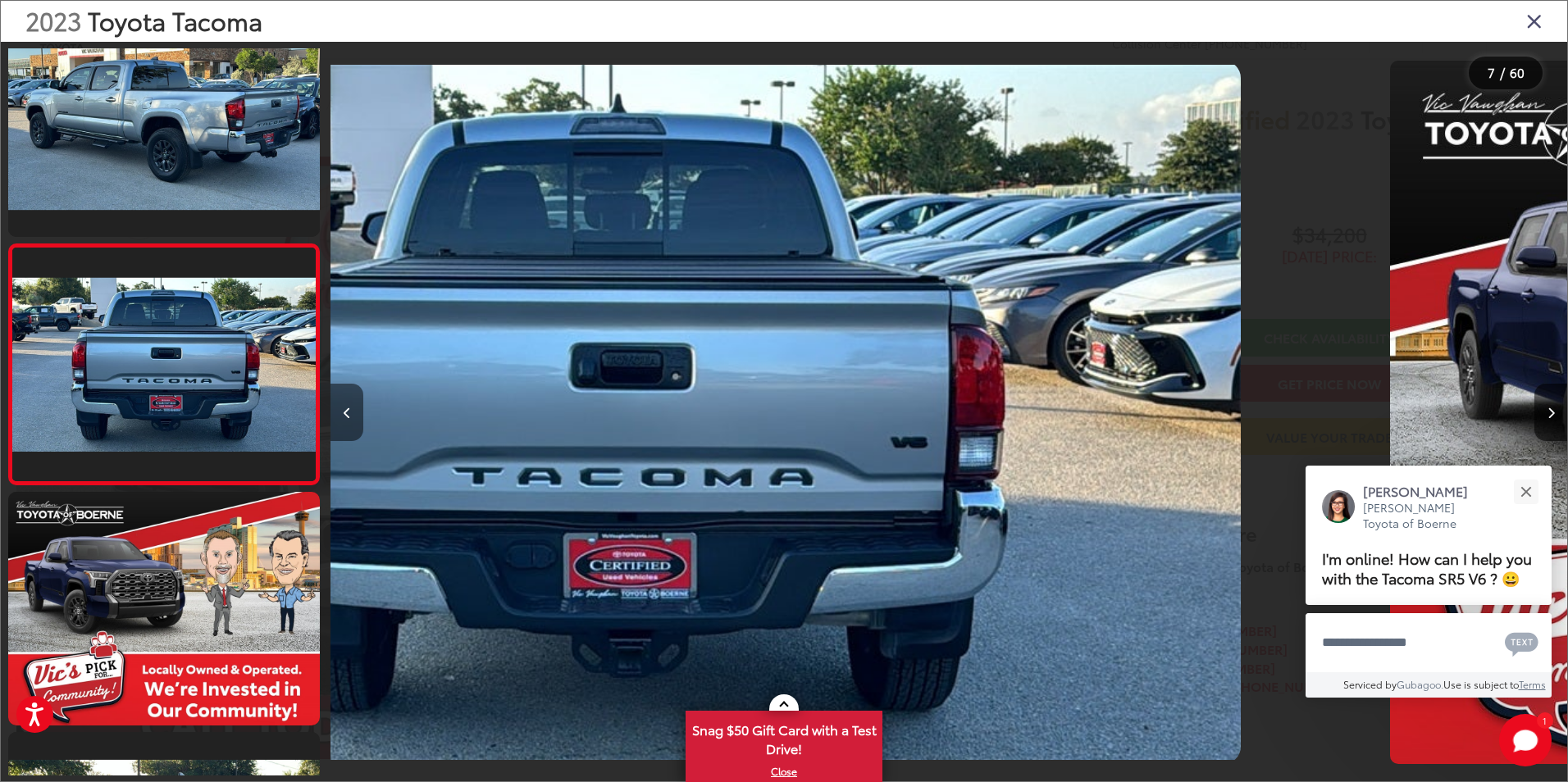
click at [344, 422] on button "Previous image" at bounding box center [347, 413] width 33 height 57
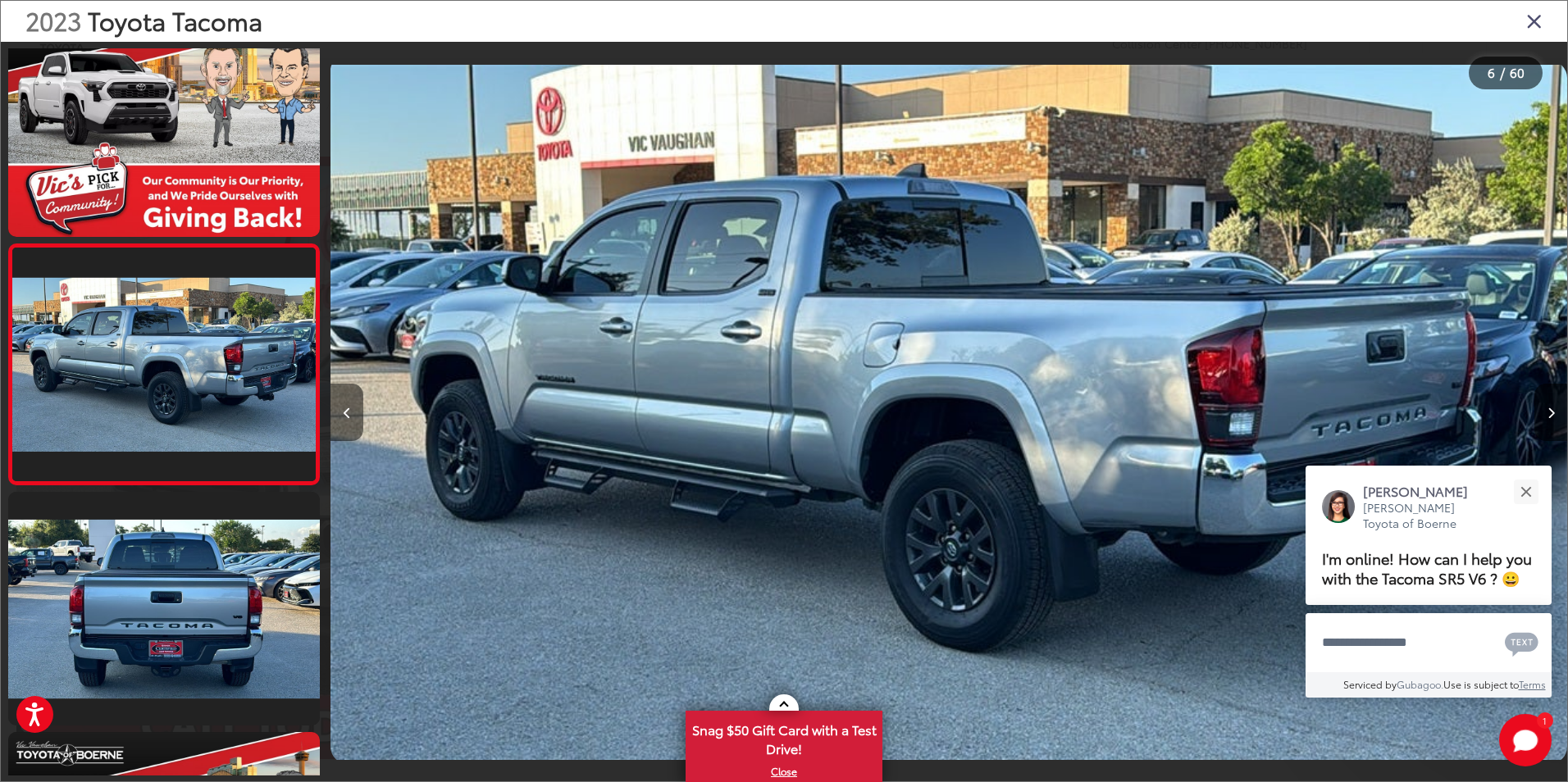
click at [344, 422] on button "Previous image" at bounding box center [347, 413] width 33 height 57
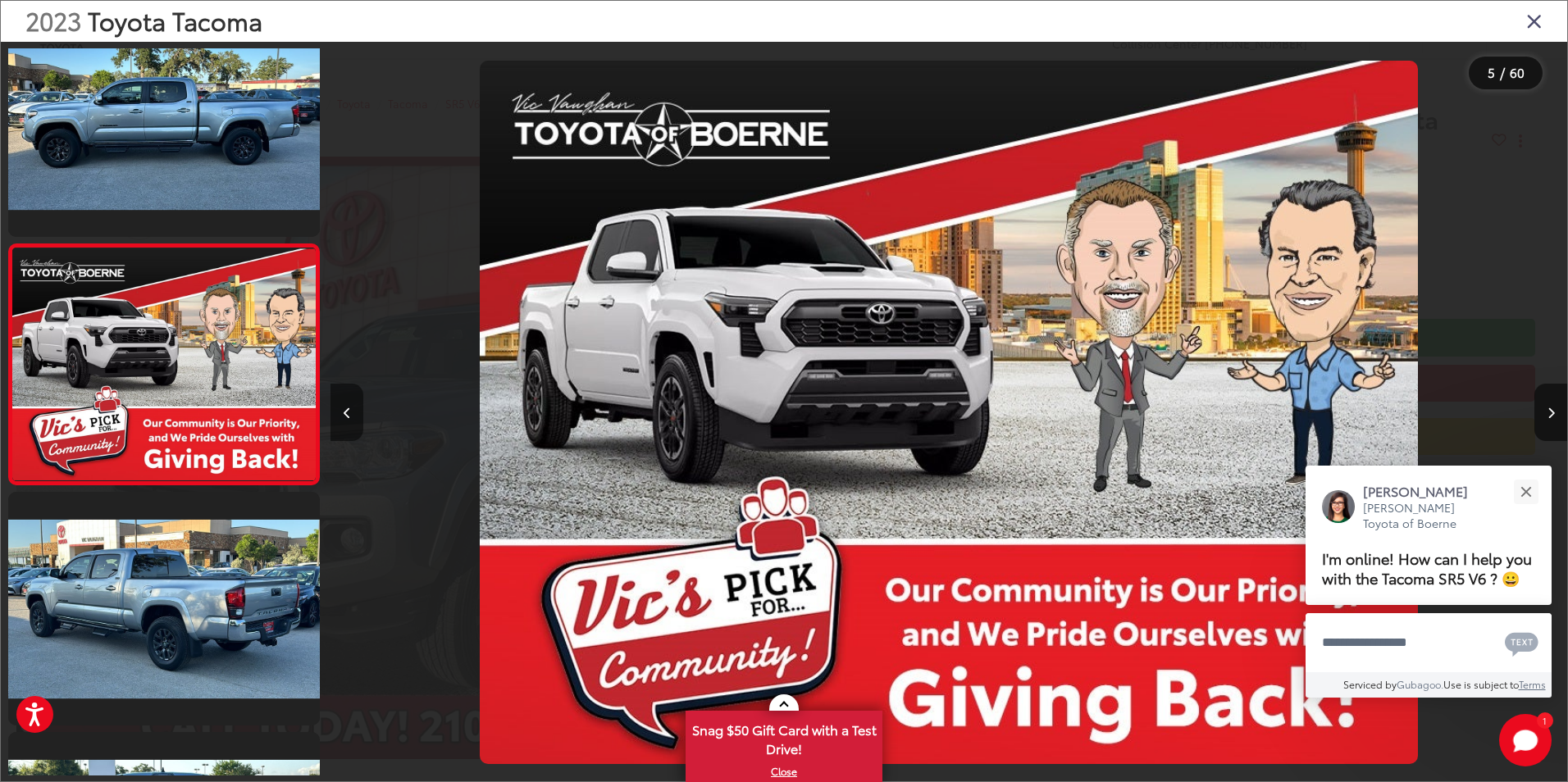
click at [344, 422] on button "Previous image" at bounding box center [347, 413] width 33 height 57
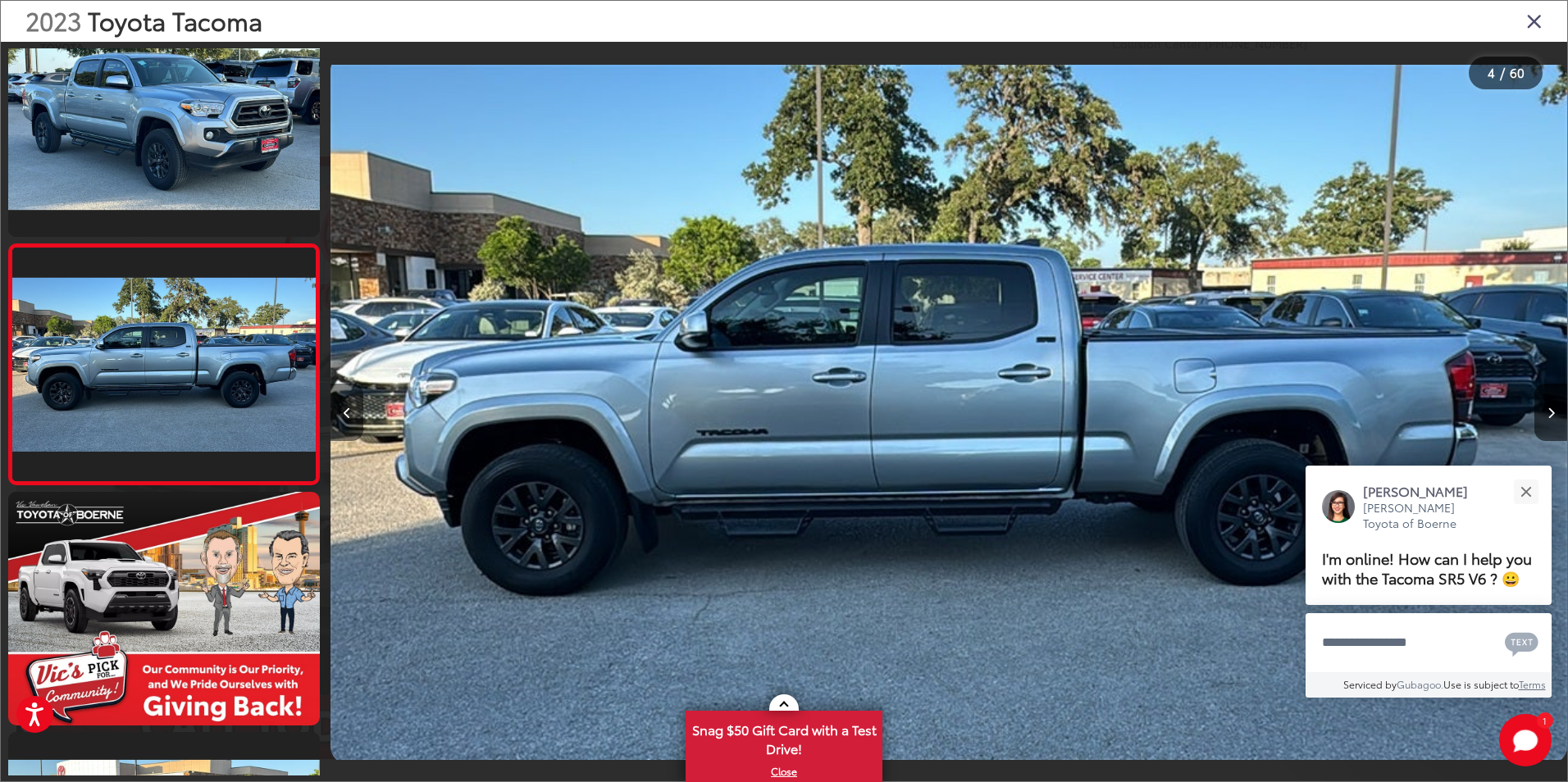
click at [356, 421] on button "Previous image" at bounding box center [347, 413] width 33 height 57
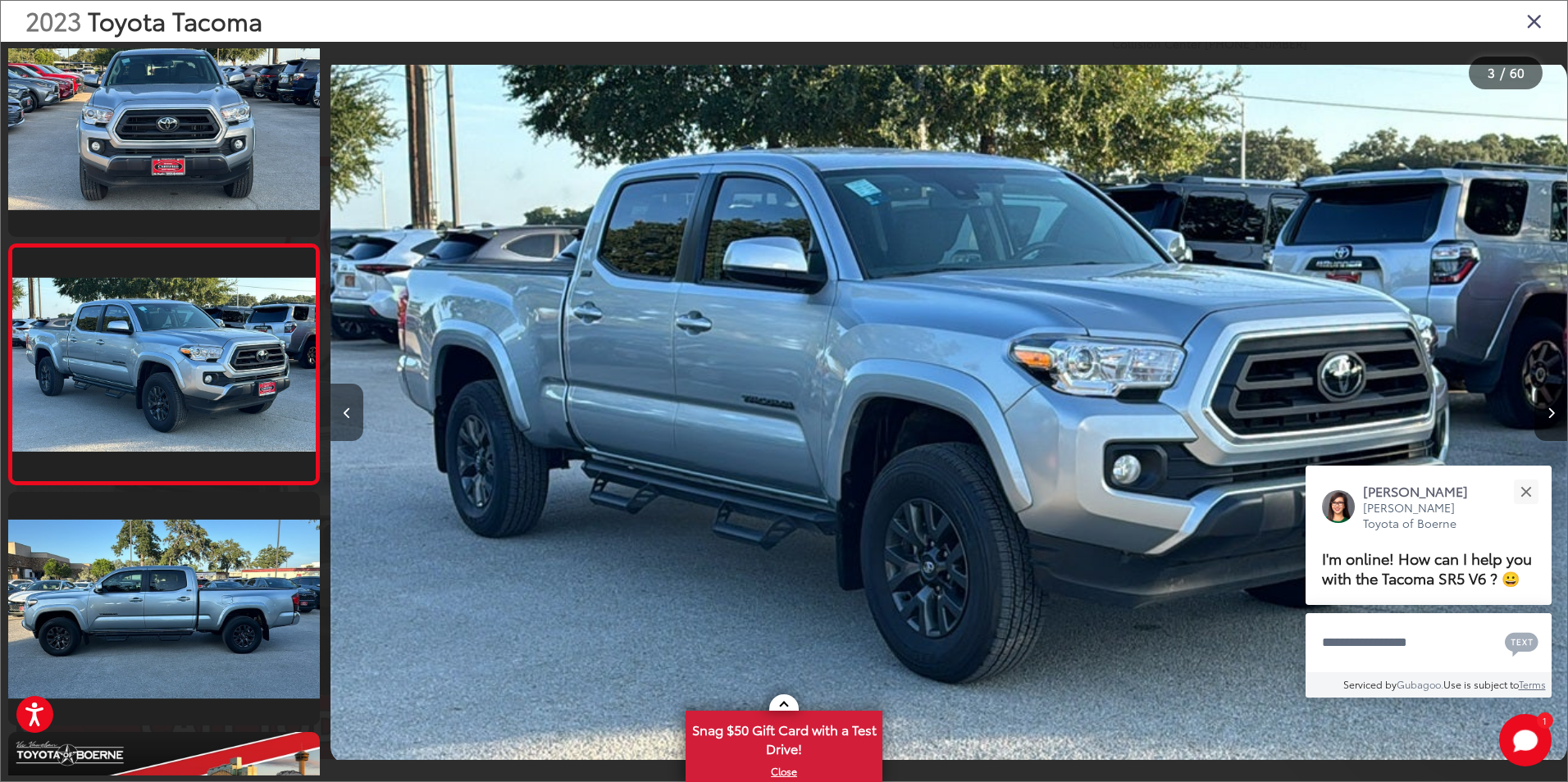
click at [340, 419] on button "Previous image" at bounding box center [347, 413] width 33 height 57
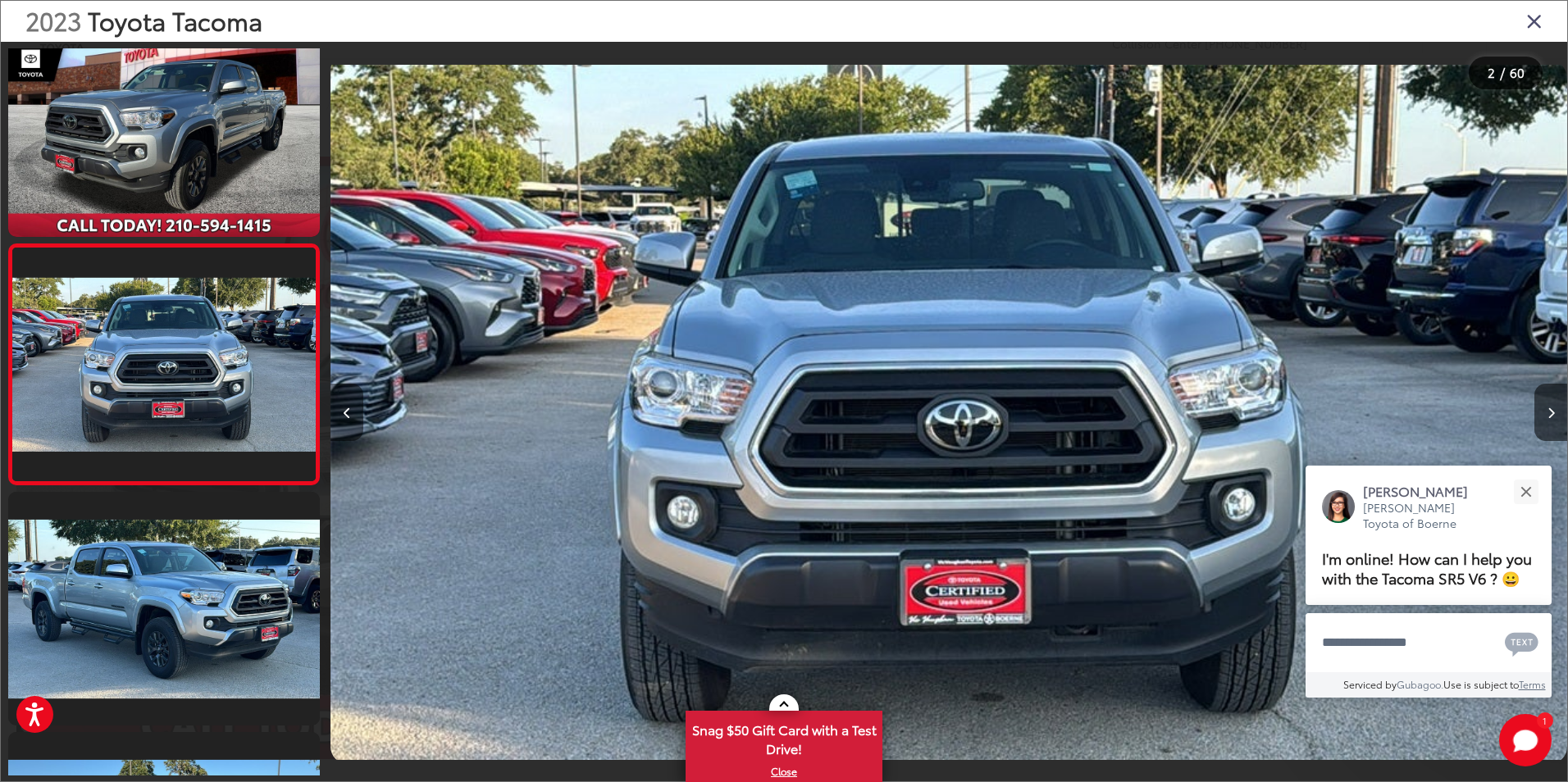
click at [340, 419] on button "Previous image" at bounding box center [347, 413] width 33 height 57
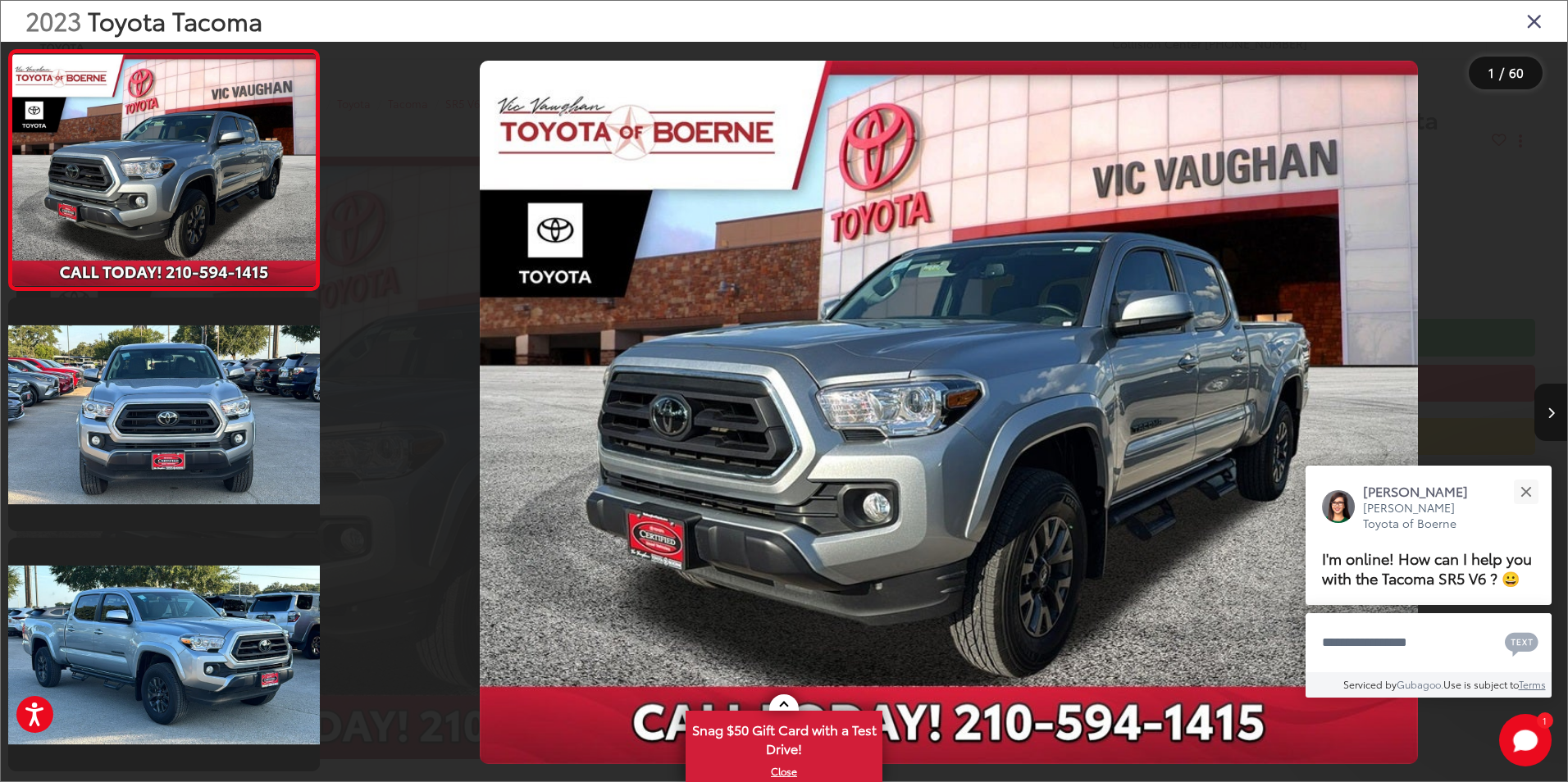
click at [1550, 418] on icon "Next image" at bounding box center [1552, 413] width 8 height 11
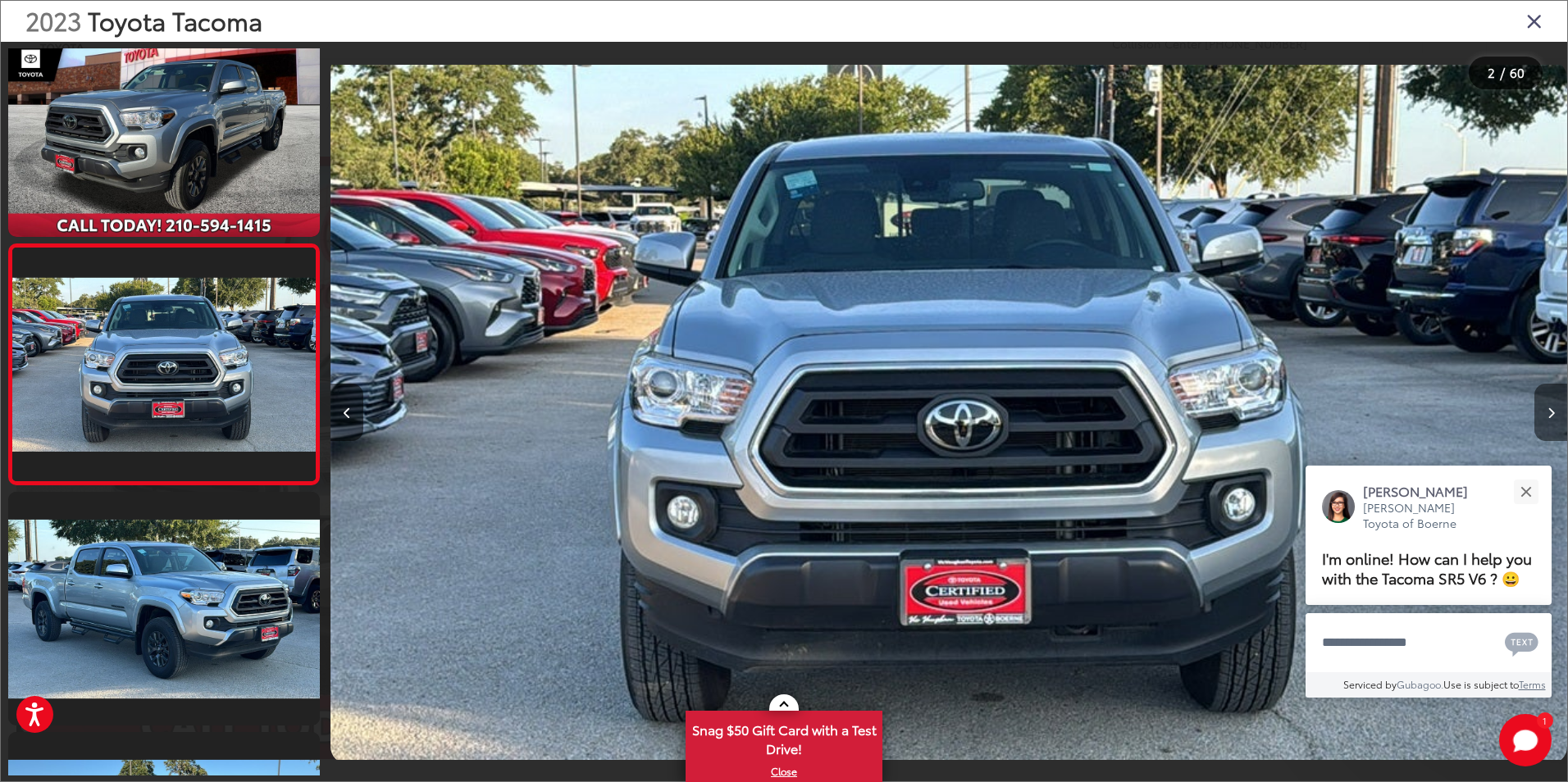
click at [1551, 418] on icon "Next image" at bounding box center [1552, 413] width 8 height 11
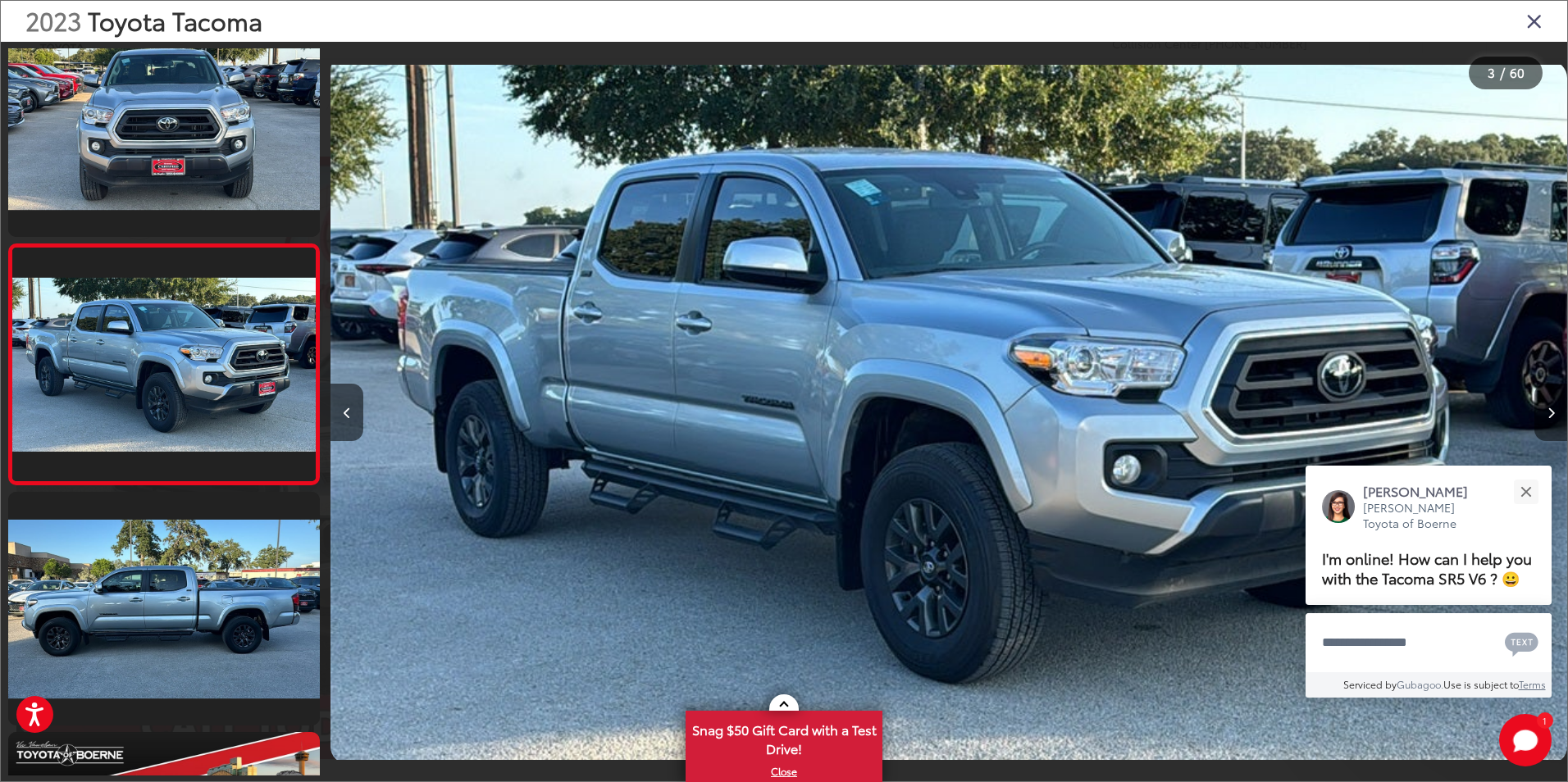
click at [1551, 418] on icon "Next image" at bounding box center [1552, 413] width 8 height 11
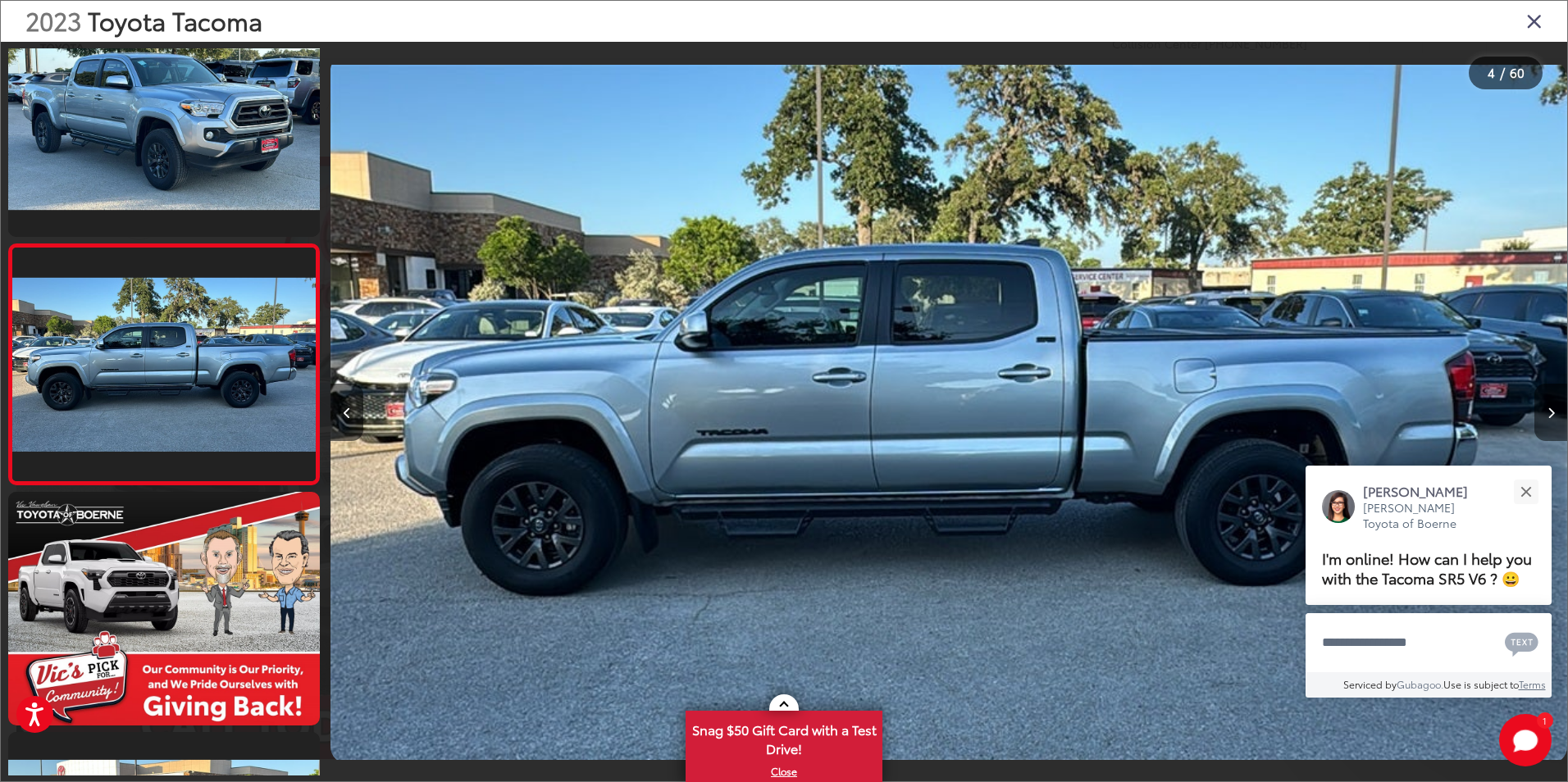
click at [1551, 418] on icon "Next image" at bounding box center [1552, 413] width 8 height 11
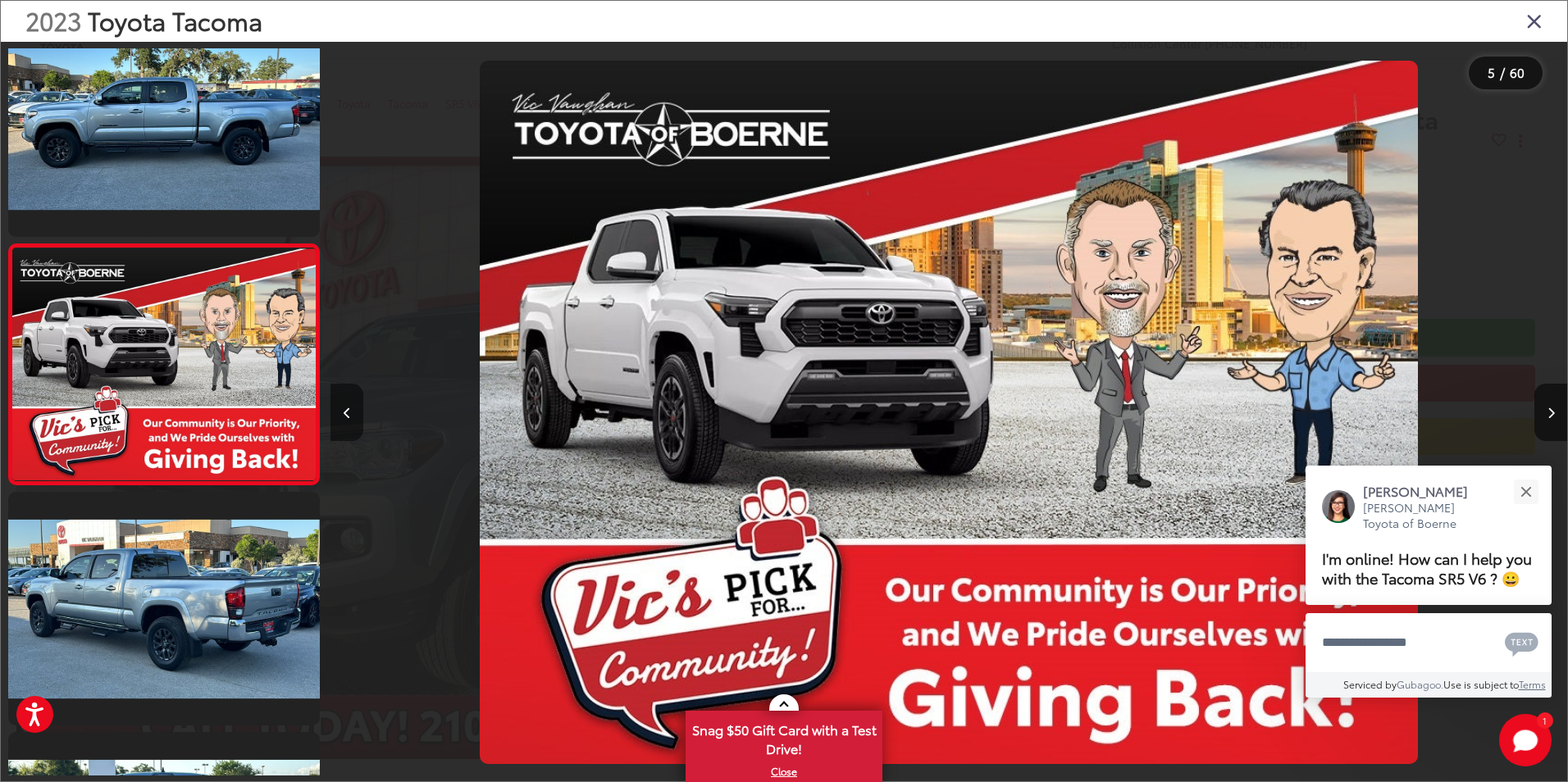
click at [351, 413] on button "Previous image" at bounding box center [347, 413] width 33 height 57
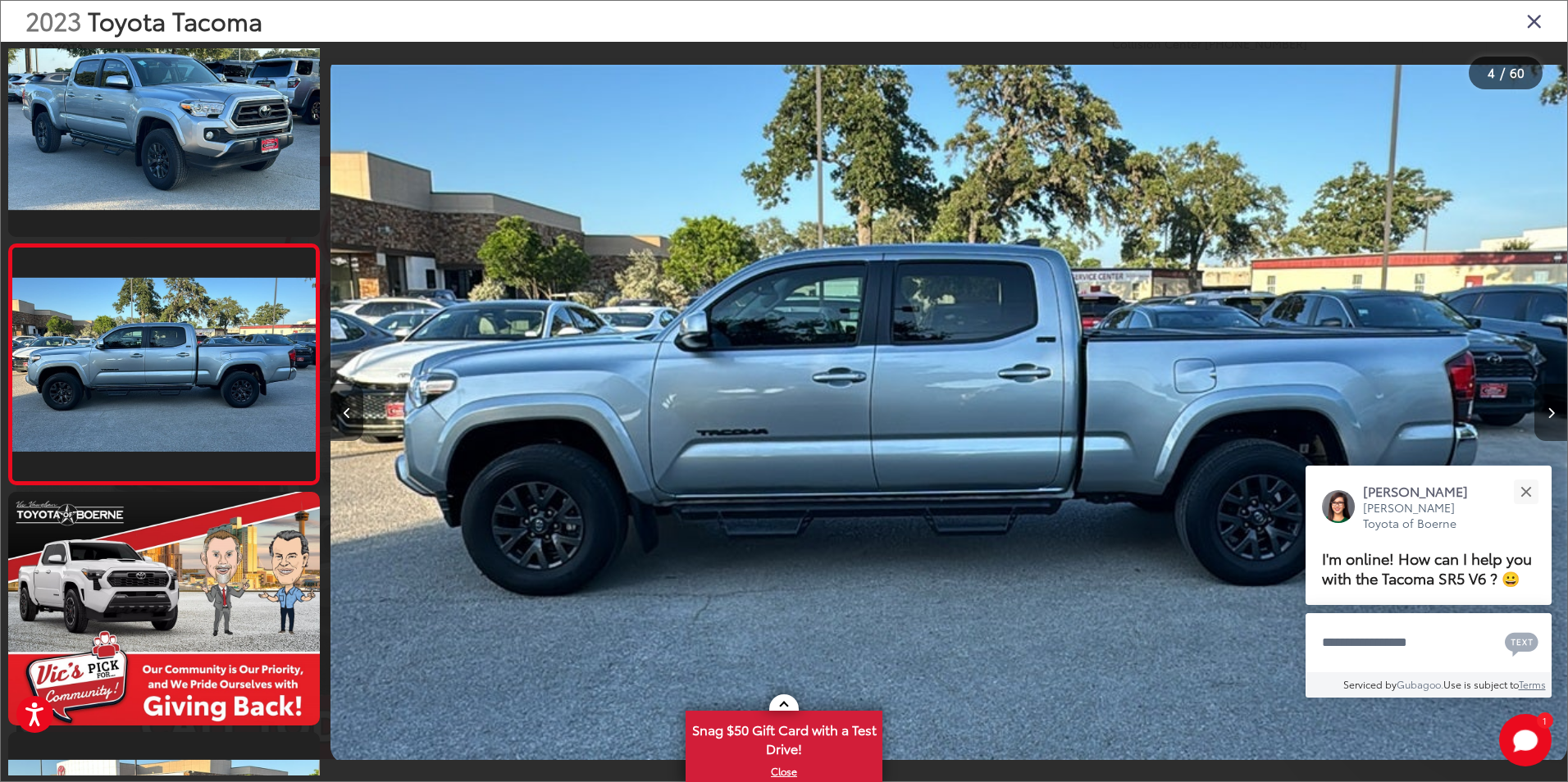
click at [1547, 404] on button "Next image" at bounding box center [1551, 413] width 33 height 57
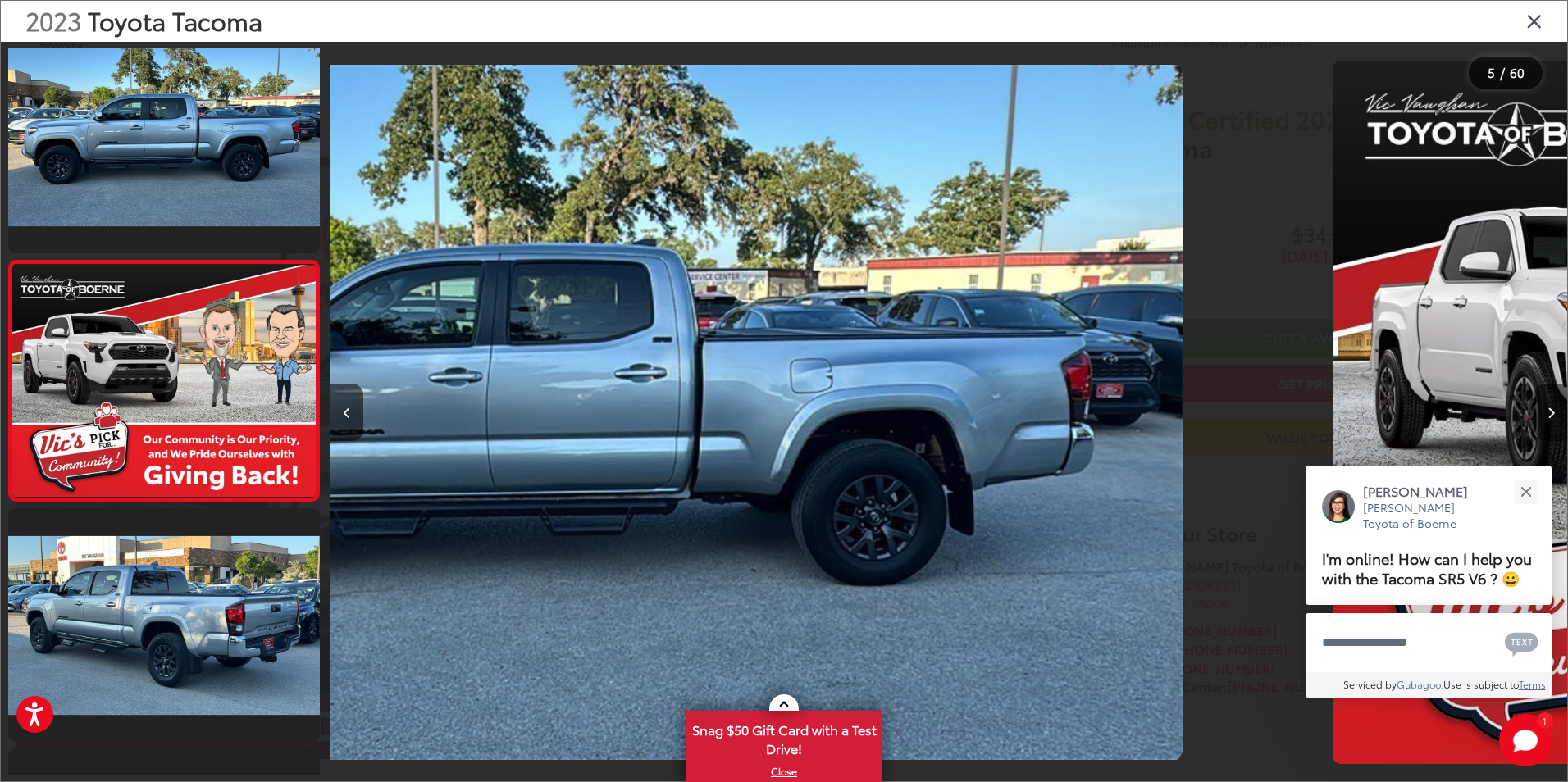
scroll to position [766, 0]
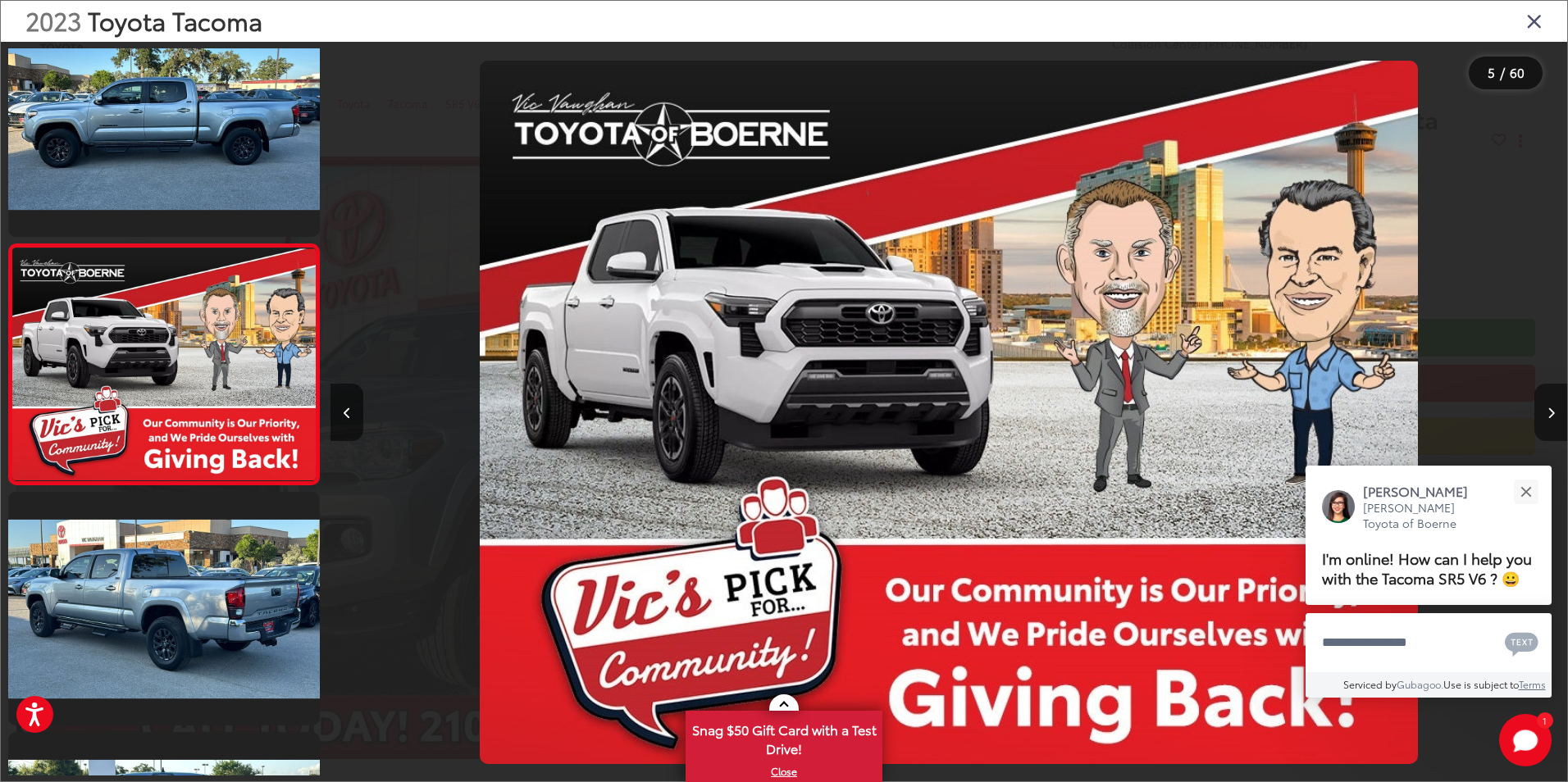
click at [1552, 414] on icon "Next image" at bounding box center [1552, 413] width 8 height 11
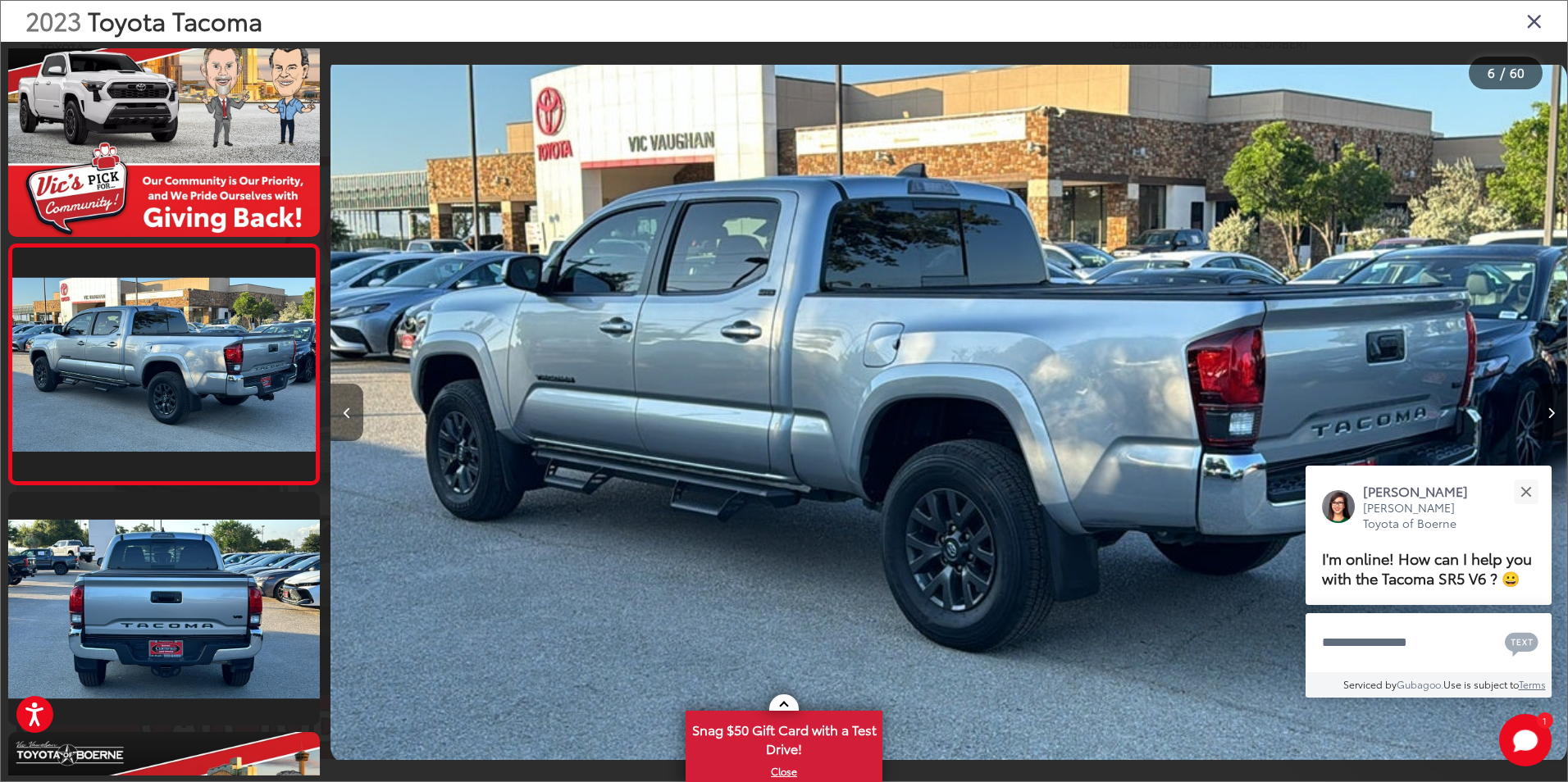
click at [351, 419] on button "Previous image" at bounding box center [347, 413] width 33 height 57
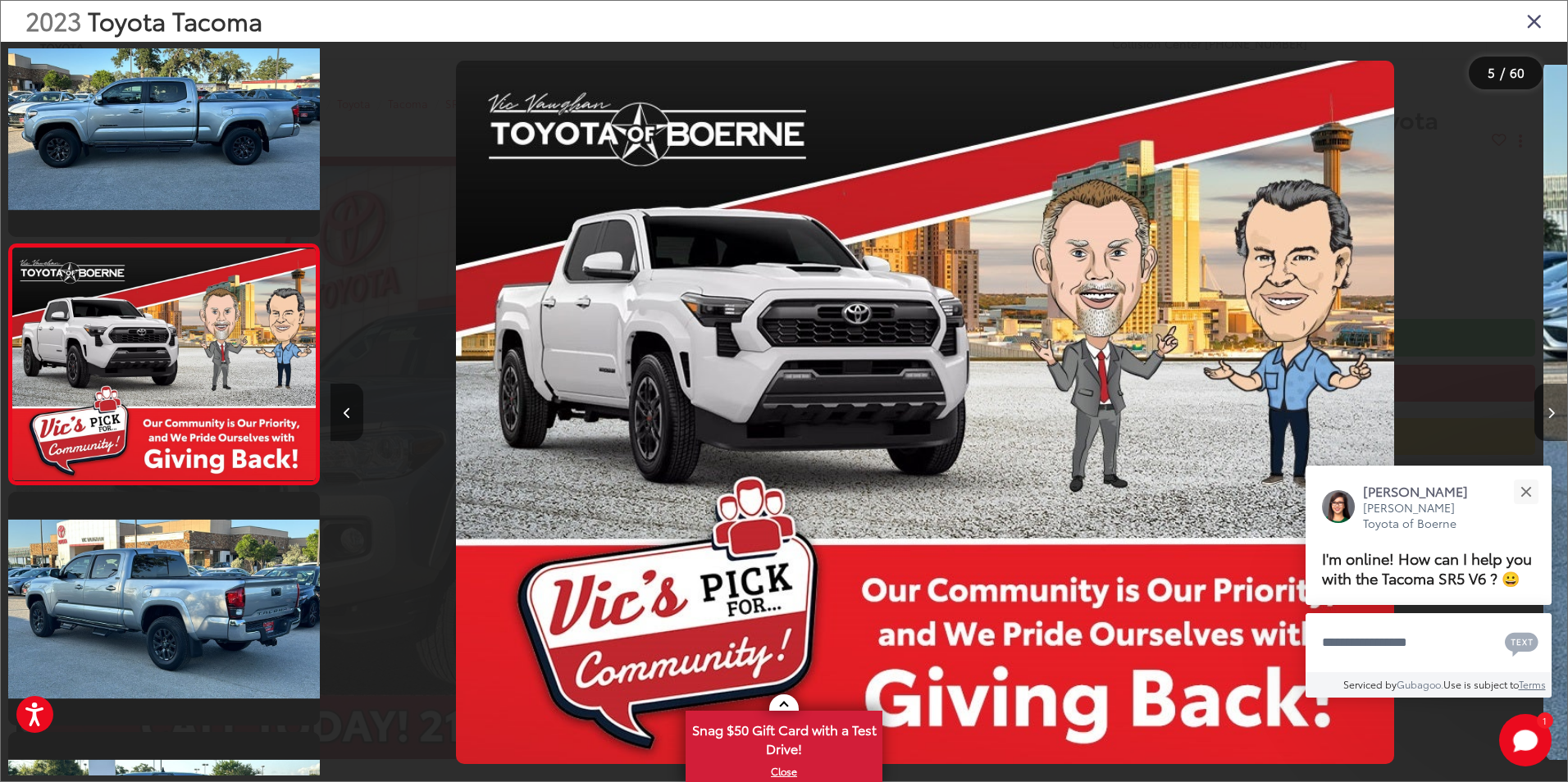
scroll to position [0, 4947]
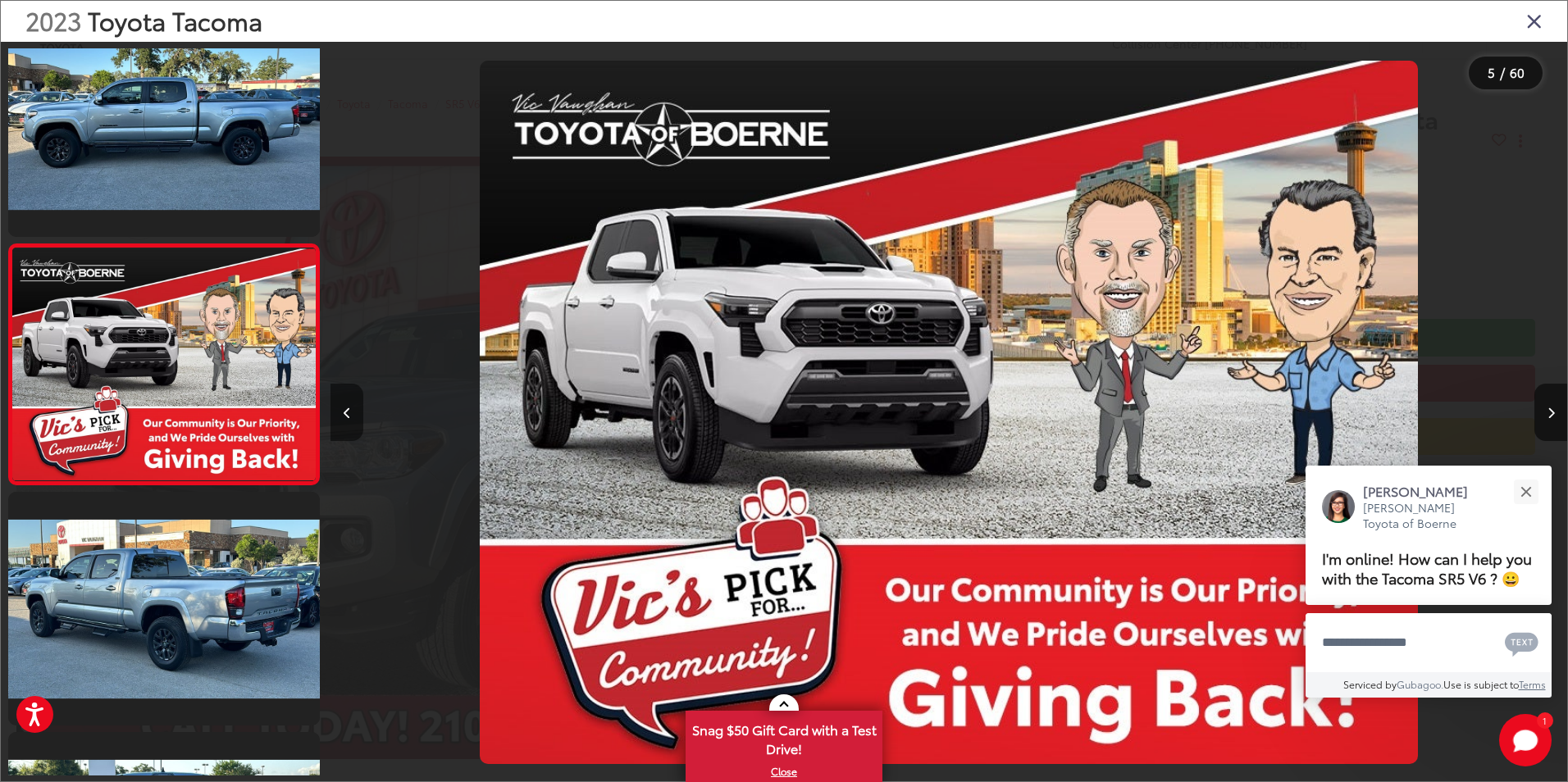
click at [351, 419] on button "Previous image" at bounding box center [347, 413] width 33 height 57
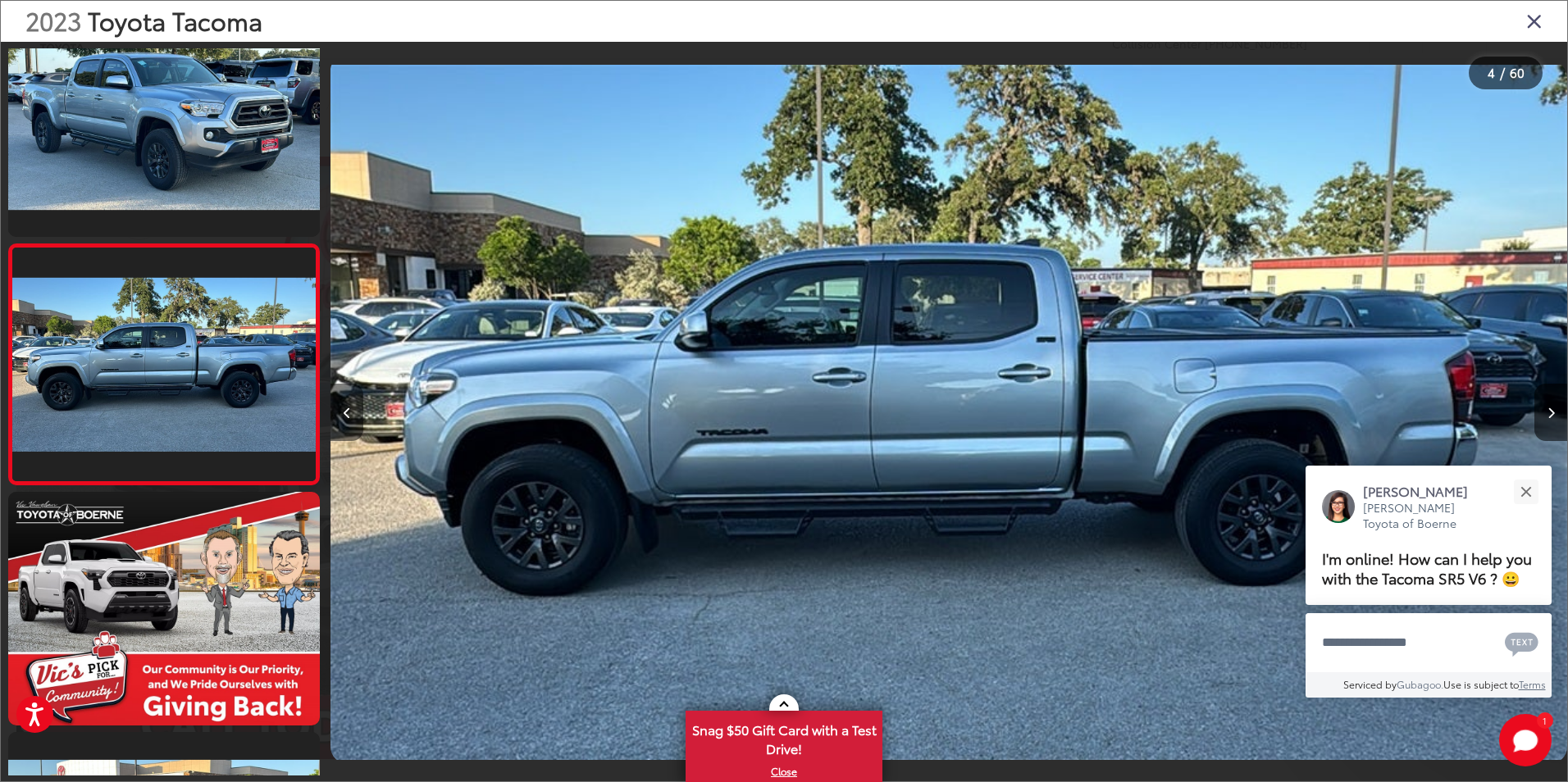
click at [352, 413] on button "Previous image" at bounding box center [347, 413] width 33 height 57
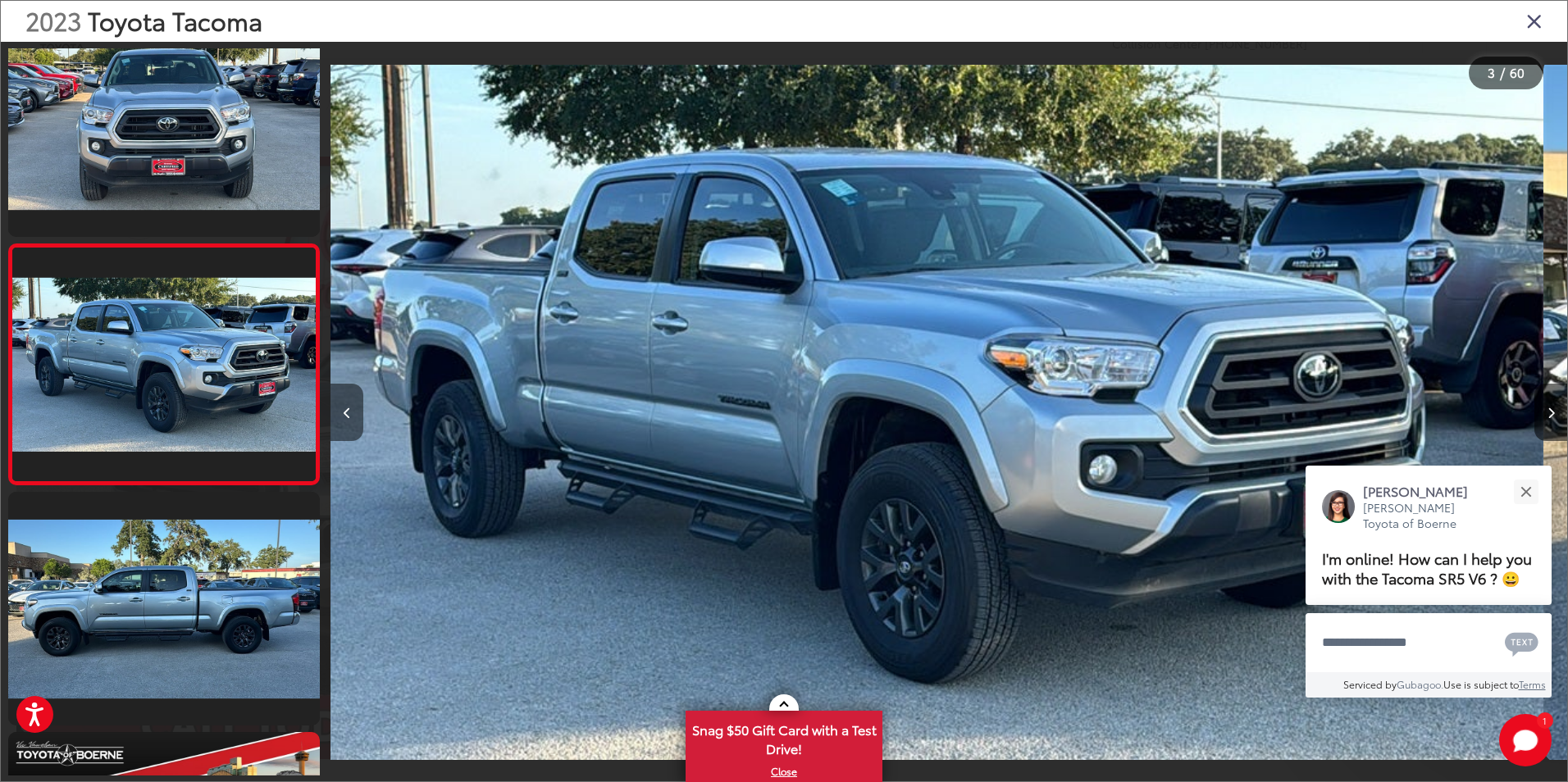
scroll to position [0, 2474]
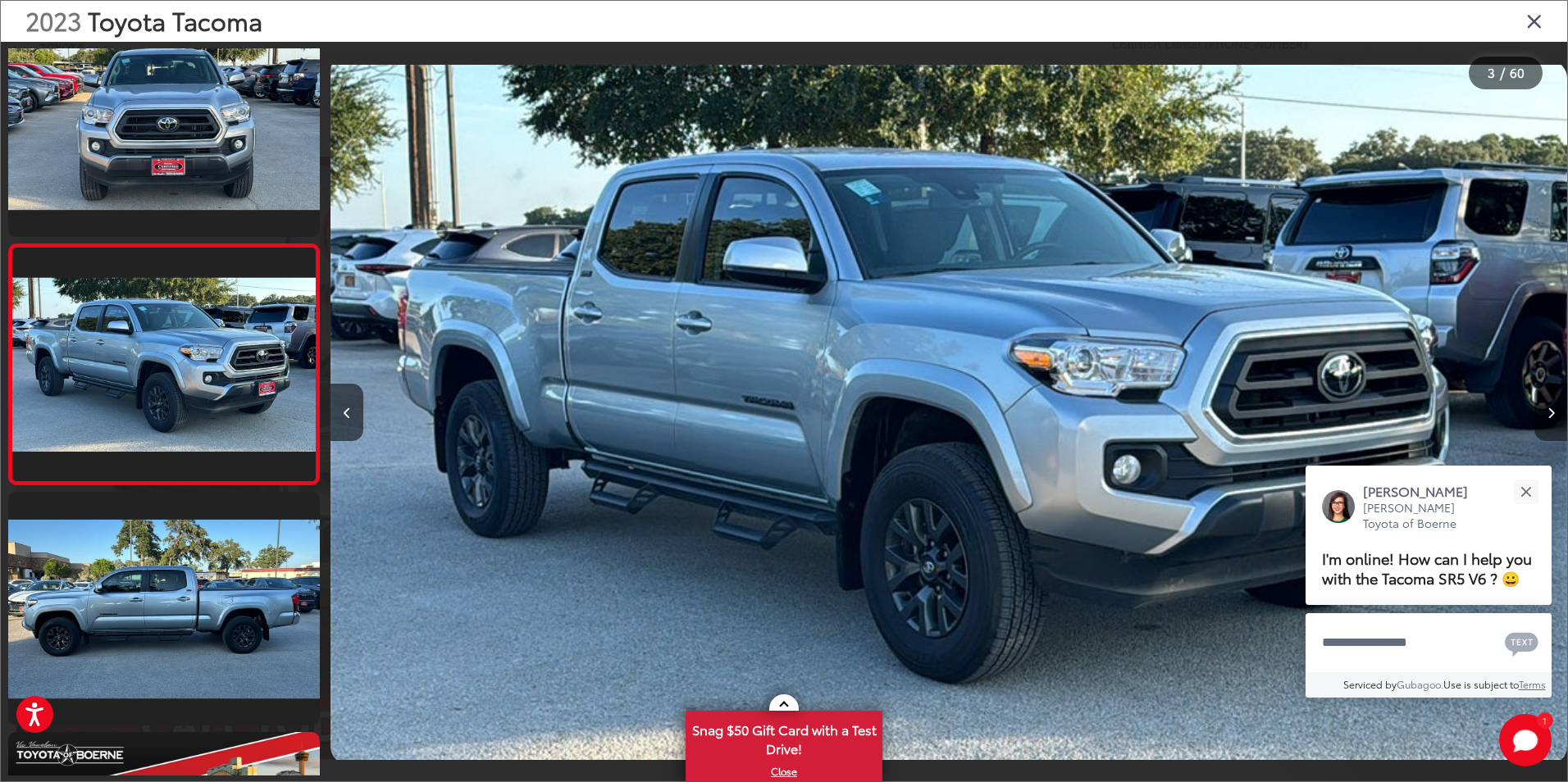
click at [1555, 418] on button "Next image" at bounding box center [1551, 413] width 33 height 57
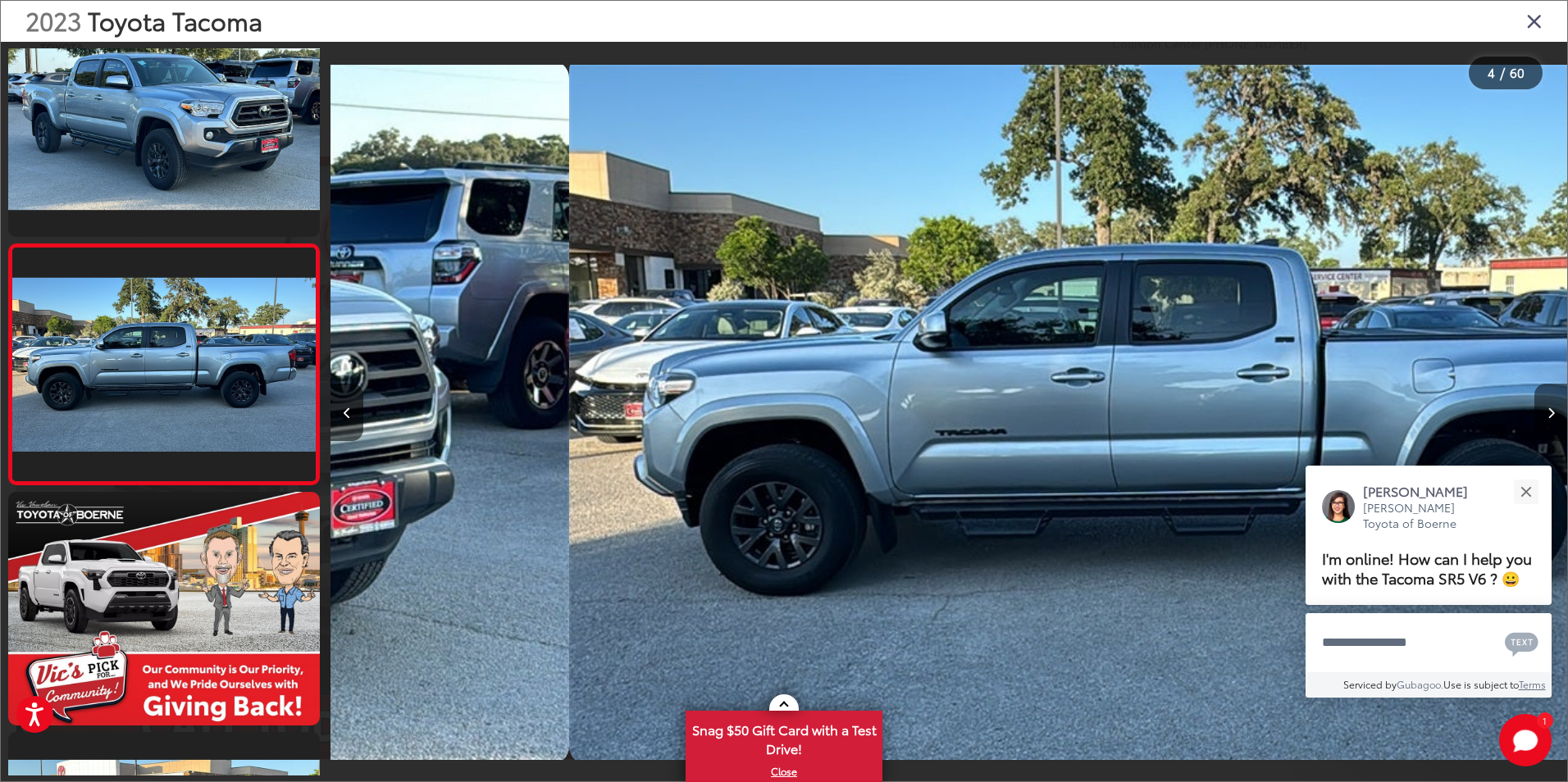
scroll to position [0, 3711]
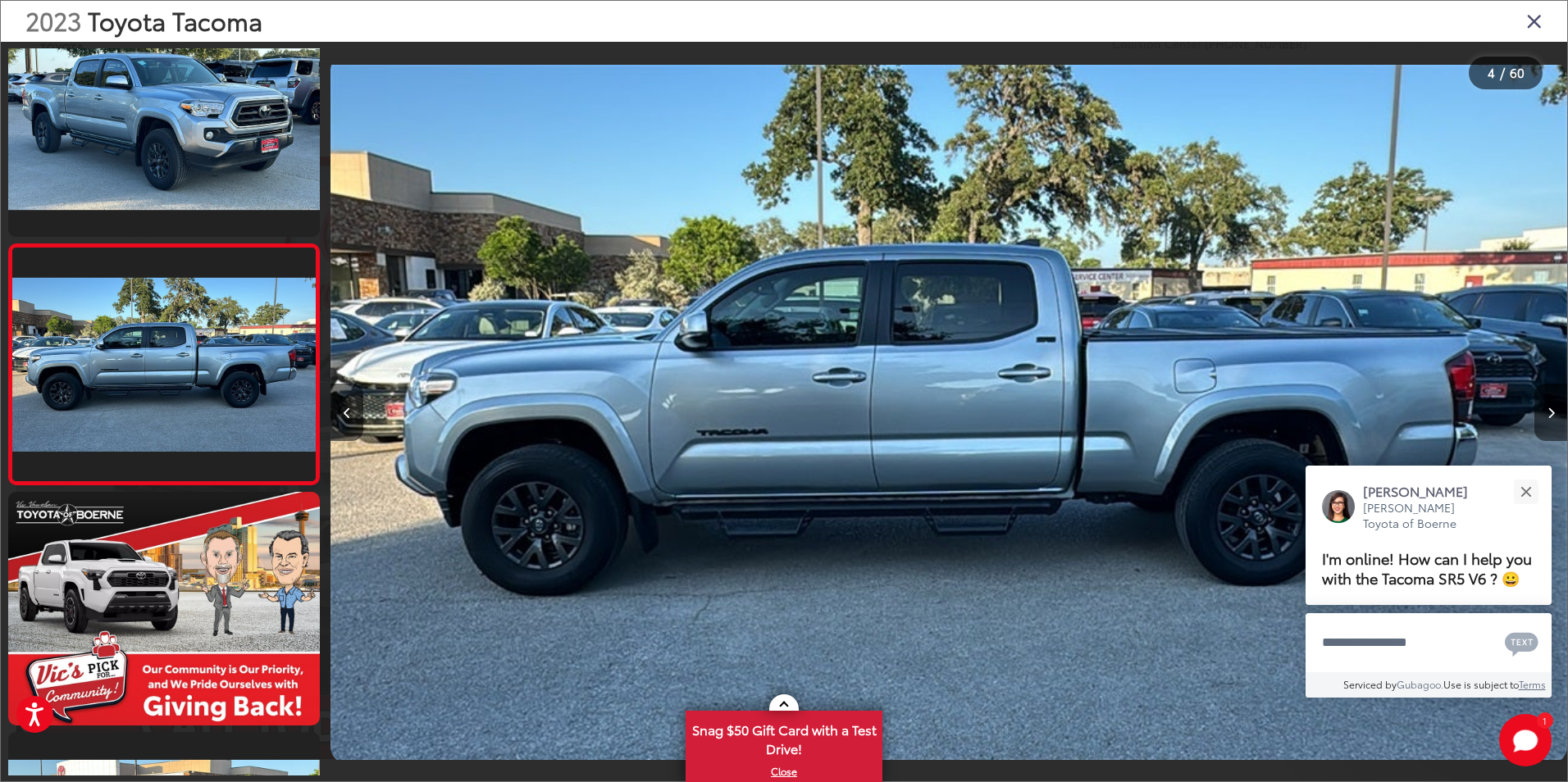
click at [1555, 418] on button "Next image" at bounding box center [1551, 413] width 33 height 57
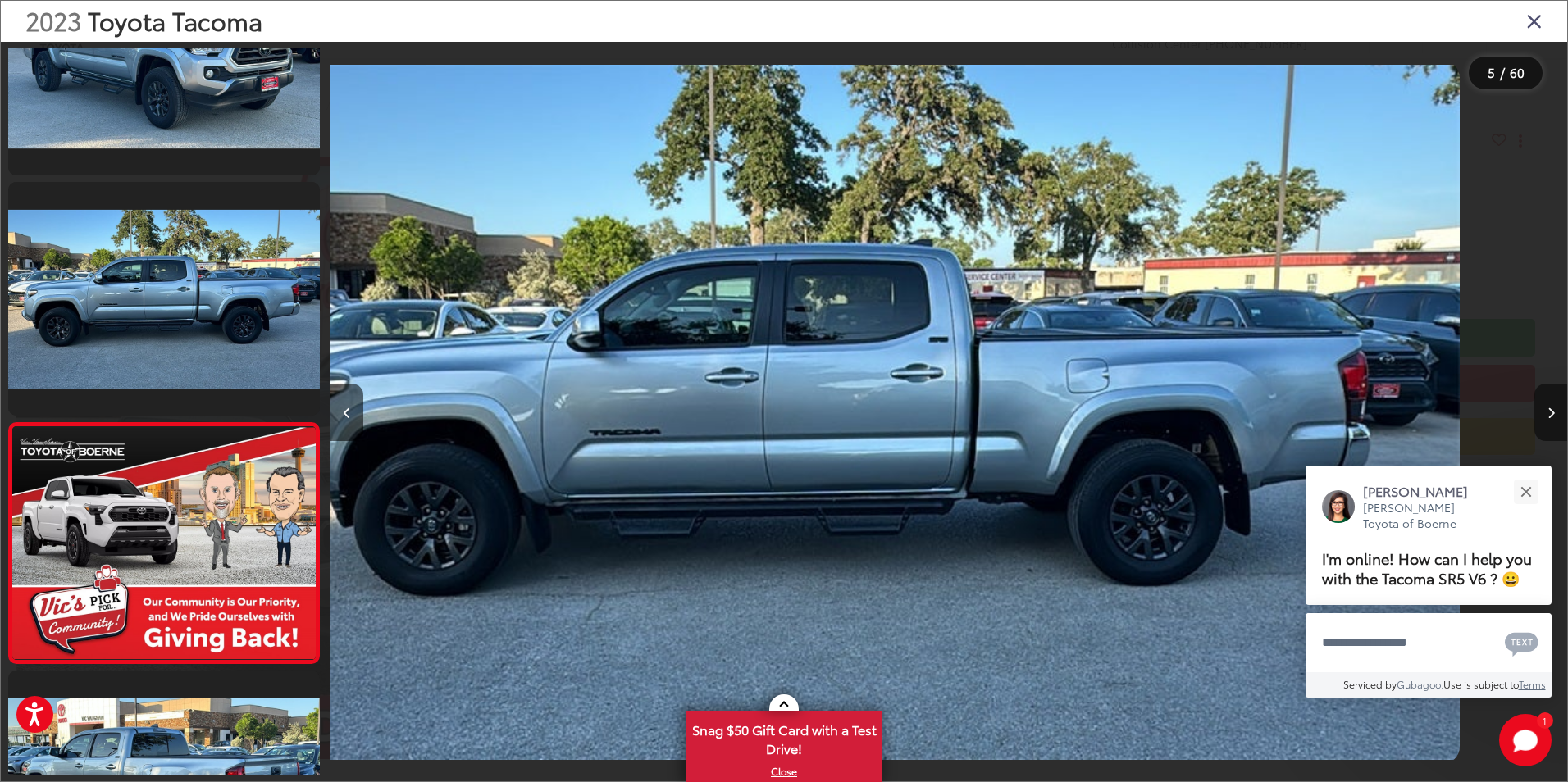
scroll to position [738, 0]
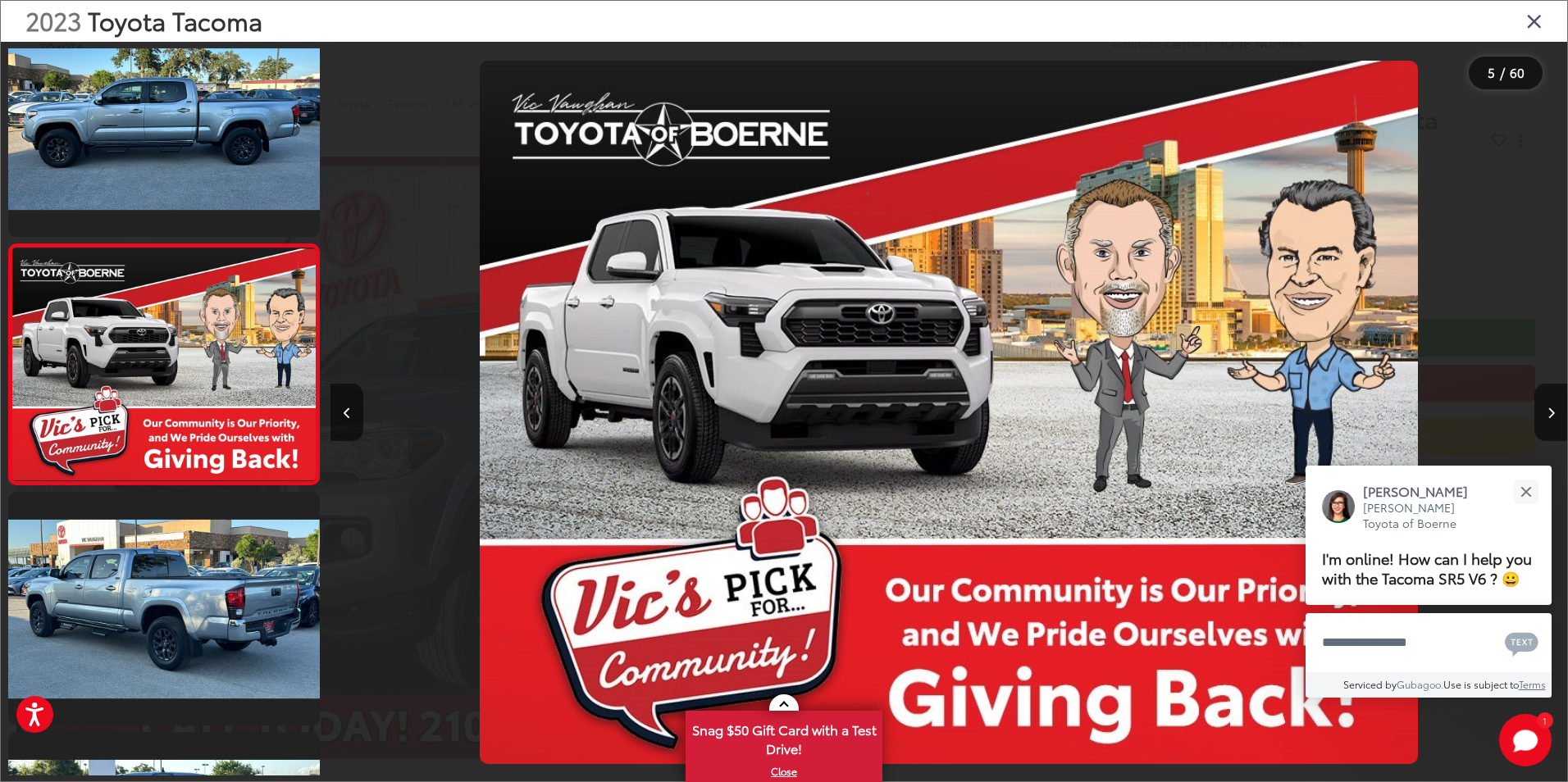
click at [1532, 12] on icon "Close gallery" at bounding box center [1534, 20] width 16 height 22
